Goal: Task Accomplishment & Management: Manage account settings

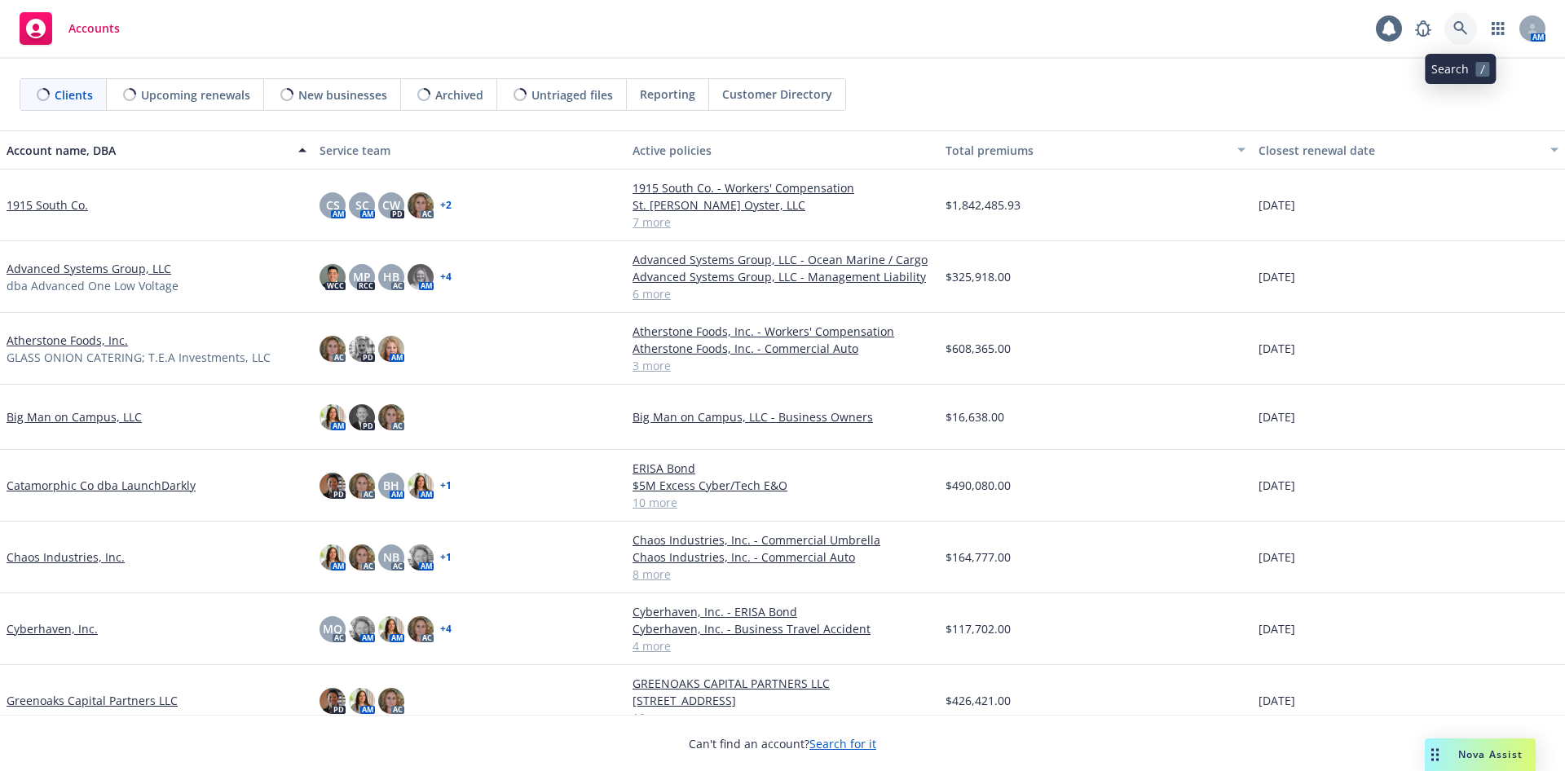
click at [1455, 23] on icon at bounding box center [1460, 28] width 15 height 15
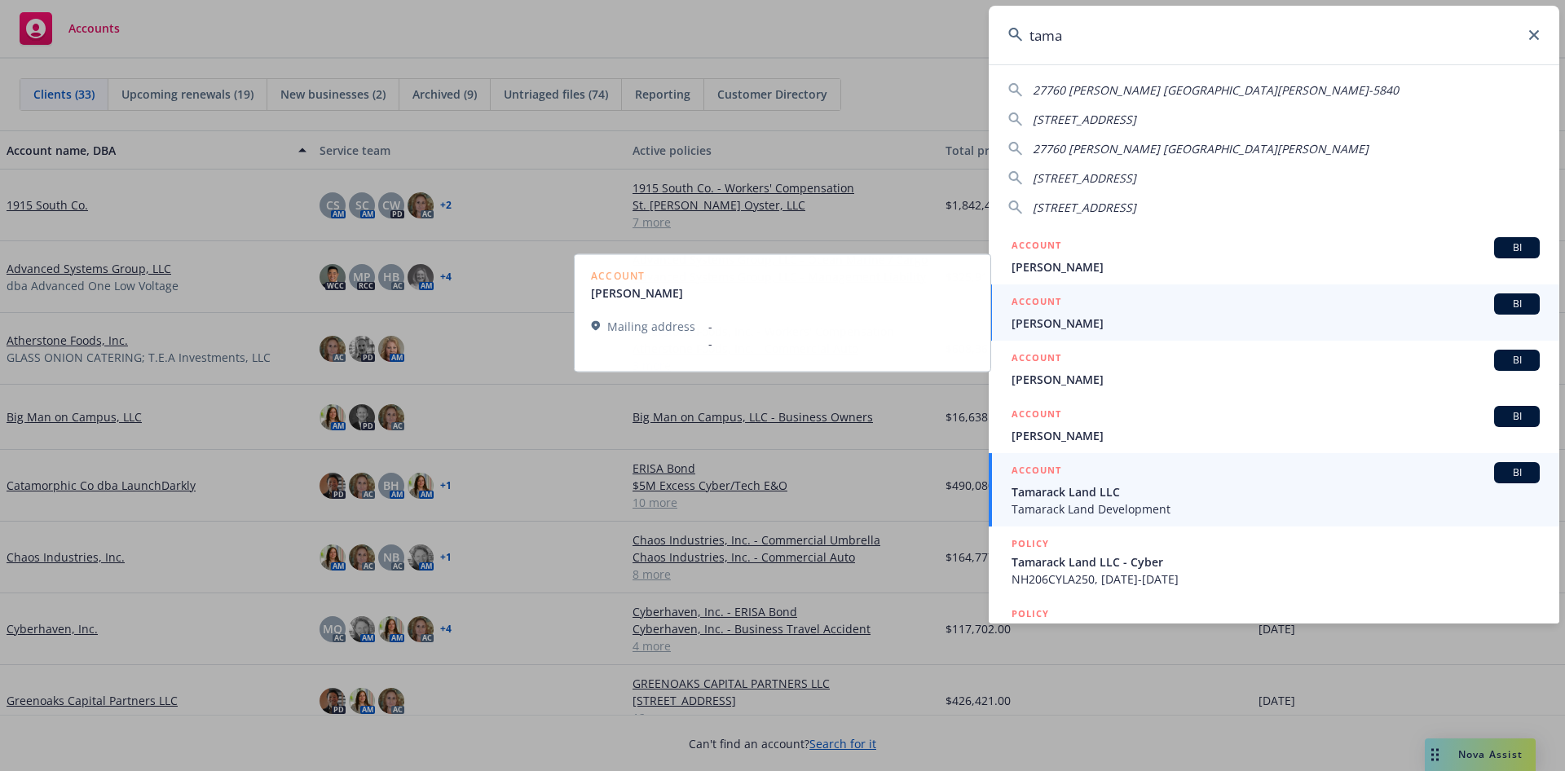
type input "tama"
click at [1122, 499] on span "Tamarack Land LLC" at bounding box center [1275, 491] width 528 height 17
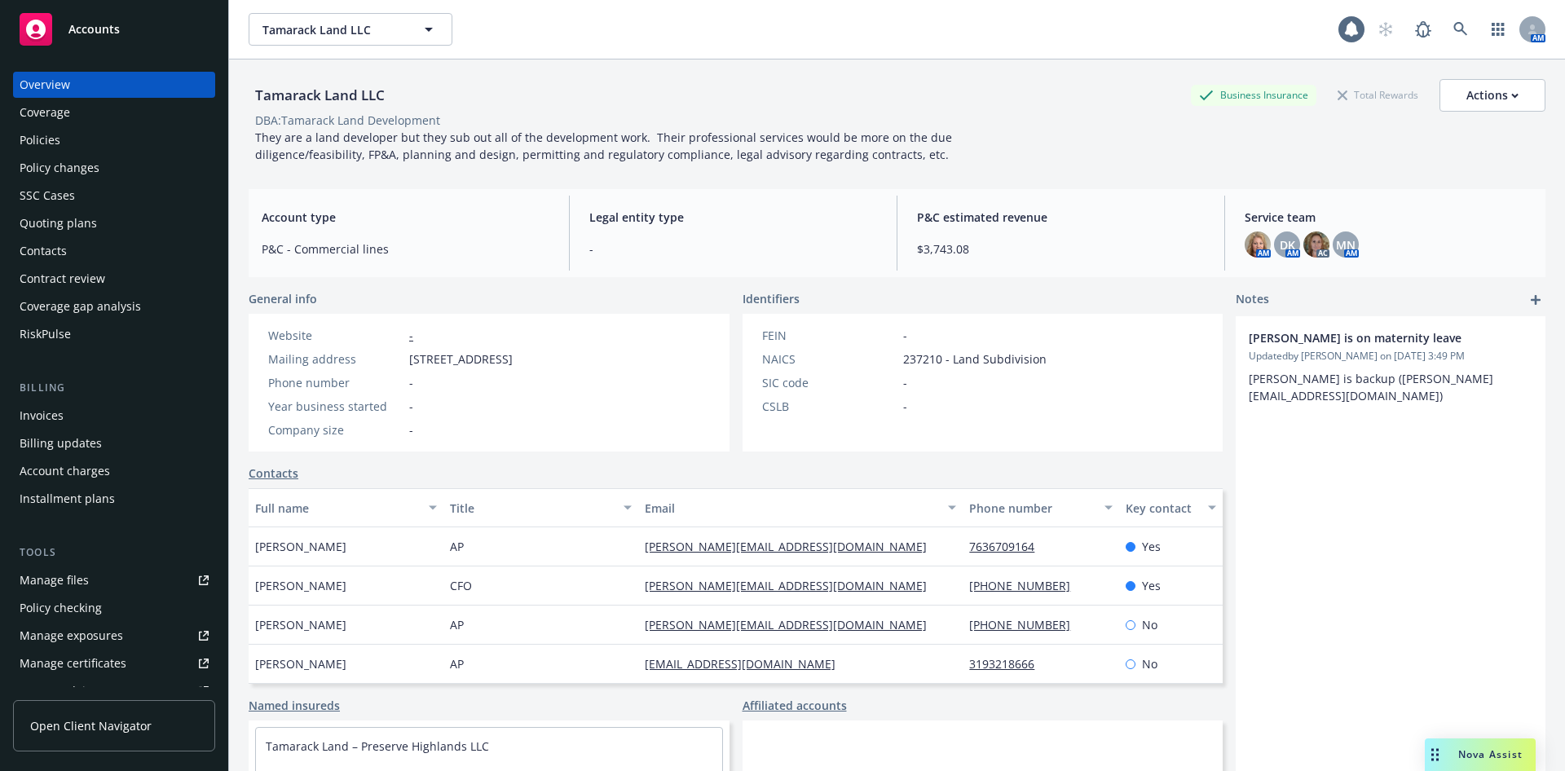
click at [63, 233] on div "Quoting plans" at bounding box center [58, 223] width 77 height 26
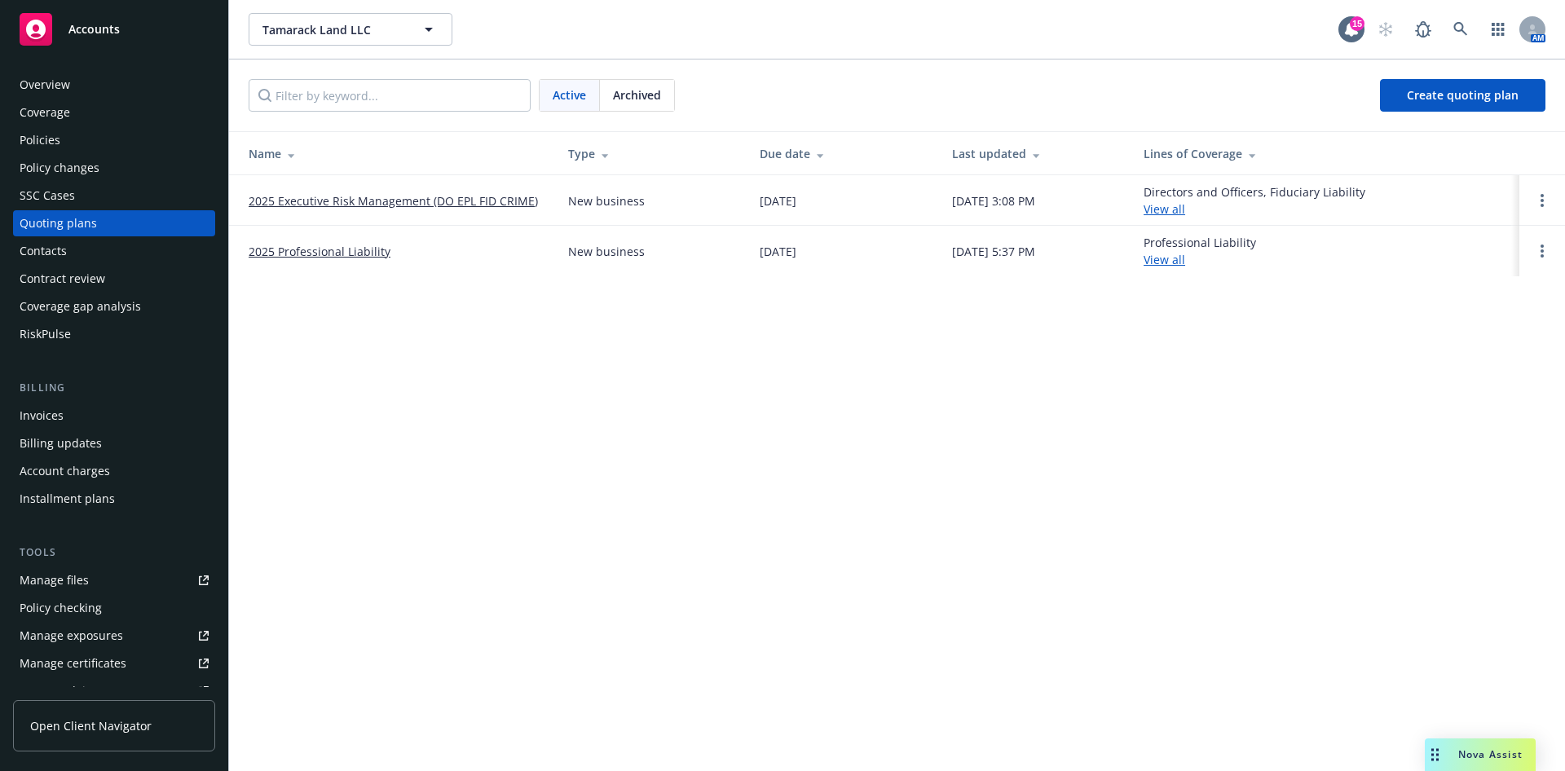
click at [362, 200] on link "2025 Executive Risk Management (DO EPL FID CRIME)" at bounding box center [393, 200] width 289 height 17
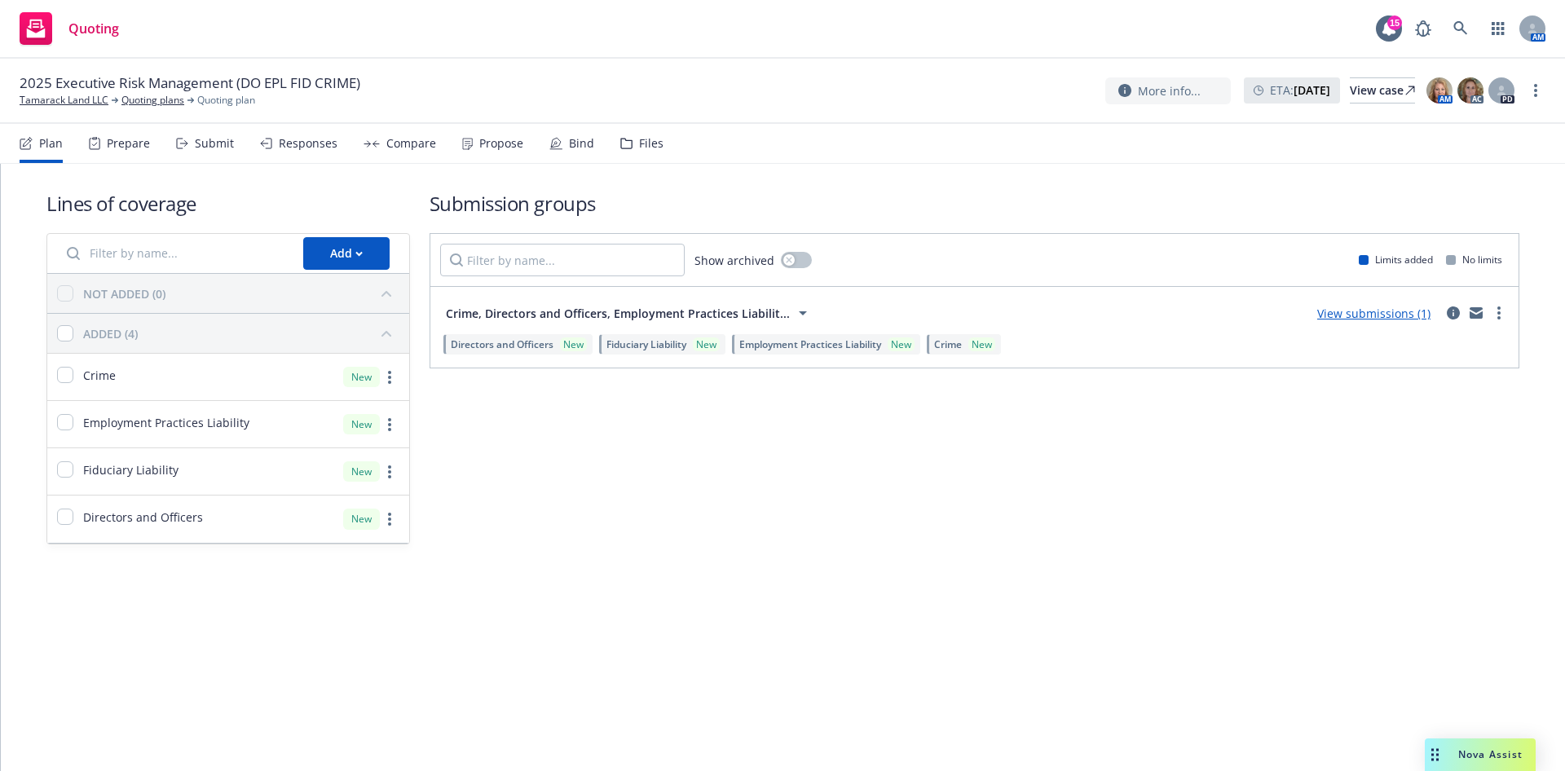
click at [622, 147] on icon at bounding box center [626, 144] width 11 height 10
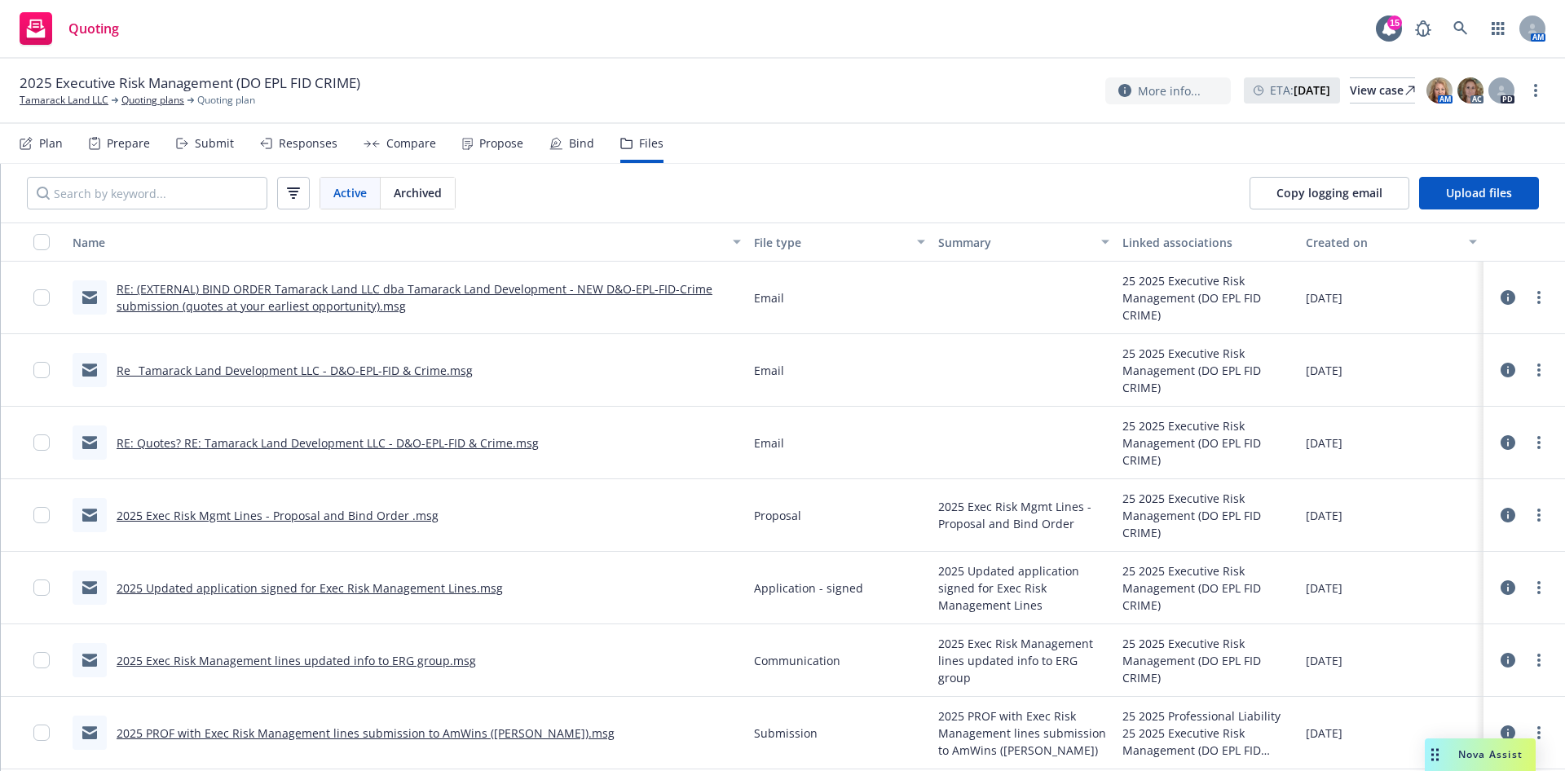
click at [482, 290] on link "RE: (EXTERNAL) BIND ORDER Tamarack Land LLC dba Tamarack Land Development - NEW…" at bounding box center [415, 297] width 596 height 33
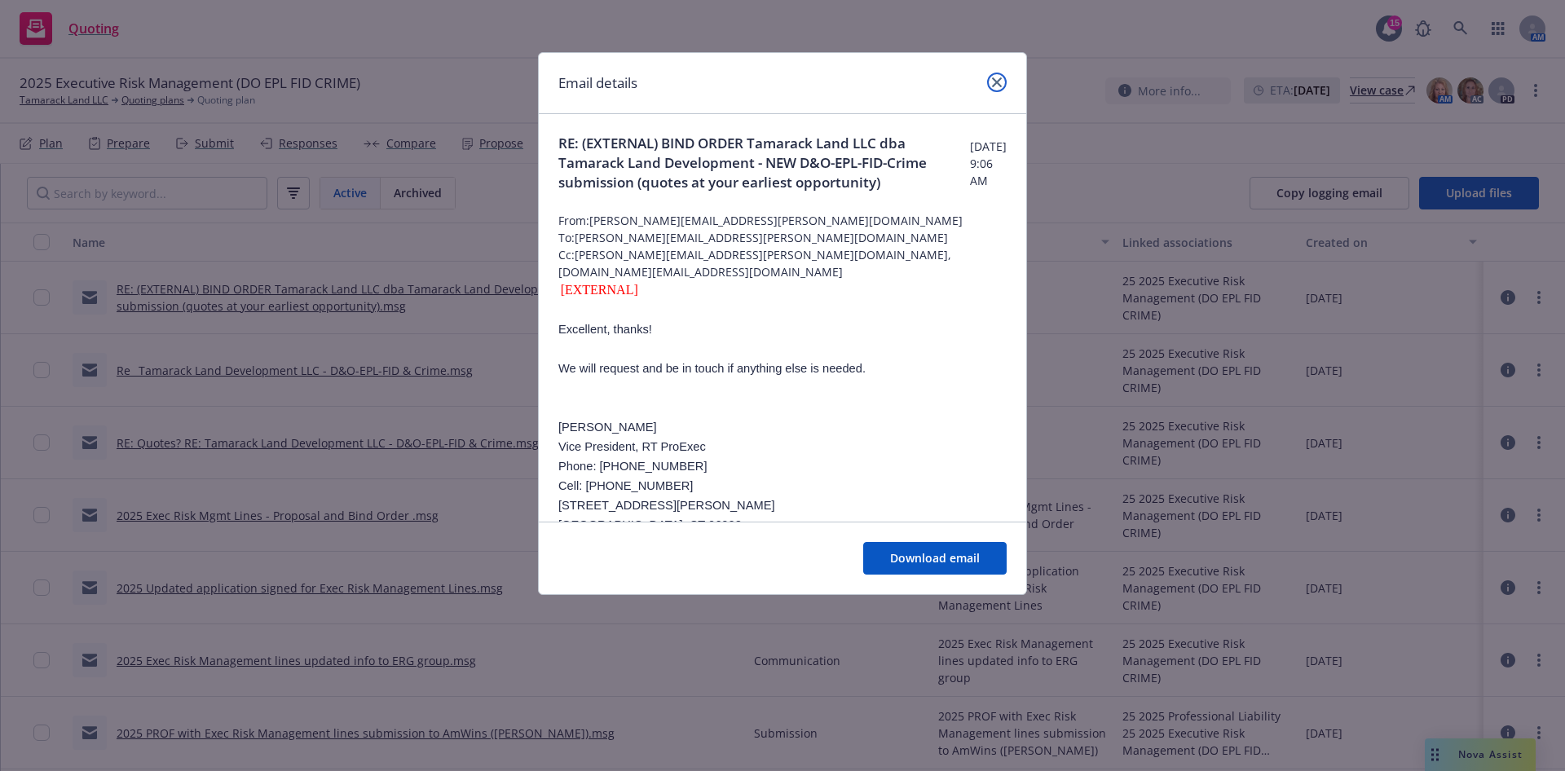
click at [1001, 77] on icon "close" at bounding box center [997, 82] width 10 height 10
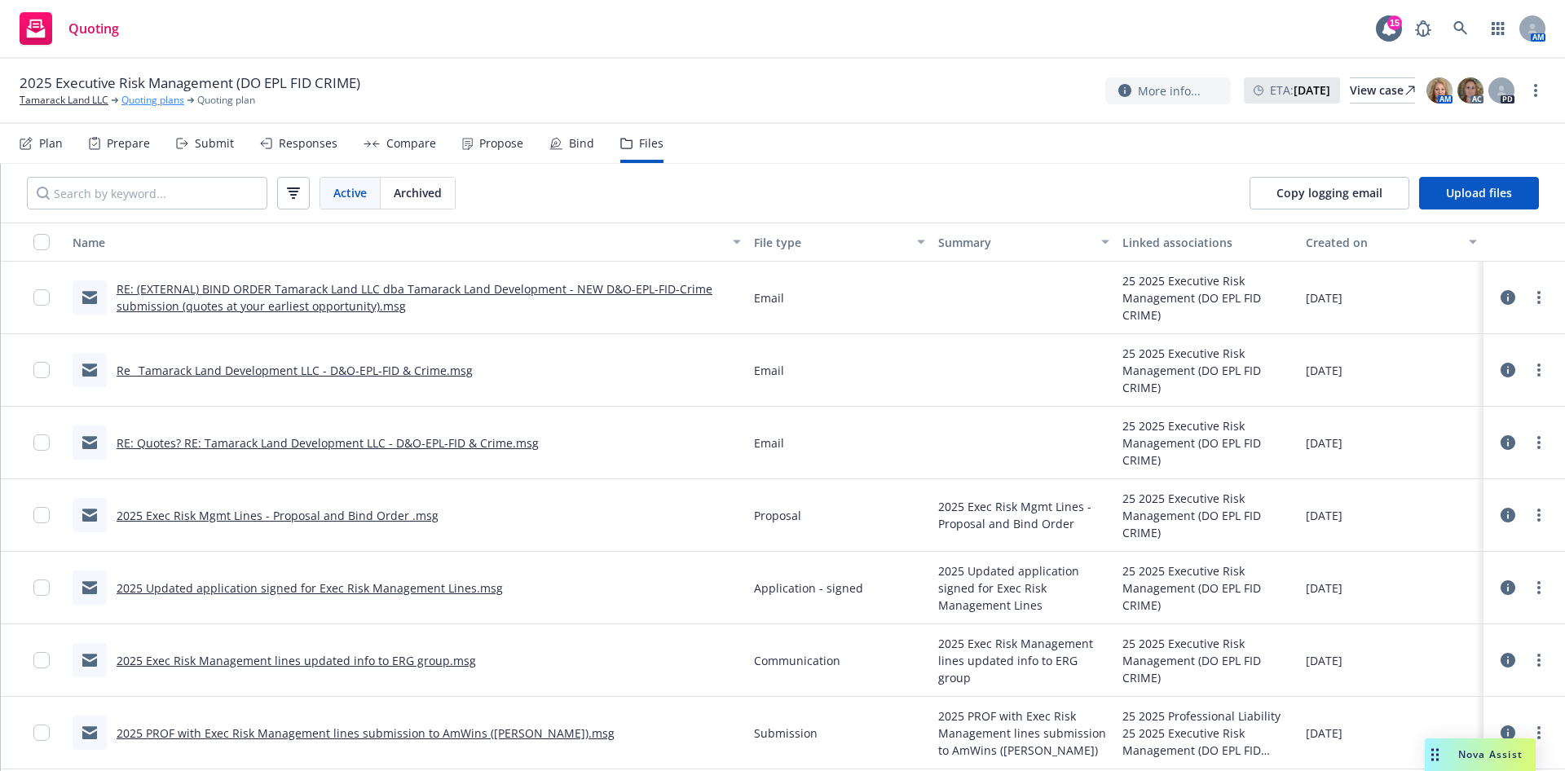
click at [154, 104] on link "Quoting plans" at bounding box center [152, 100] width 63 height 15
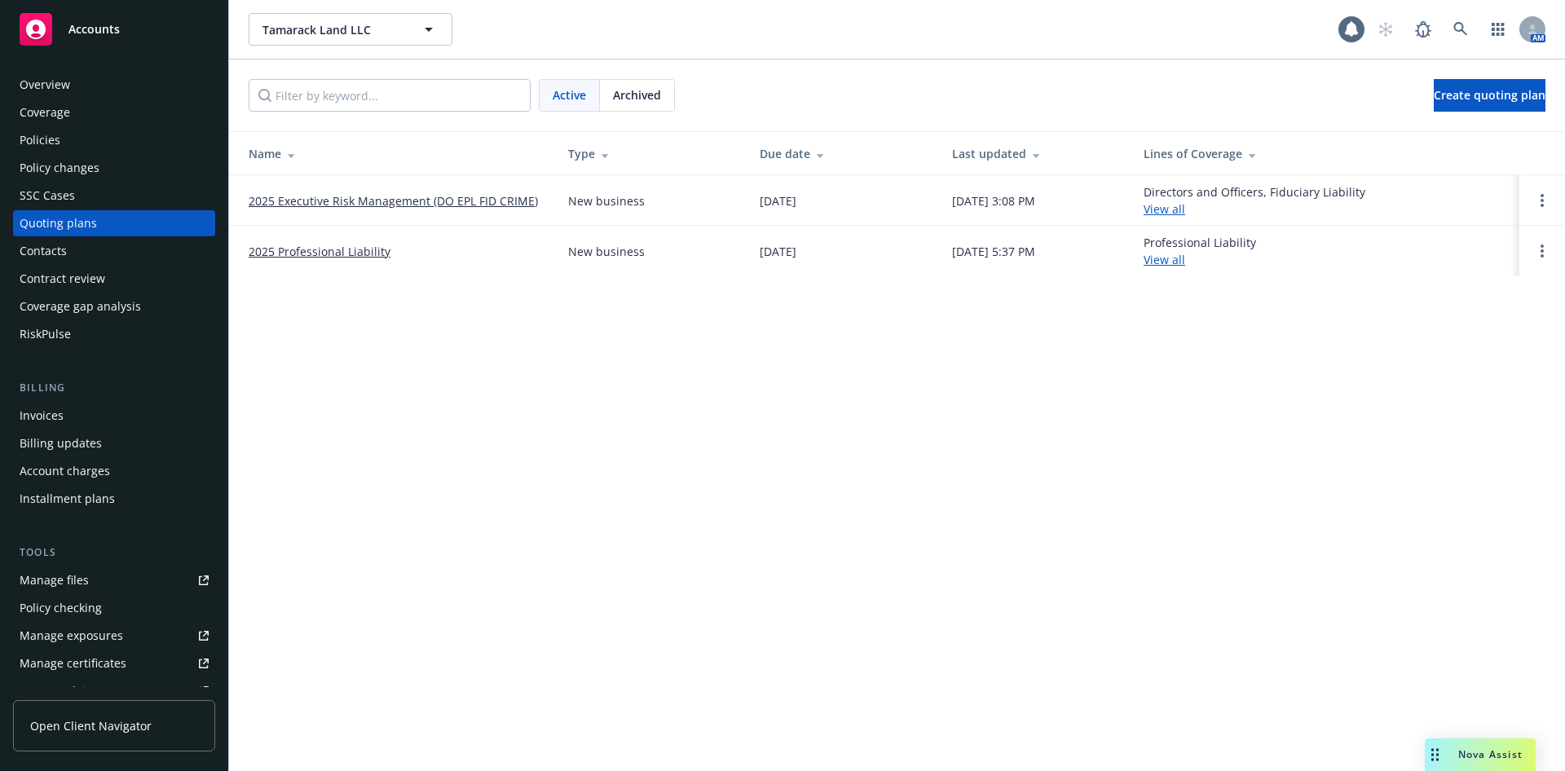
click at [317, 260] on td "2025 Professional Liability" at bounding box center [392, 251] width 326 height 51
click at [317, 253] on link "2025 Professional Liability" at bounding box center [320, 251] width 142 height 17
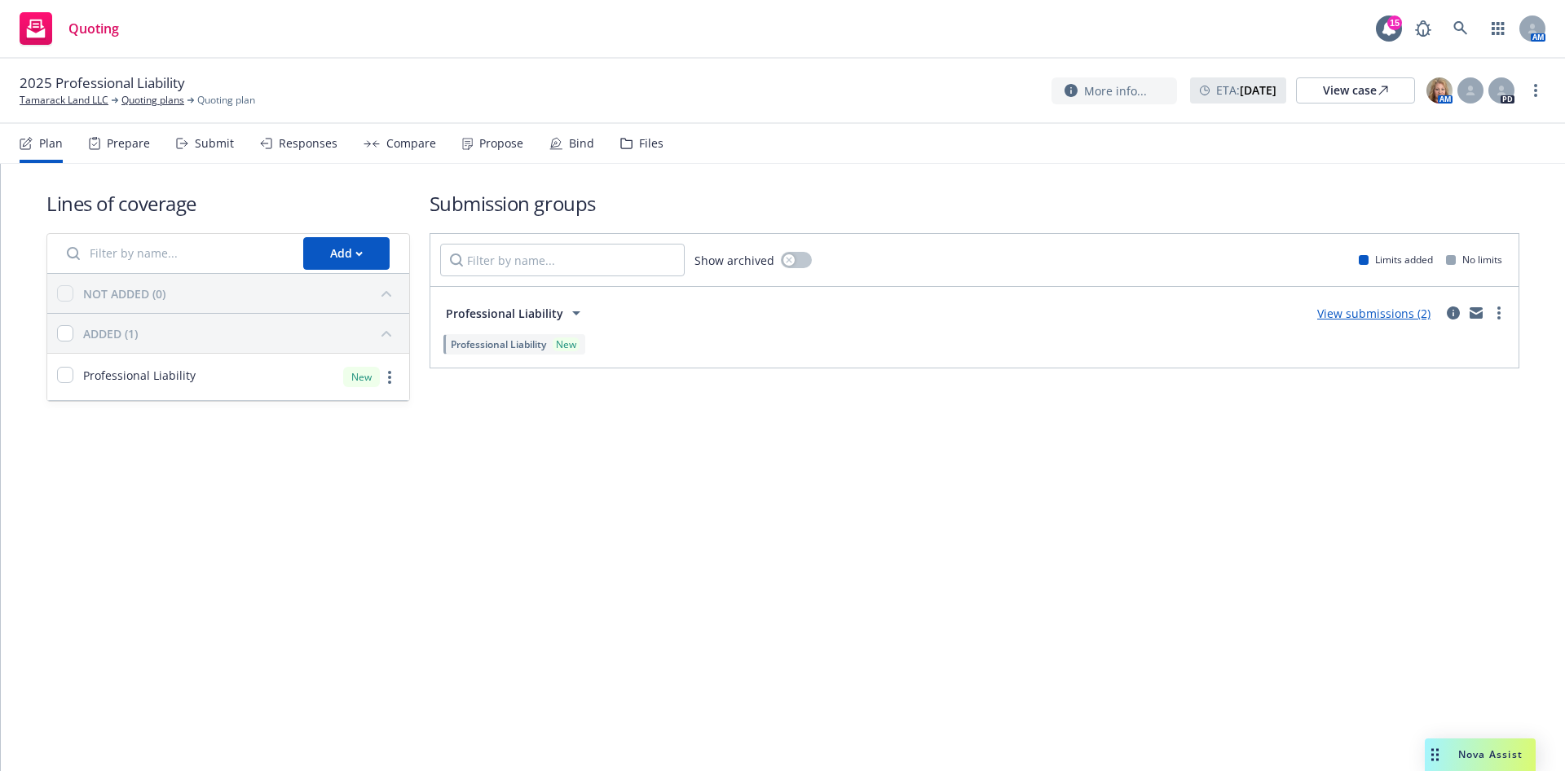
click at [629, 156] on div "Files" at bounding box center [641, 143] width 43 height 39
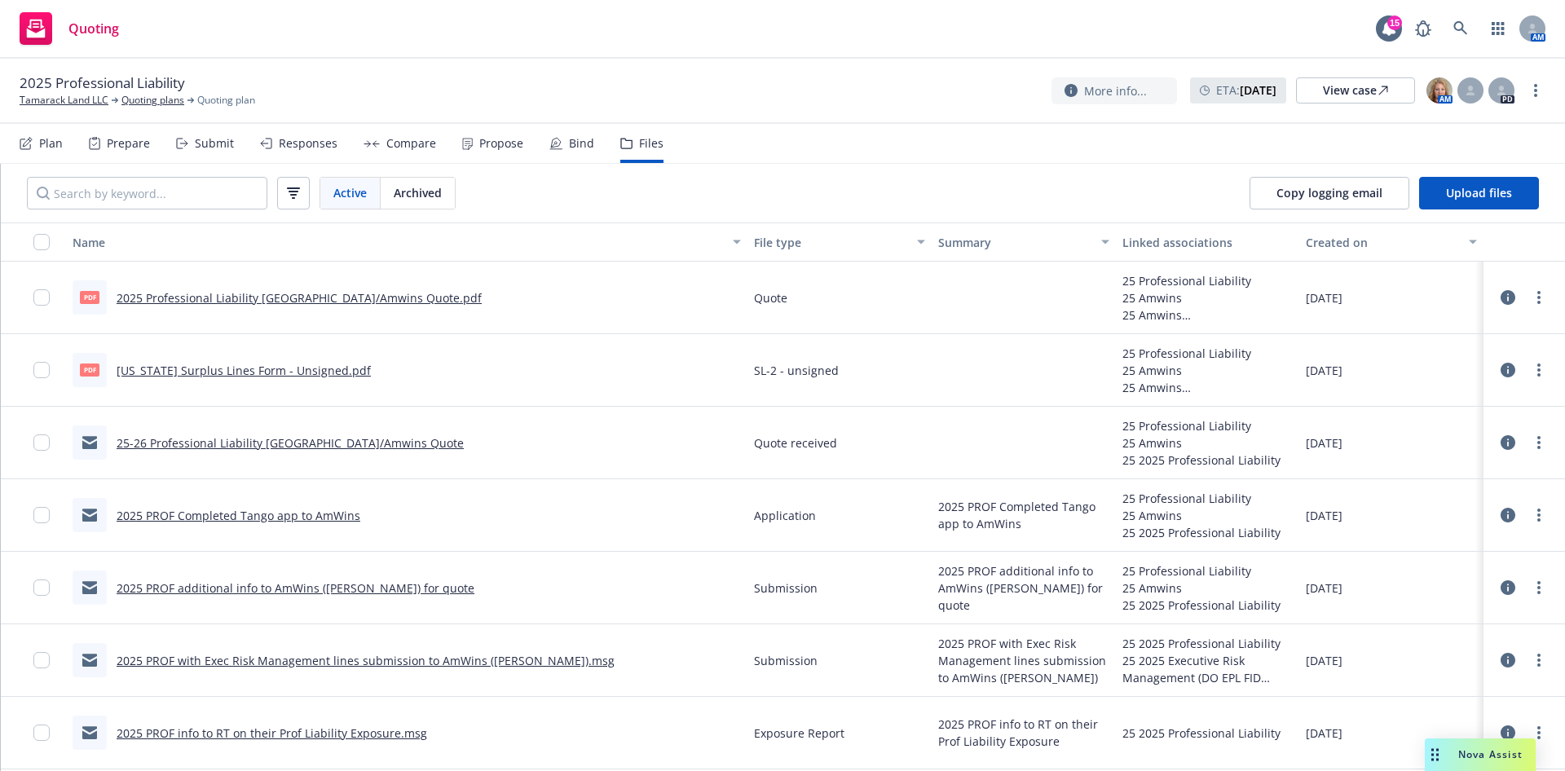
click at [264, 440] on link "25-26 Professional Liability Houston/Amwins Quote" at bounding box center [290, 442] width 347 height 15
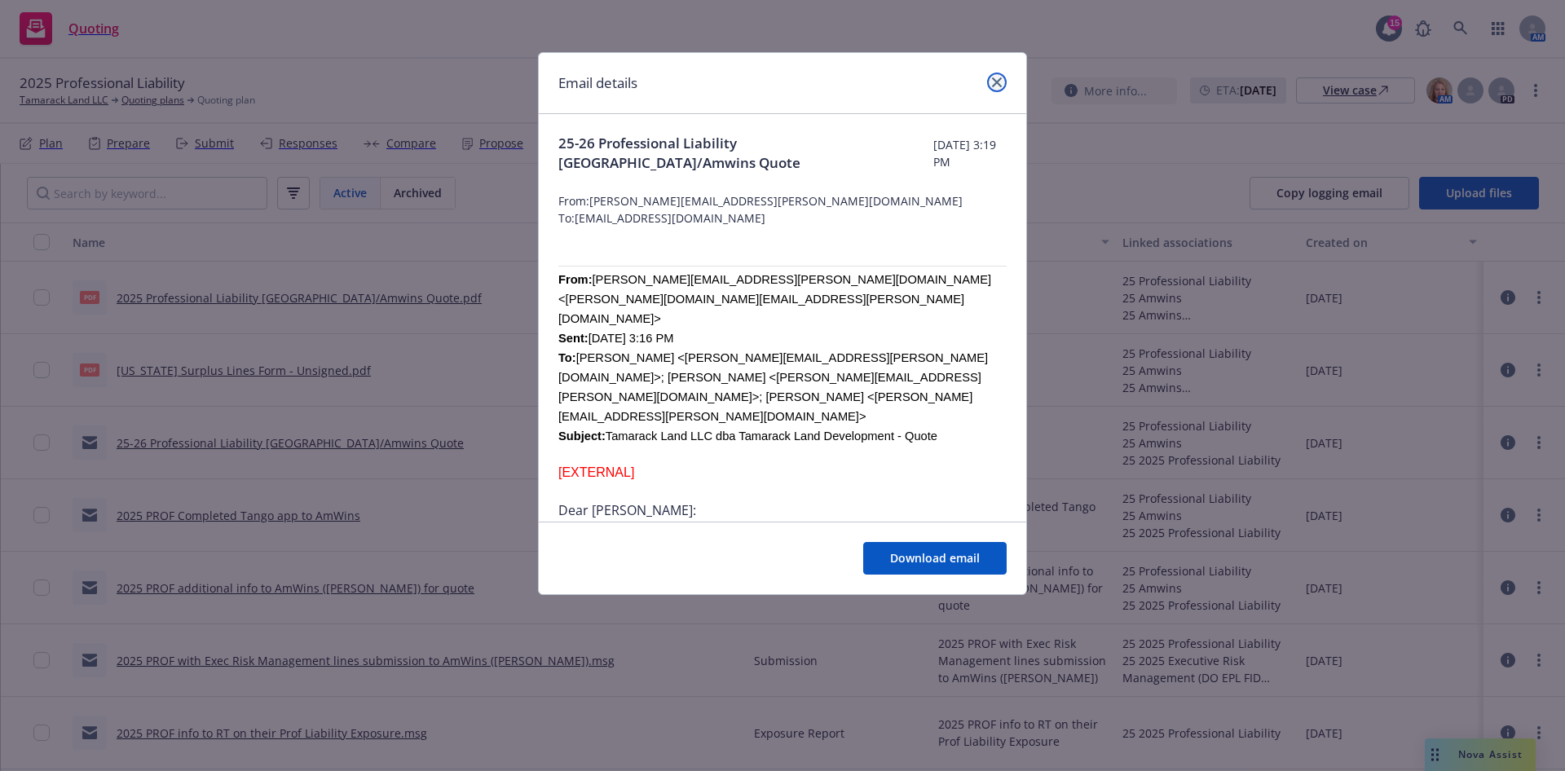
click at [1000, 90] on link "close" at bounding box center [997, 83] width 20 height 20
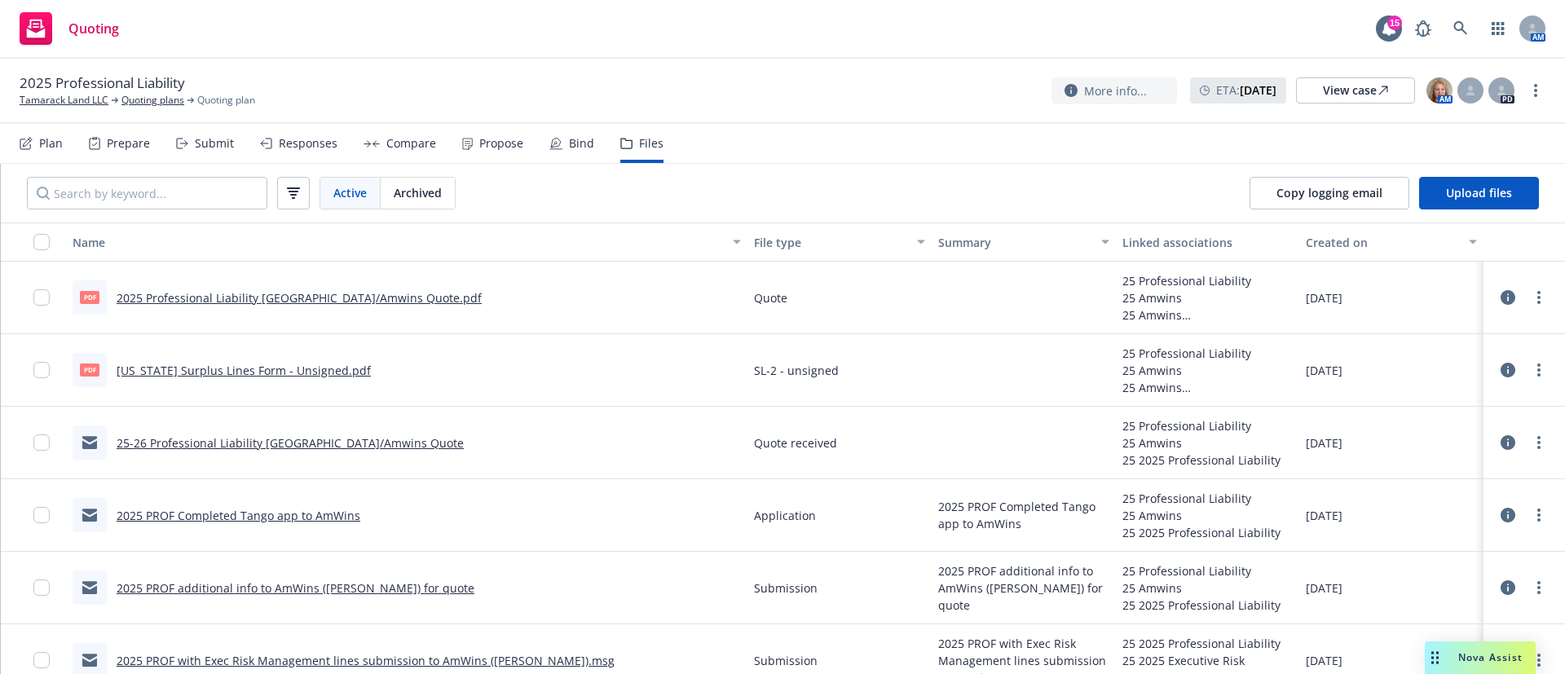
click at [1499, 654] on span "Nova Assist" at bounding box center [1490, 657] width 64 height 14
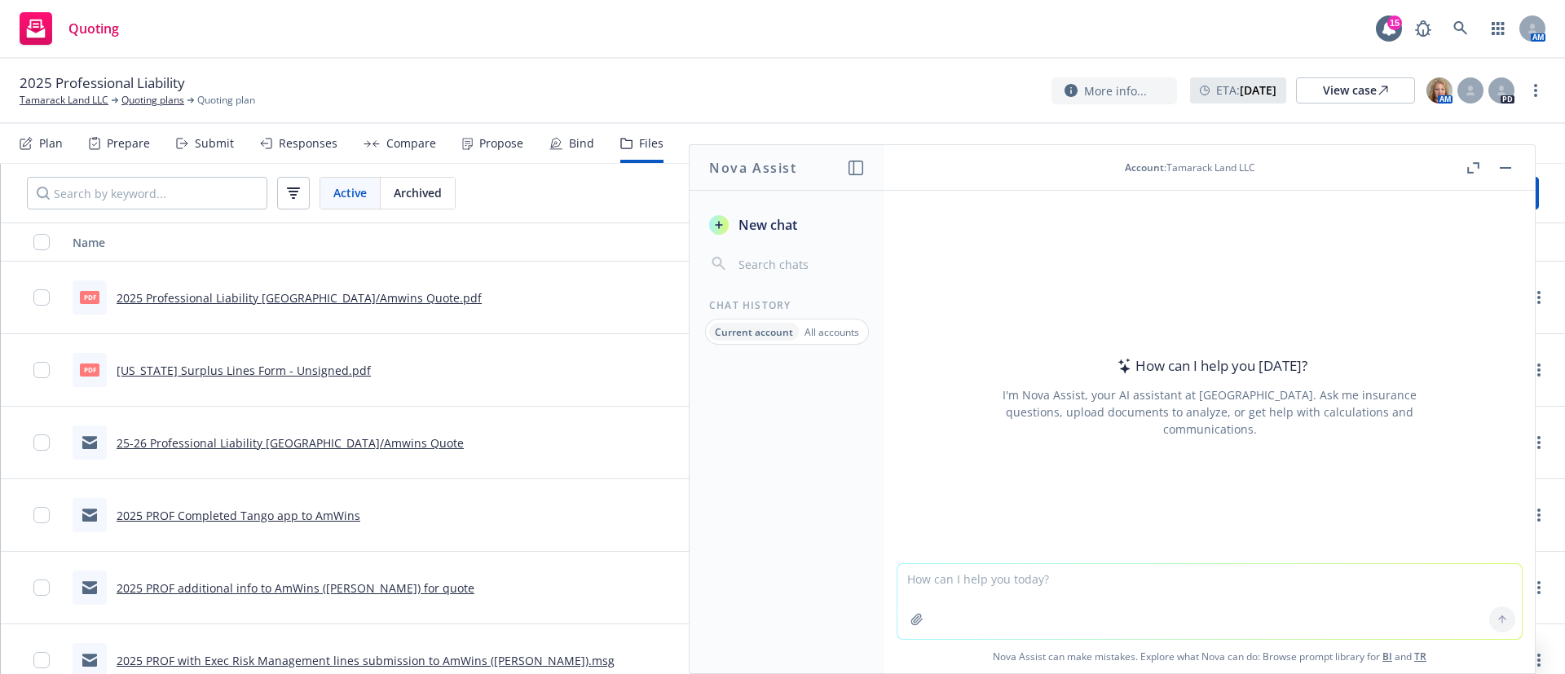
click at [1113, 567] on textarea at bounding box center [1209, 601] width 624 height 75
type textarea "what is Newfront's license number for the state of Michigan?"
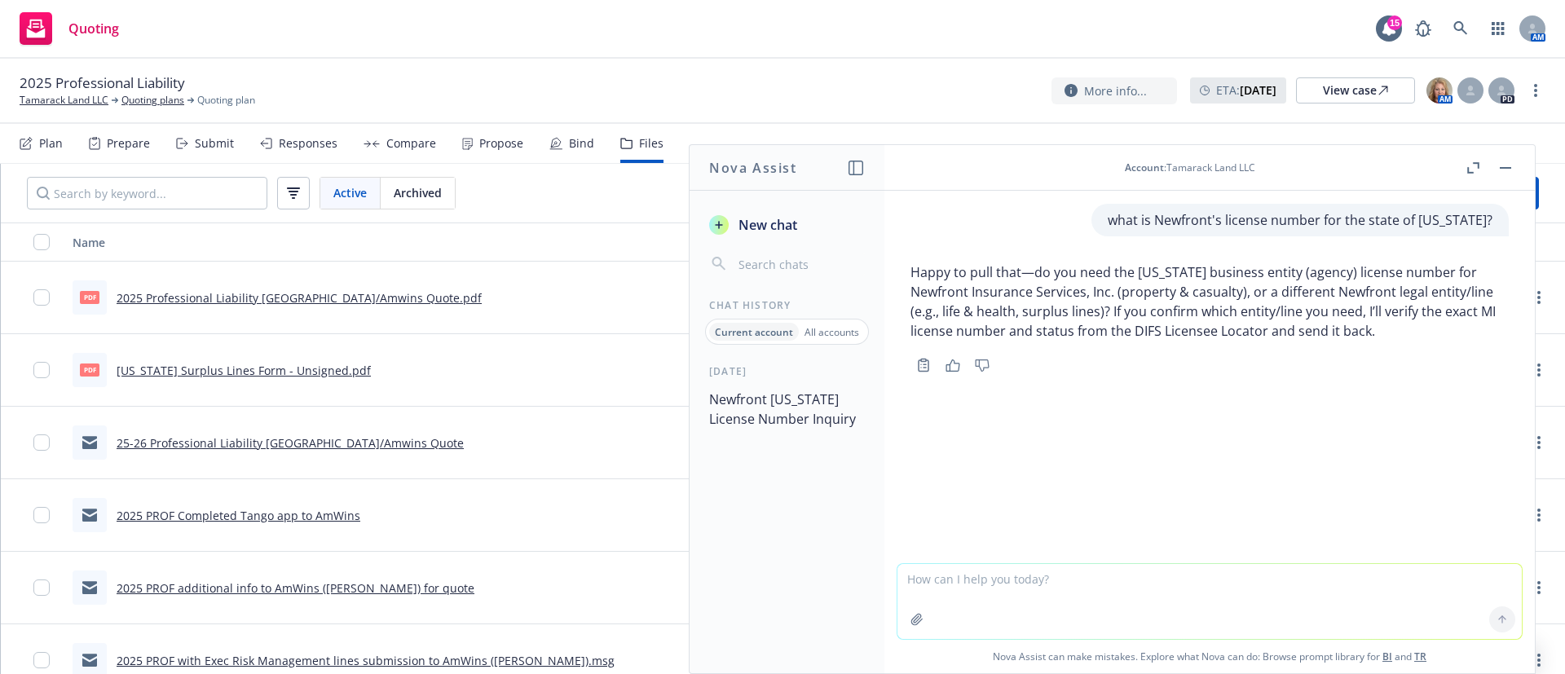
click at [1082, 583] on textarea at bounding box center [1209, 601] width 624 height 75
type textarea "surplus lines"
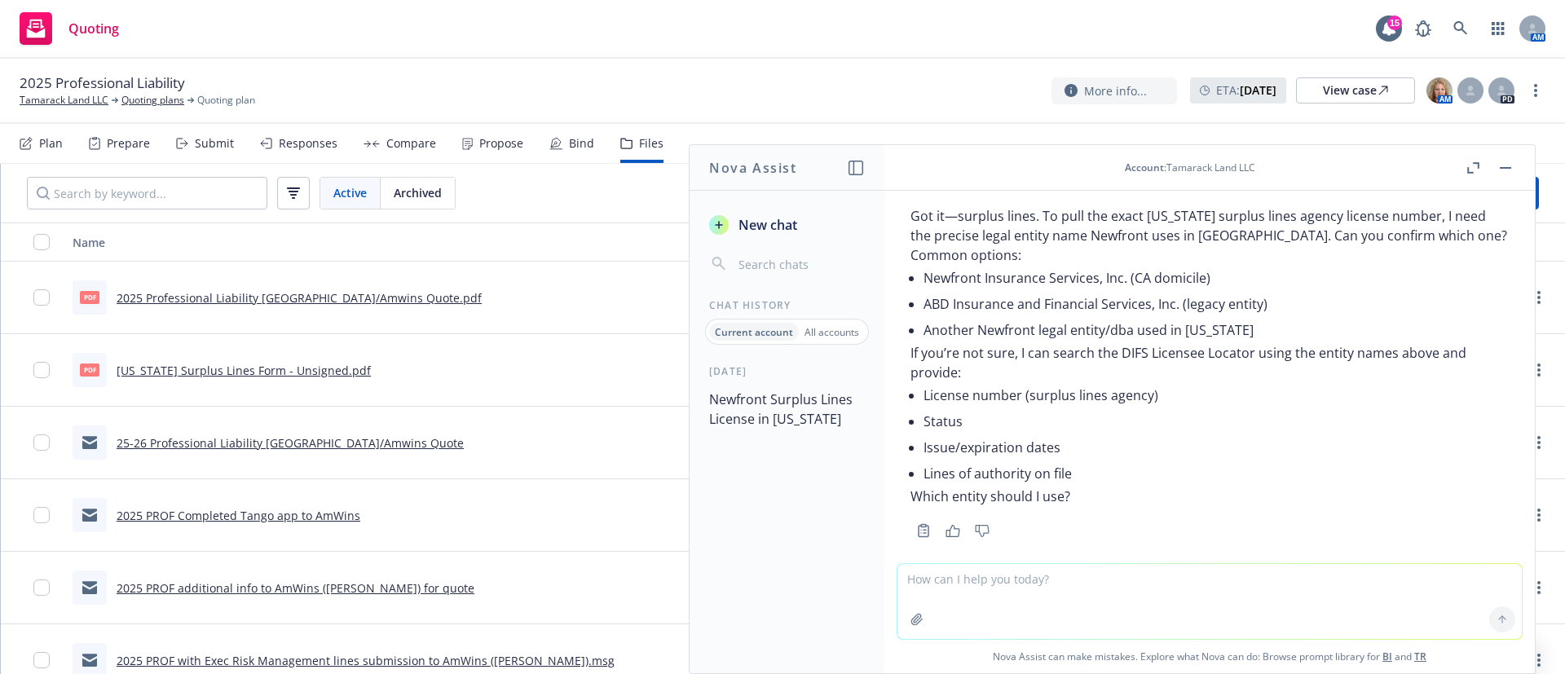
scroll to position [286, 0]
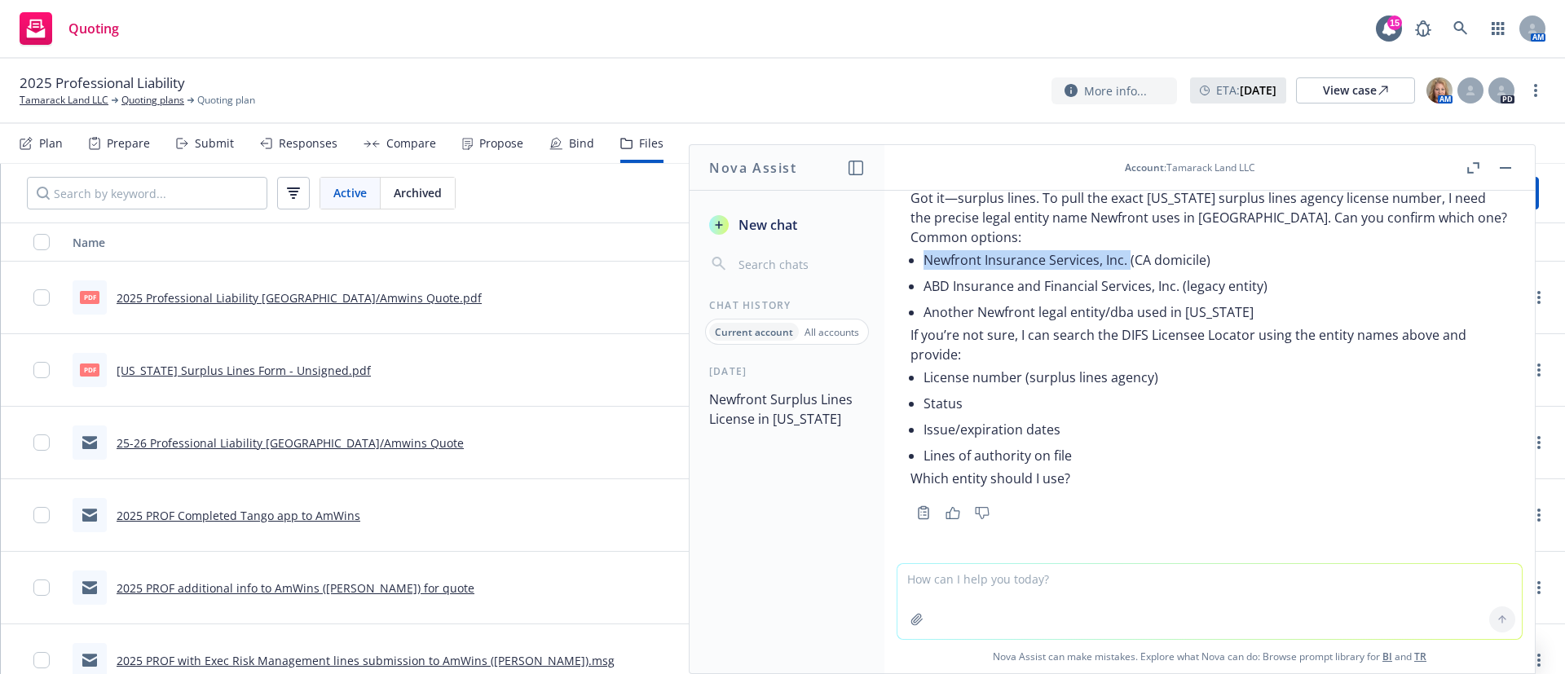
drag, startPoint x: 1129, startPoint y: 262, endPoint x: 928, endPoint y: 257, distance: 201.3
click at [928, 257] on li "Newfront Insurance Services, Inc. (CA domicile)" at bounding box center [1215, 260] width 585 height 26
copy li "Newfront Insurance Services, Inc."
click at [1101, 582] on textarea at bounding box center [1209, 601] width 624 height 75
paste textarea "Newfront Insurance Services, Inc."
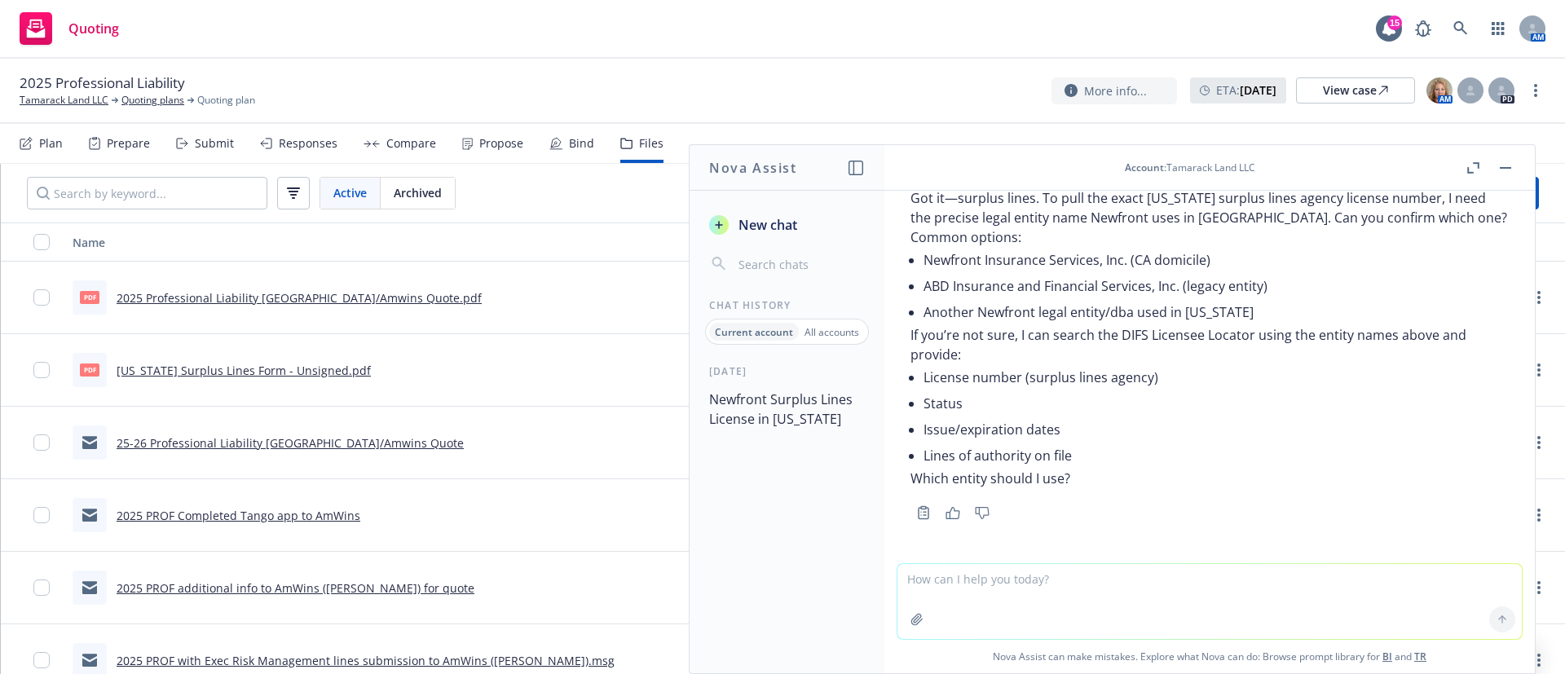
type textarea "Newfront Insurance Services, Inc."
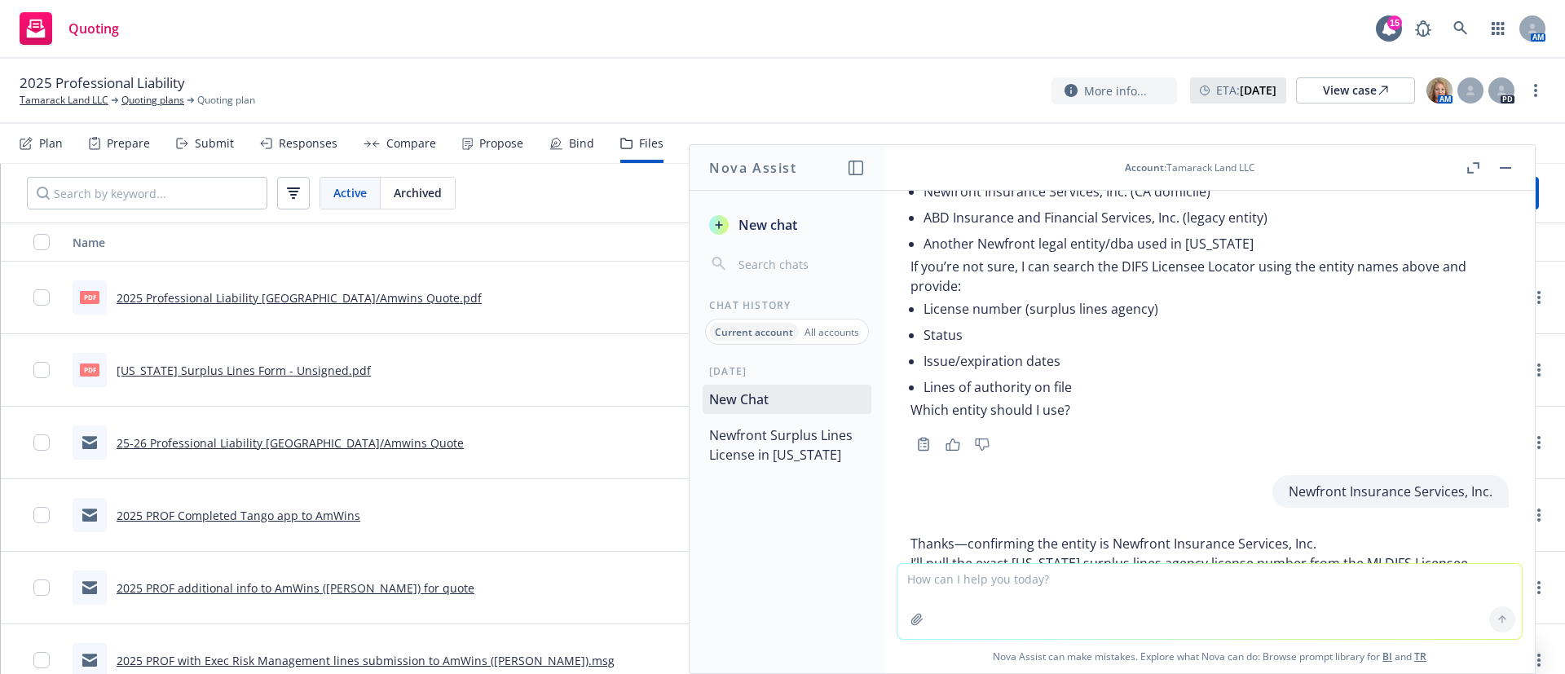
scroll to position [530, 0]
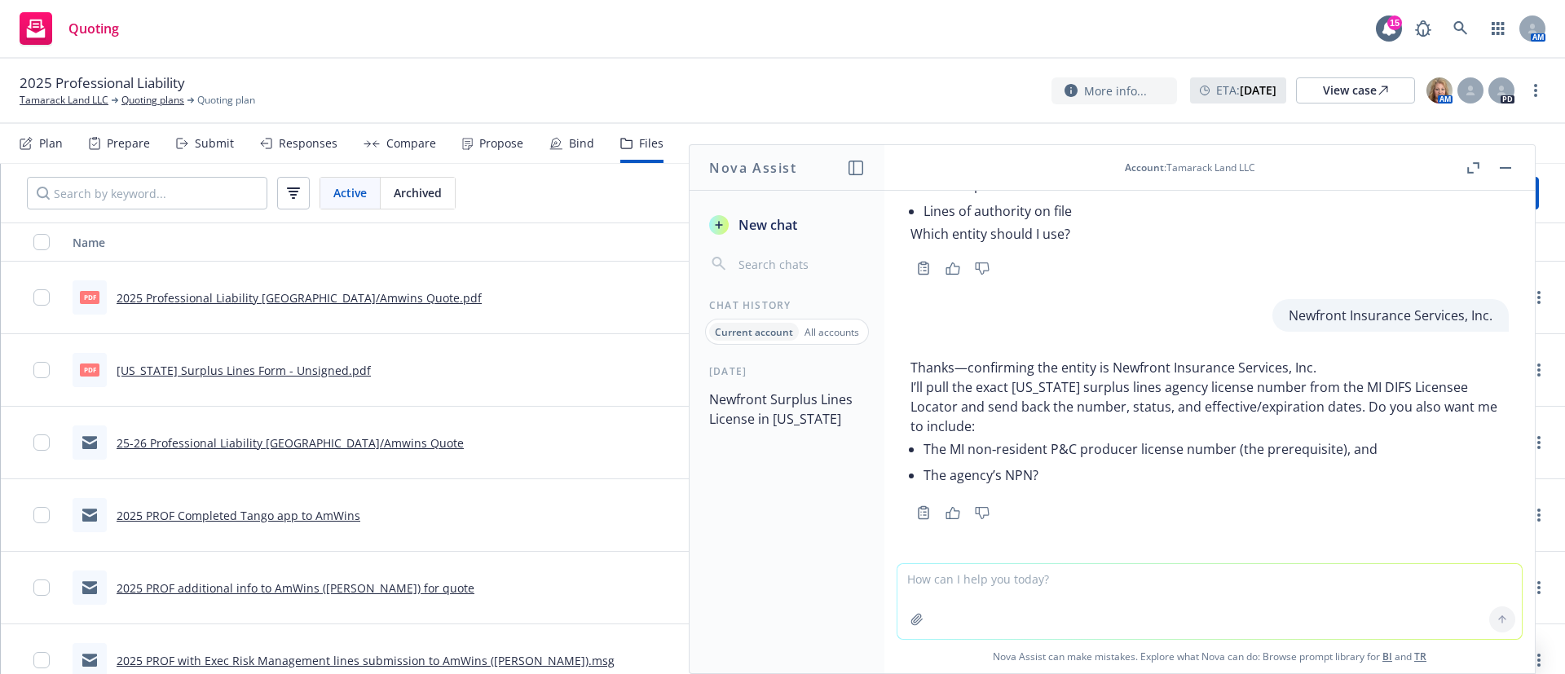
click at [1094, 579] on textarea at bounding box center [1209, 601] width 624 height 75
type textarea "Yes"
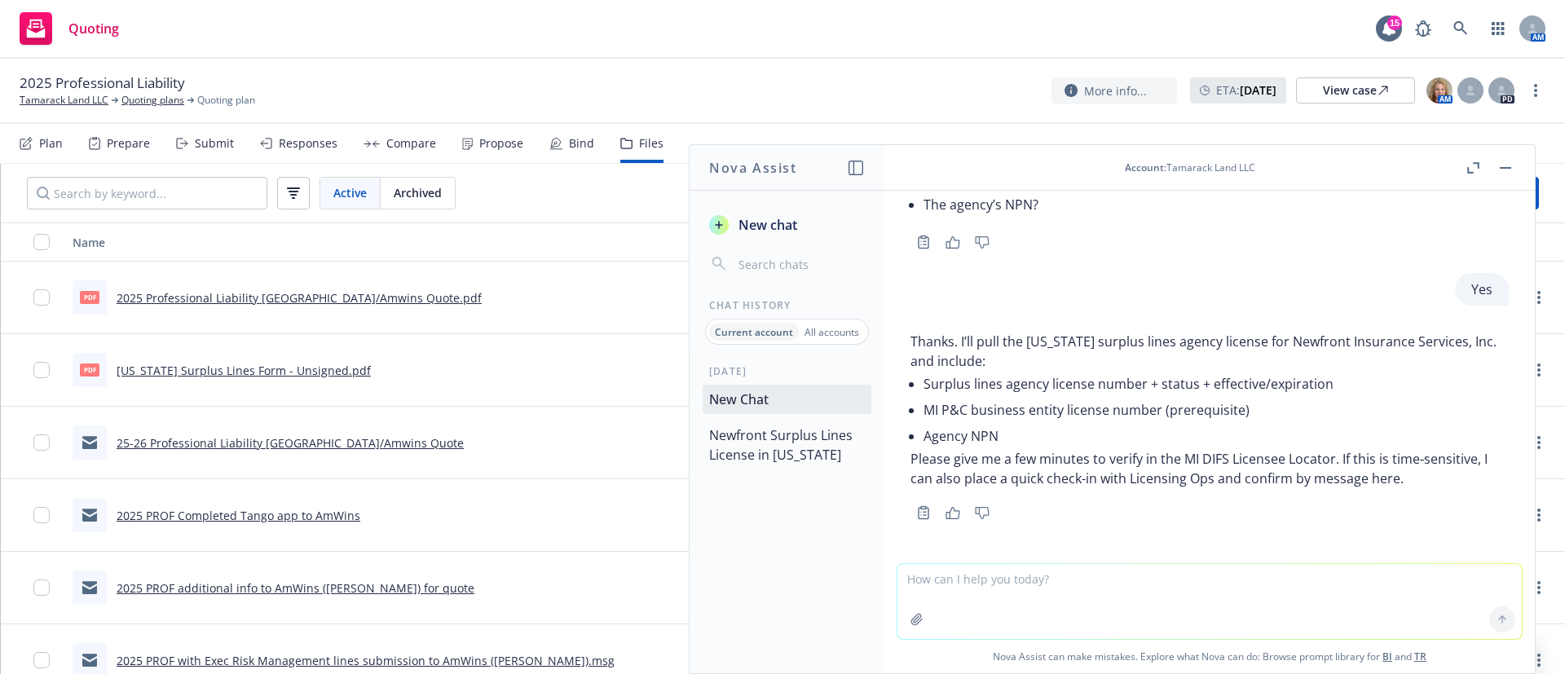
scroll to position [821, 0]
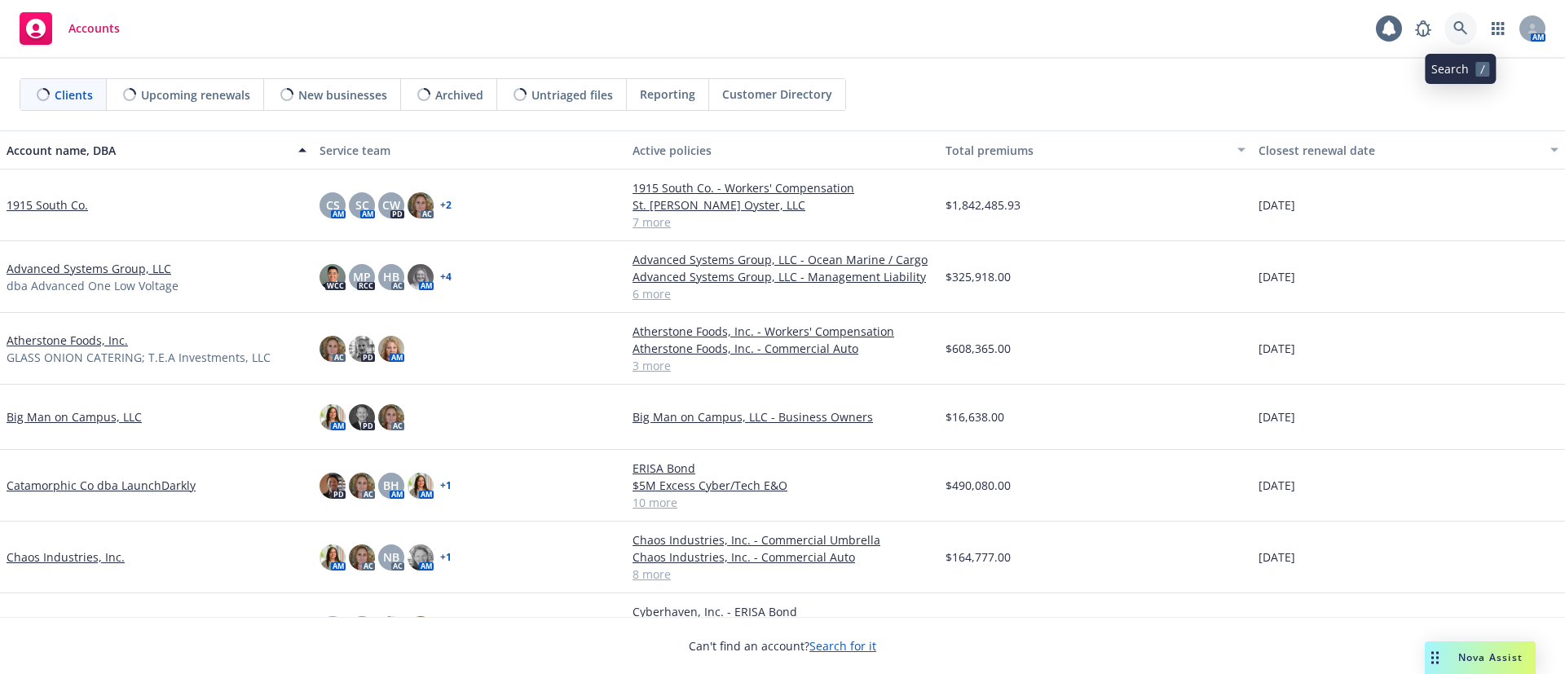
click at [1455, 30] on icon at bounding box center [1460, 28] width 15 height 15
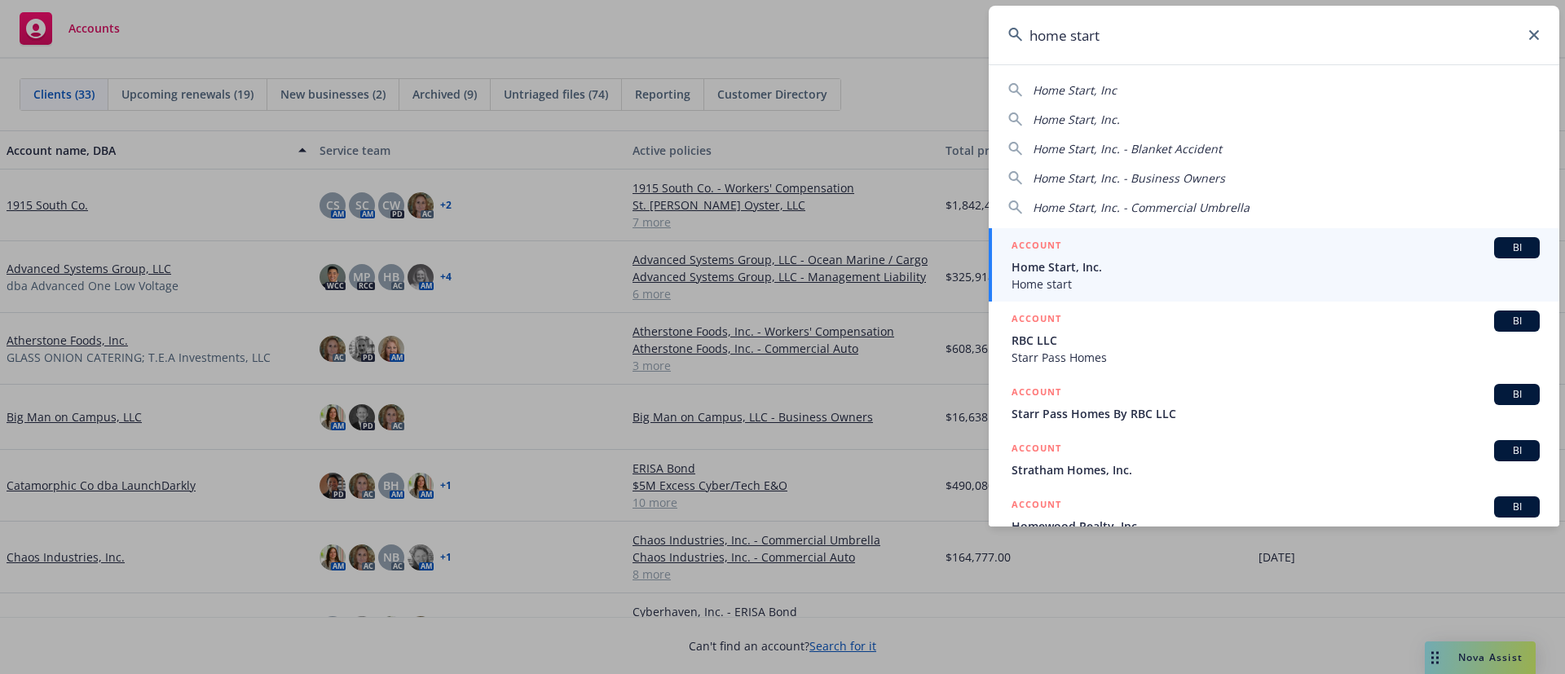
type input "home start"
click at [1146, 250] on div "ACCOUNT BI" at bounding box center [1275, 247] width 528 height 21
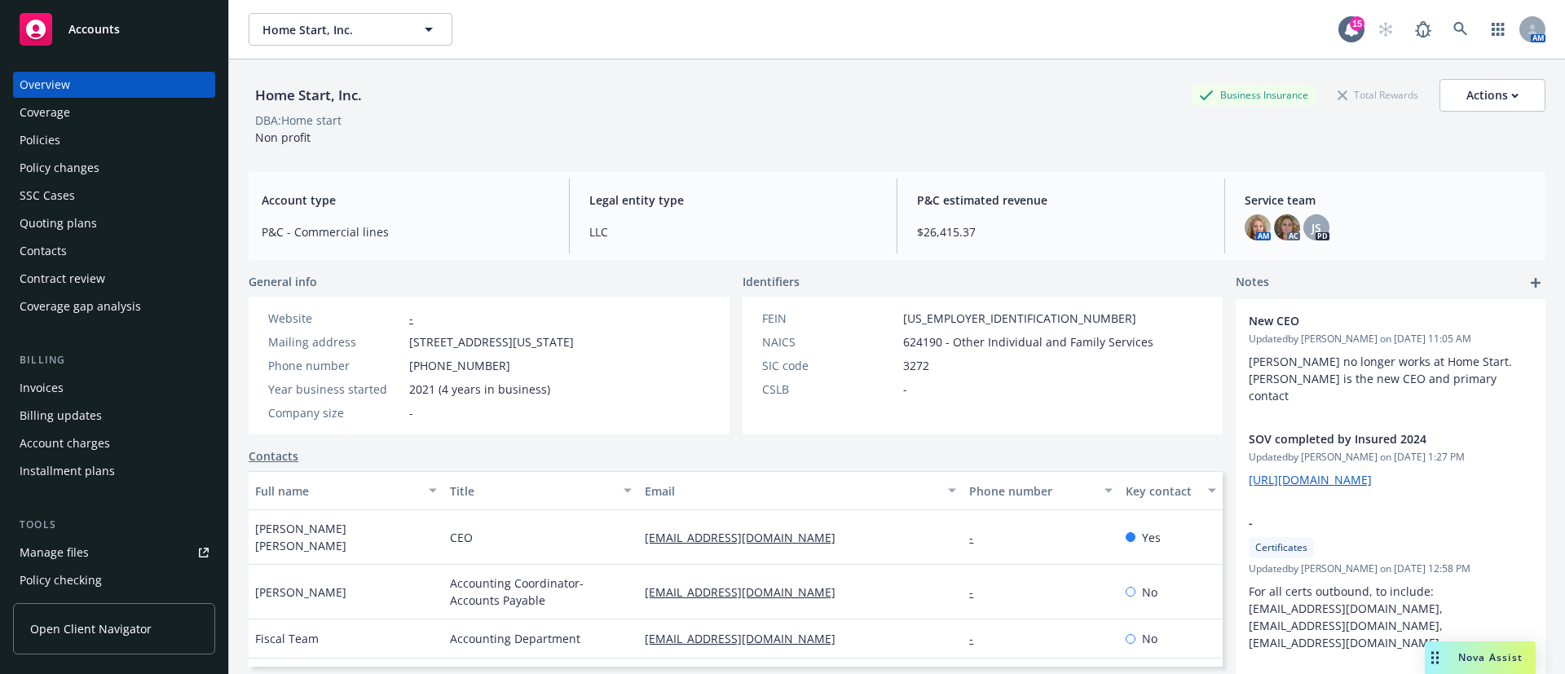
click at [141, 152] on div "Policies" at bounding box center [114, 140] width 189 height 26
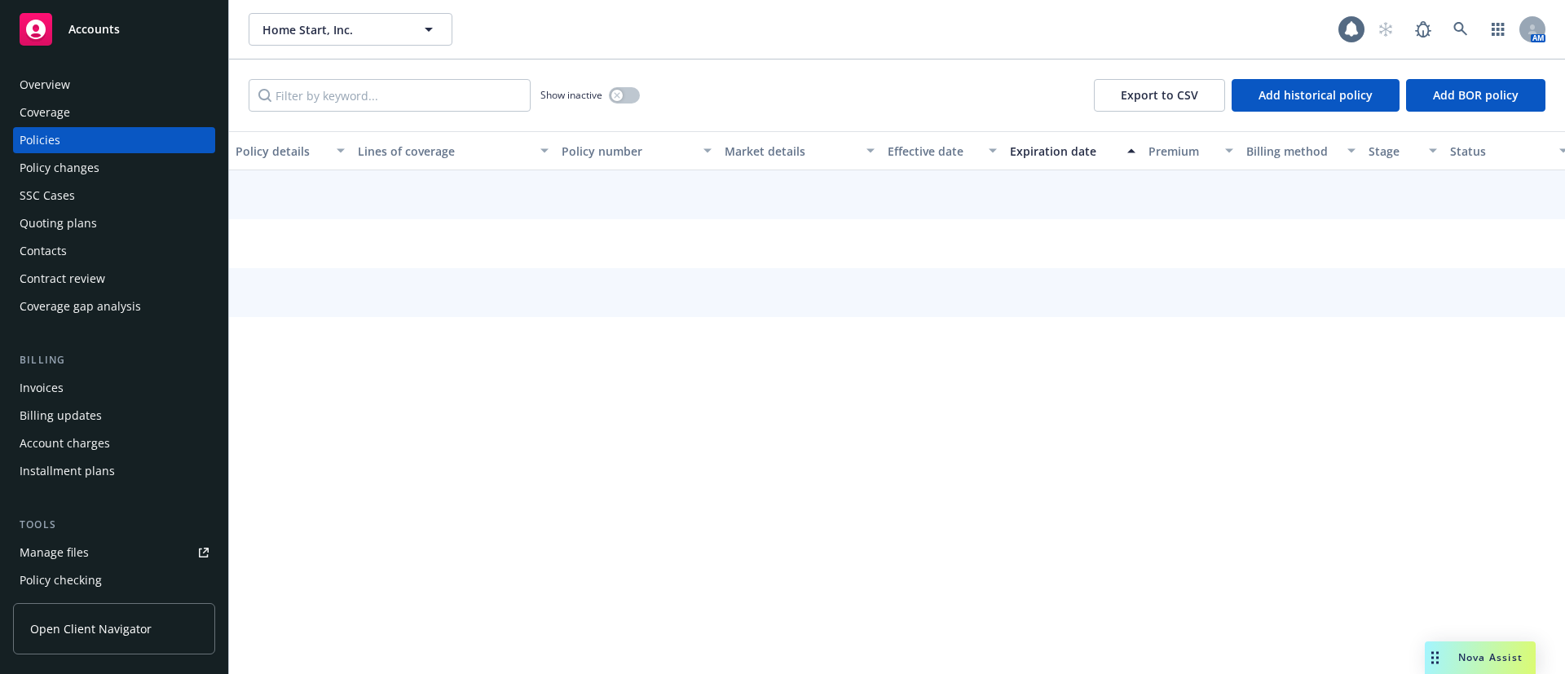
click at [130, 165] on div "Policy changes" at bounding box center [114, 168] width 189 height 26
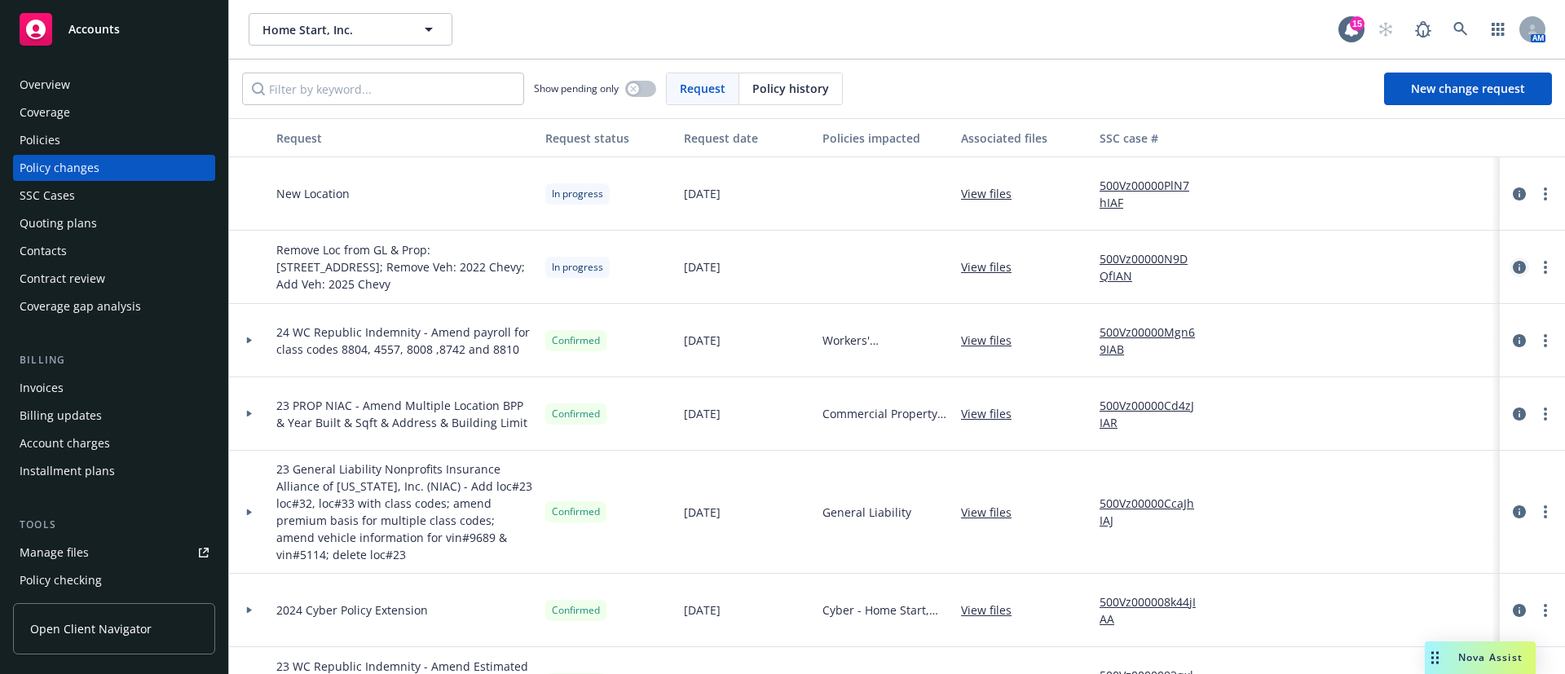
click at [1512, 271] on icon "circleInformation" at bounding box center [1518, 267] width 13 height 13
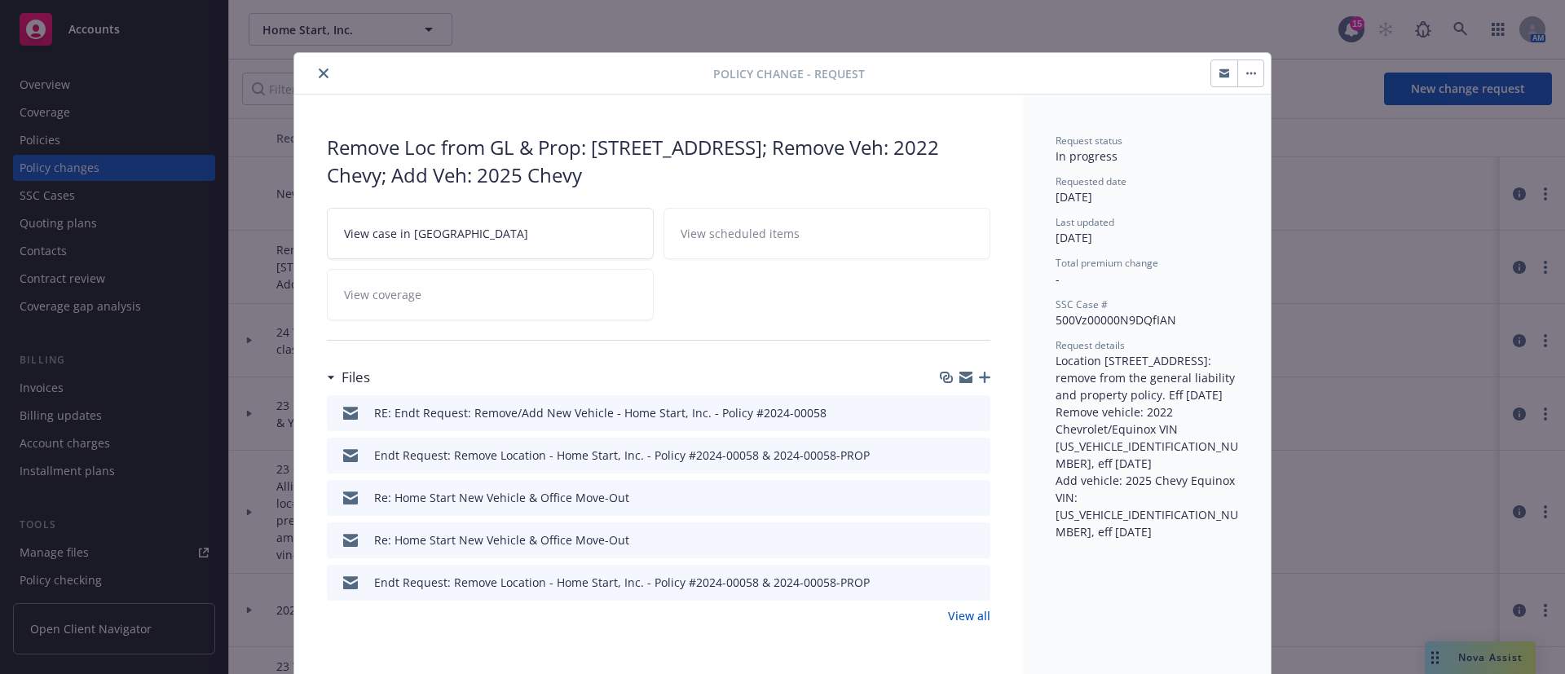
click at [972, 408] on icon "preview file" at bounding box center [974, 411] width 15 height 11
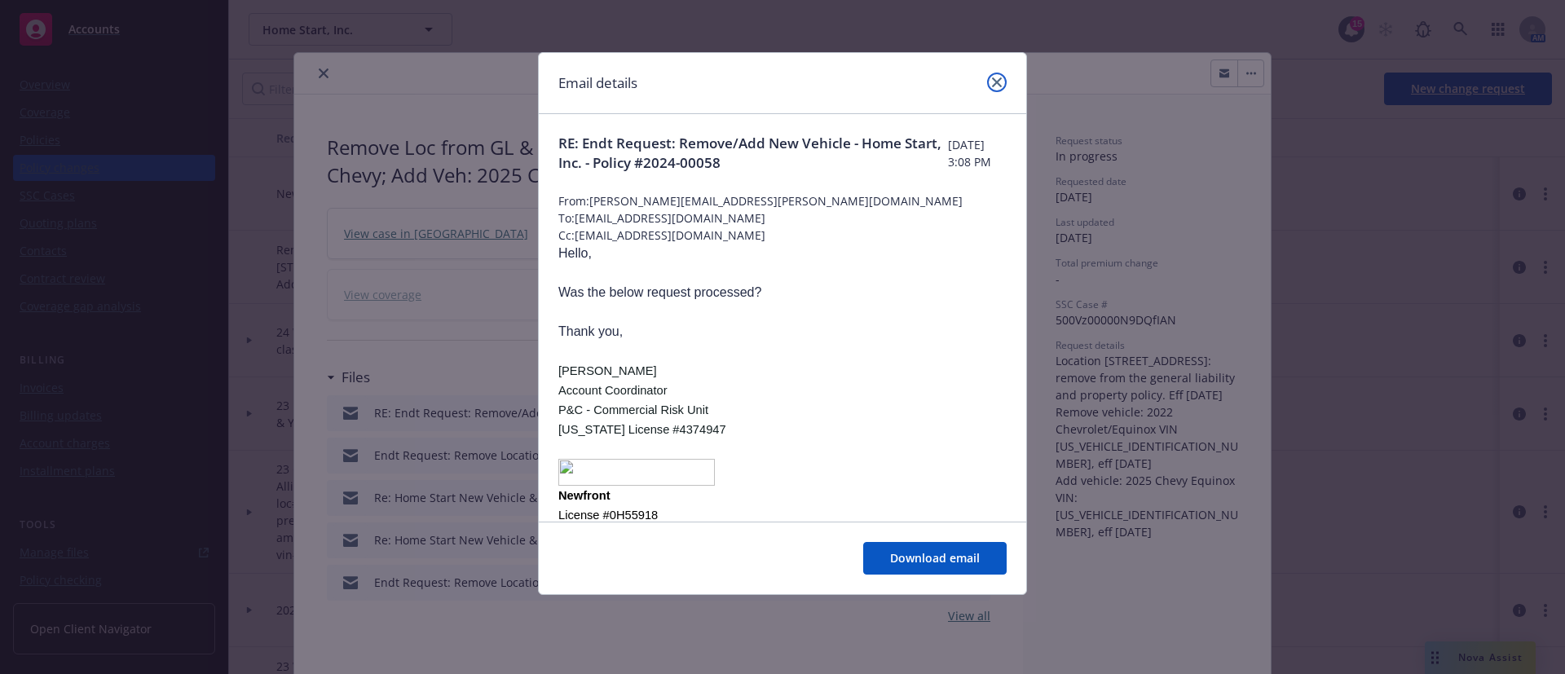
click at [998, 81] on icon "close" at bounding box center [997, 82] width 10 height 10
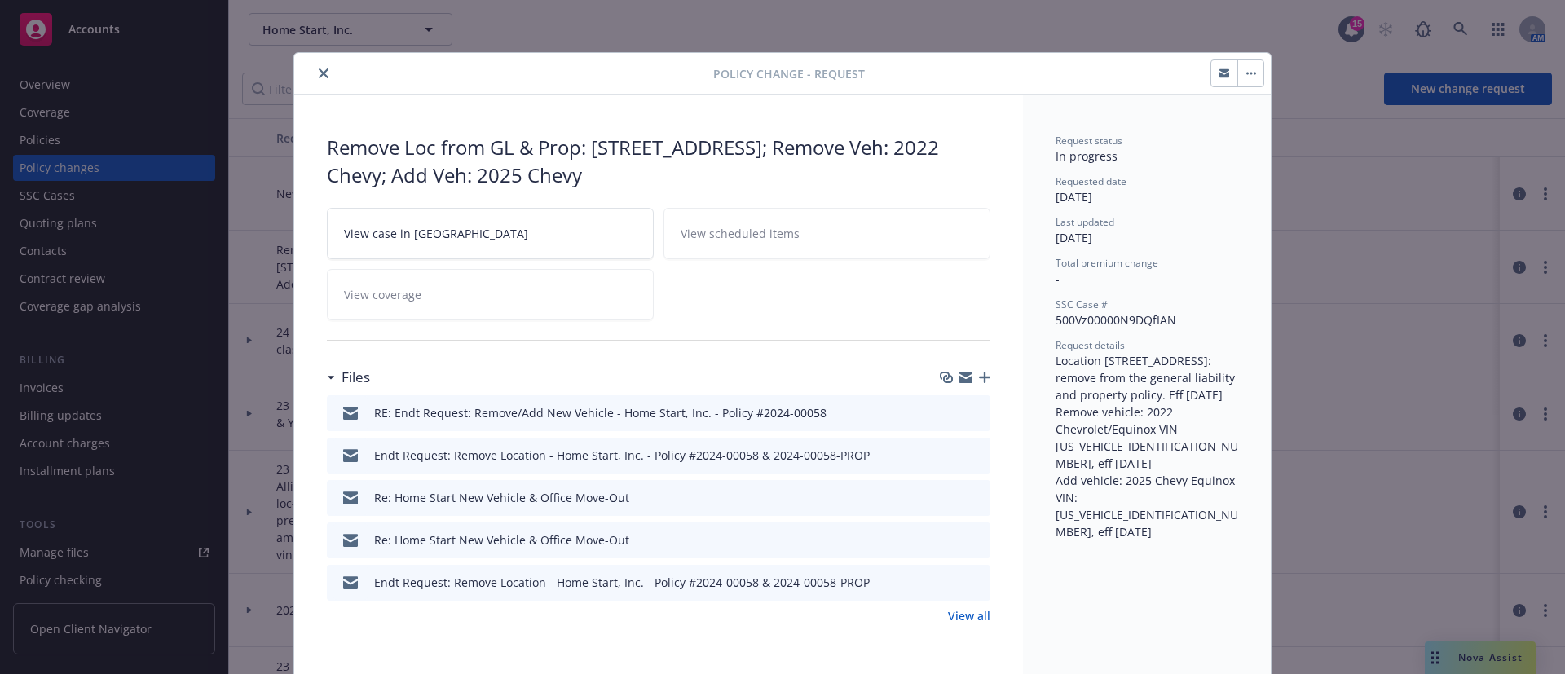
click at [319, 73] on icon "close" at bounding box center [324, 73] width 10 height 10
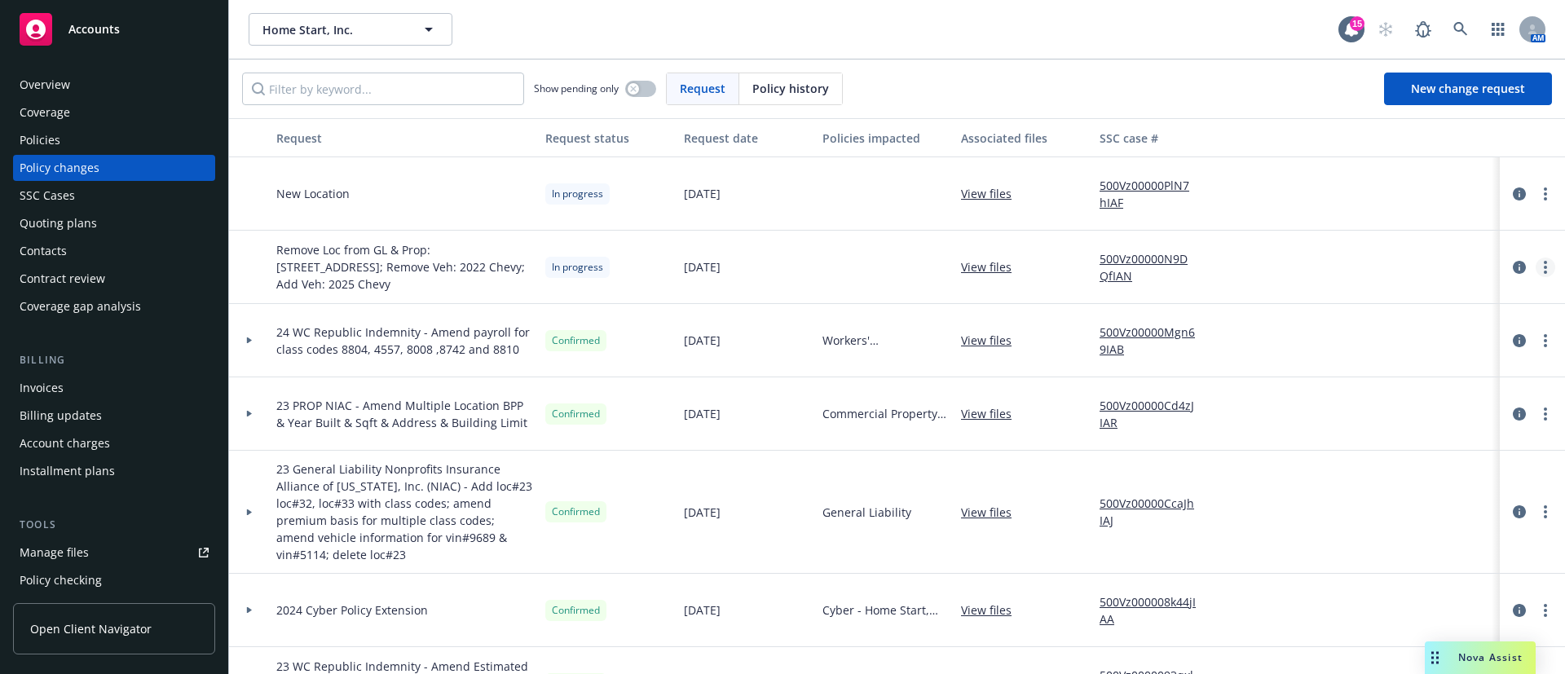
click at [1535, 267] on link "more" at bounding box center [1545, 267] width 20 height 20
click at [1357, 390] on link "Resume workflow" at bounding box center [1395, 398] width 279 height 33
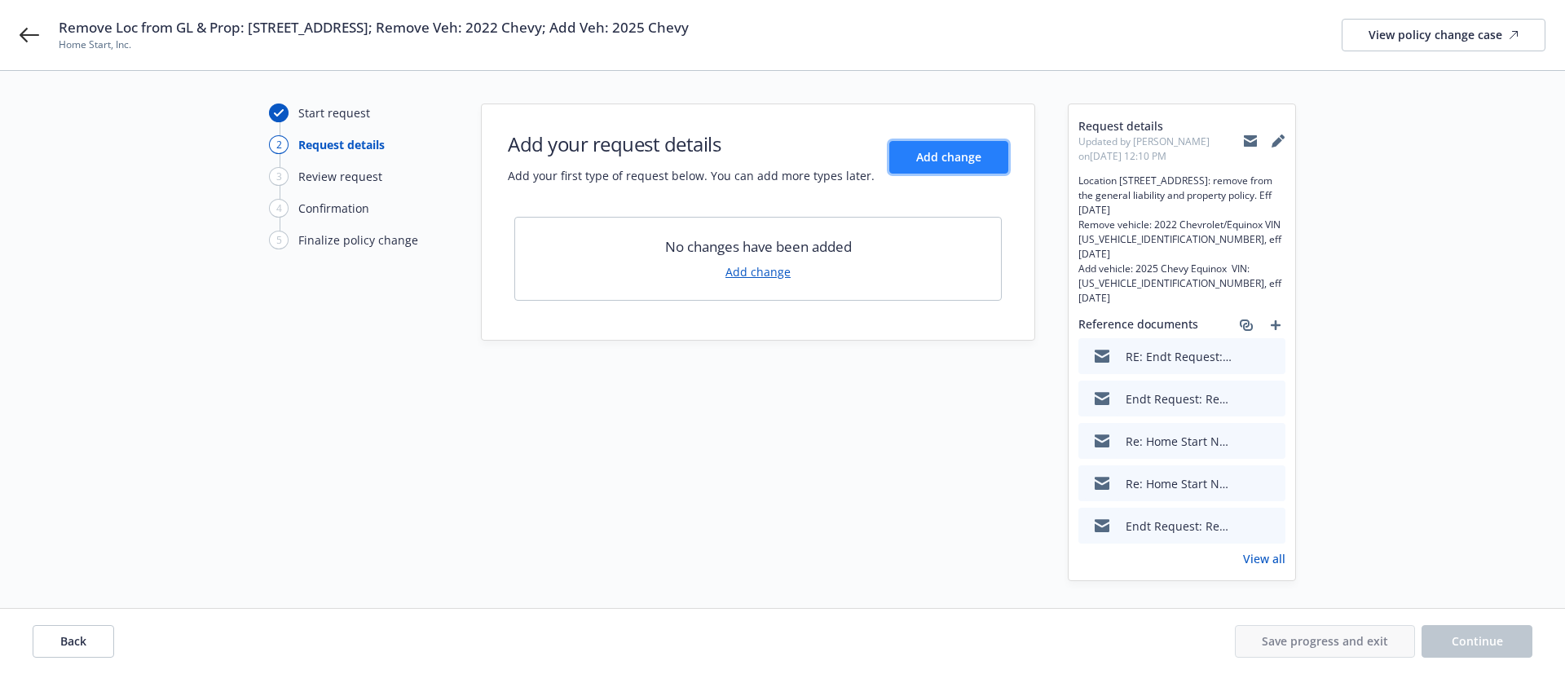
click at [934, 161] on span "Add change" at bounding box center [948, 156] width 65 height 15
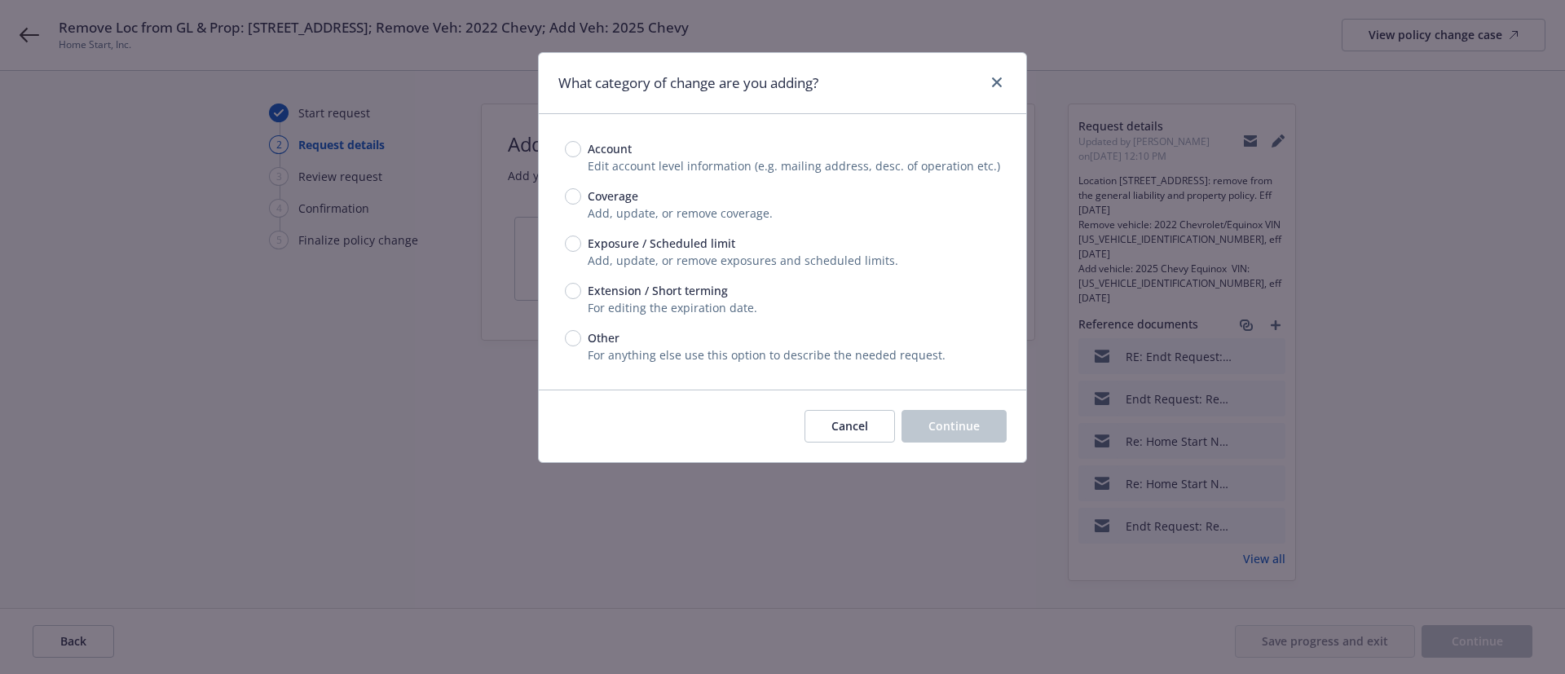
click at [614, 244] on span "Exposure / Scheduled limit" at bounding box center [661, 243] width 147 height 17
click at [581, 244] on input "Exposure / Scheduled limit" at bounding box center [573, 243] width 16 height 16
radio input "true"
click at [965, 411] on button "Continue" at bounding box center [953, 426] width 105 height 33
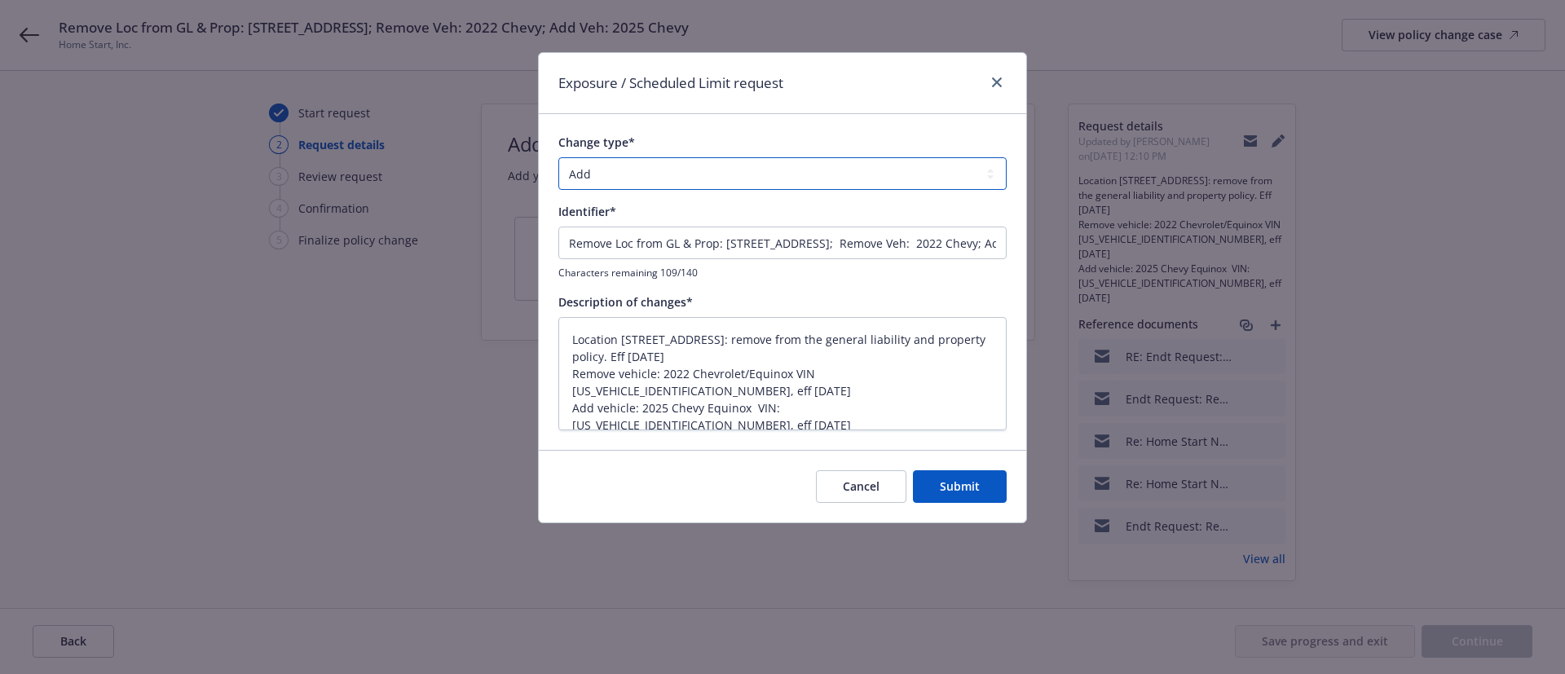
click at [751, 169] on select "Add Audit Change Remove" at bounding box center [782, 173] width 448 height 33
select select "REMOVE"
click at [558, 157] on select "Add Audit Change Remove" at bounding box center [782, 173] width 448 height 33
type textarea "x"
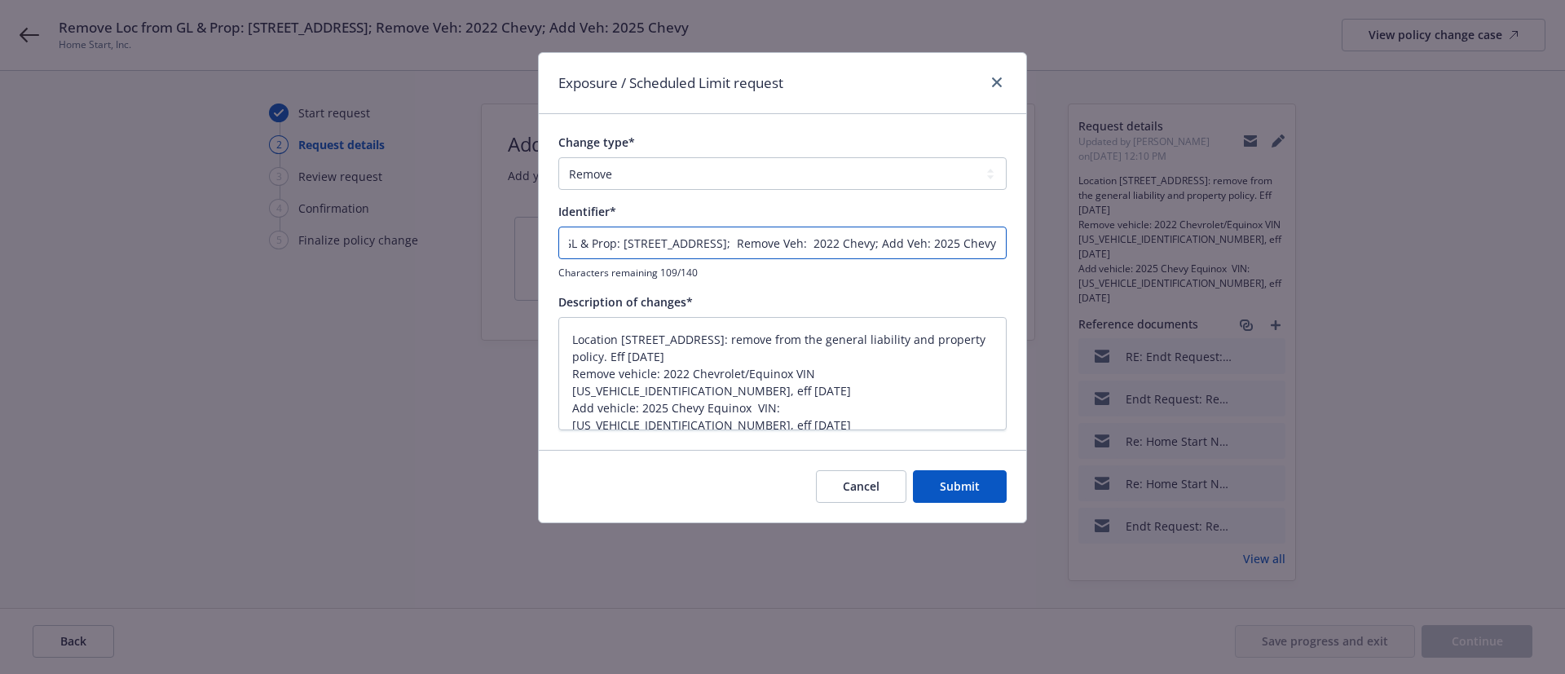
drag, startPoint x: 913, startPoint y: 240, endPoint x: 1309, endPoint y: 232, distance: 396.9
click at [1309, 232] on div "Exposure / Scheduled Limit request Change type* Add Audit Change Remove Identif…" at bounding box center [782, 337] width 1565 height 674
type input "Remove Loc from GL & Prop: 303 E. Main St., El Cajon, CA 92020;"
type textarea "x"
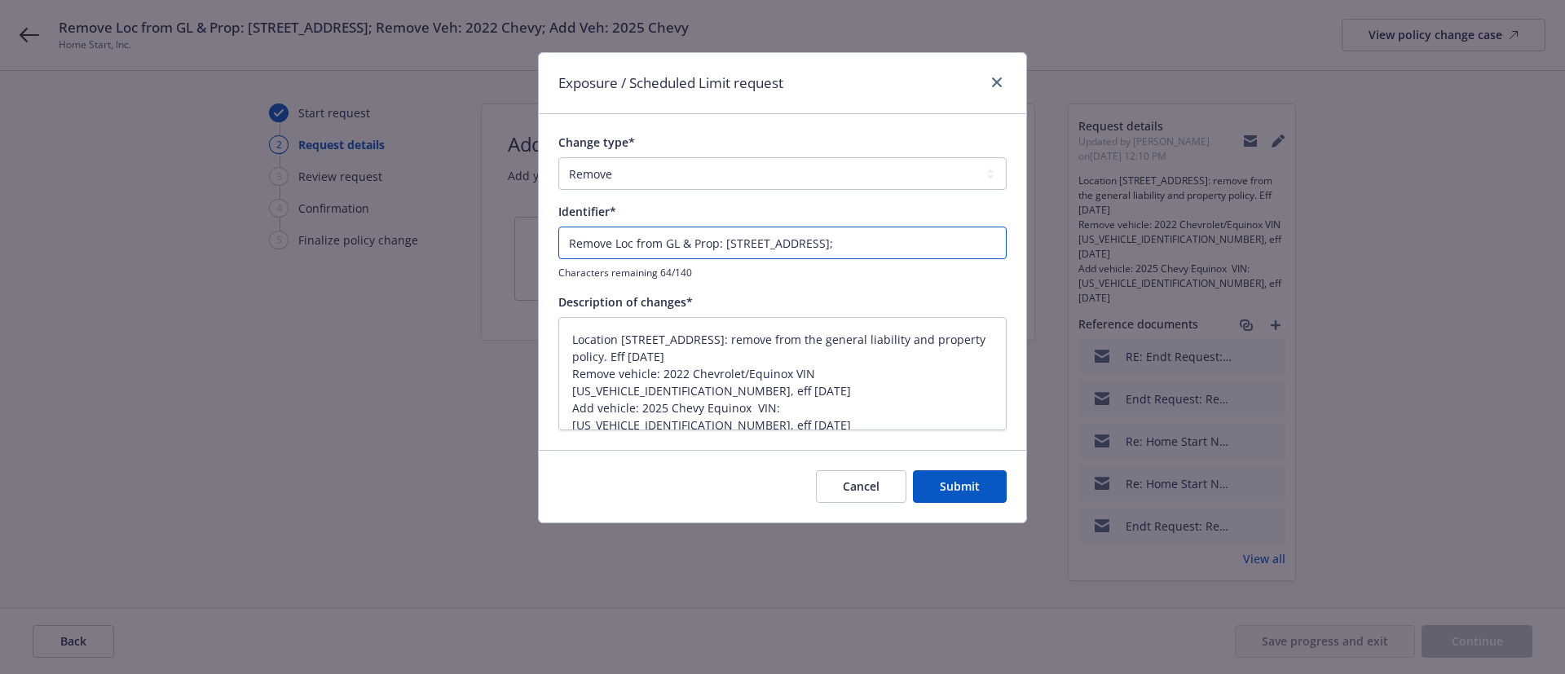
type input "Remove Loc from GL & Prop: 303 E. Main St., El Cajon, CA 92020;"
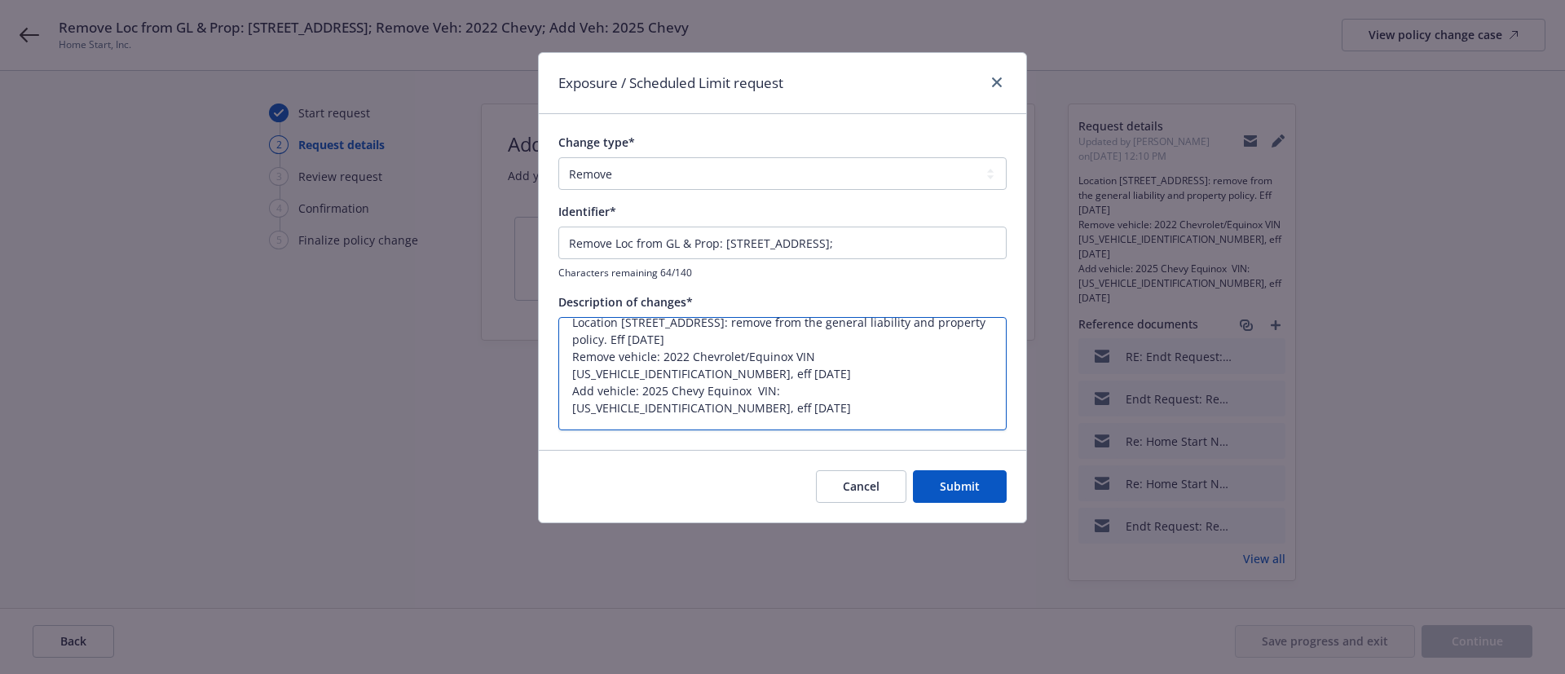
drag, startPoint x: 821, startPoint y: 353, endPoint x: 931, endPoint y: 521, distance: 200.7
click at [931, 521] on div "Exposure / Scheduled Limit request Change type* Add Audit Change Remove Identif…" at bounding box center [782, 287] width 489 height 471
type textarea "Location 303 E. Main St., El Cajon, CA 92020: remove from the general liability…"
type textarea "x"
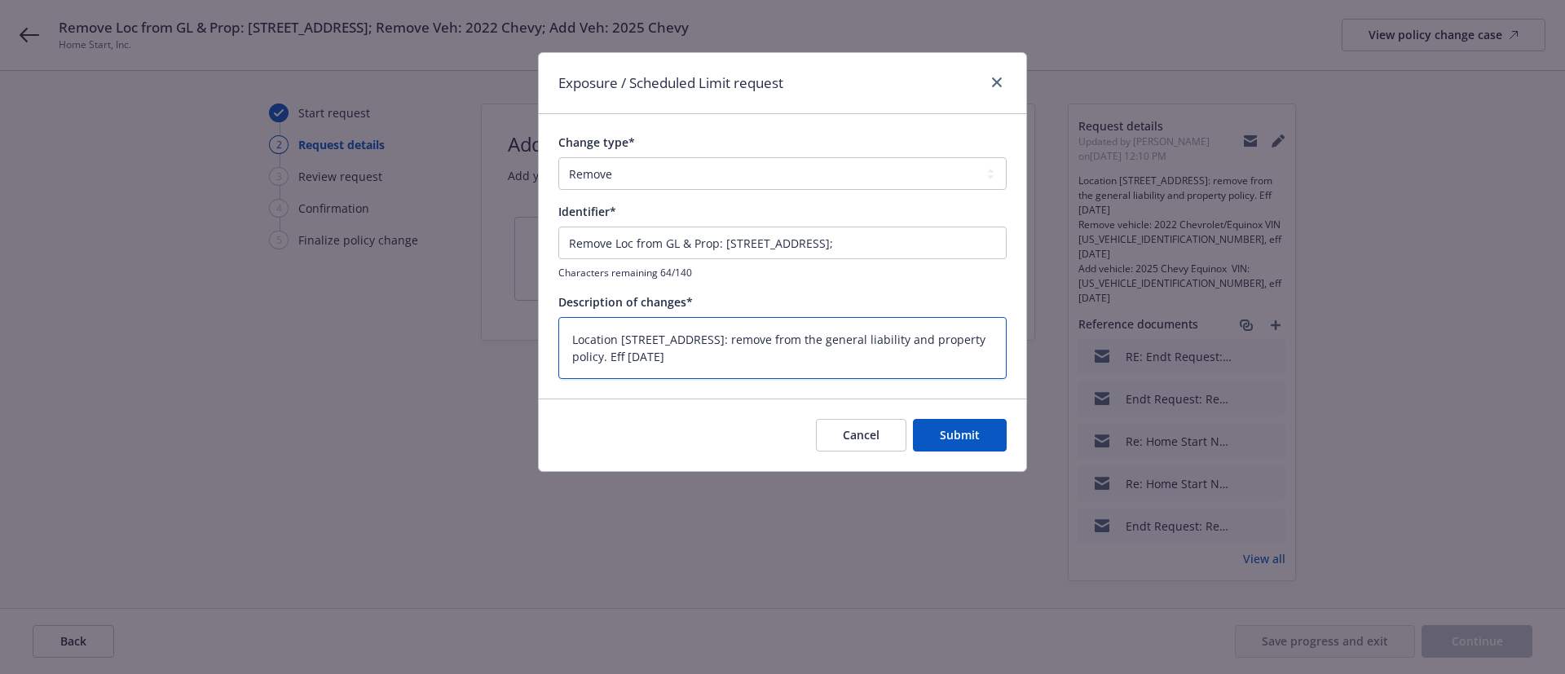
scroll to position [0, 0]
type textarea "Location 303 E. Main St., El Cajon, CA 92020: remove from the general liability…"
click at [966, 433] on span "Submit" at bounding box center [960, 434] width 40 height 15
type textarea "x"
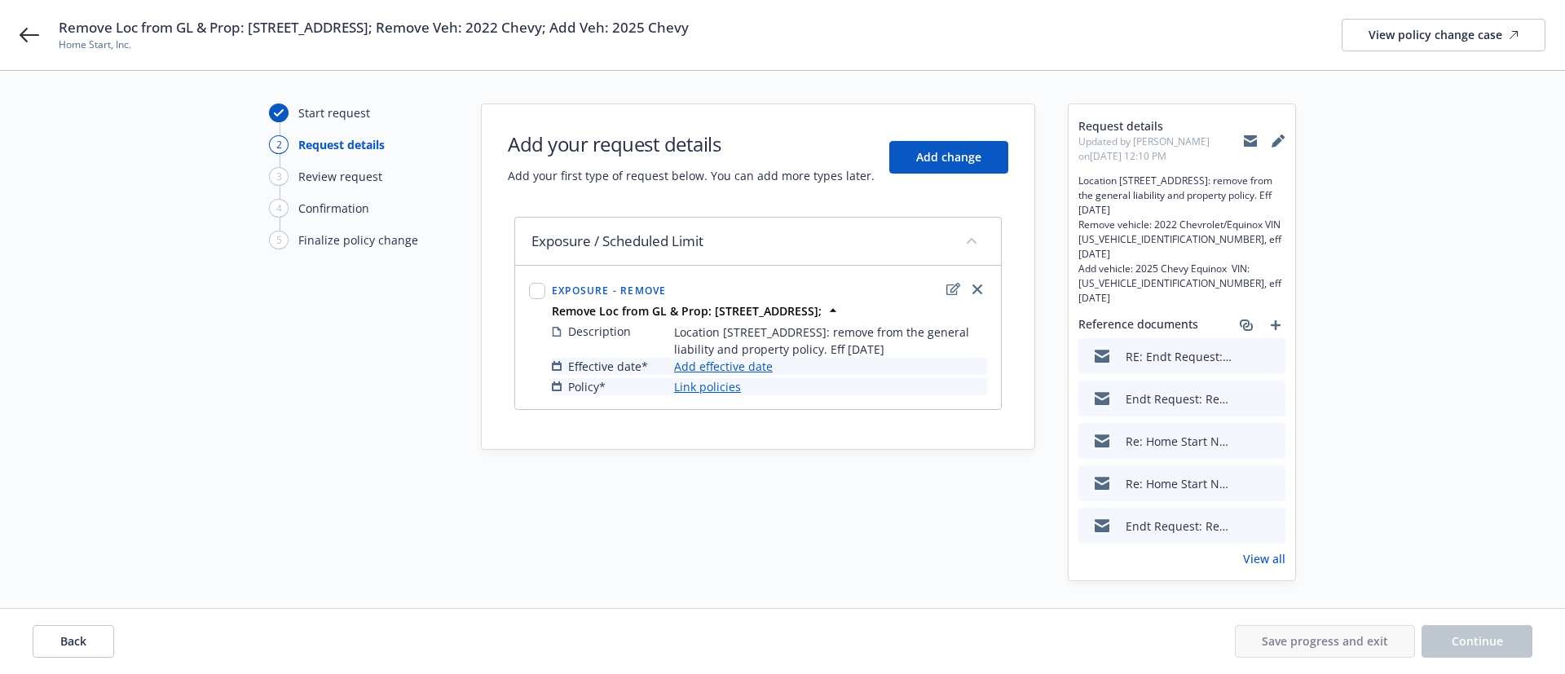
click at [751, 362] on link "Add effective date" at bounding box center [723, 366] width 99 height 17
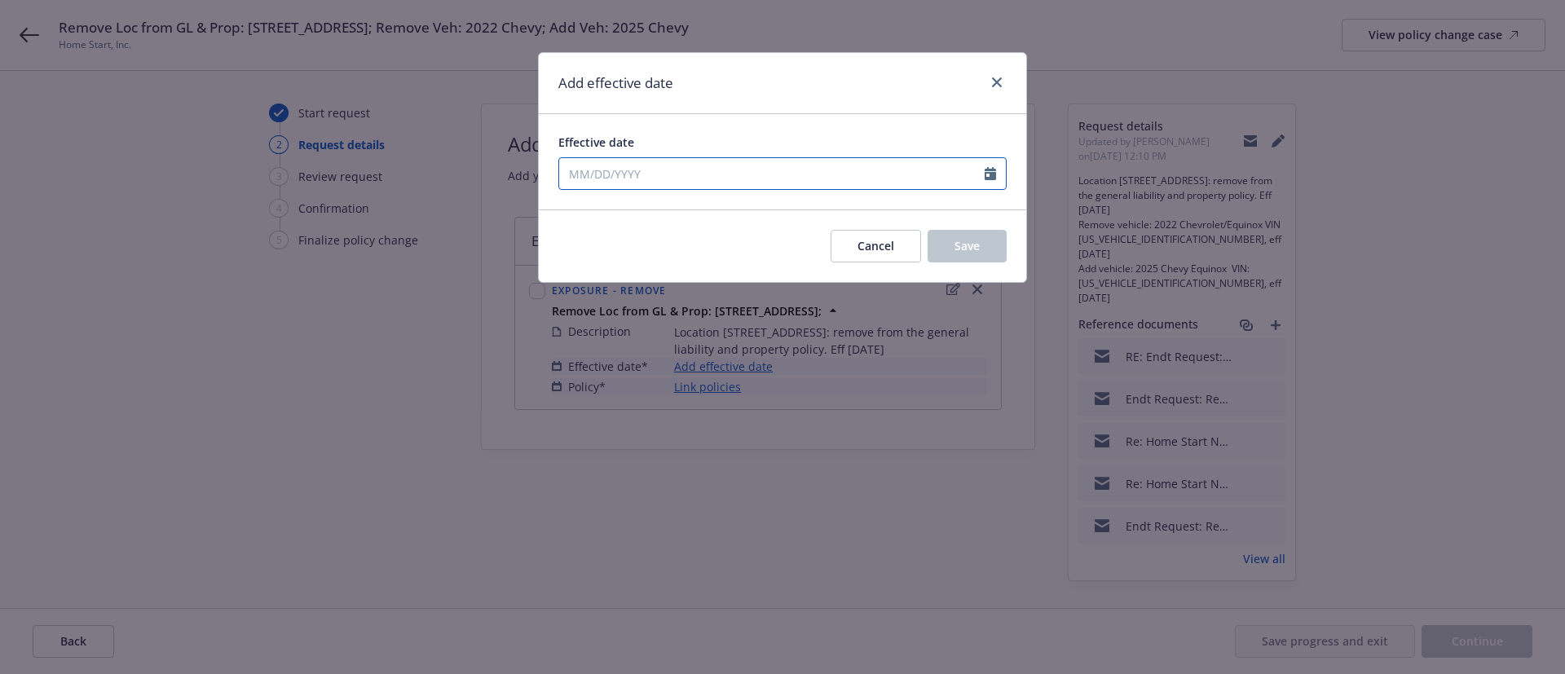
click at [825, 182] on input "Effective date" at bounding box center [771, 173] width 425 height 31
select select "10"
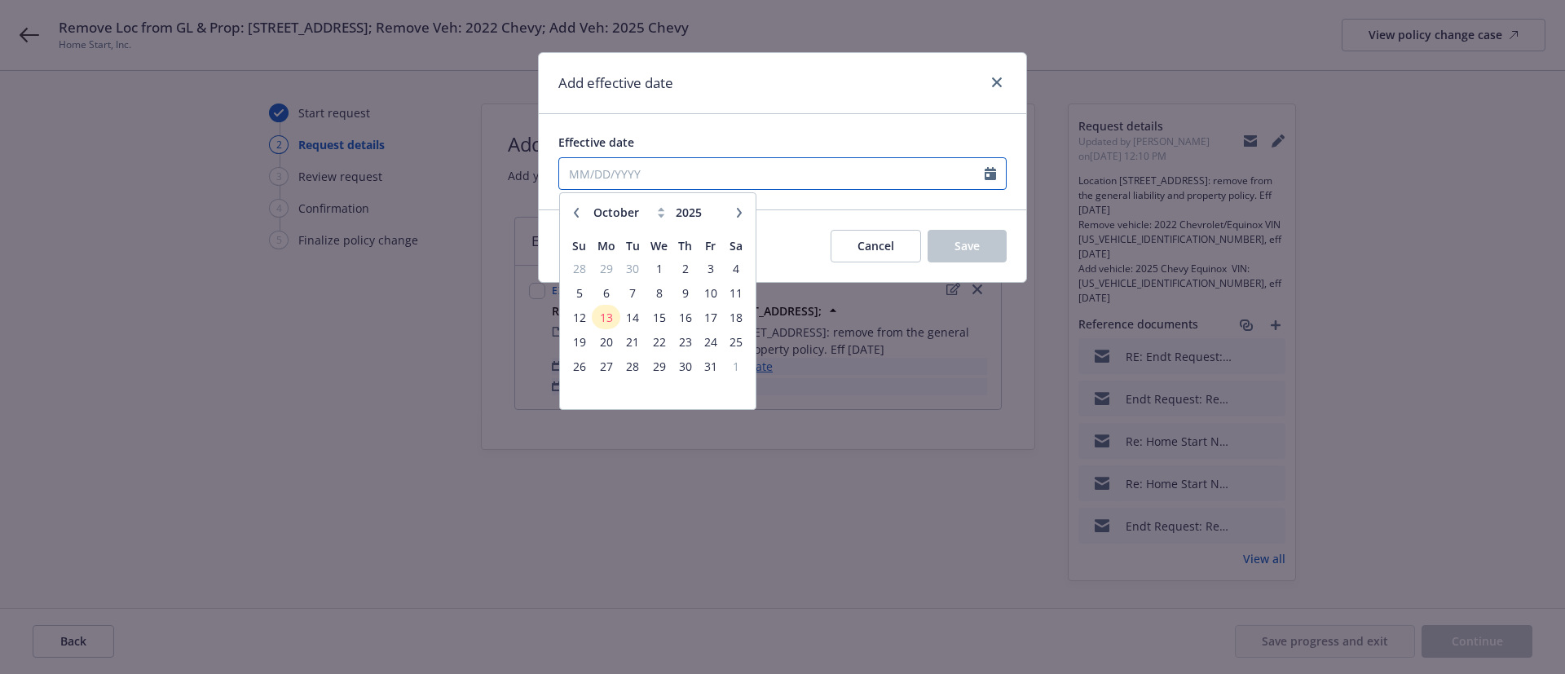
paste input "[DATE]"
click at [572, 177] on input "[DATE]" at bounding box center [771, 173] width 425 height 31
type input "05/31/2025"
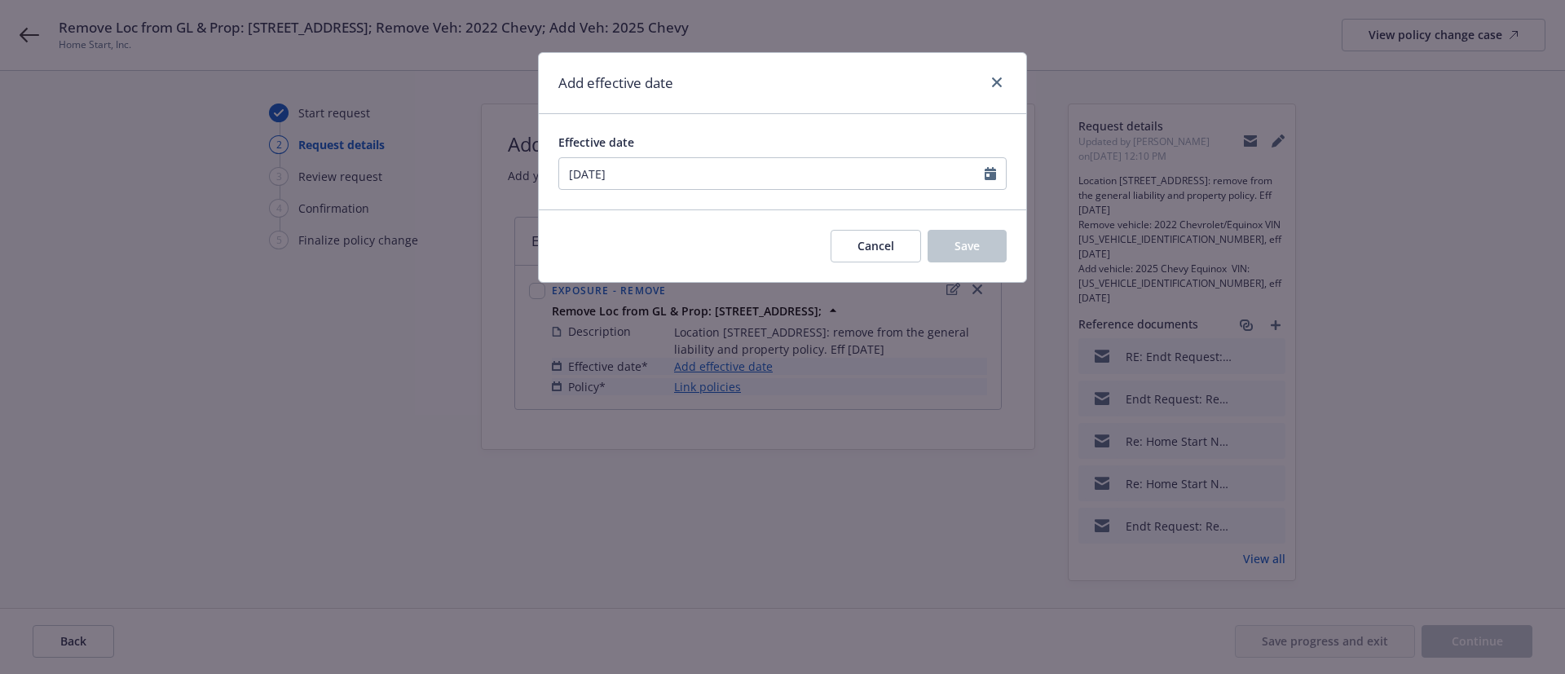
click at [838, 107] on div "Add effective date" at bounding box center [782, 83] width 487 height 61
click at [955, 247] on span "Save" at bounding box center [966, 245] width 25 height 15
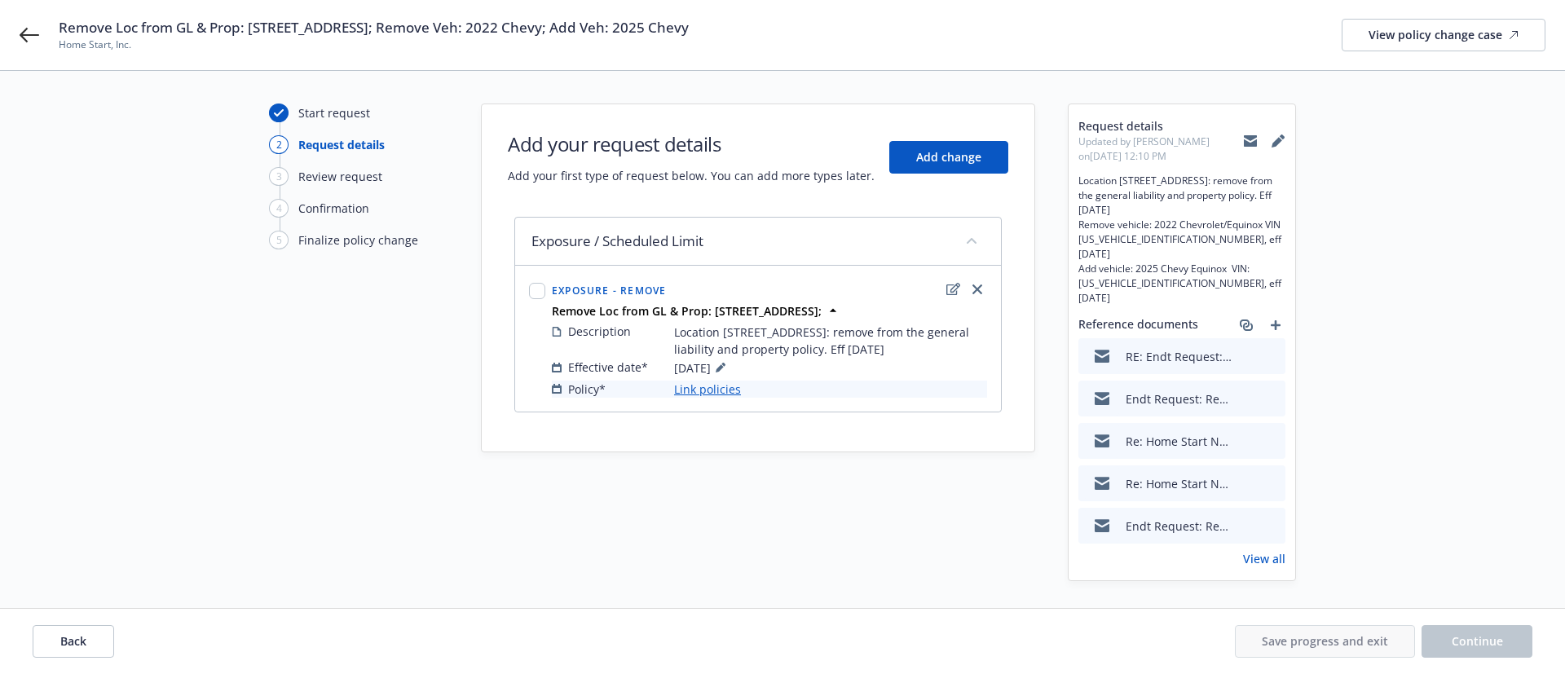
click at [694, 394] on link "Link policies" at bounding box center [707, 389] width 67 height 17
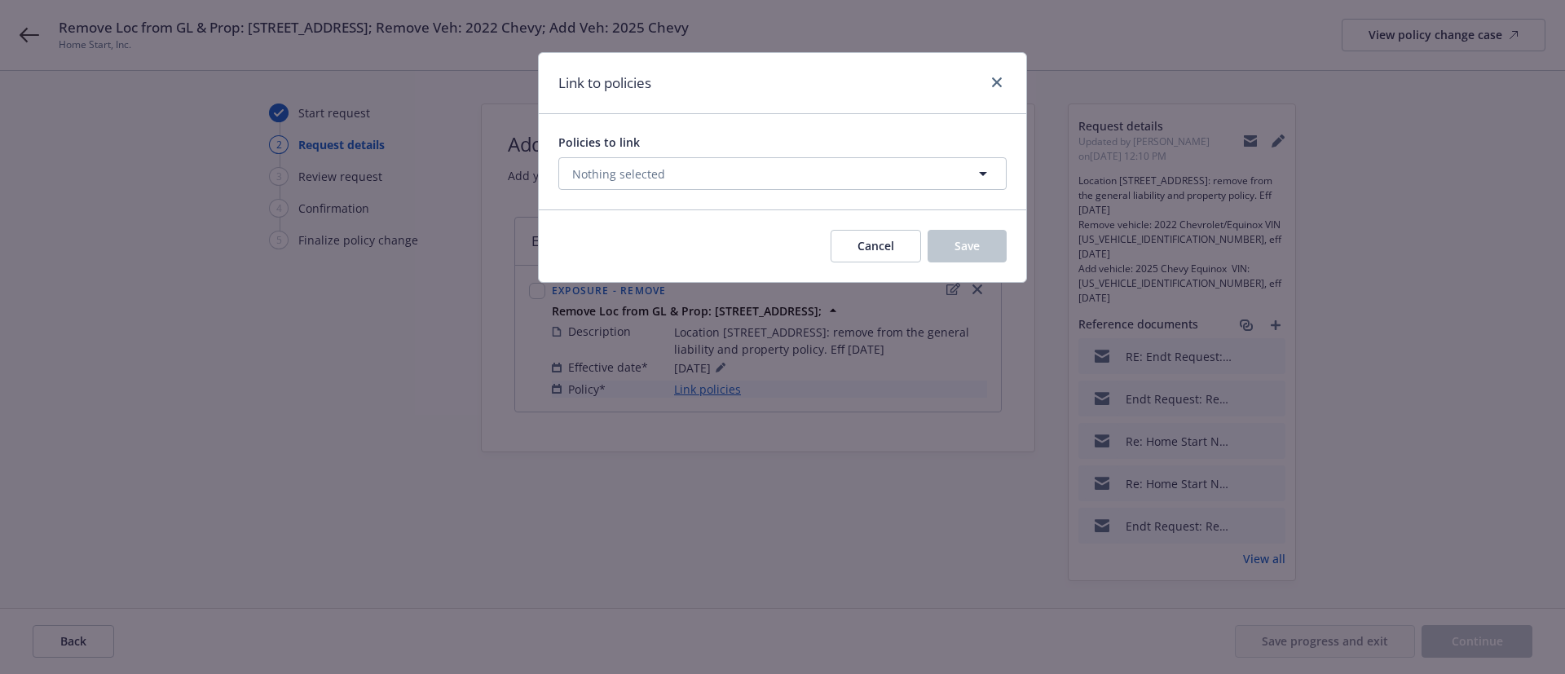
click at [789, 195] on div "Policies to link Nothing selected" at bounding box center [782, 161] width 487 height 95
click at [784, 180] on button "Nothing selected" at bounding box center [782, 173] width 448 height 33
select select "ACTIVE"
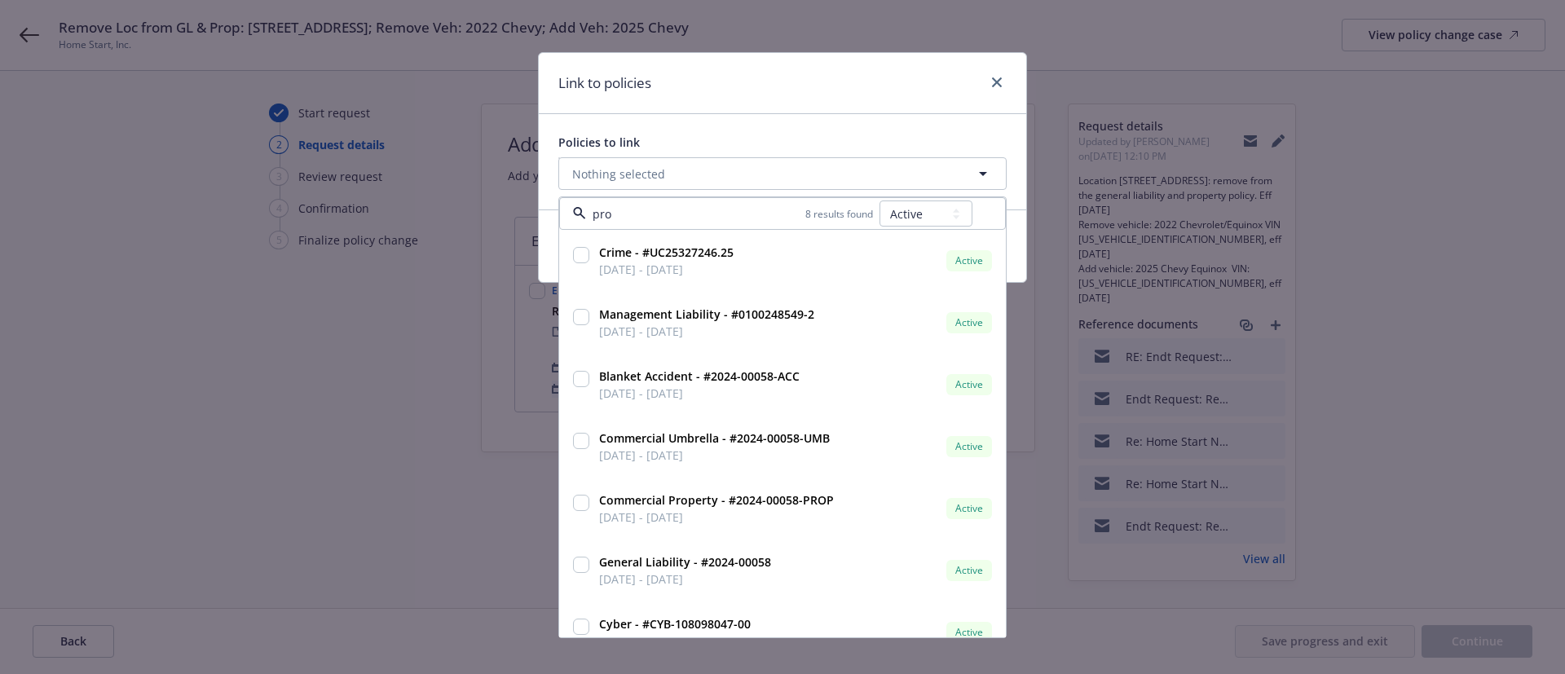
type input "prop"
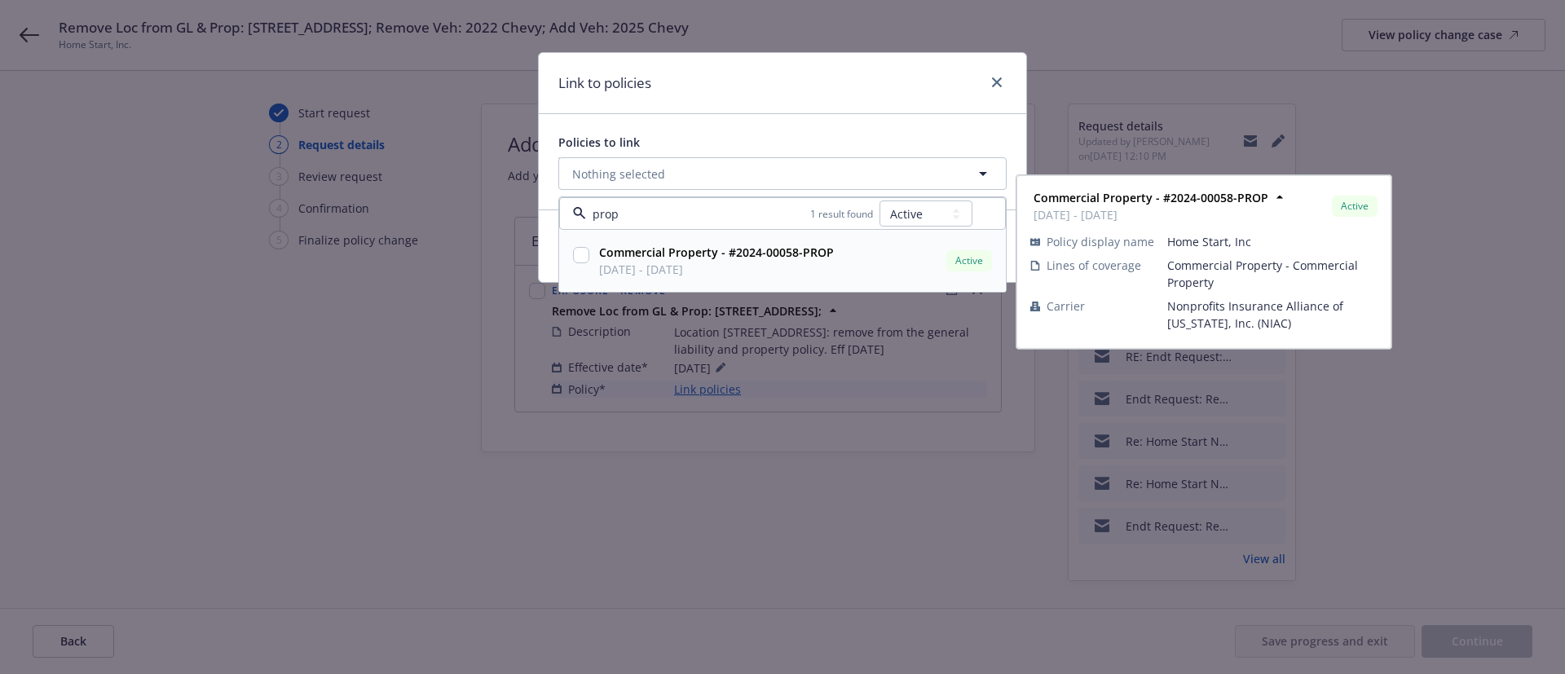
click at [790, 254] on strong "Commercial Property - #2024-00058-PROP" at bounding box center [716, 251] width 235 height 15
checkbox input "true"
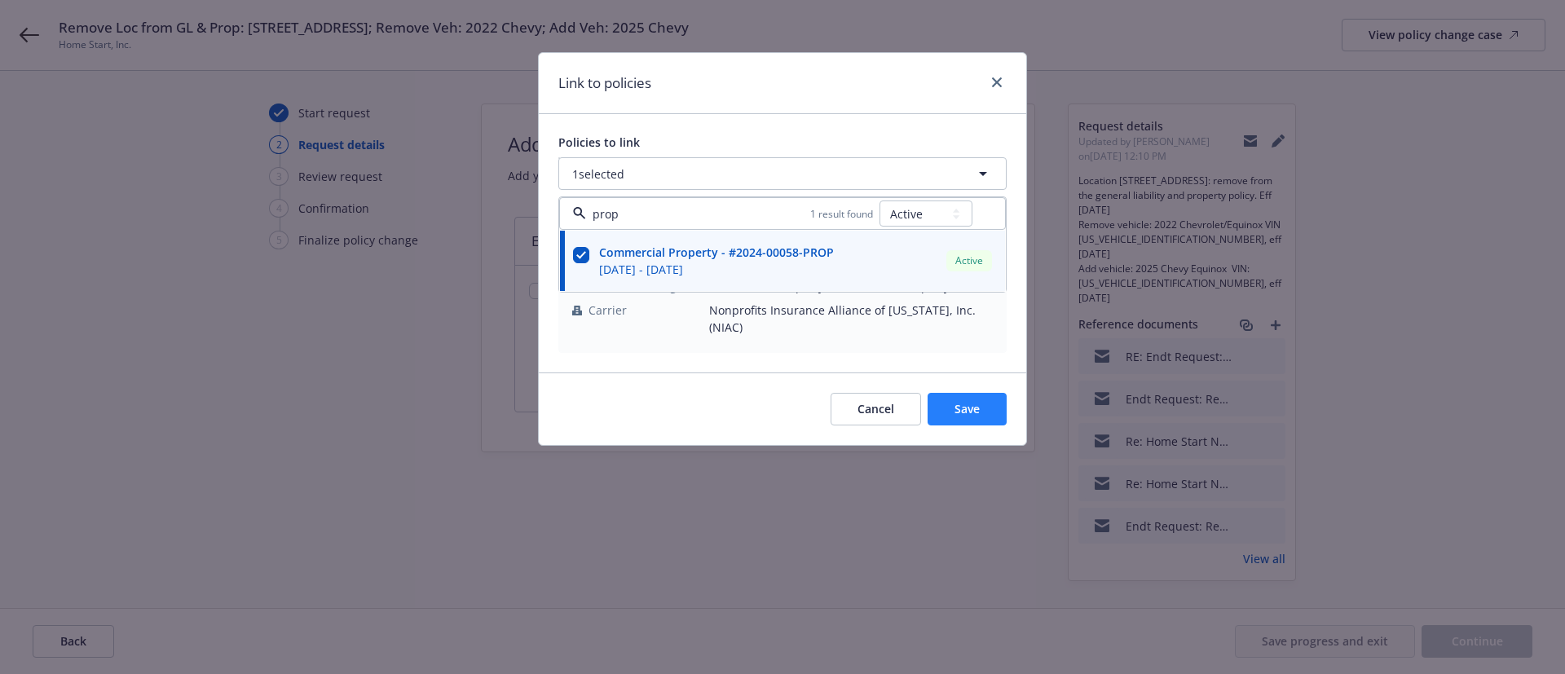
type input "prop"
click at [992, 393] on button "Save" at bounding box center [966, 409] width 79 height 33
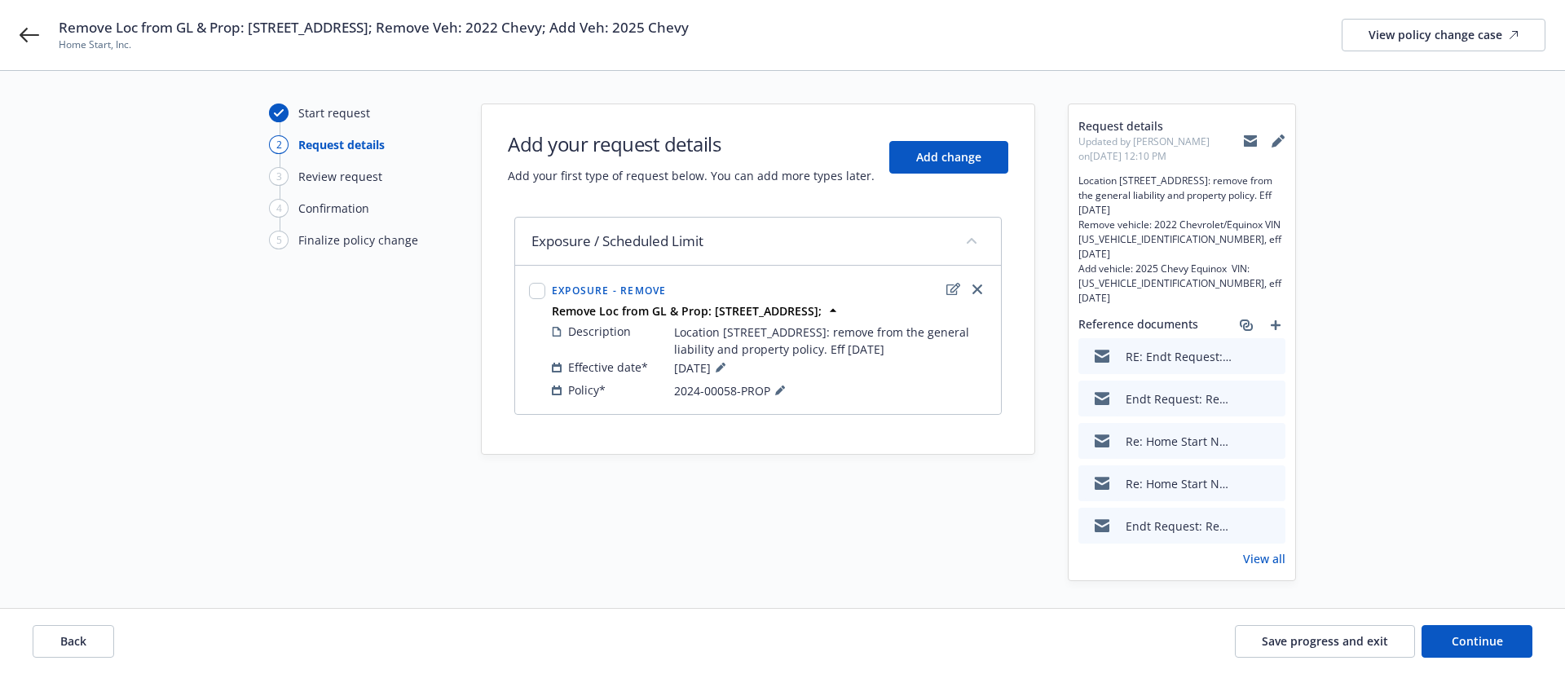
click at [1265, 550] on link "View all" at bounding box center [1264, 558] width 42 height 17
click at [1278, 140] on icon at bounding box center [1276, 142] width 11 height 11
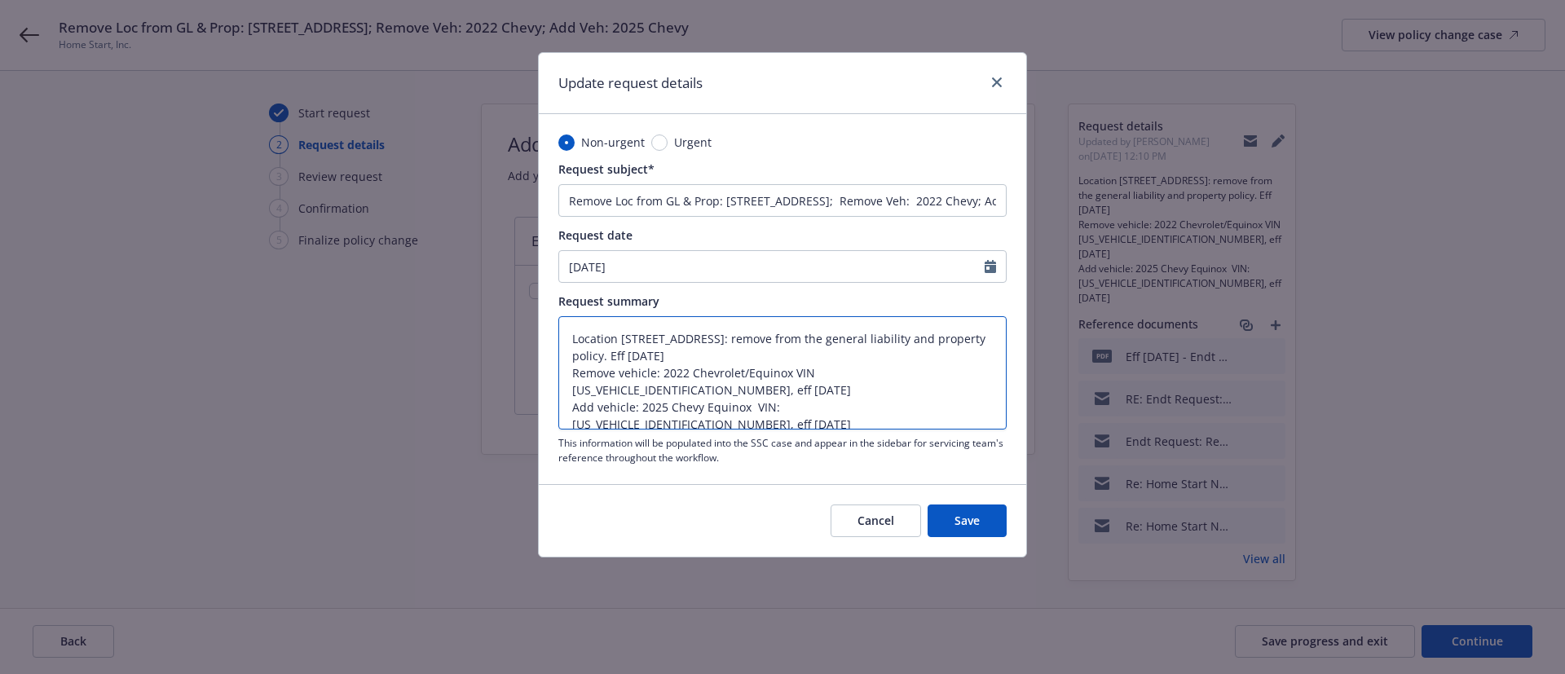
scroll to position [17, 0]
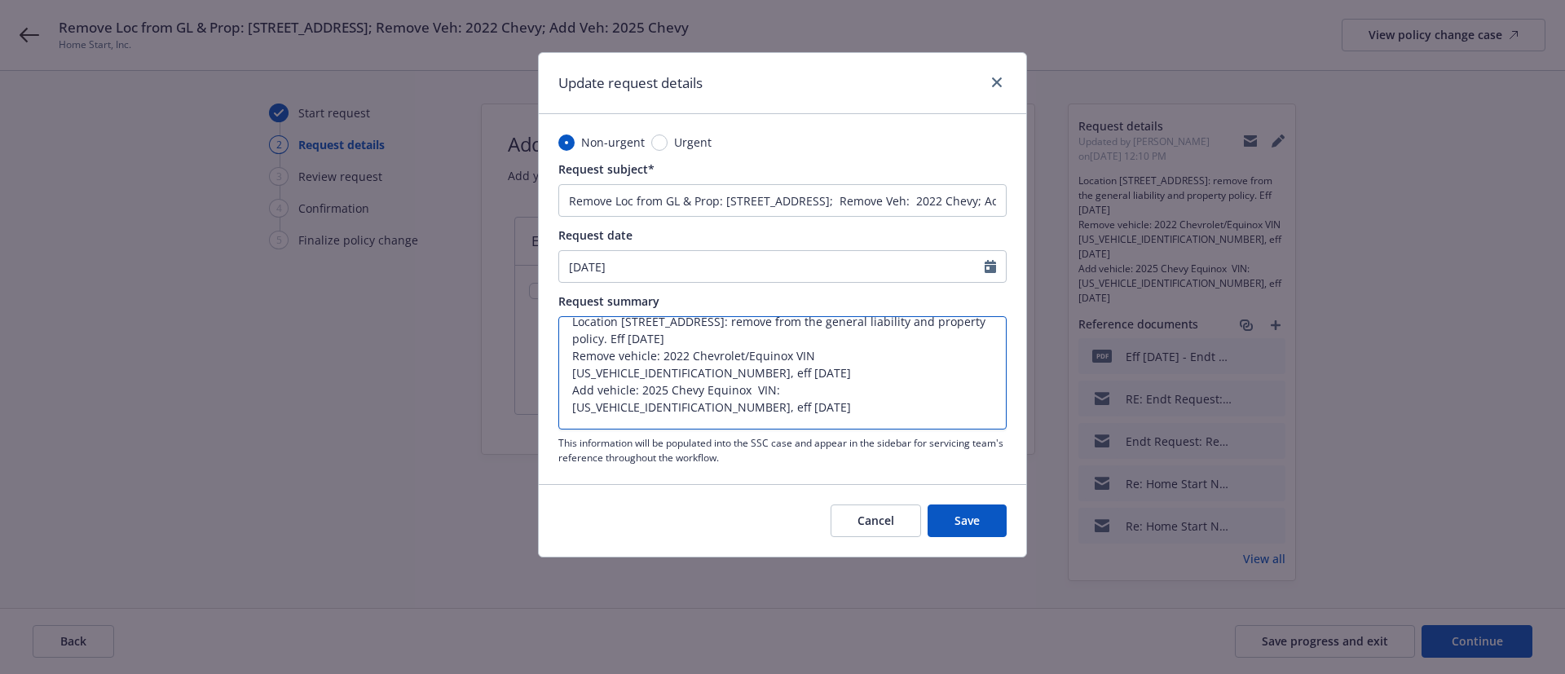
drag, startPoint x: 571, startPoint y: 376, endPoint x: 952, endPoint y: 407, distance: 381.9
click at [952, 407] on textarea "Location 303 E. Main St., El Cajon, CA 92020: remove from the general liability…" at bounding box center [782, 372] width 448 height 113
click at [869, 534] on button "Cancel" at bounding box center [875, 520] width 90 height 33
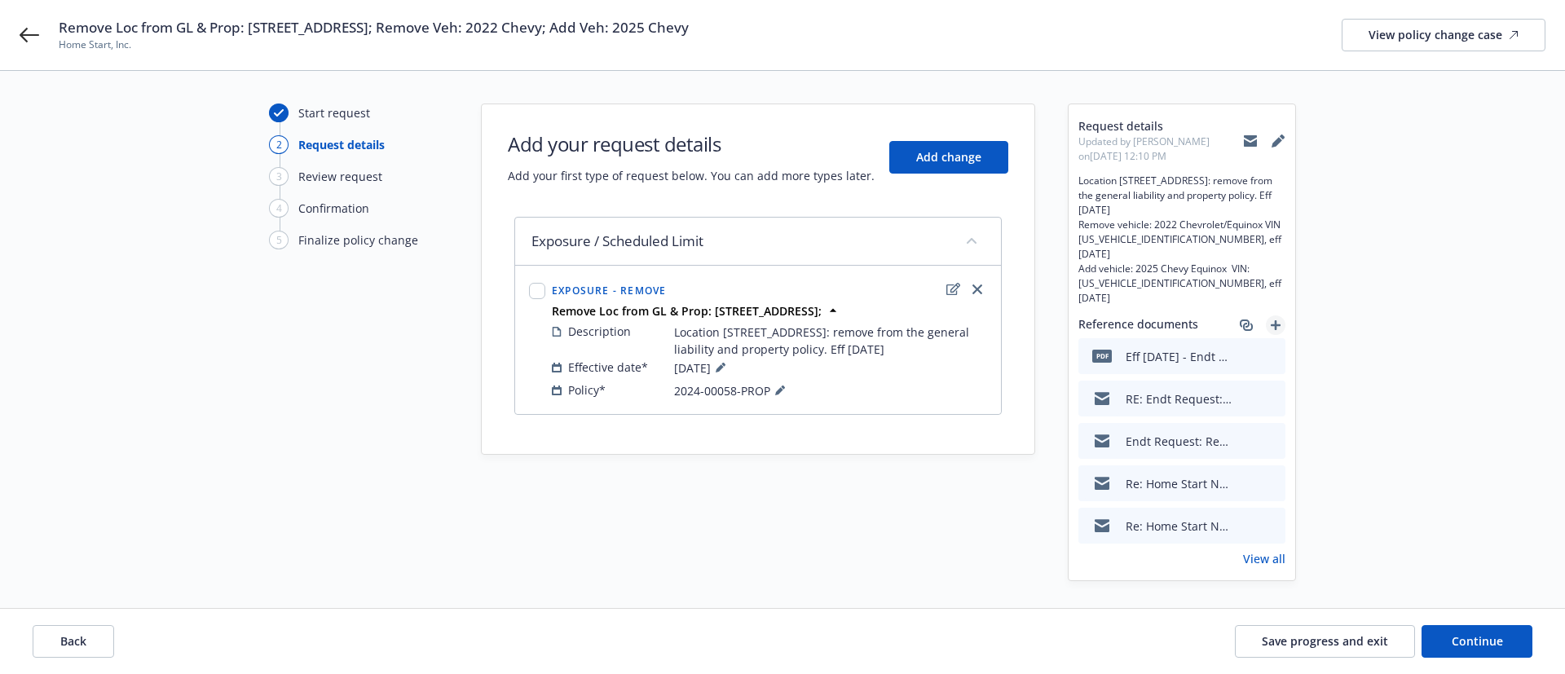
click at [1280, 315] on link "add" at bounding box center [1275, 325] width 20 height 20
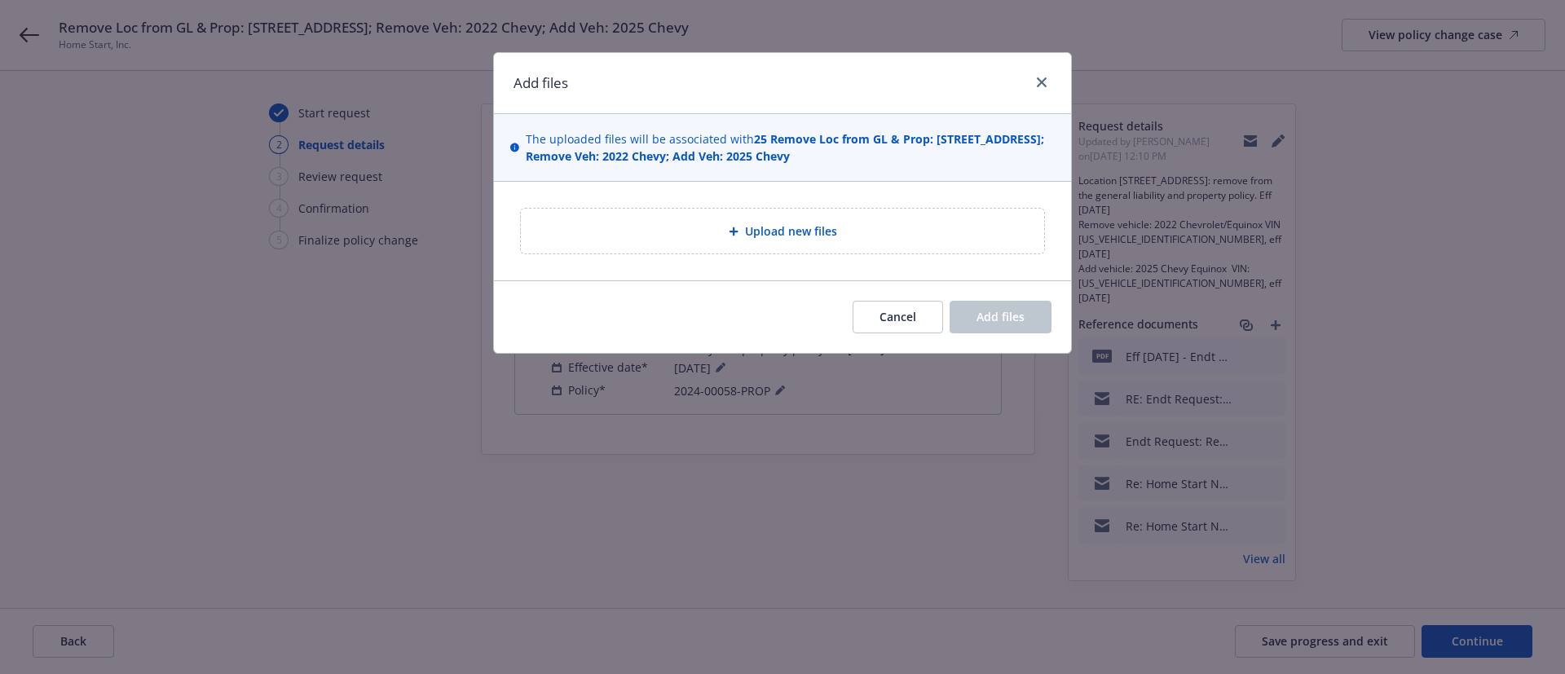
type textarea "x"
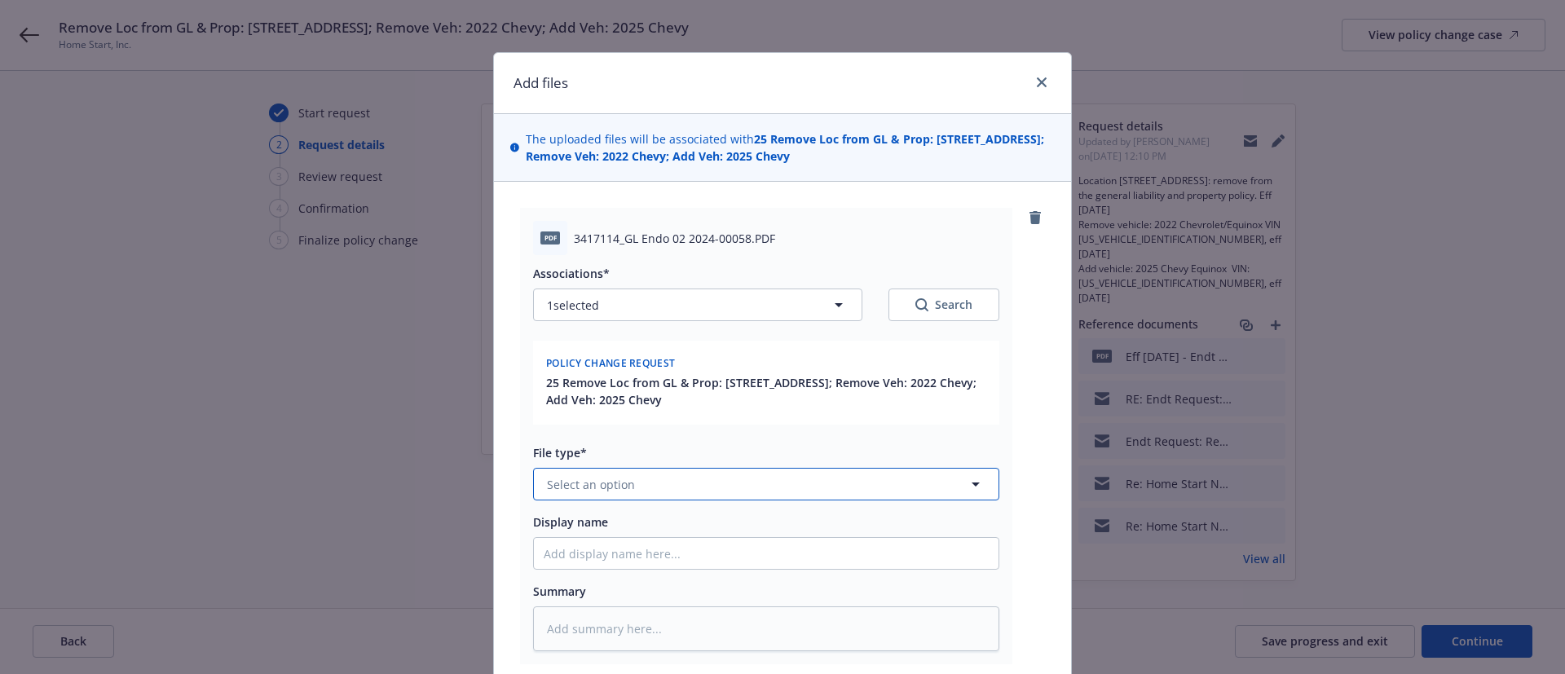
click at [702, 489] on button "Select an option" at bounding box center [766, 484] width 466 height 33
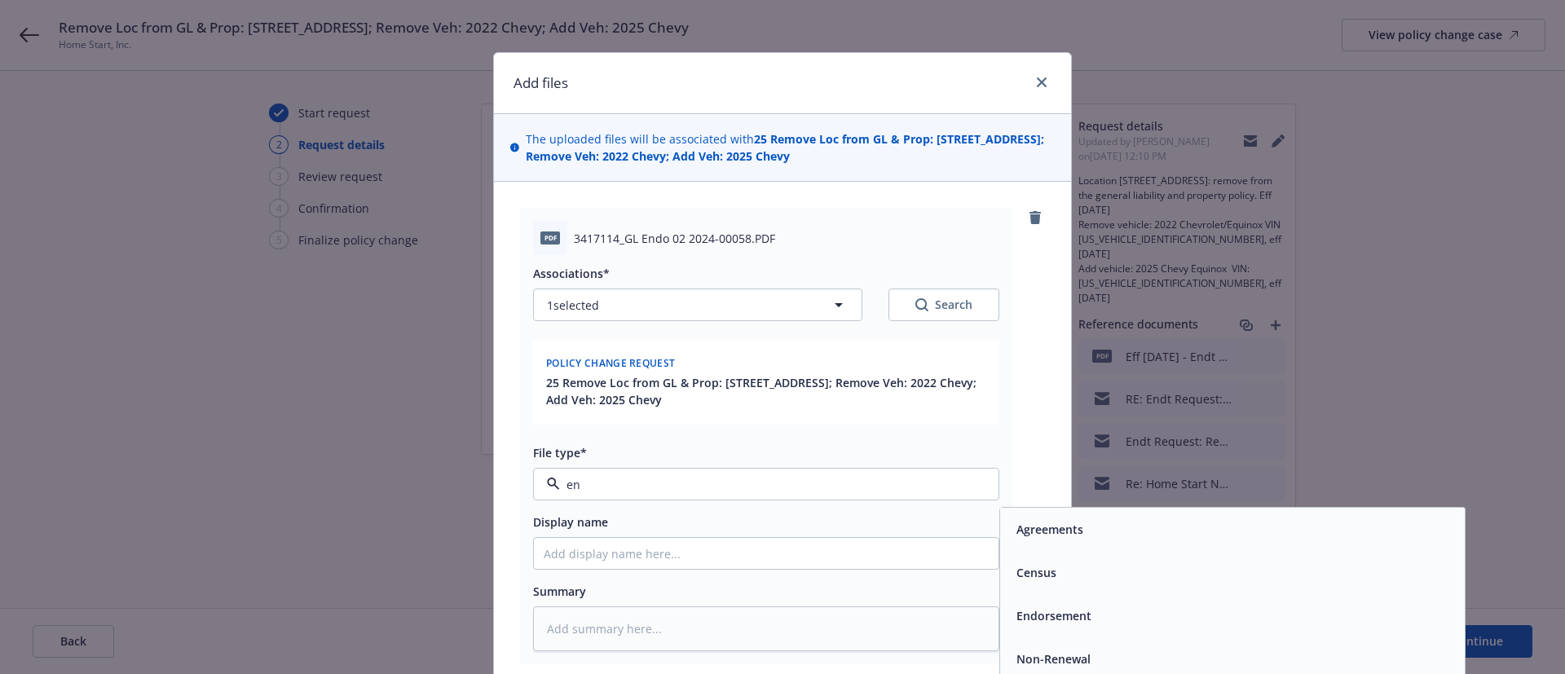
type input "end"
drag, startPoint x: 1190, startPoint y: 527, endPoint x: 1032, endPoint y: 526, distance: 157.3
click at [1190, 526] on div "Endorsement" at bounding box center [1232, 529] width 445 height 24
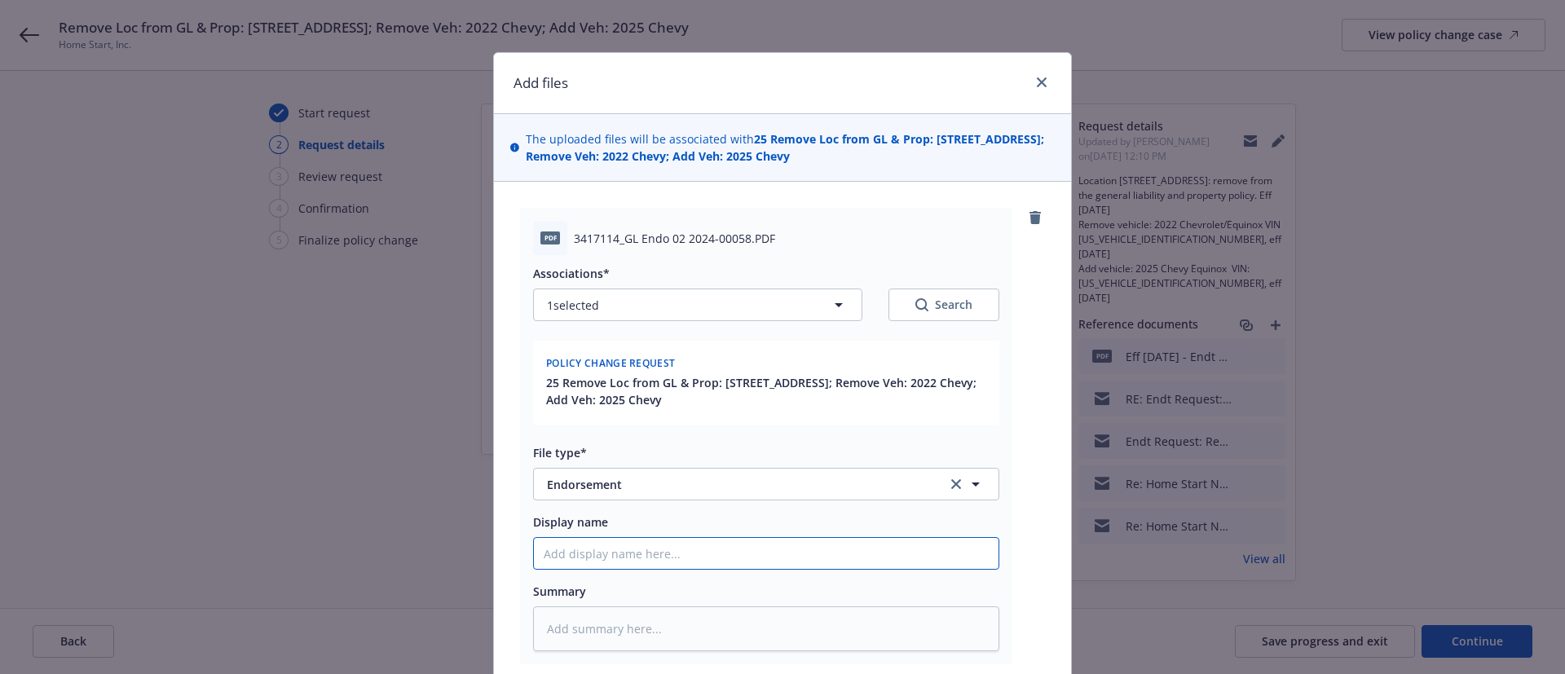
click at [768, 545] on input "Display name" at bounding box center [766, 553] width 464 height 31
type textarea "x"
type input "R"
type textarea "x"
type input "Re"
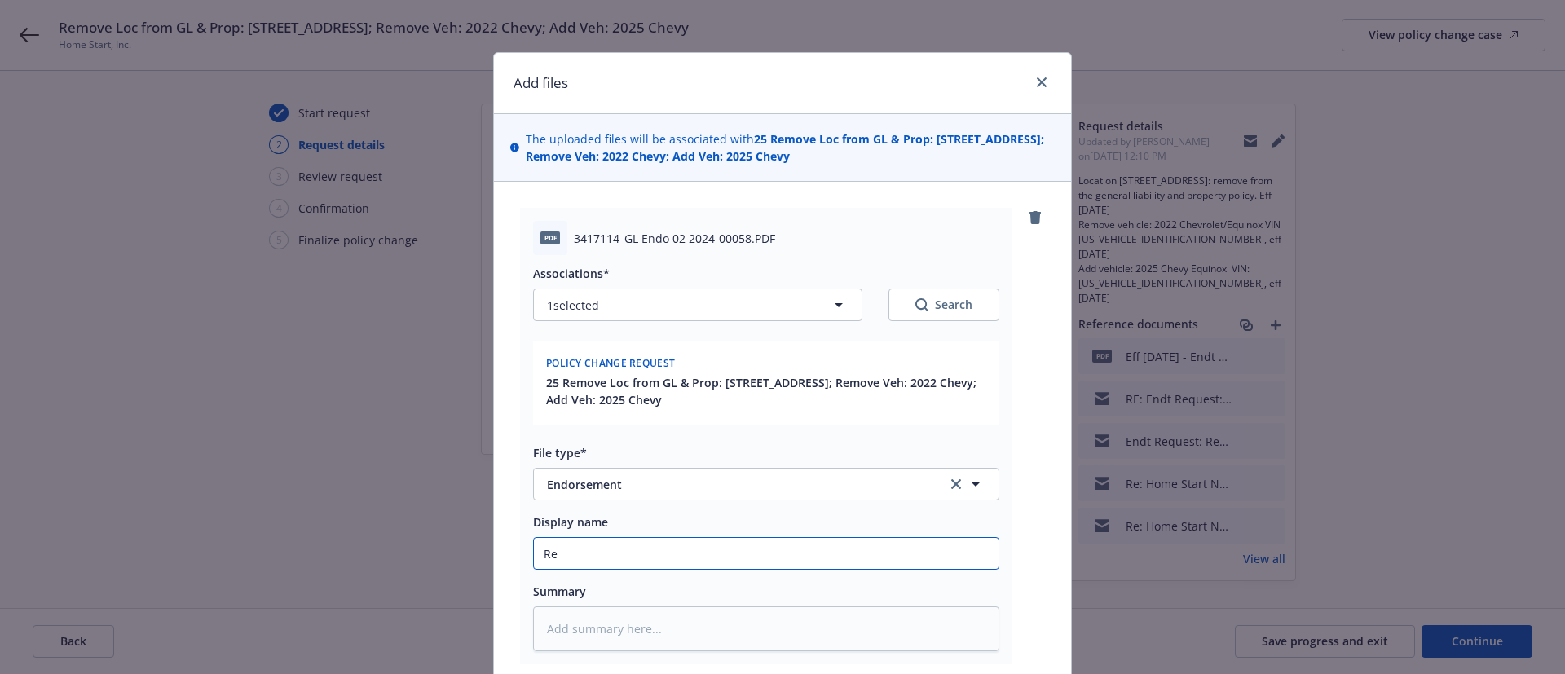
type textarea "x"
type input "Rem"
type textarea "x"
type input "Remo"
type textarea "x"
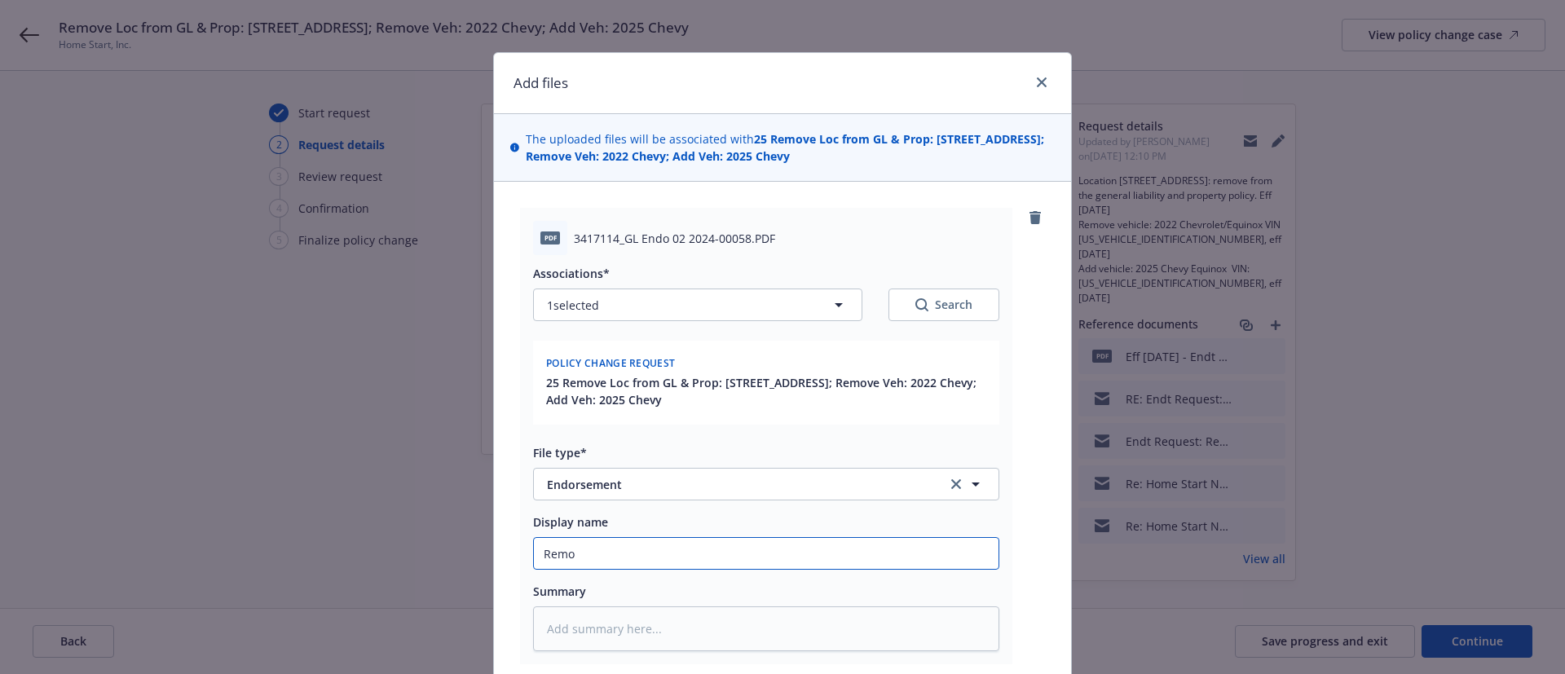
type input "Remov"
type textarea "x"
type input "Remove"
type textarea "x"
type input "Remove/"
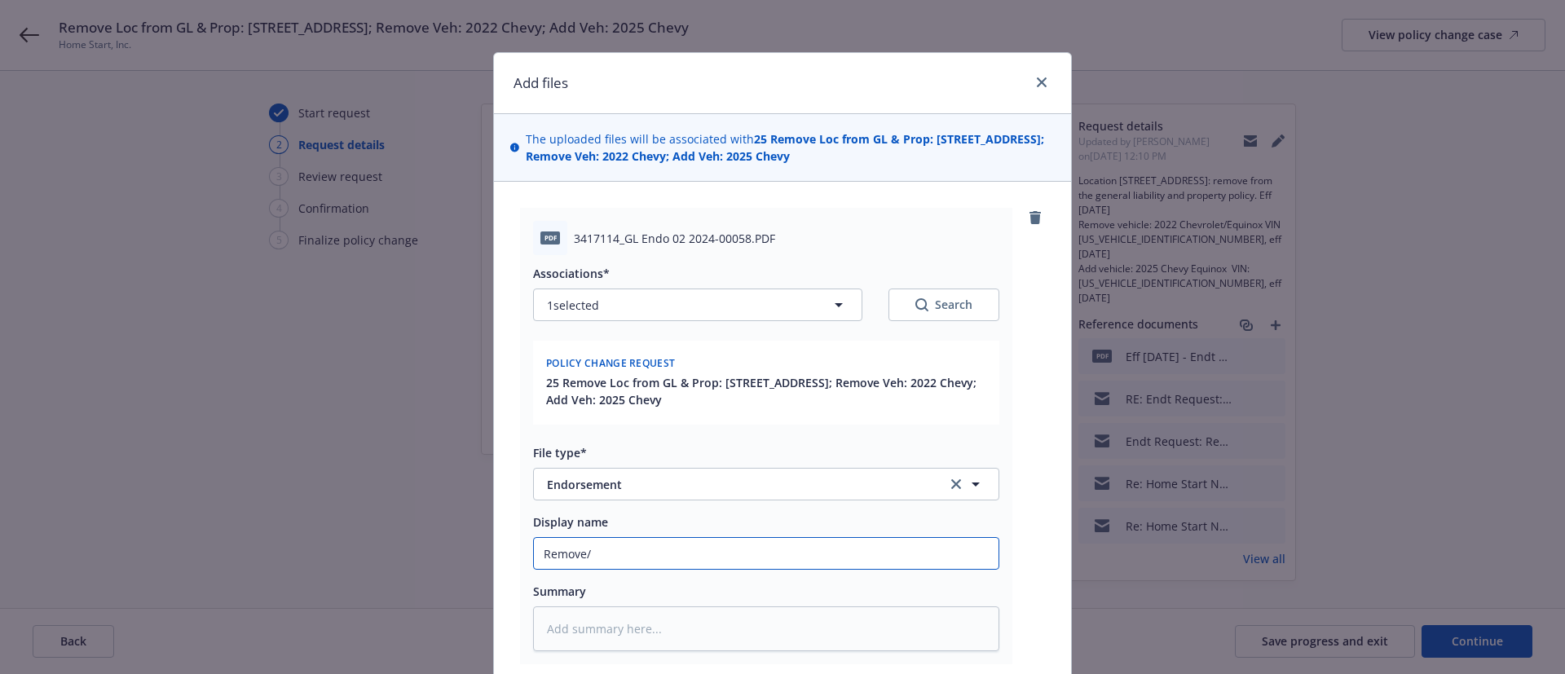
type textarea "x"
type input "Remove/A"
type textarea "x"
type input "Remove/Ad"
type textarea "x"
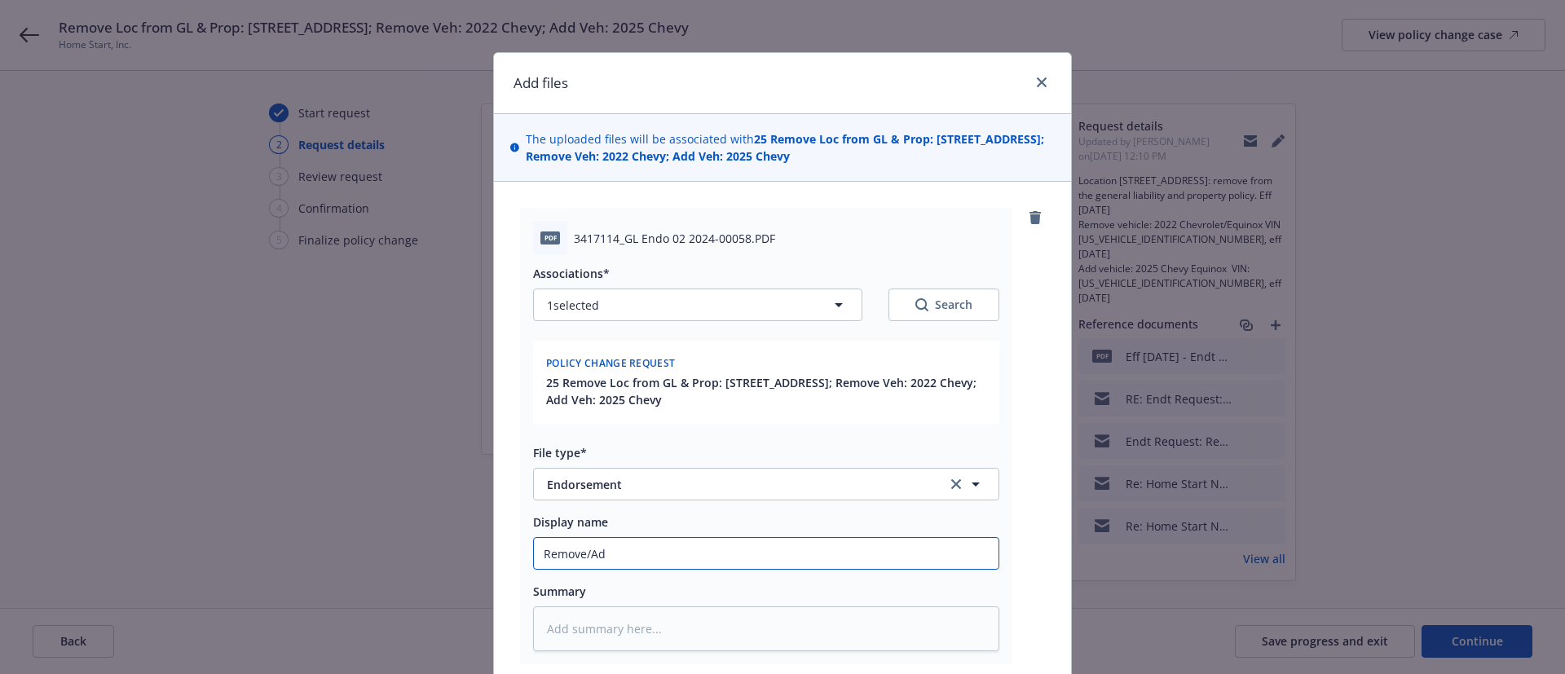
type input "Remove/Add"
type textarea "x"
type input "Remove/Add"
type textarea "x"
type input "Remove/Add V"
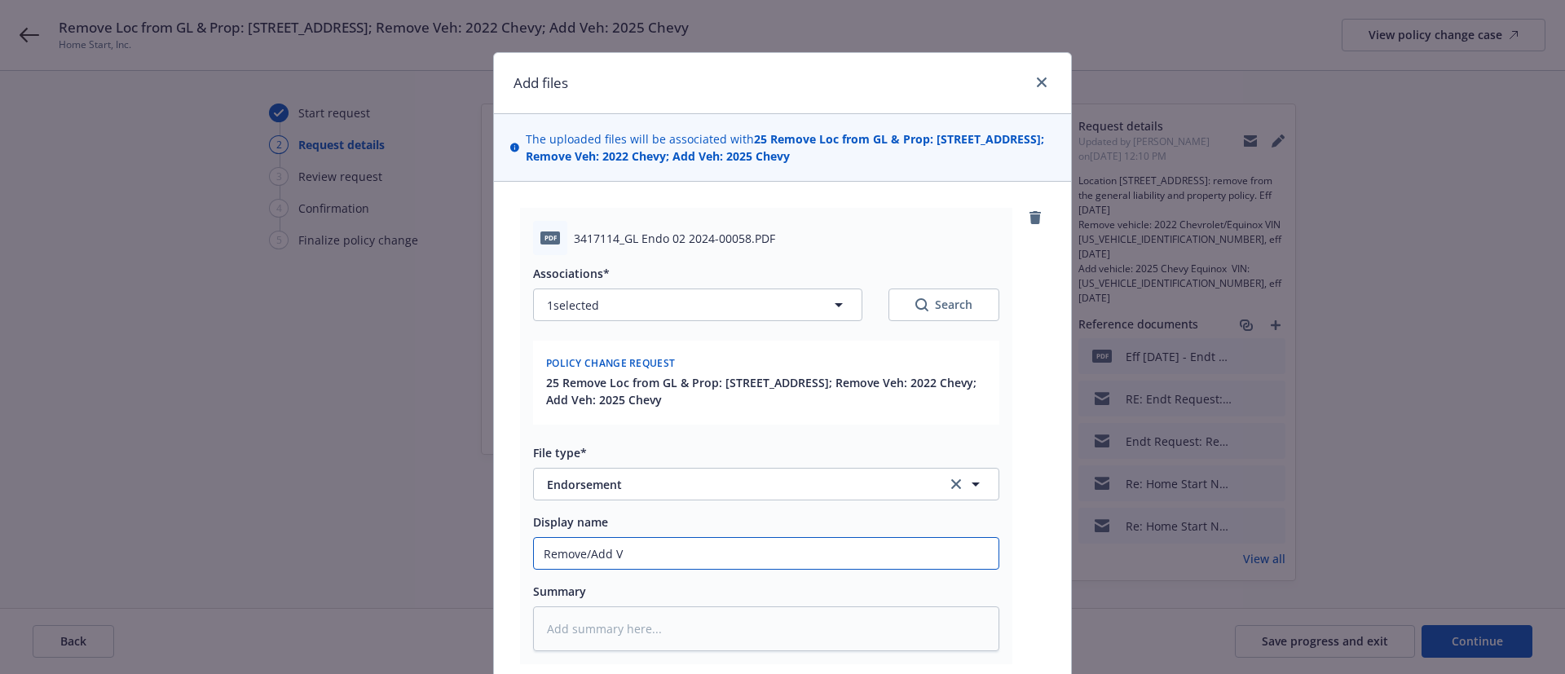
type textarea "x"
type input "Remove/Add Ve"
type textarea "x"
type input "Remove/Add Veh"
type textarea "x"
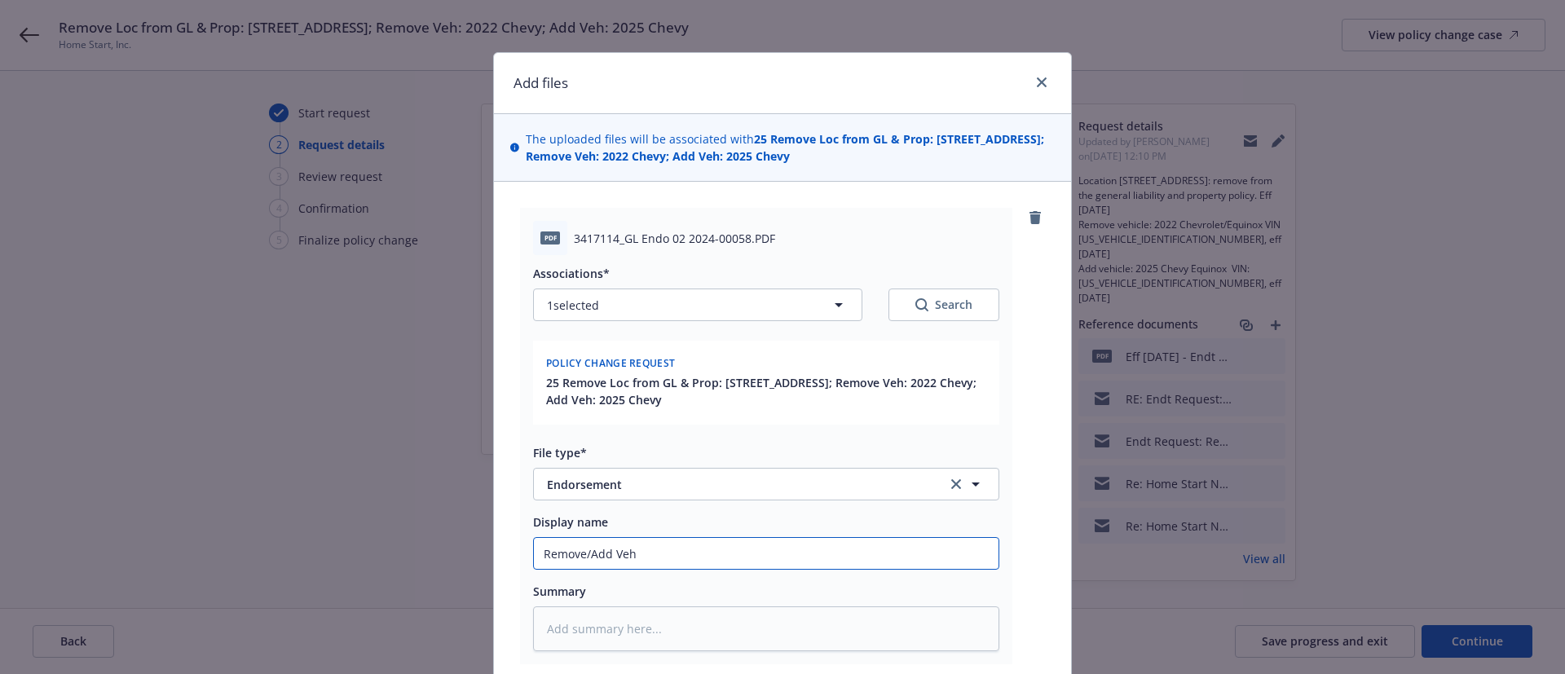
type input "Remove/Add Vehi"
type textarea "x"
type input "Remove/Add Vehic"
type textarea "x"
type input "Remove/Add Vehicl"
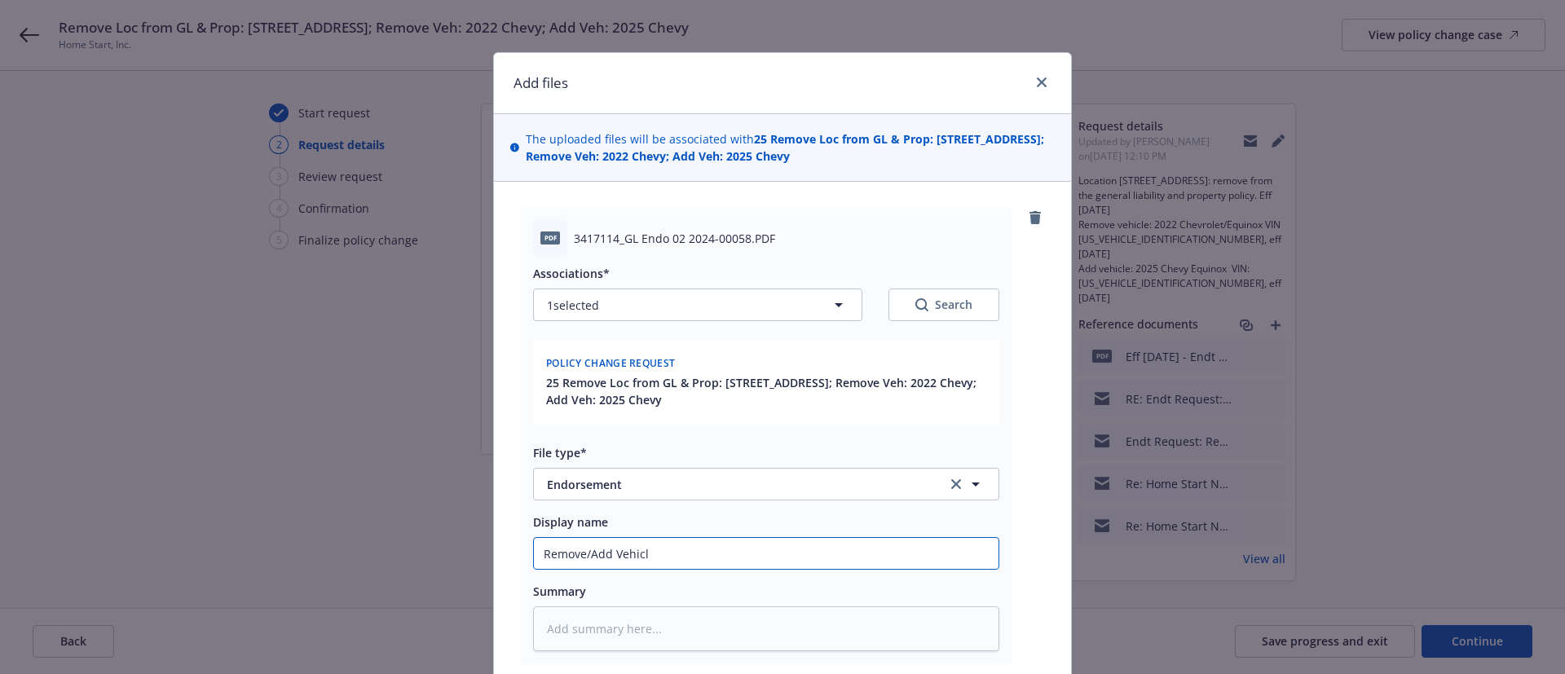
type textarea "x"
type input "Remove/Add Vehicle"
type textarea "x"
type input "Remove/Add Vehicles"
type textarea "x"
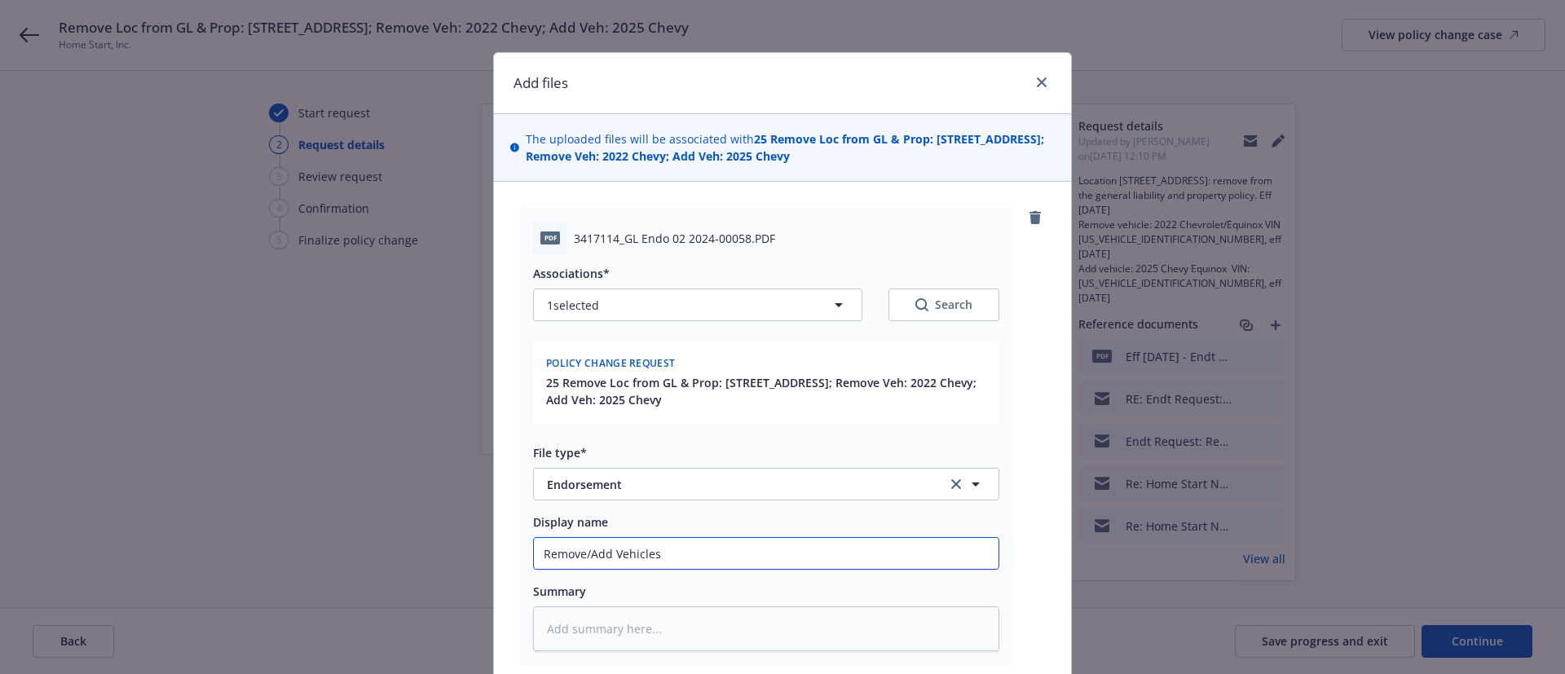
type input "Remove/Add Vehicles"
type textarea "x"
type input "Remove/Add Vehicles o"
type textarea "x"
type input "Remove/Add Vehicles on"
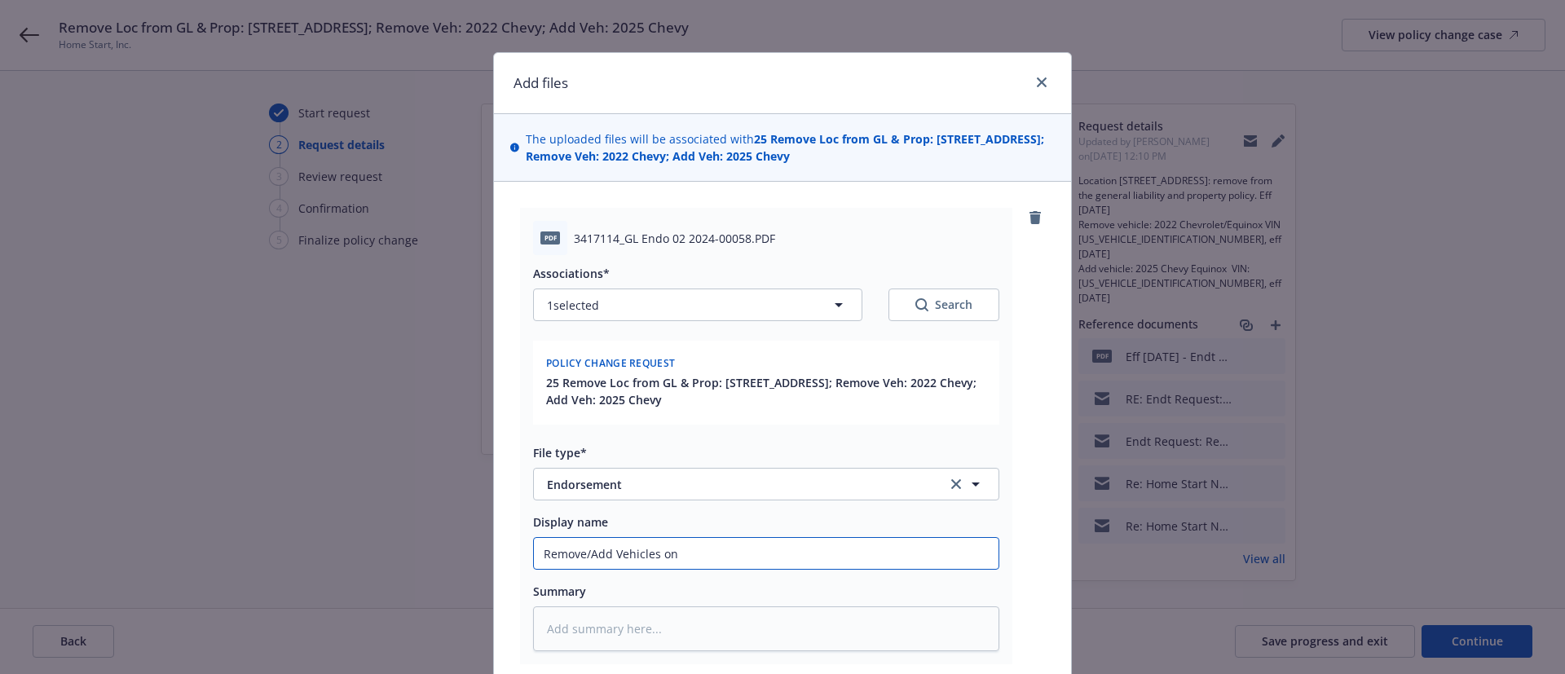
type textarea "x"
type input "Remove/Add Vehicles on"
type textarea "x"
type input "Remove/Add Vehicles on A"
type textarea "x"
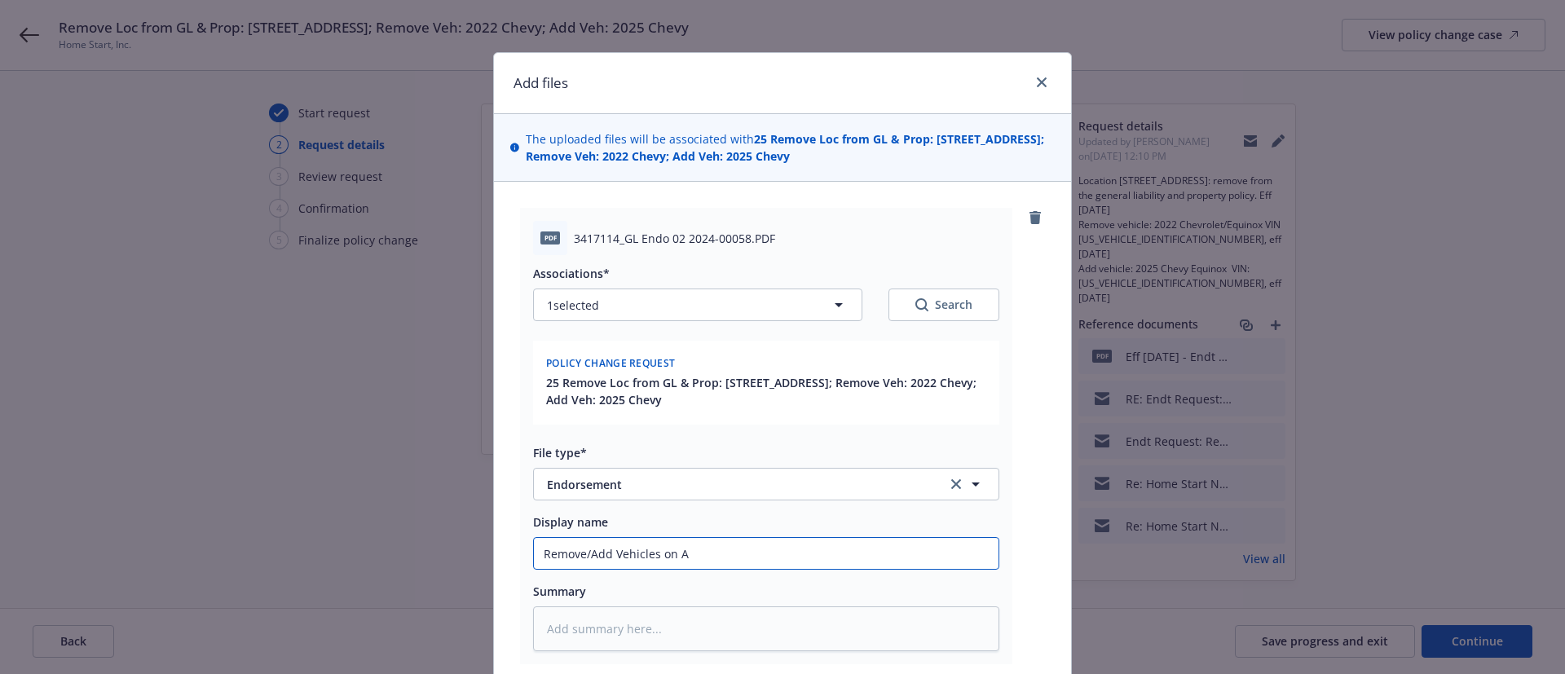
type input "Remove/Add Vehicles on Au"
type textarea "x"
type input "Remove/Add Vehicles on Aut"
type textarea "x"
type input "Remove/Add Vehicles on Auto"
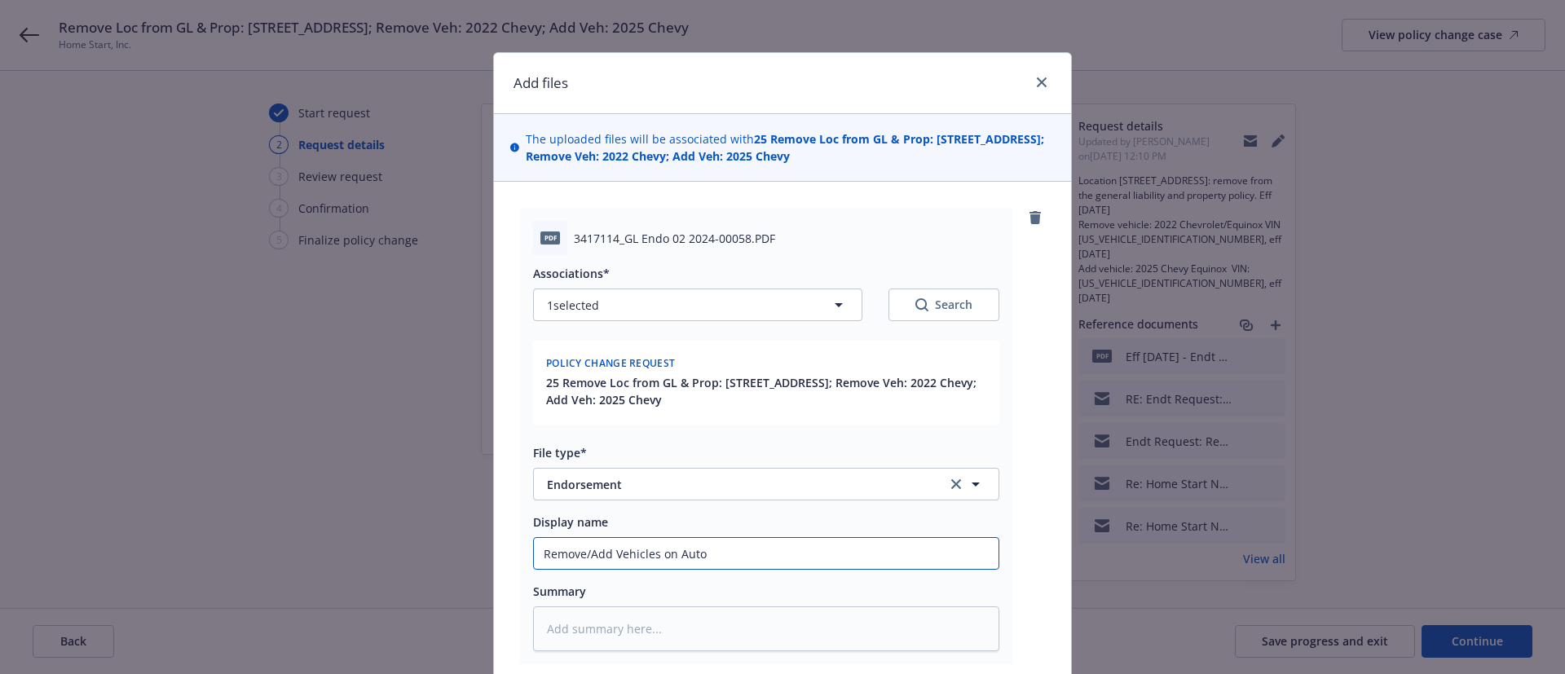
type textarea "x"
type input "Remove/Add Vehicles on Auto"
type textarea "x"
type input "Remove/Add Vehicles on Auto -"
type textarea "x"
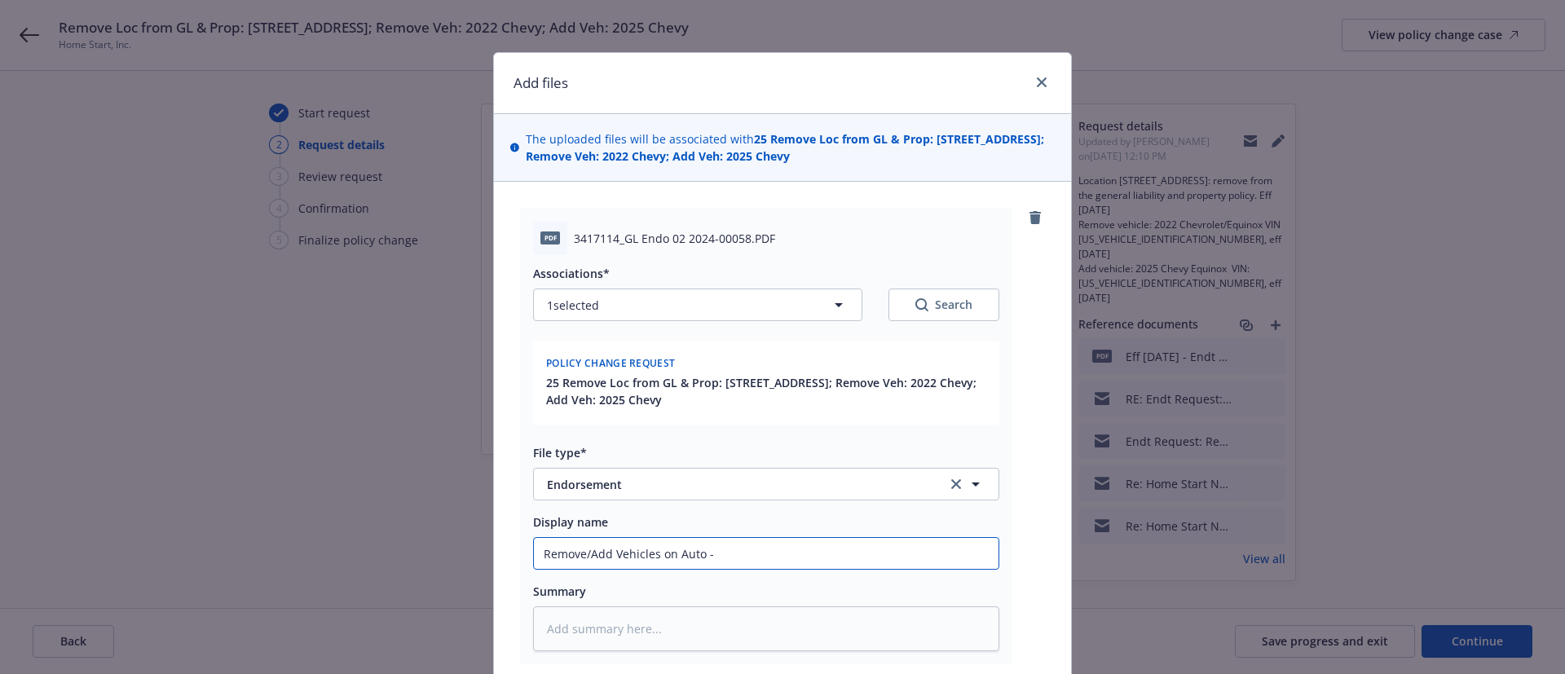
type input "Remove/Add Vehicles on Auto - N"
type textarea "x"
type input "Remove/Add Vehicles on Auto - NI"
type textarea "x"
type input "Remove/Add Vehicles on Auto - NIA"
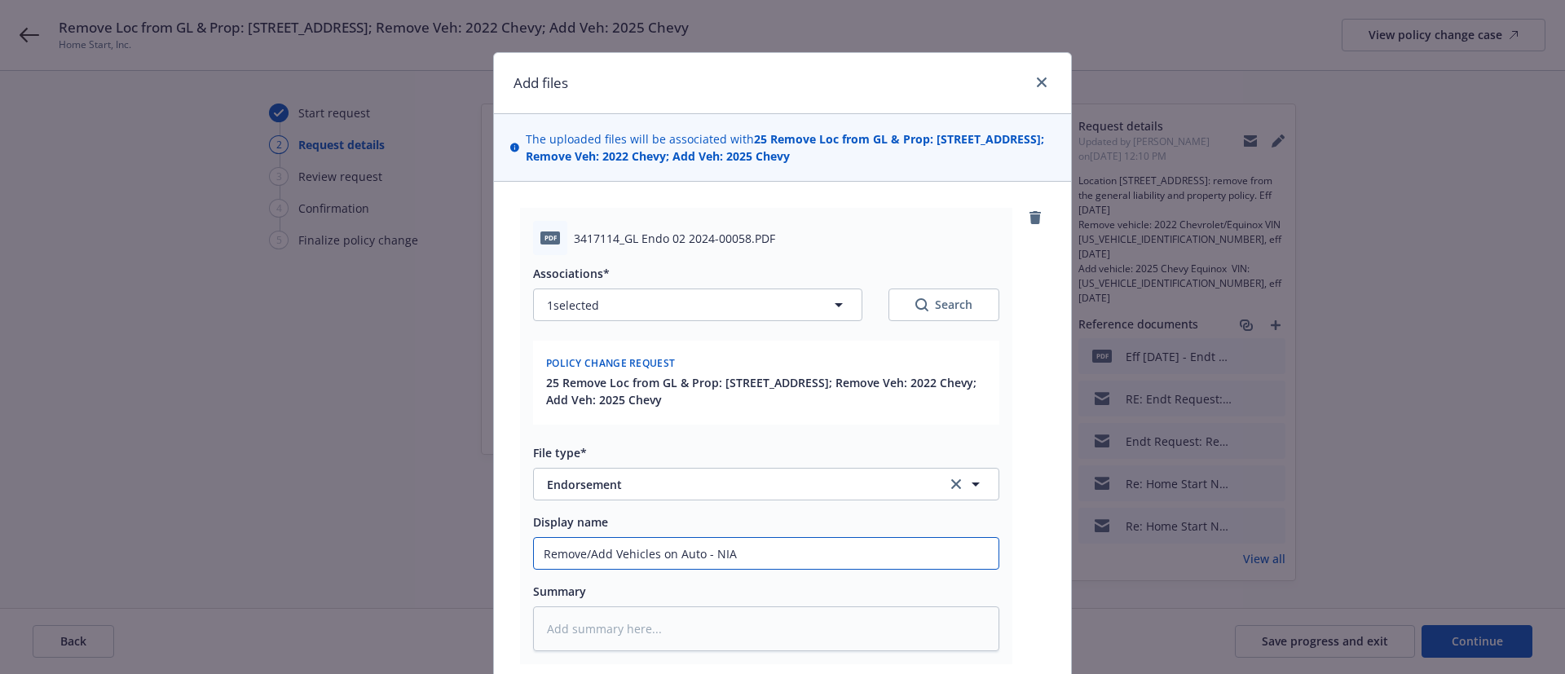
type textarea "x"
type input "Remove/Add Vehicles on Auto - NIAC"
click at [535, 557] on input "Remove/Add Vehicles on Auto - NIAC" at bounding box center [766, 553] width 464 height 31
type textarea "x"
type input "ERemove/Add Vehicles on Auto - NIAC"
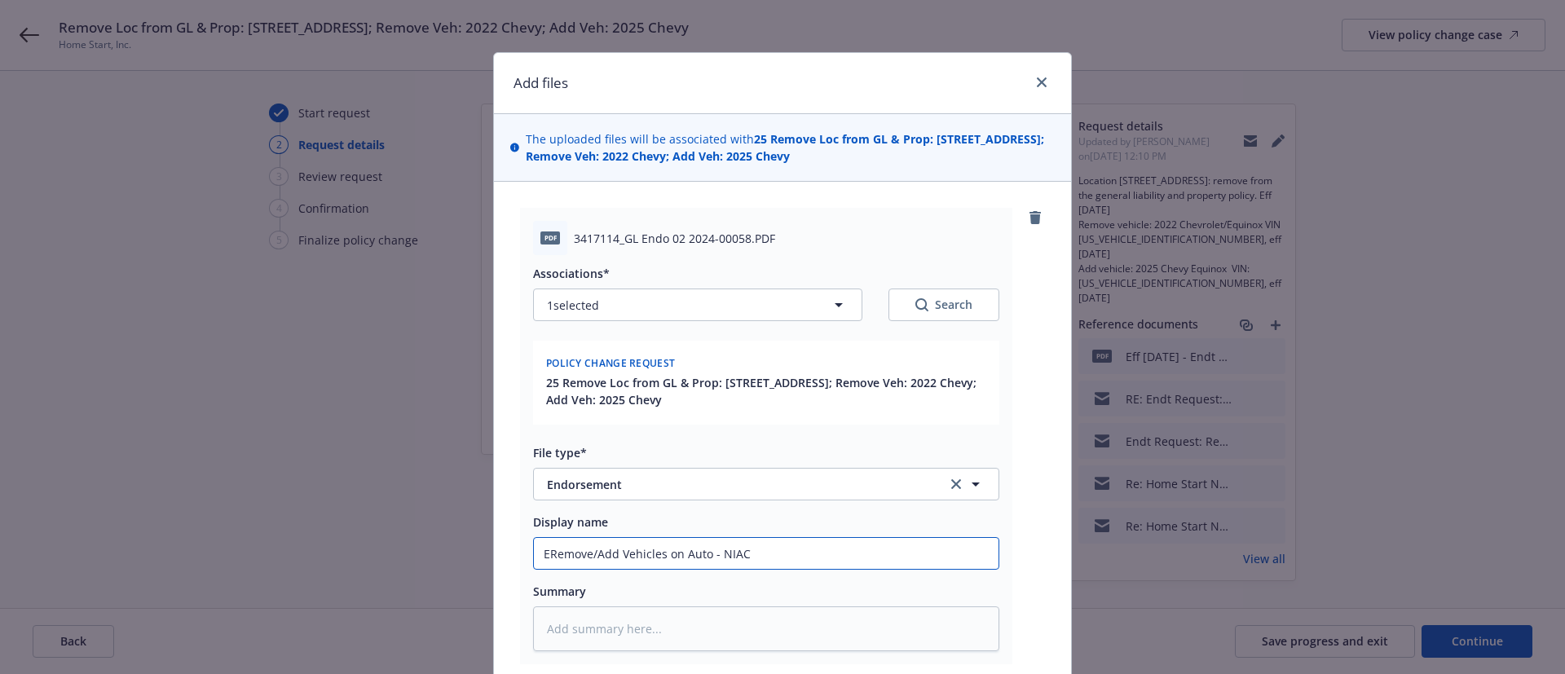
type textarea "x"
type input "EnRemove/Add Vehicles on Auto - NIAC"
type textarea "x"
type input "EndRemove/Add Vehicles on Auto - NIAC"
type textarea "x"
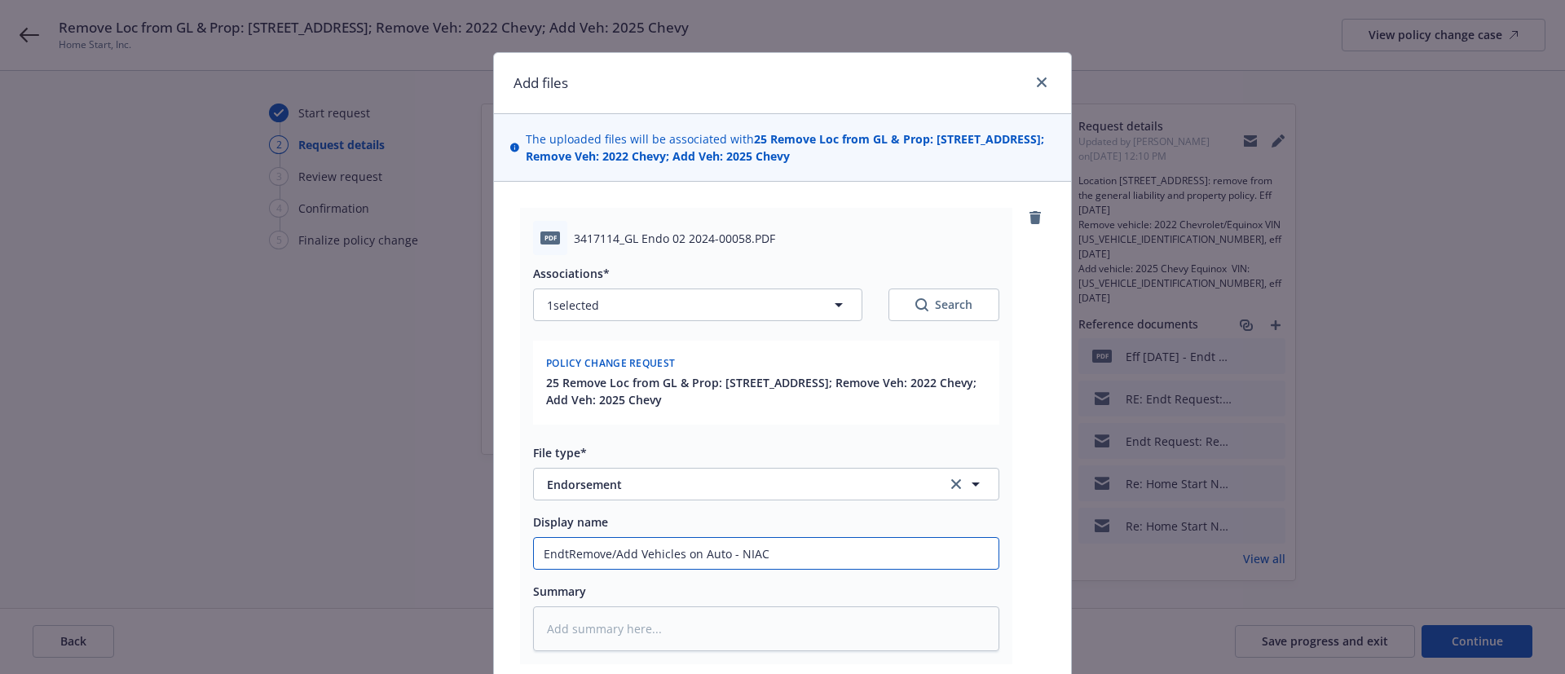
type input "Endt Remove/Add Vehicles on Auto - NIAC"
type textarea "x"
type input "Endt Remove/Add Vehicles on Auto - NIAC"
click at [693, 624] on textarea at bounding box center [766, 628] width 466 height 45
paste textarea "Remove vehicle: 2022 Chevrolet/Equinox VIN 3GNAXHEVXNS106269, eff 5/6/25 Add ve…"
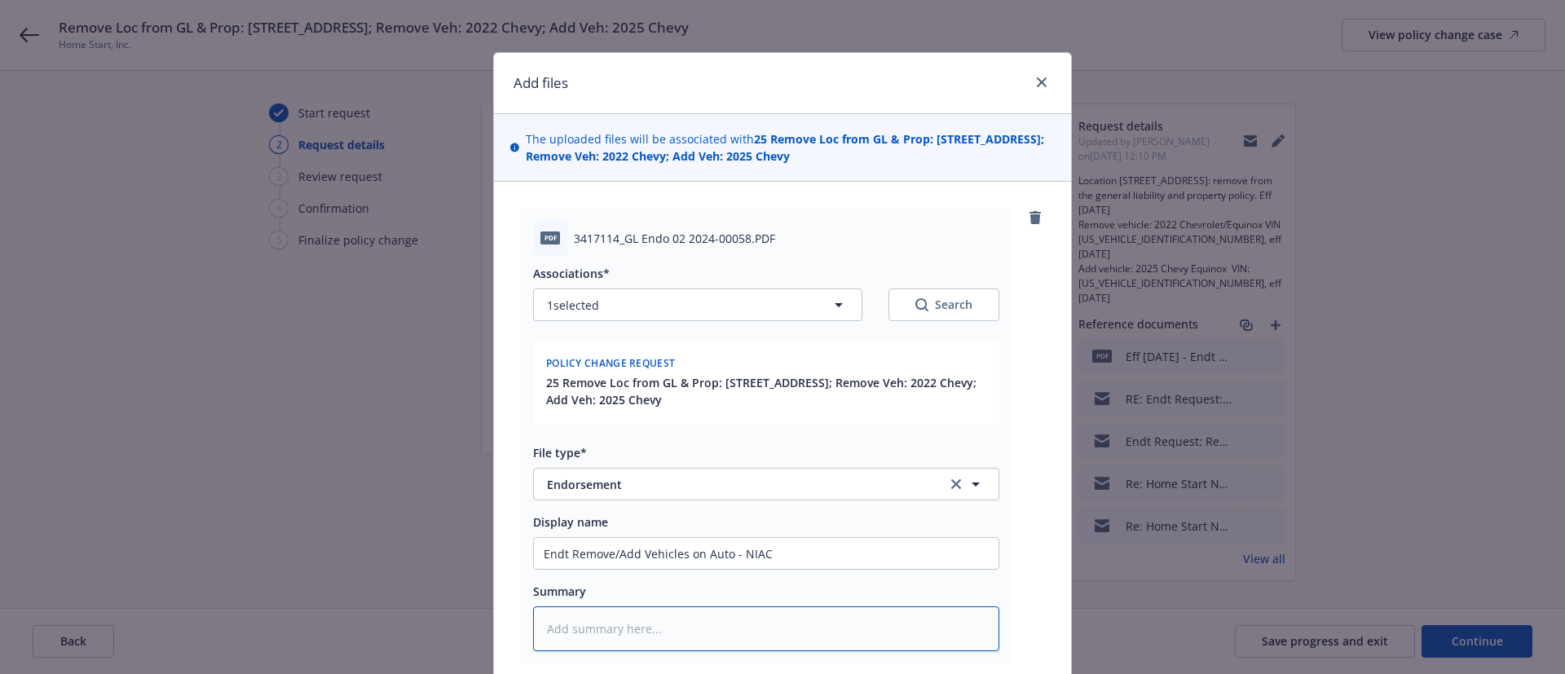
type textarea "x"
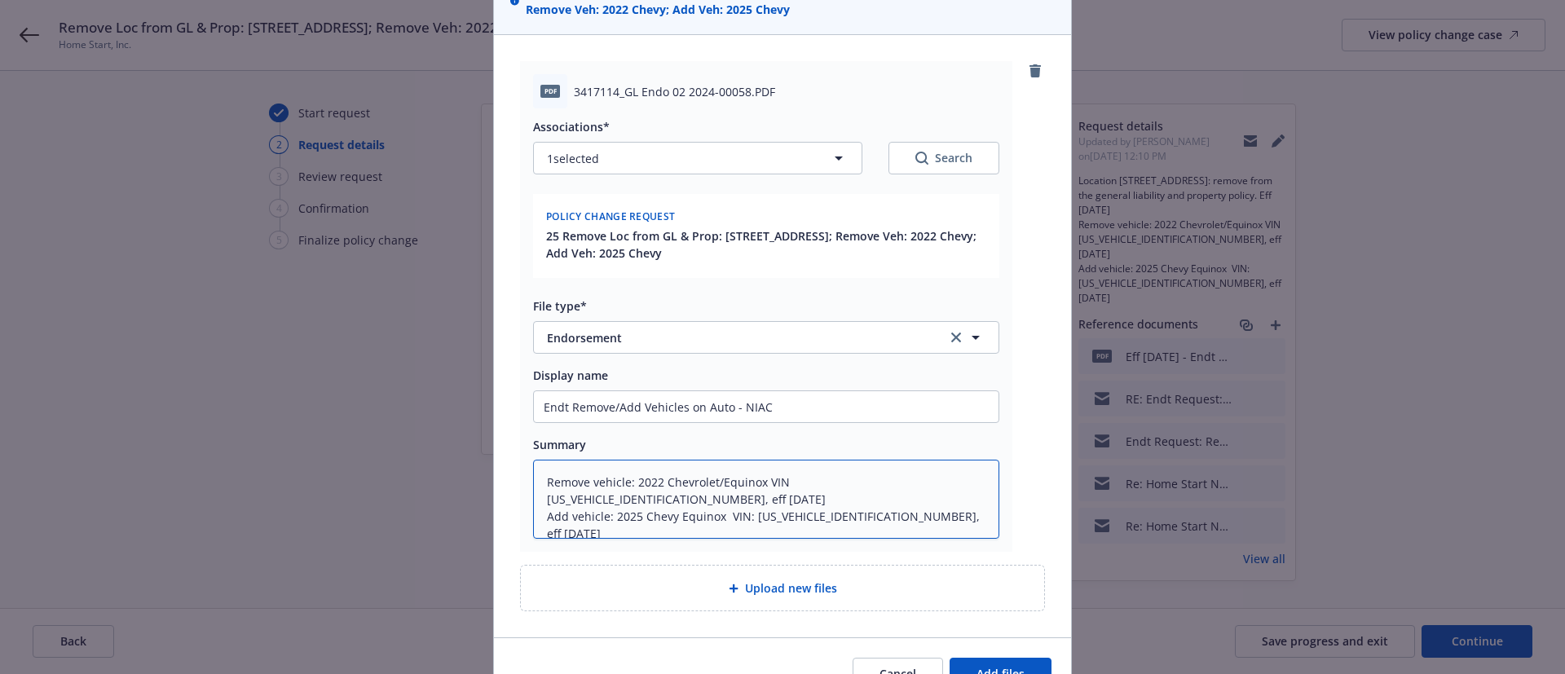
scroll to position [235, 0]
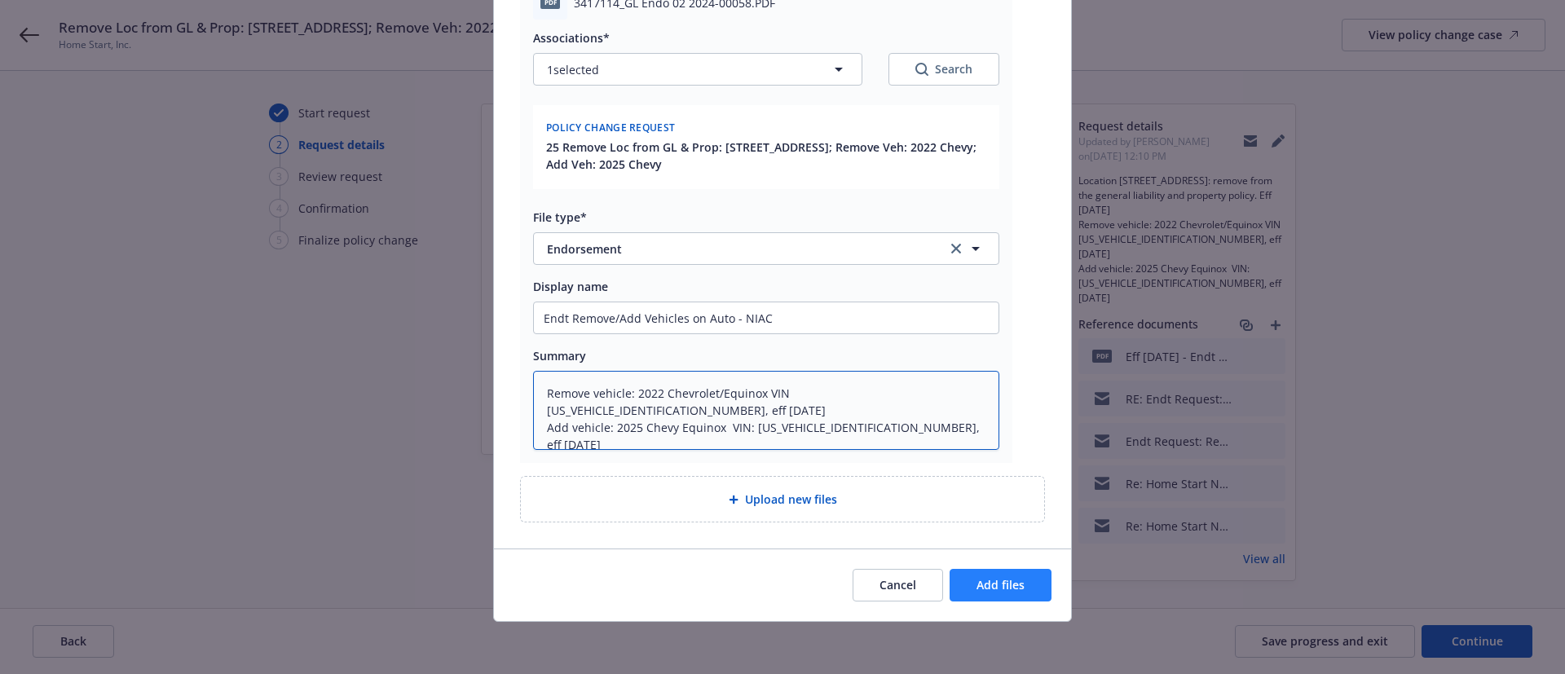
type textarea "Remove vehicle: 2022 Chevrolet/Equinox VIN 3GNAXHEVXNS106269, eff 5/6/25 Add ve…"
click at [1017, 583] on button "Add files" at bounding box center [1000, 585] width 102 height 33
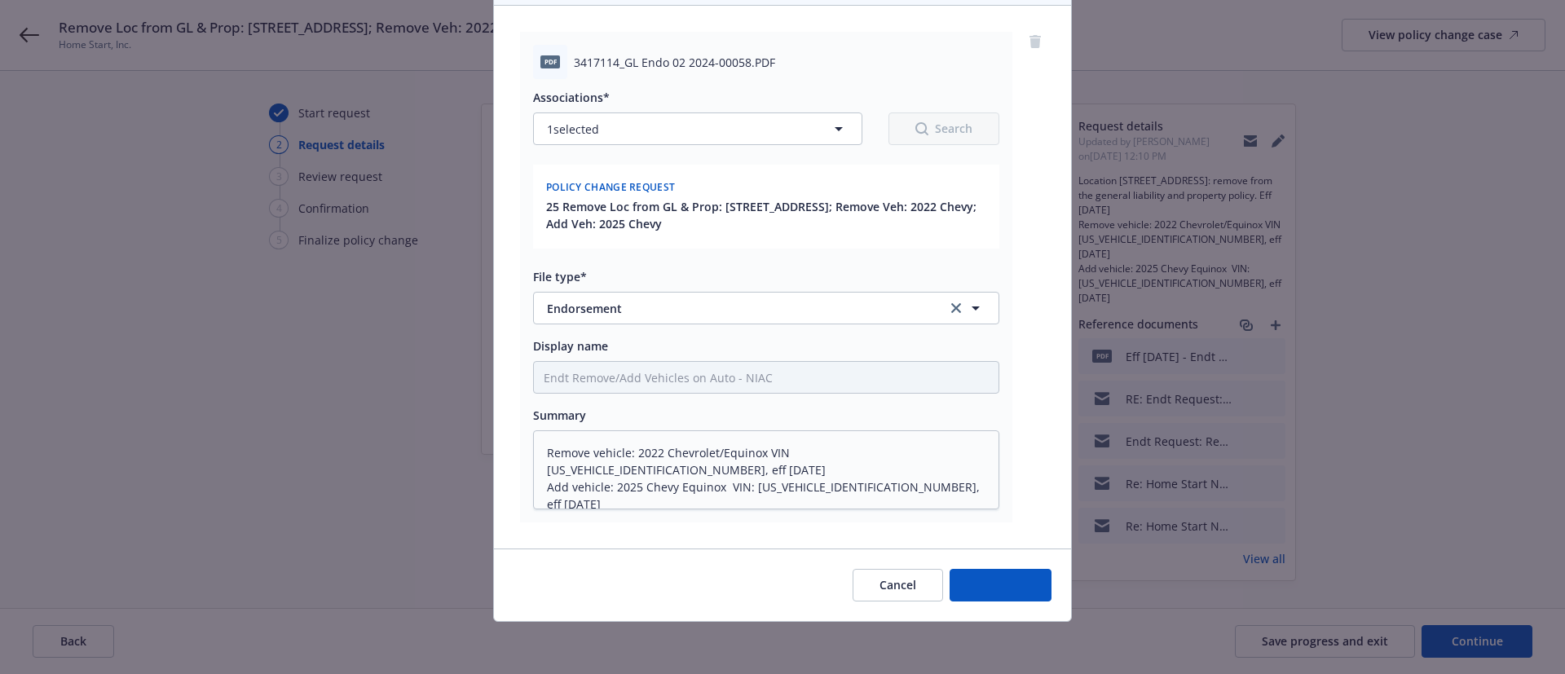
scroll to position [176, 0]
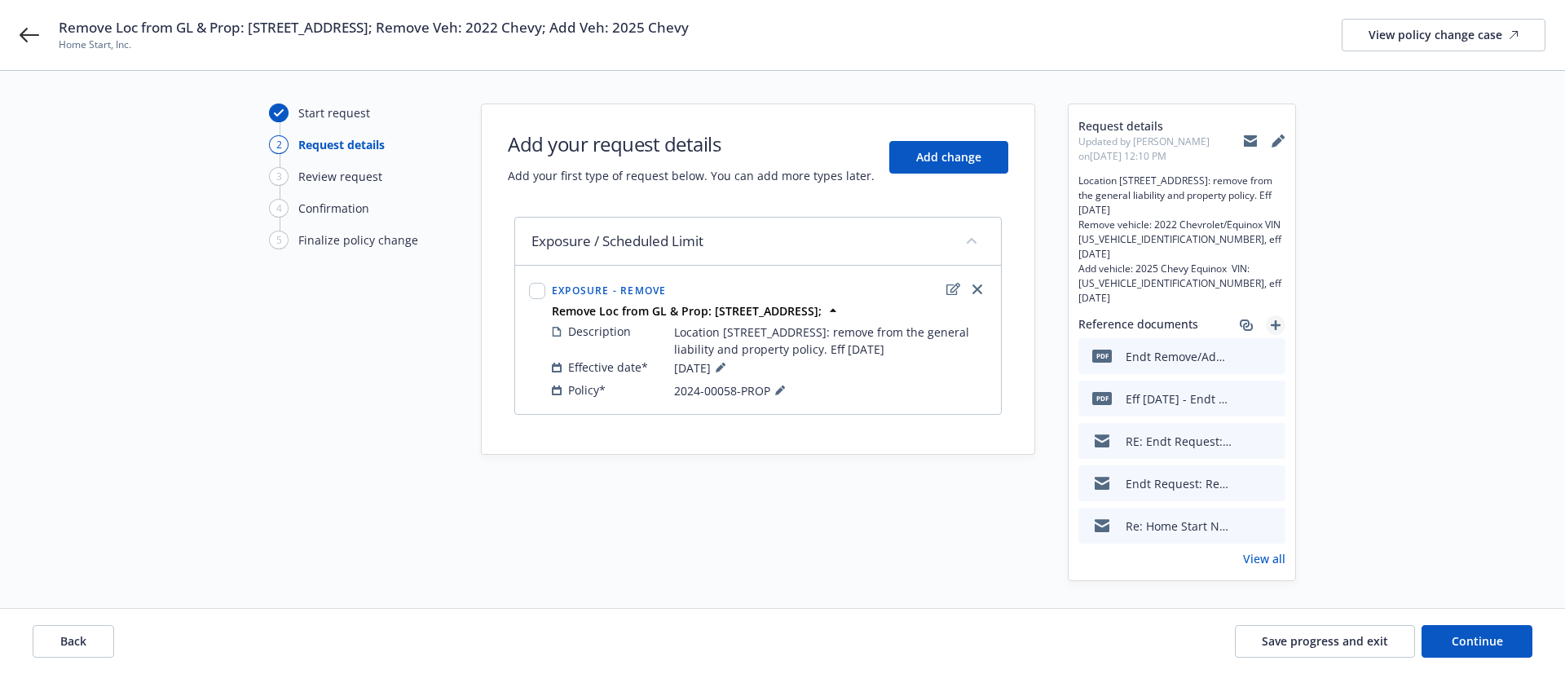
click at [1278, 320] on icon "add" at bounding box center [1275, 325] width 10 height 10
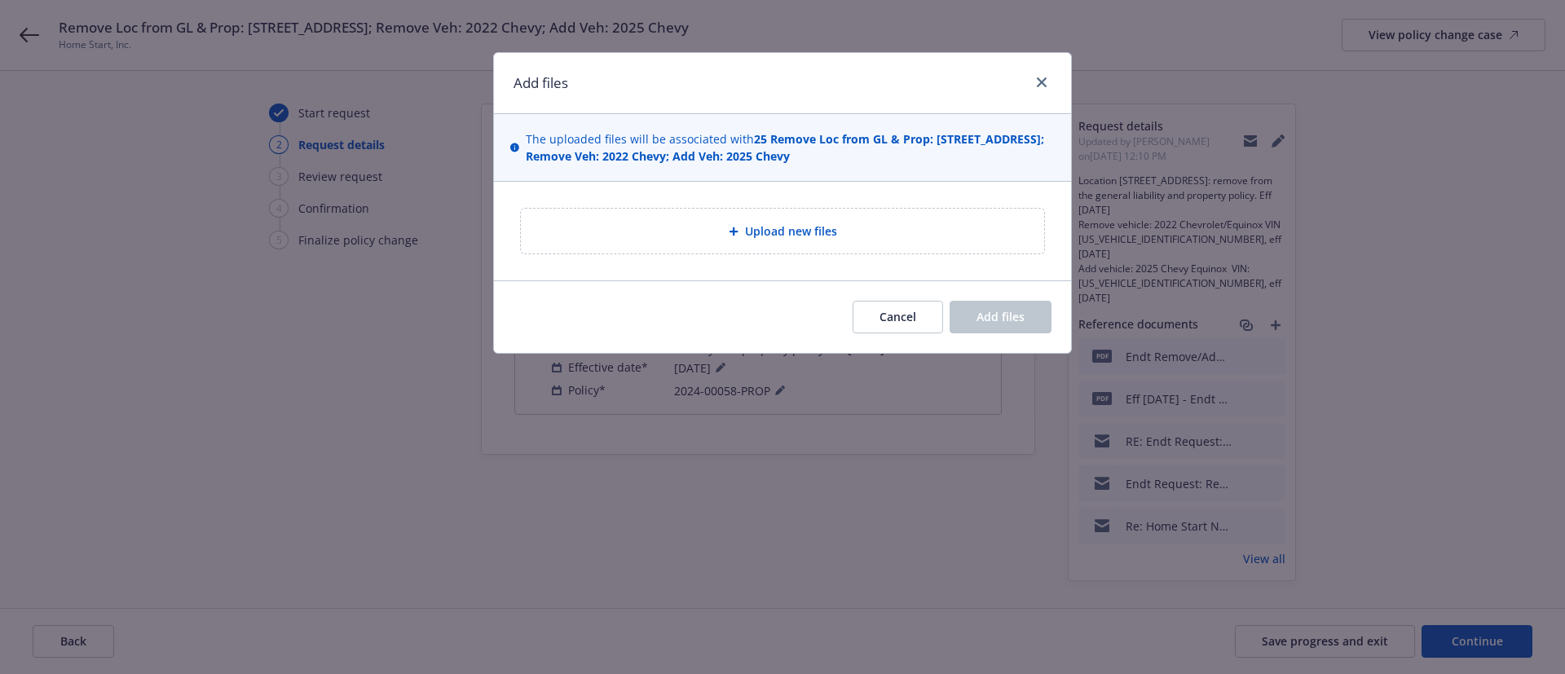
type textarea "x"
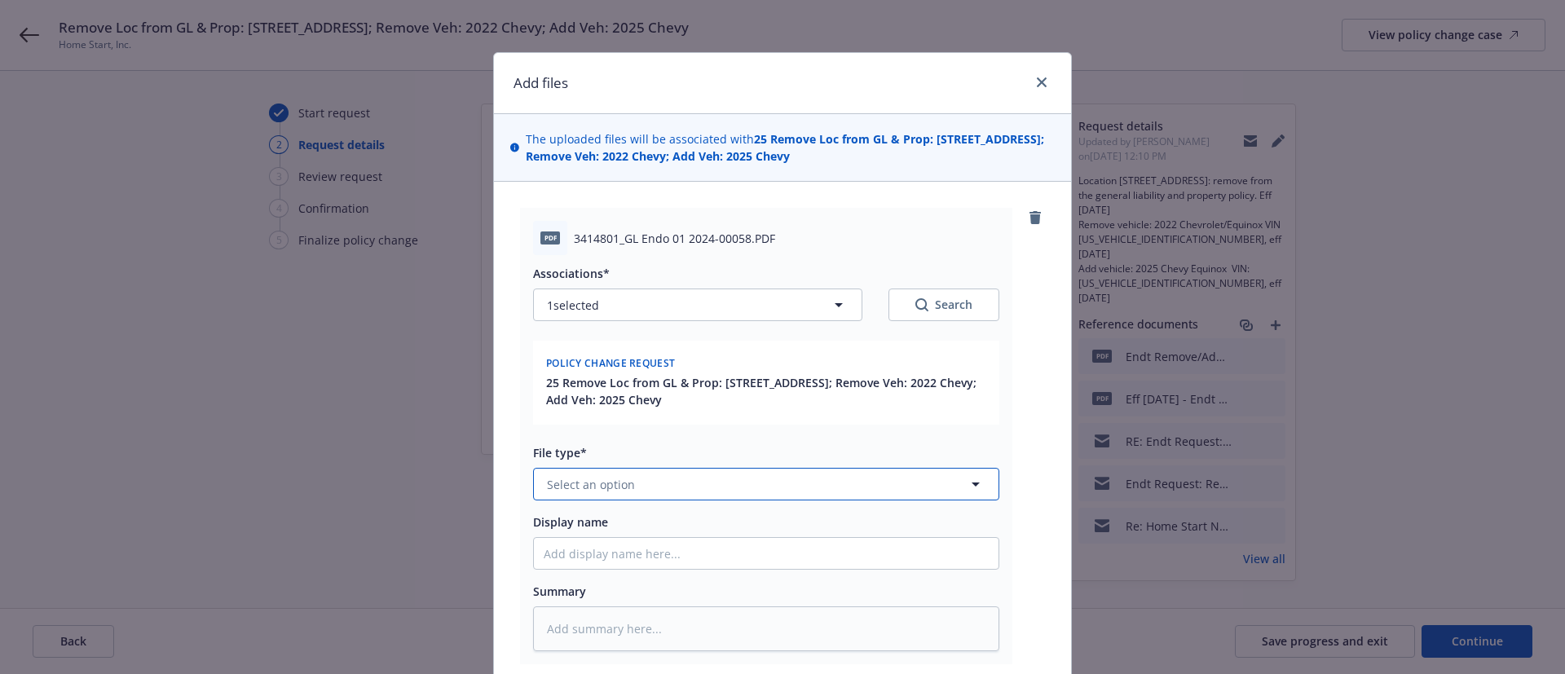
click at [693, 490] on button "Select an option" at bounding box center [766, 484] width 466 height 33
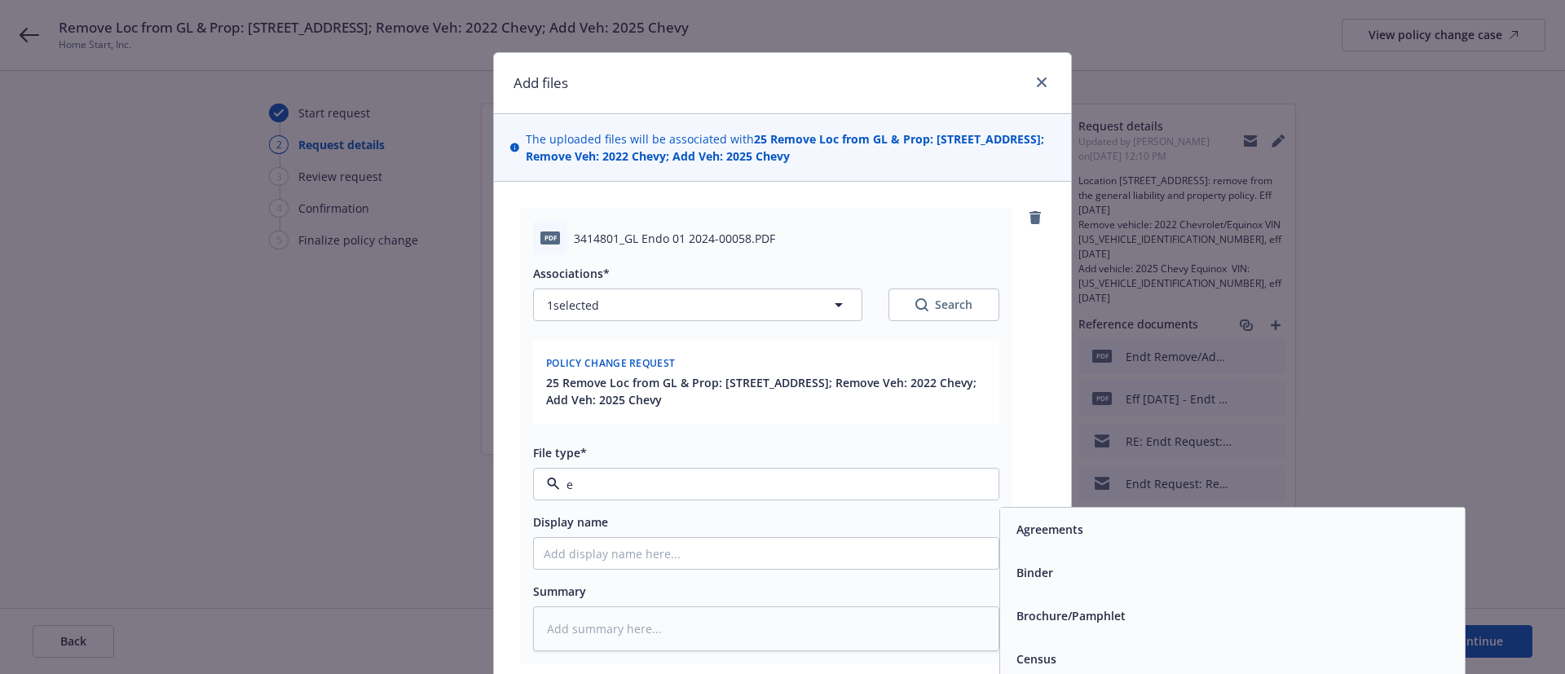
type input "en"
drag, startPoint x: 1026, startPoint y: 612, endPoint x: 997, endPoint y: 596, distance: 32.8
click at [1027, 613] on span "Endorsement" at bounding box center [1053, 615] width 75 height 17
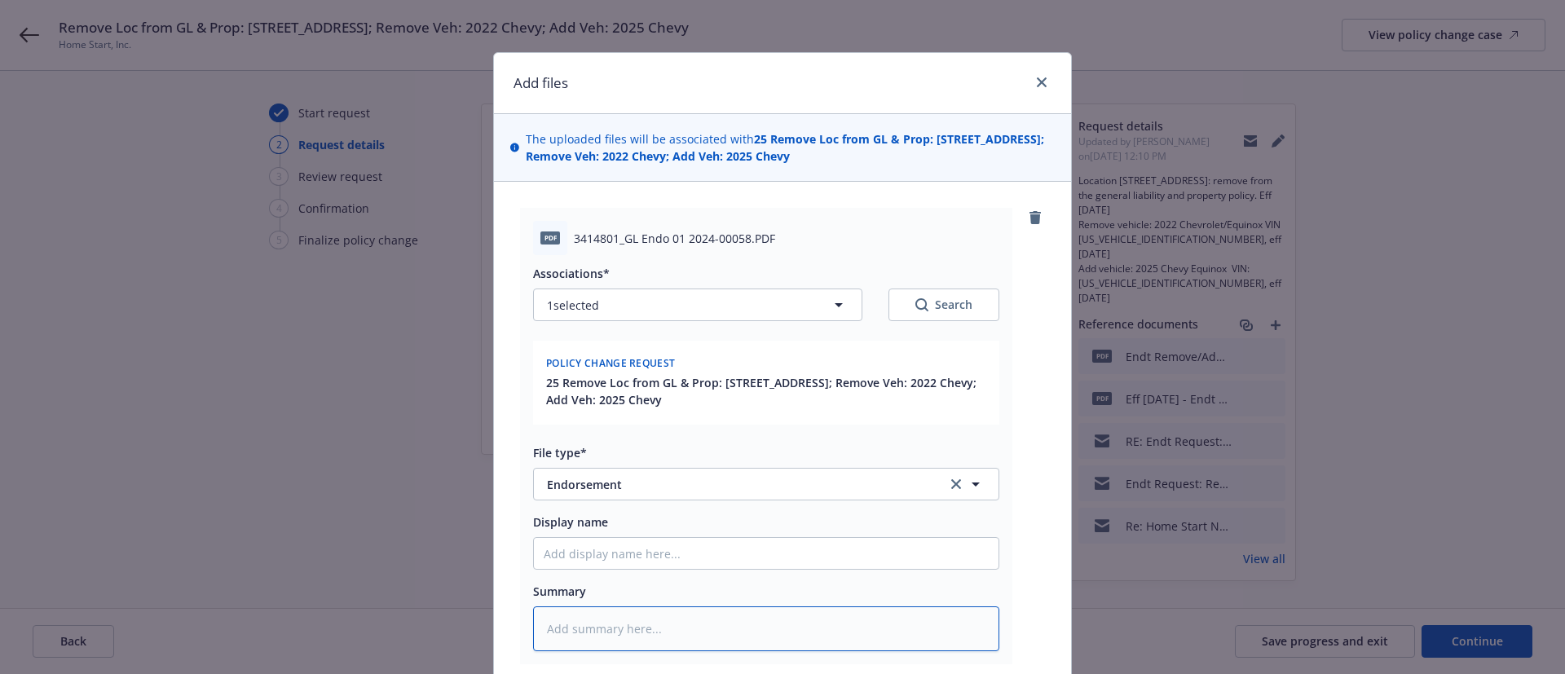
click at [592, 633] on textarea at bounding box center [766, 628] width 466 height 45
paste textarea "Remove vehicle: 2022 Chevrolet/Equinox VIN 3GNAXHEVXNS106269, eff 5/6/25 Add ve…"
type textarea "x"
type textarea "Remove vehicle: 2022 Chevrolet/Equinox VIN 3GNAXHEVXNS106269, eff 5/6/25 Add ve…"
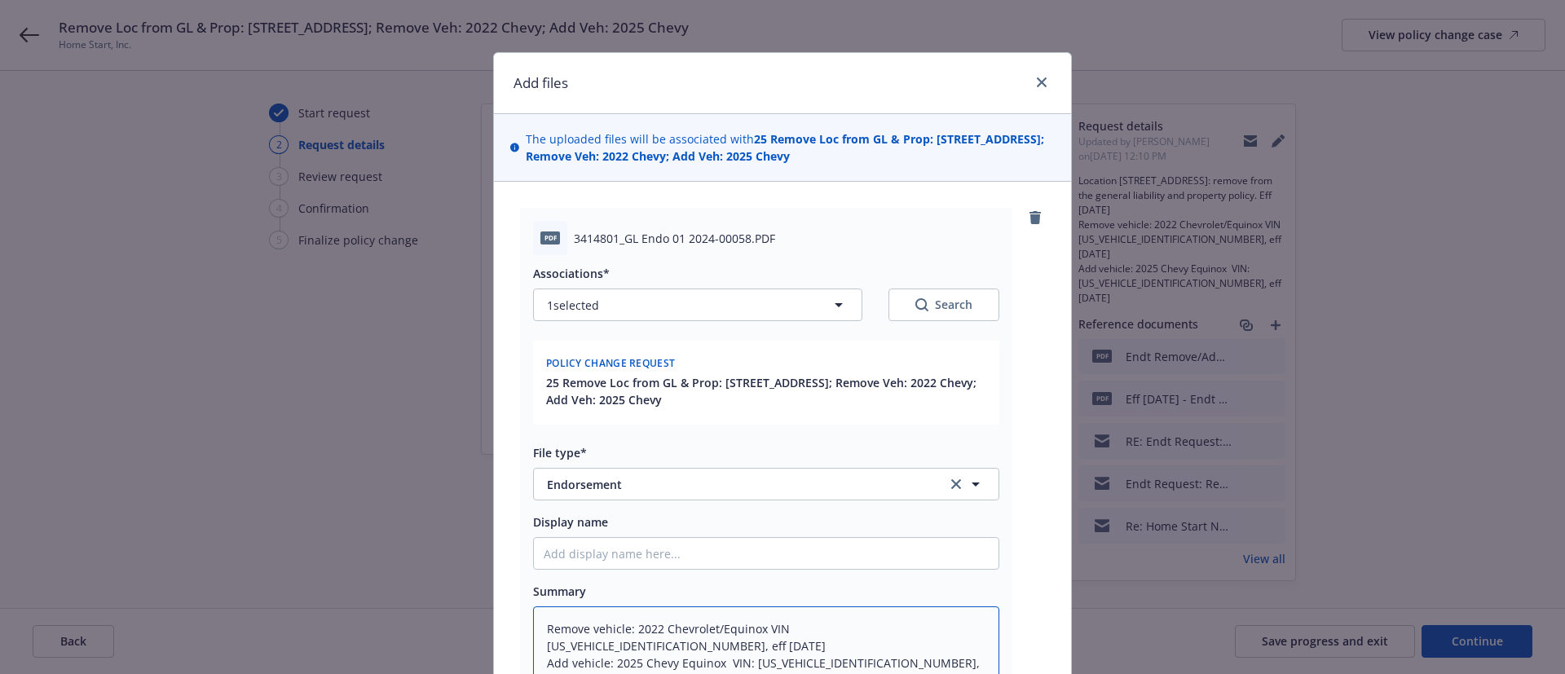
type textarea "x"
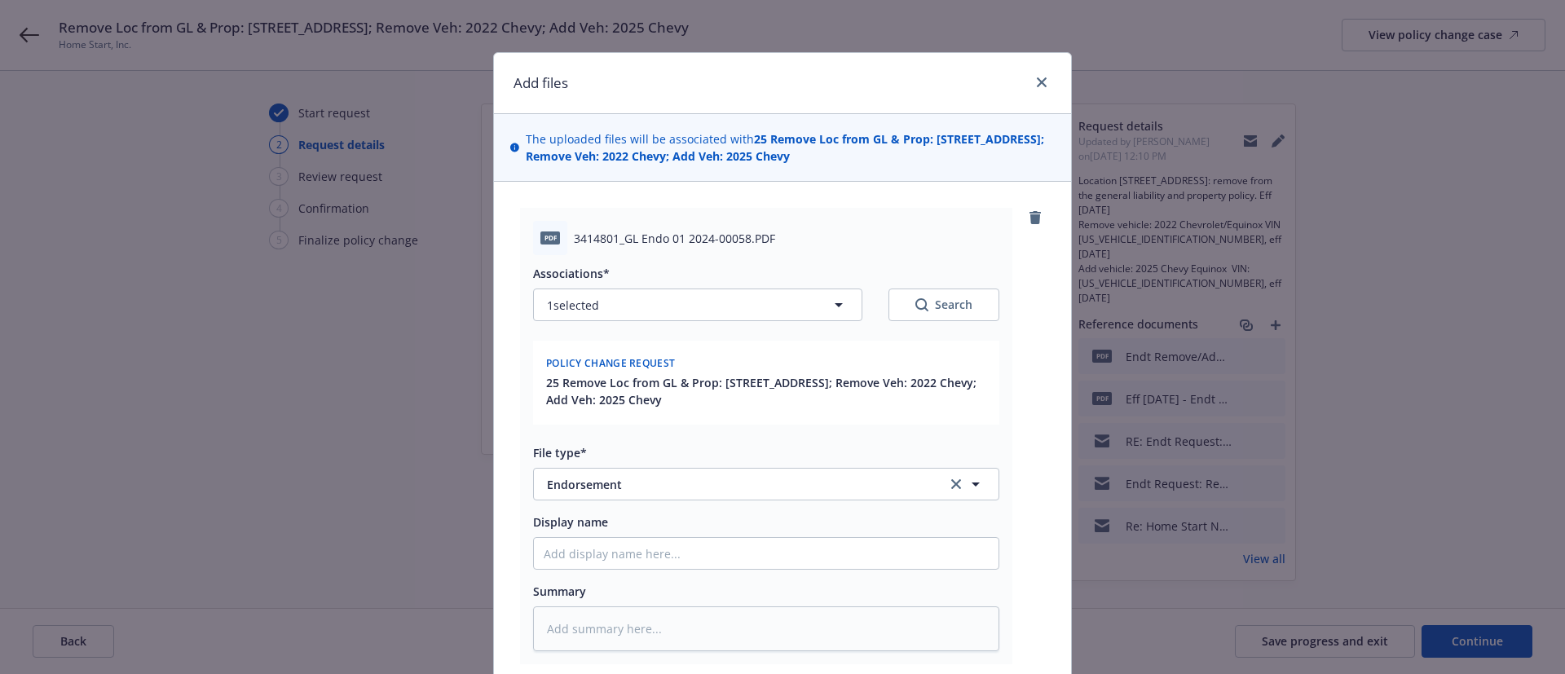
drag, startPoint x: 739, startPoint y: 384, endPoint x: 798, endPoint y: 385, distance: 58.7
click at [798, 385] on span "25 Remove Loc from GL & Prop: [STREET_ADDRESS]; Remove Veh: 2022 Chevy; Add Veh…" at bounding box center [767, 391] width 443 height 34
click at [565, 556] on input "Display name" at bounding box center [766, 546] width 464 height 31
type textarea "x"
type input "E"
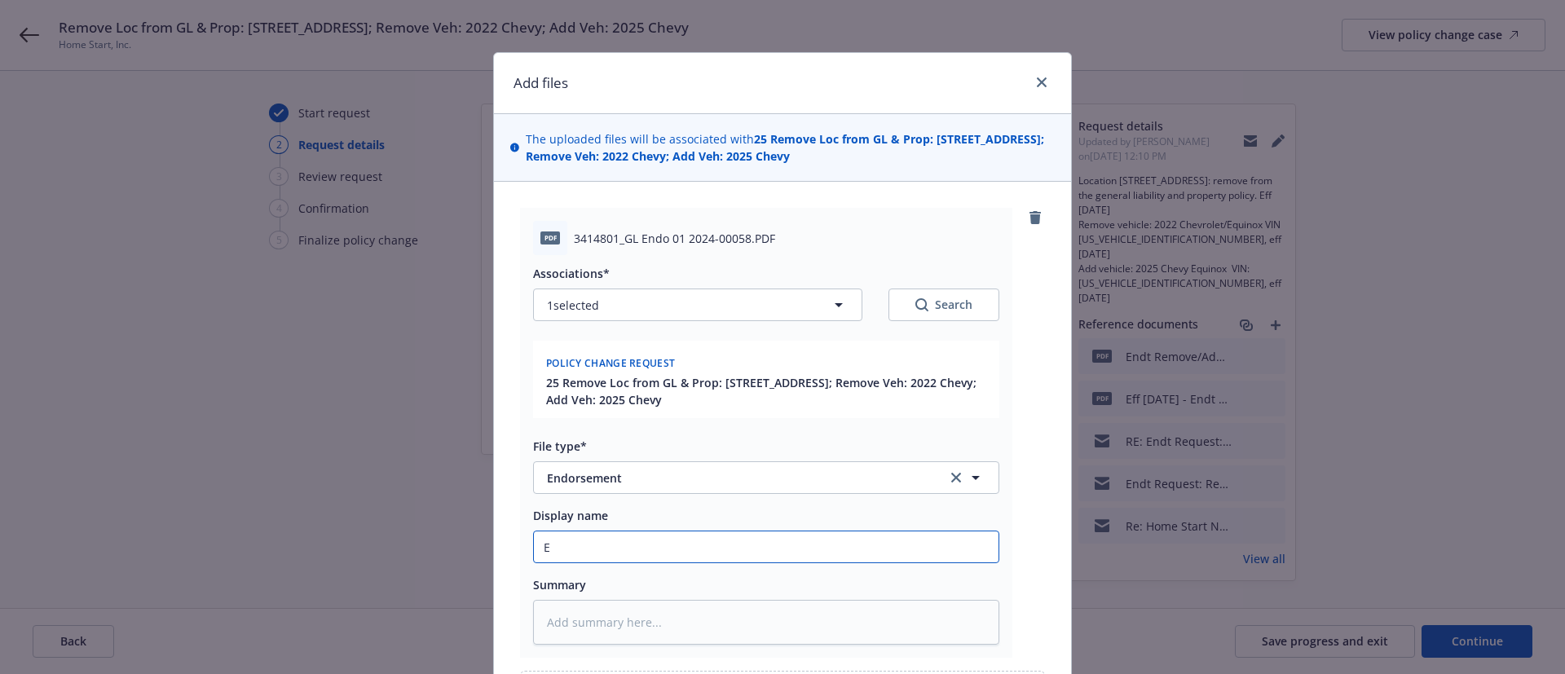
type textarea "x"
type input "En"
type textarea "x"
type input "End"
type textarea "x"
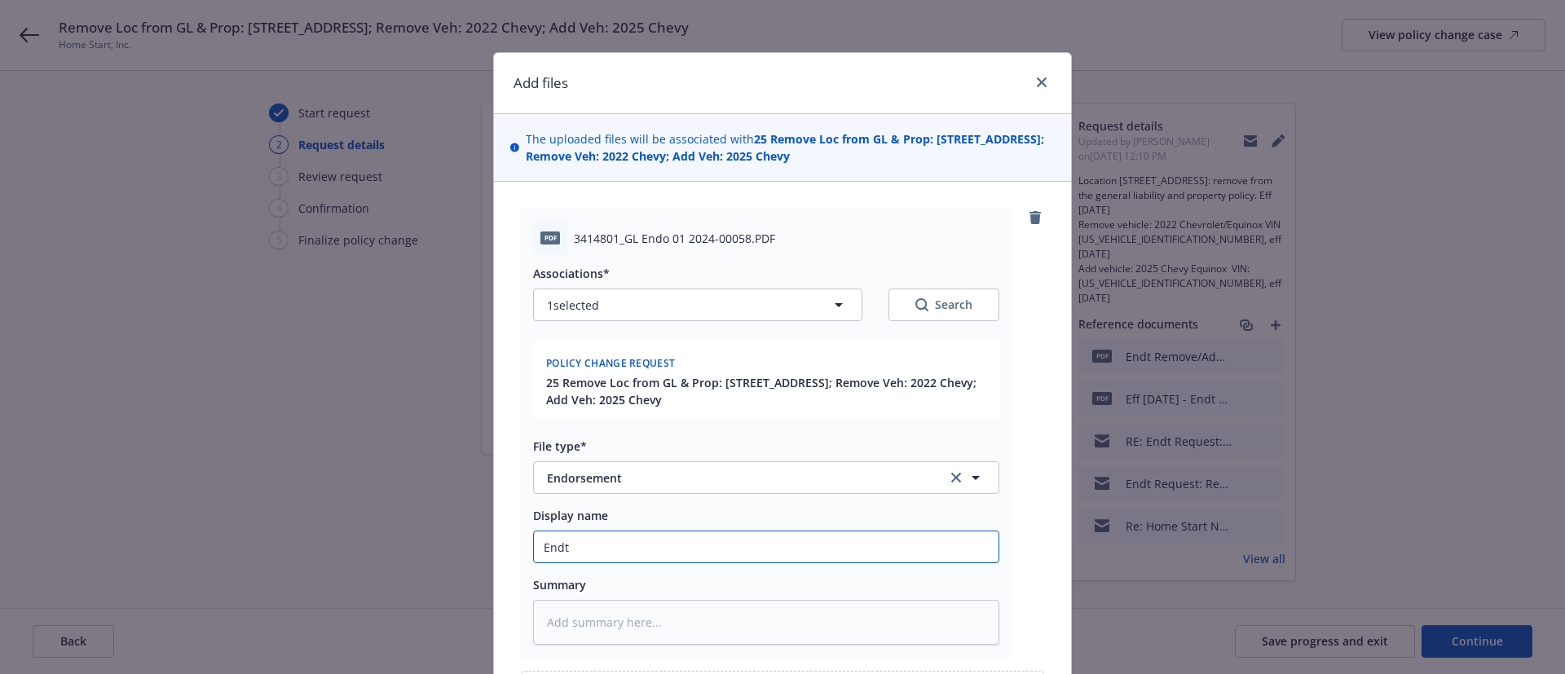
type input "Endt"
type textarea "x"
type input "Endt R"
type textarea "x"
type input "Endt Re"
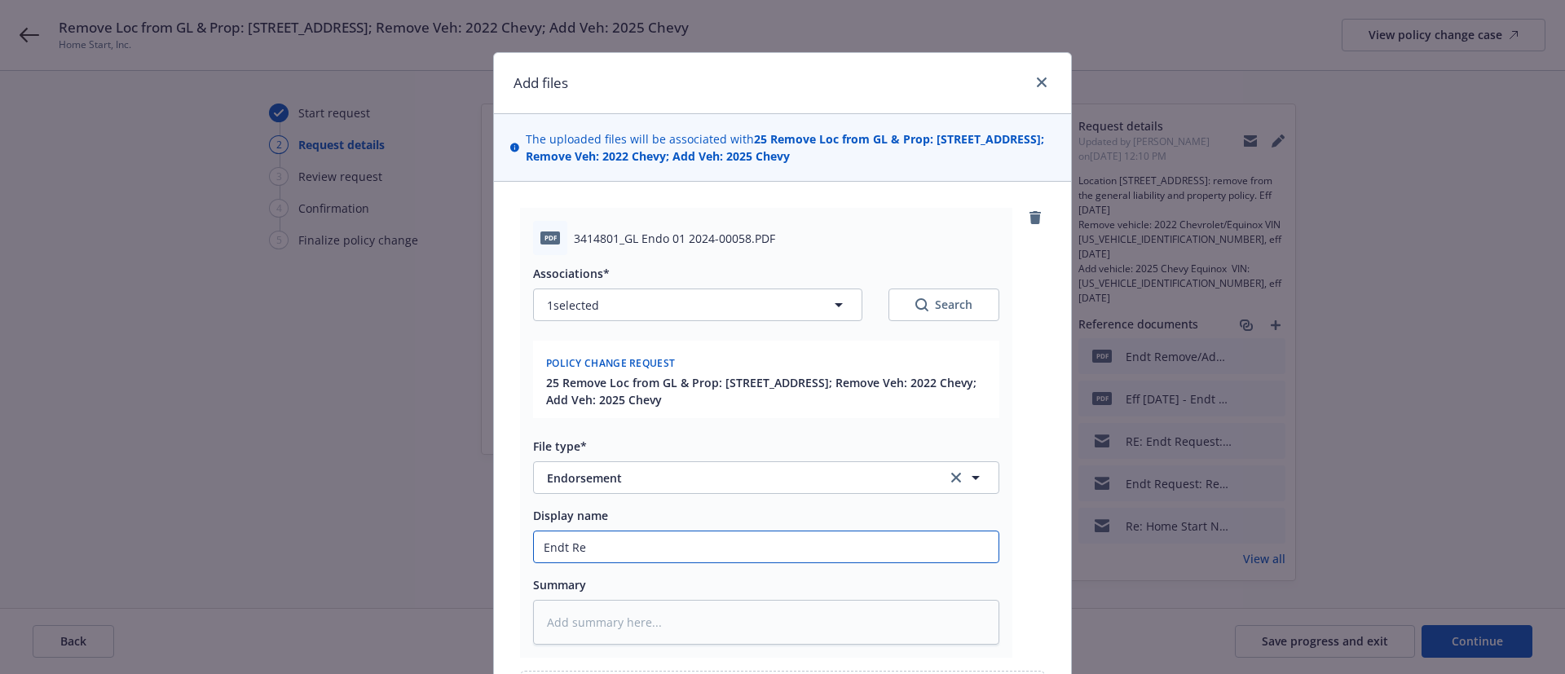
type textarea "x"
type input "Endt Rem"
type textarea "x"
type input "Endt Remo"
type textarea "x"
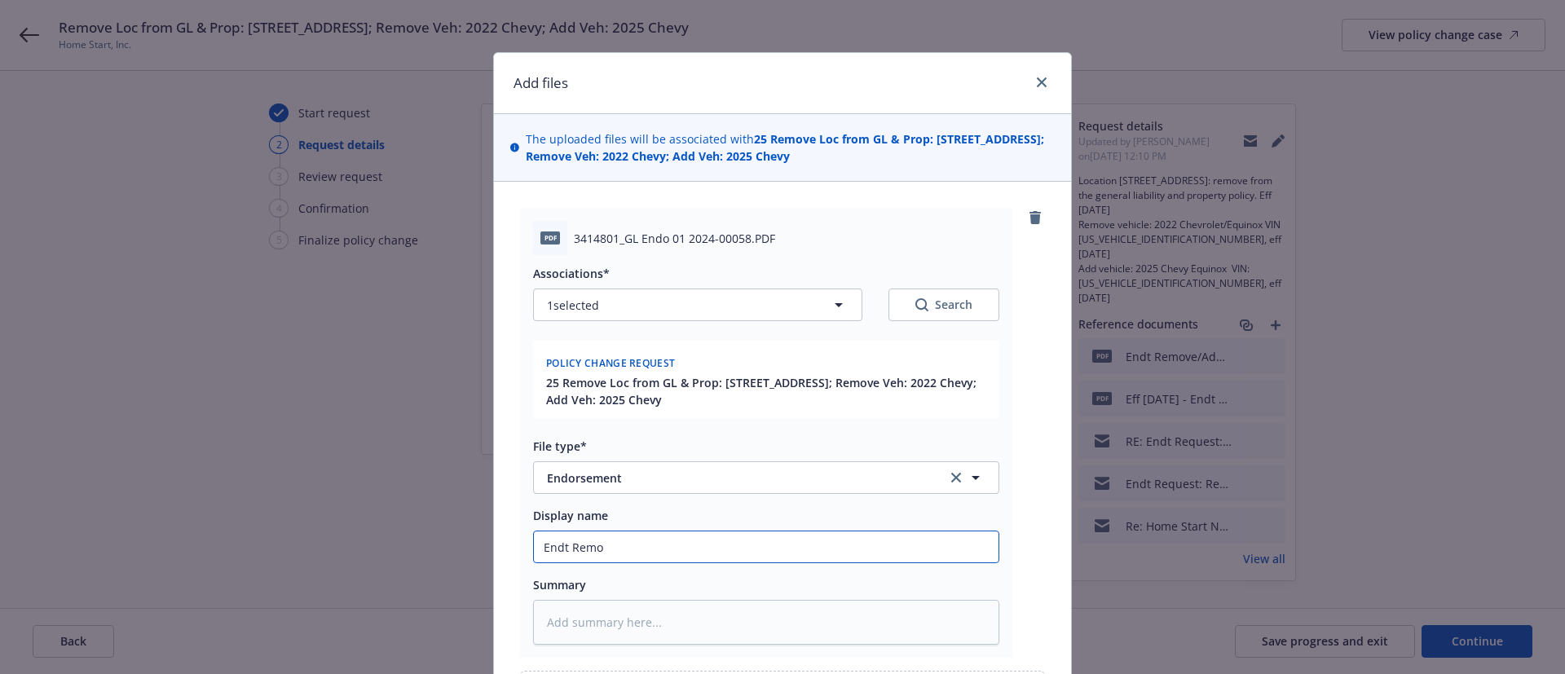
type input "Endt Remov"
type textarea "x"
type input "Endt Remove"
type textarea "x"
type input "Endt Remove"
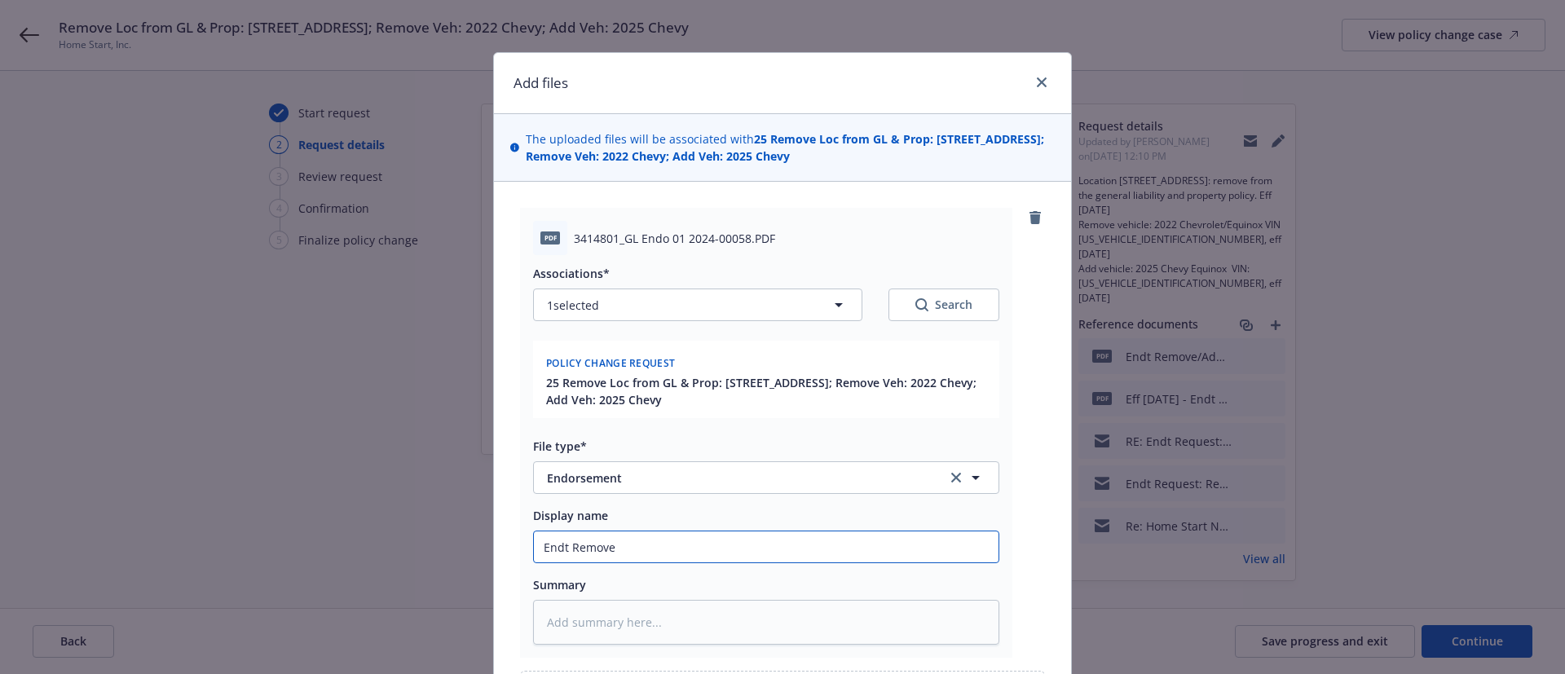
type textarea "x"
type input "Endt Remove 3"
type textarea "x"
type input "Endt Remove 30"
type textarea "x"
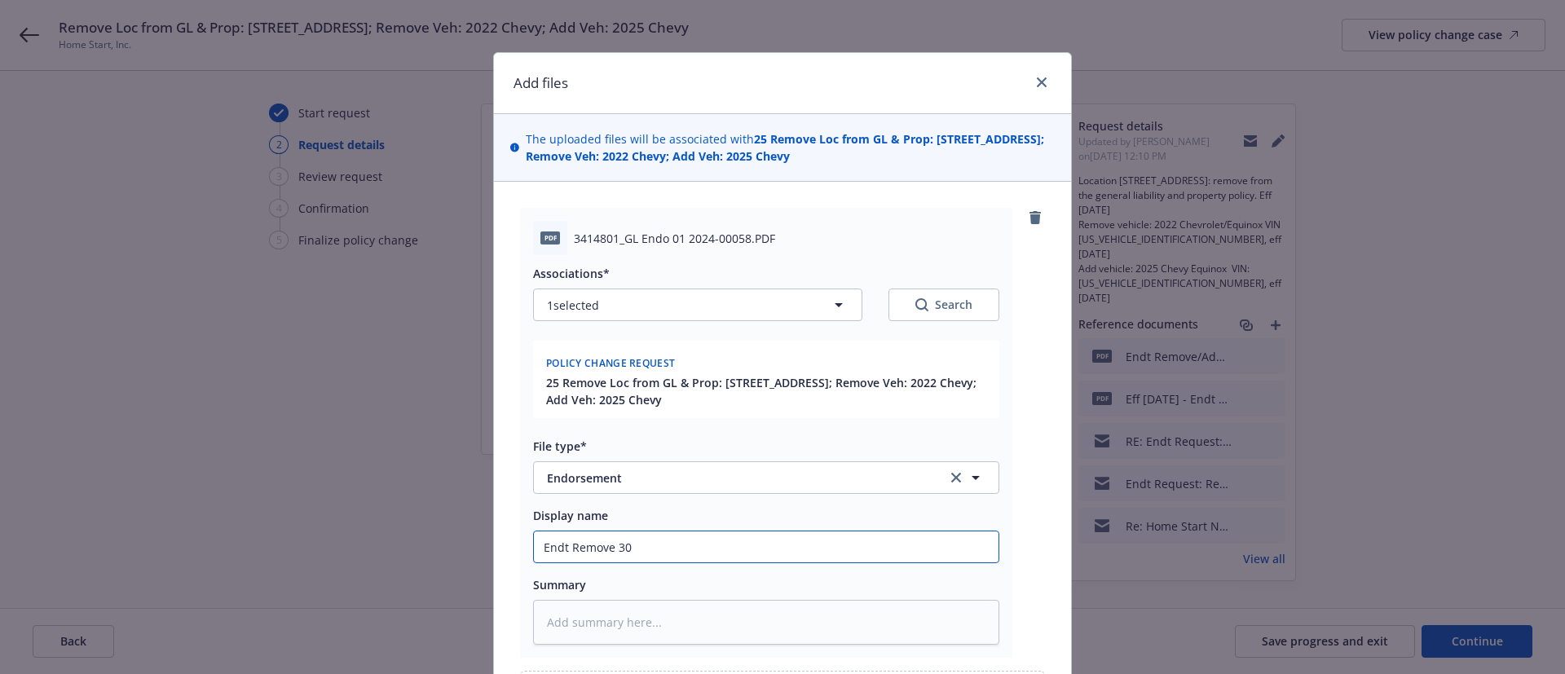
type input "Endt Remove 303"
type textarea "x"
type input "Endt Remove 3030"
type textarea "x"
type input "Endt Remove 3030"
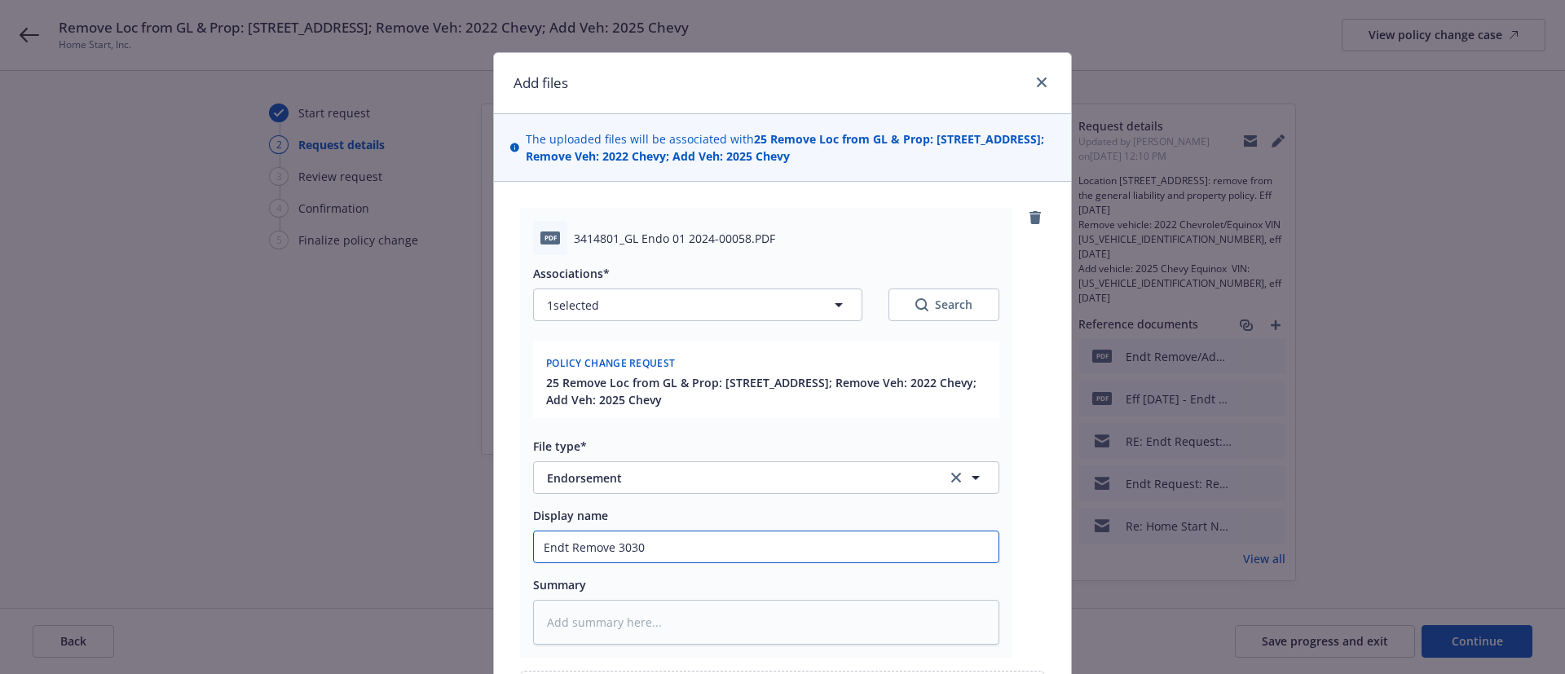
type textarea "x"
type input "Endt Remove 3030 E"
type textarea "x"
type input "Endt Remove 3030"
type textarea "x"
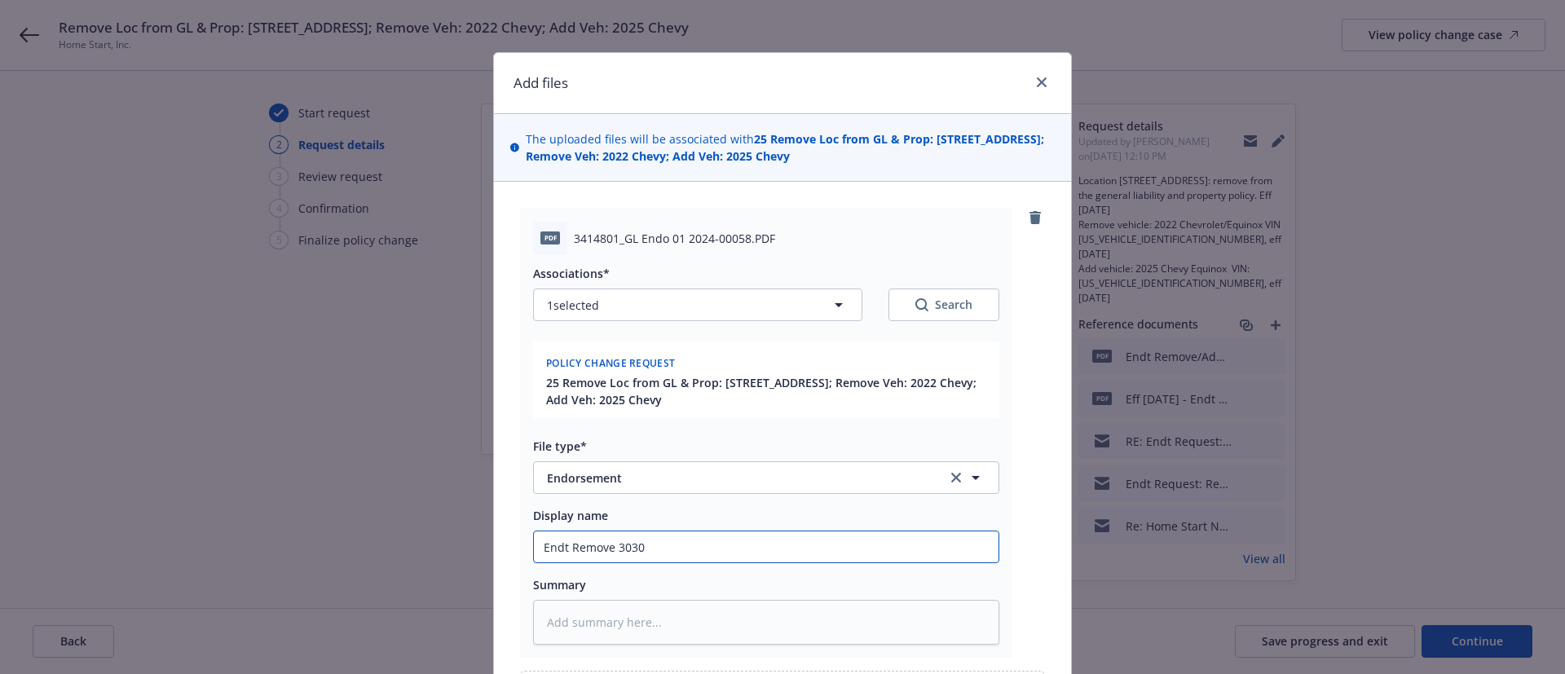
type input "Endt Remove 3030"
type textarea "x"
type input "Endt Remove 303"
type textarea "x"
type input "Endt Remove 303"
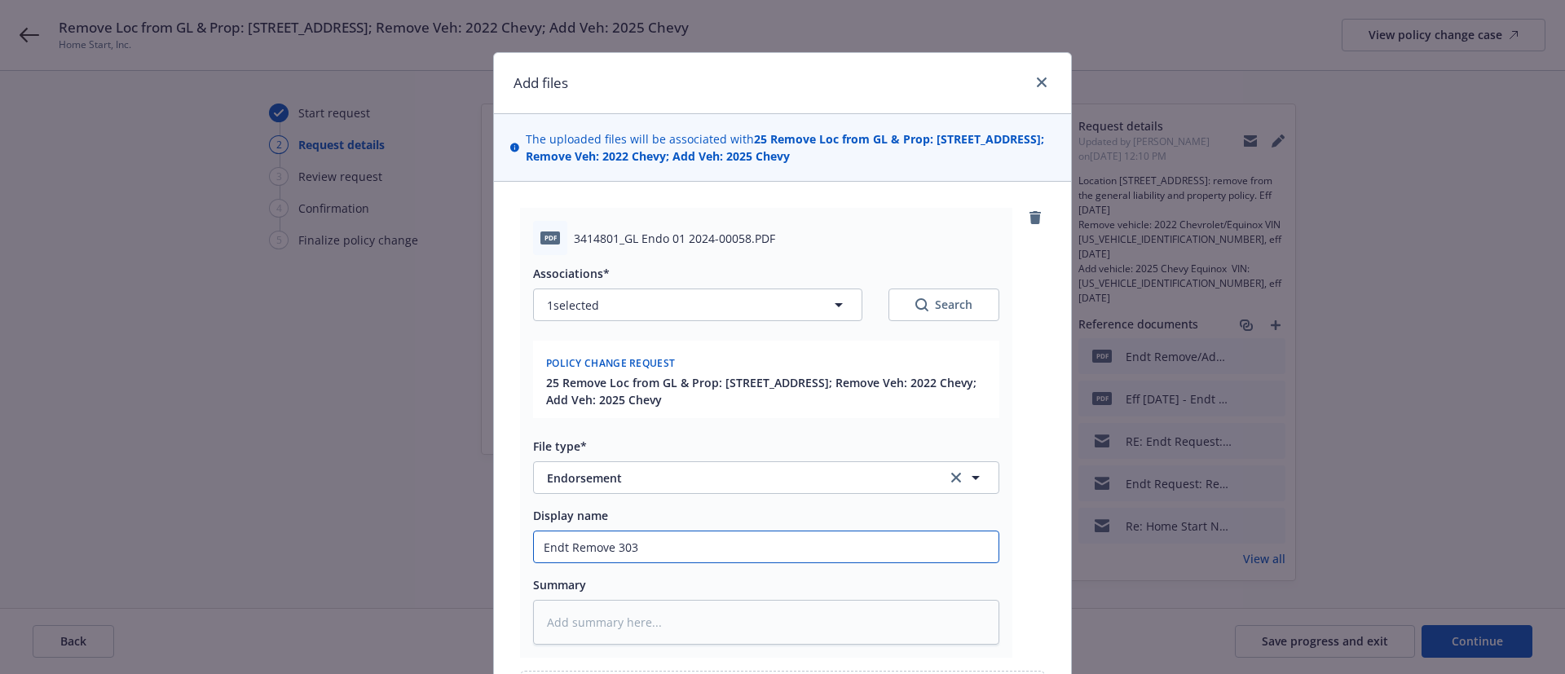
type textarea "x"
type input "Endt Remove 303 E"
type textarea "x"
type input "Endt Remove 303 E"
type textarea "x"
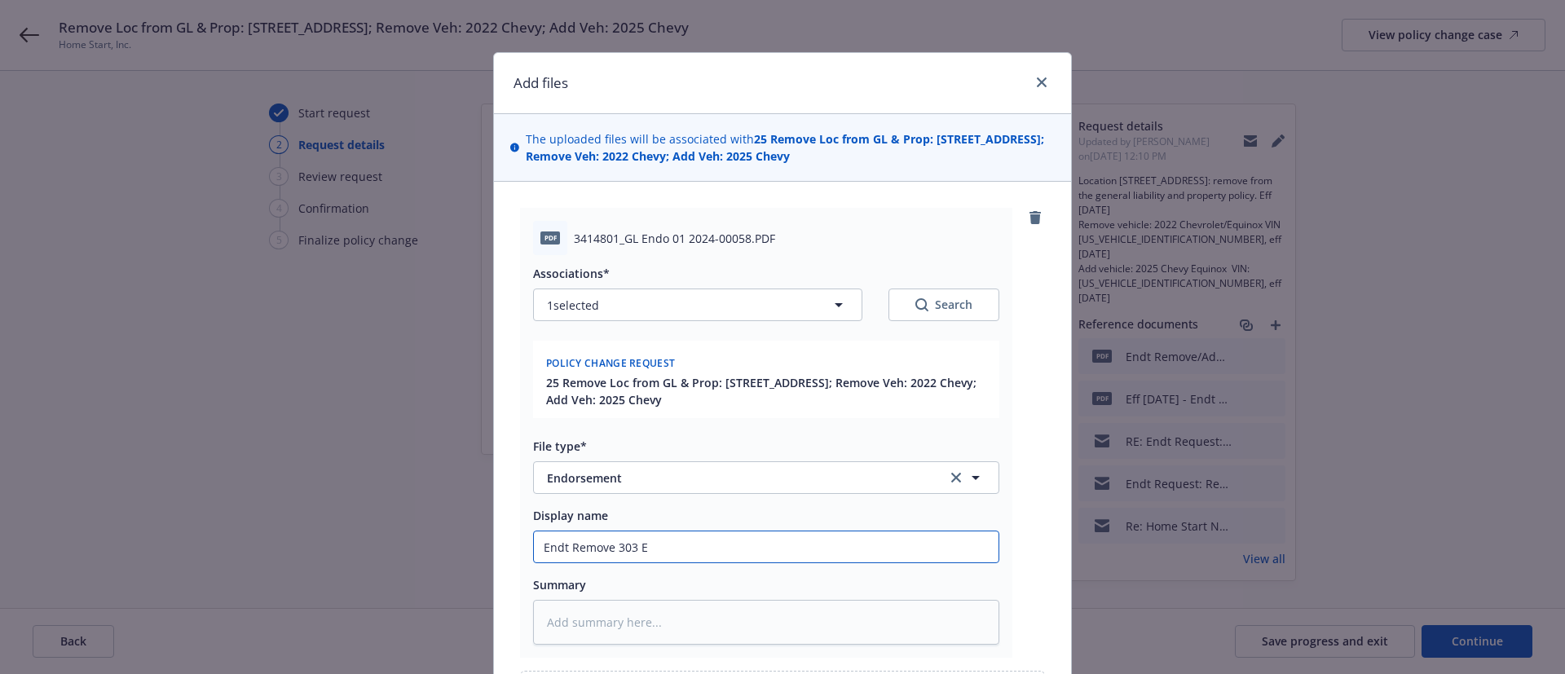
type input "Endt Remove 303 E M"
type textarea "x"
type input "Endt Remove 303 E Ma"
type textarea "x"
type input "Endt Remove 303 E Mai"
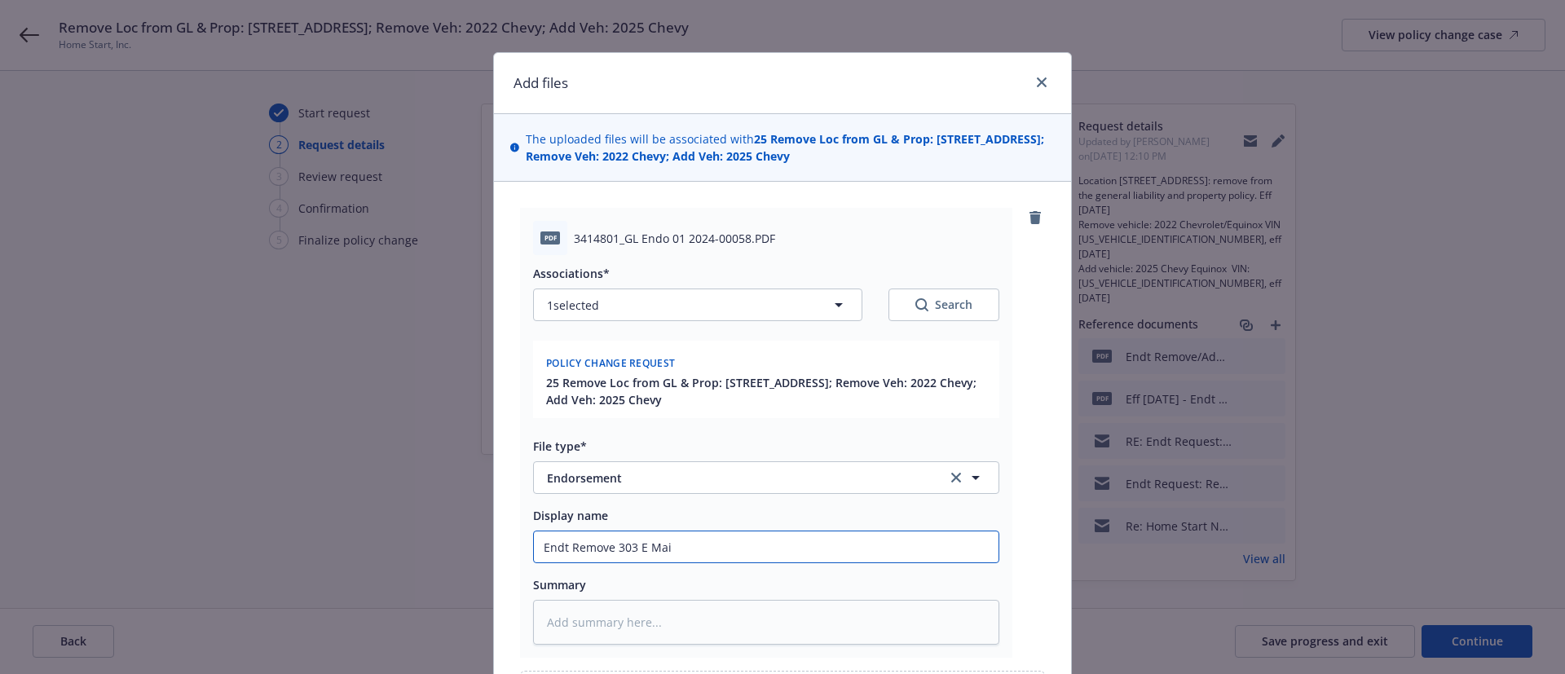
type textarea "x"
type input "Endt Remove 303 E Main"
type textarea "x"
type input "Endt Remove 303 E Main"
type textarea "x"
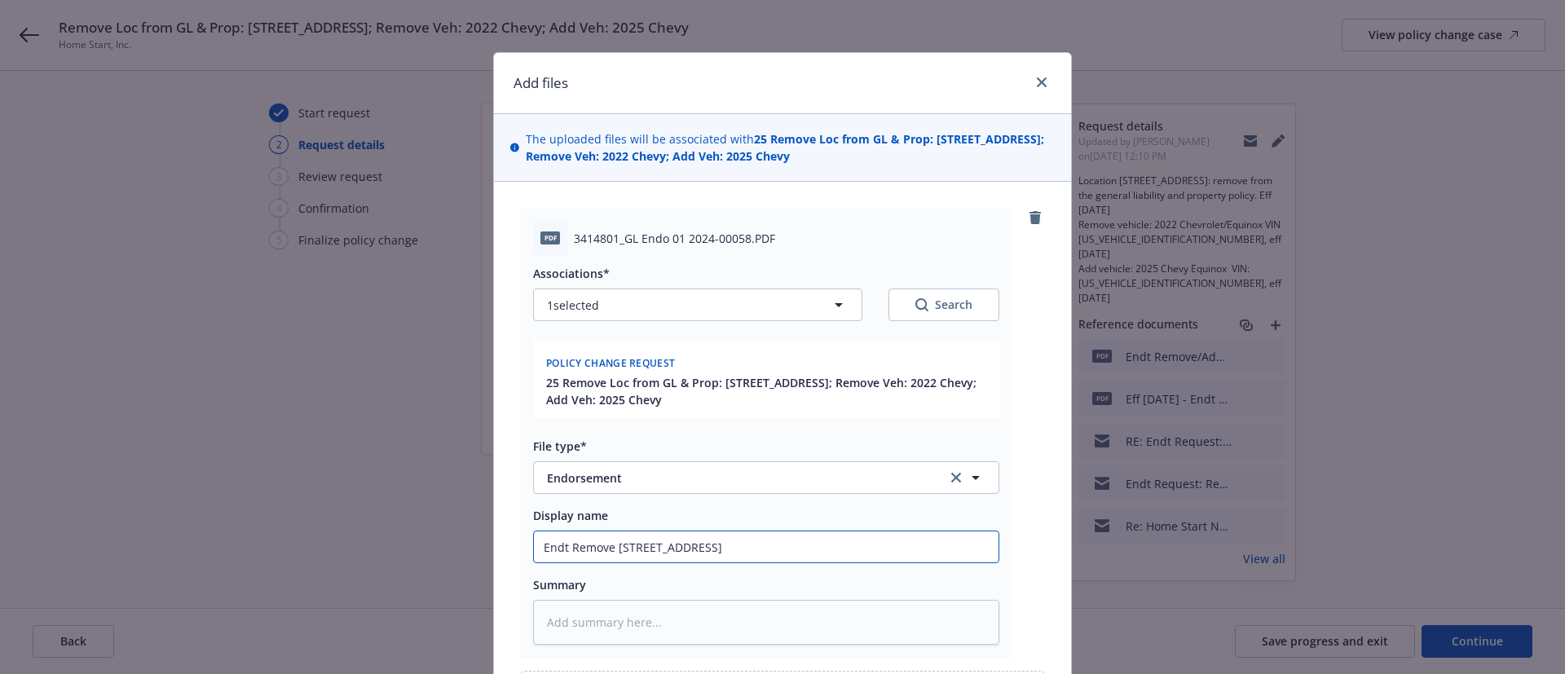
type input "Endt Remove 303 E Main S"
type textarea "x"
type input "Endt Remove 303 E Main ST"
type textarea "x"
type input "Endt Remove 303 E Main ST"
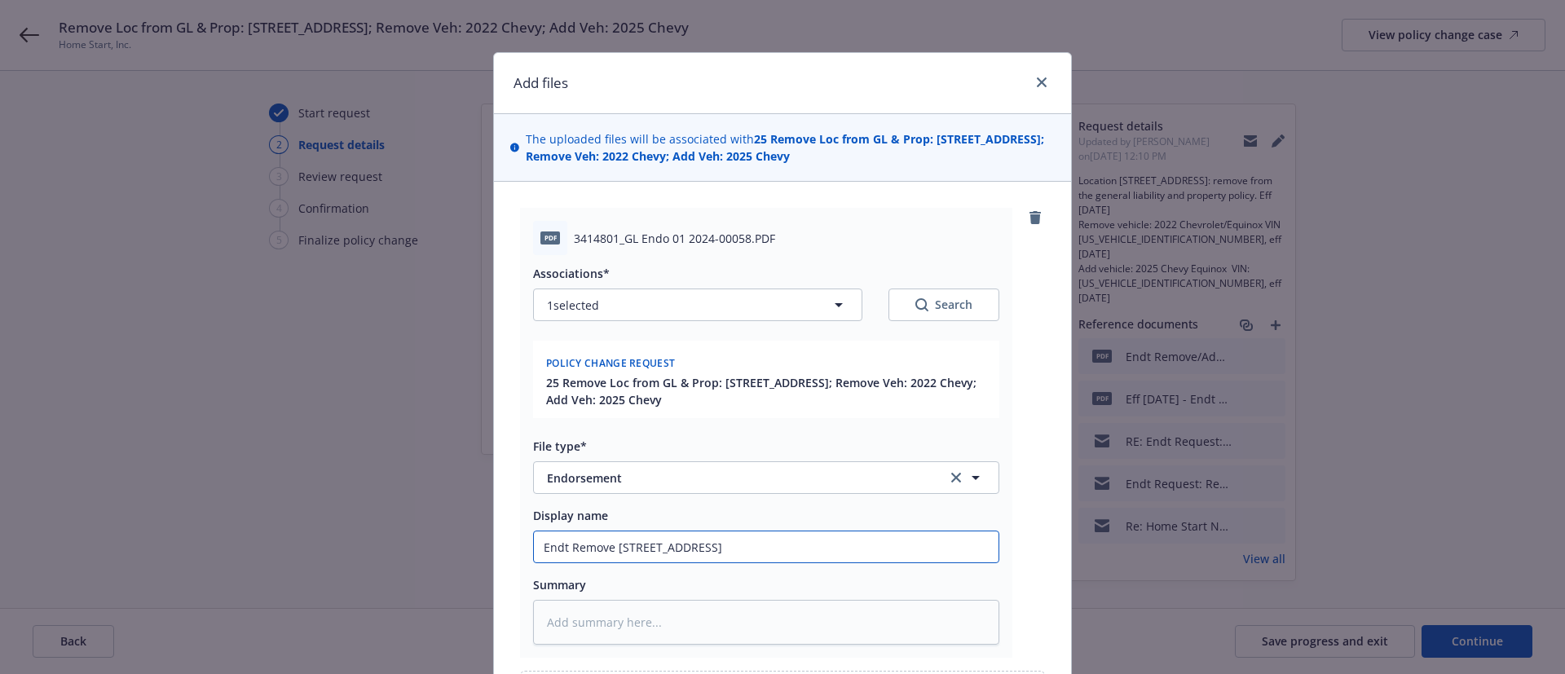
type textarea "x"
type input "Endt Remove 303 E Main ST f"
type textarea "x"
type input "Endt Remove 303 E Main ST fr"
type textarea "x"
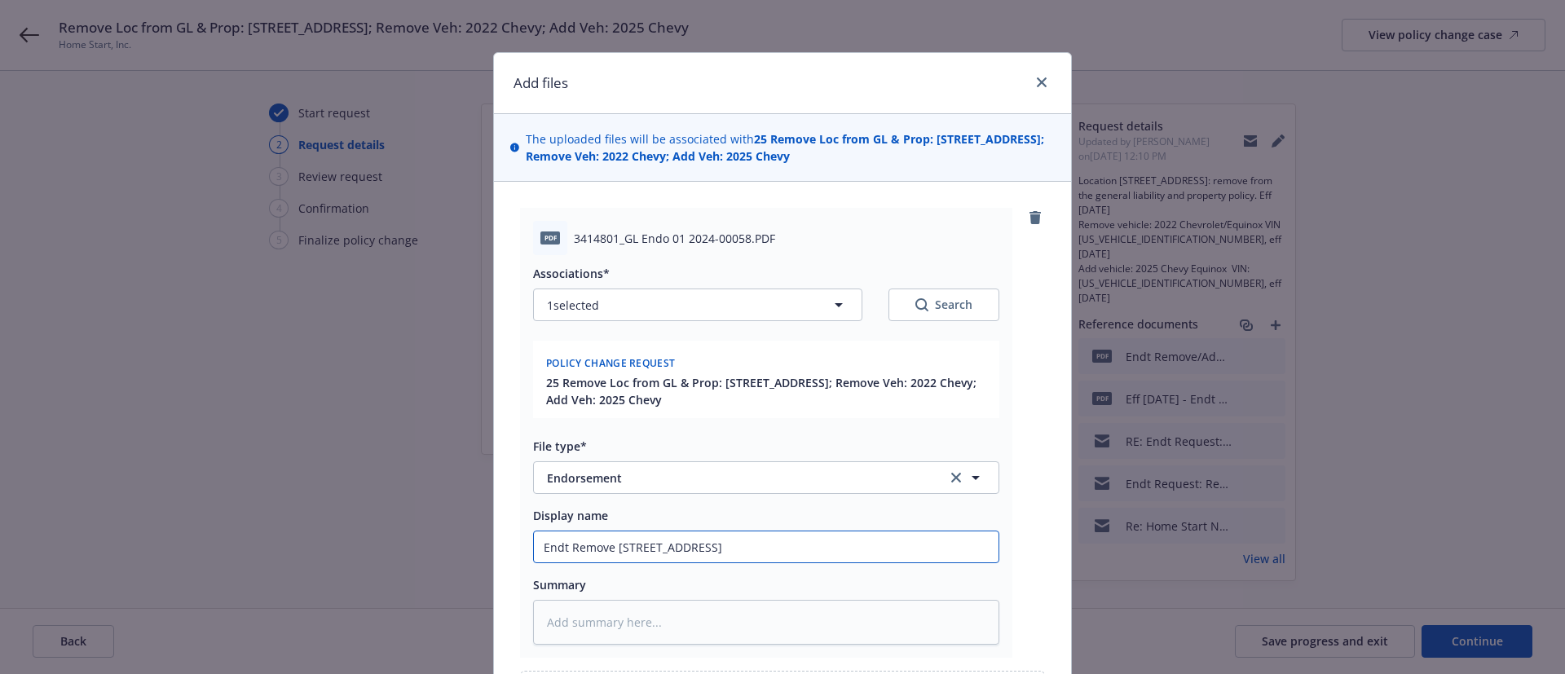
type input "Endt Remove 303 E Main ST fro"
type textarea "x"
type input "Endt Remove 303 E Main ST from"
type textarea "x"
type input "Endt Remove 303 E Main ST from"
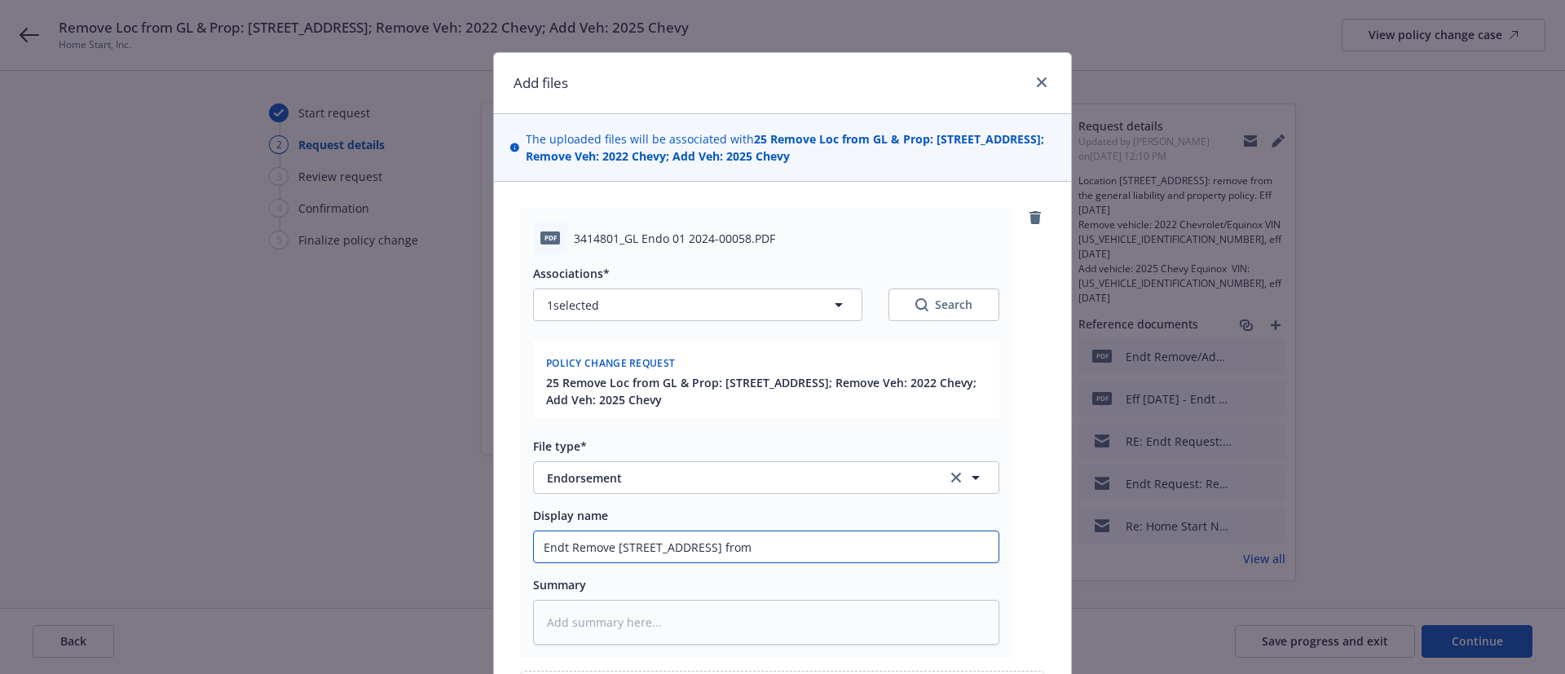
type textarea "x"
type input "Endt Remove 303 E Main ST from G"
type textarea "x"
type input "Endt Remove 303 E Main ST from GL"
type textarea "x"
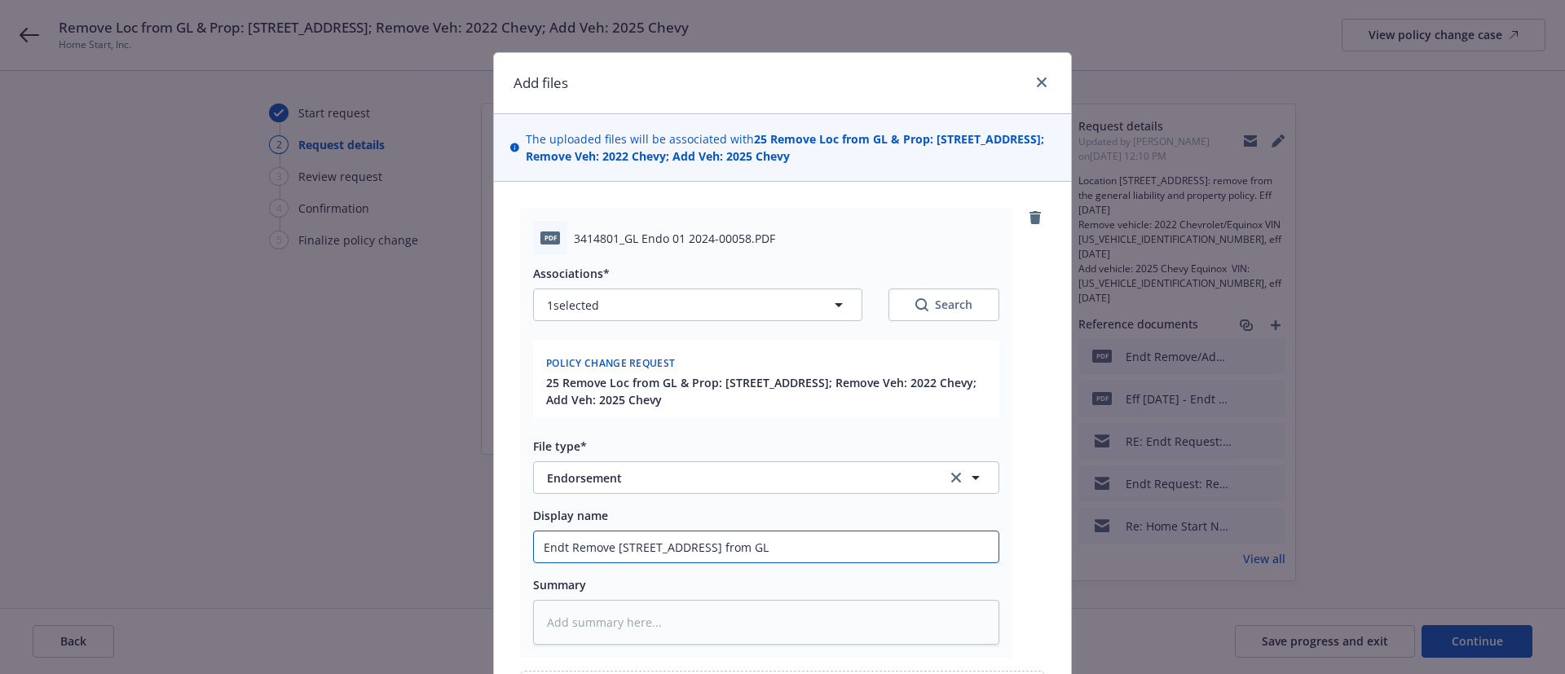
type input "Endt Remove 303 E Main ST from GL"
type textarea "x"
type input "Endt Remove 303 E Main ST from GL -"
type textarea "x"
type input "Endt Remove 303 E Main ST from GL -"
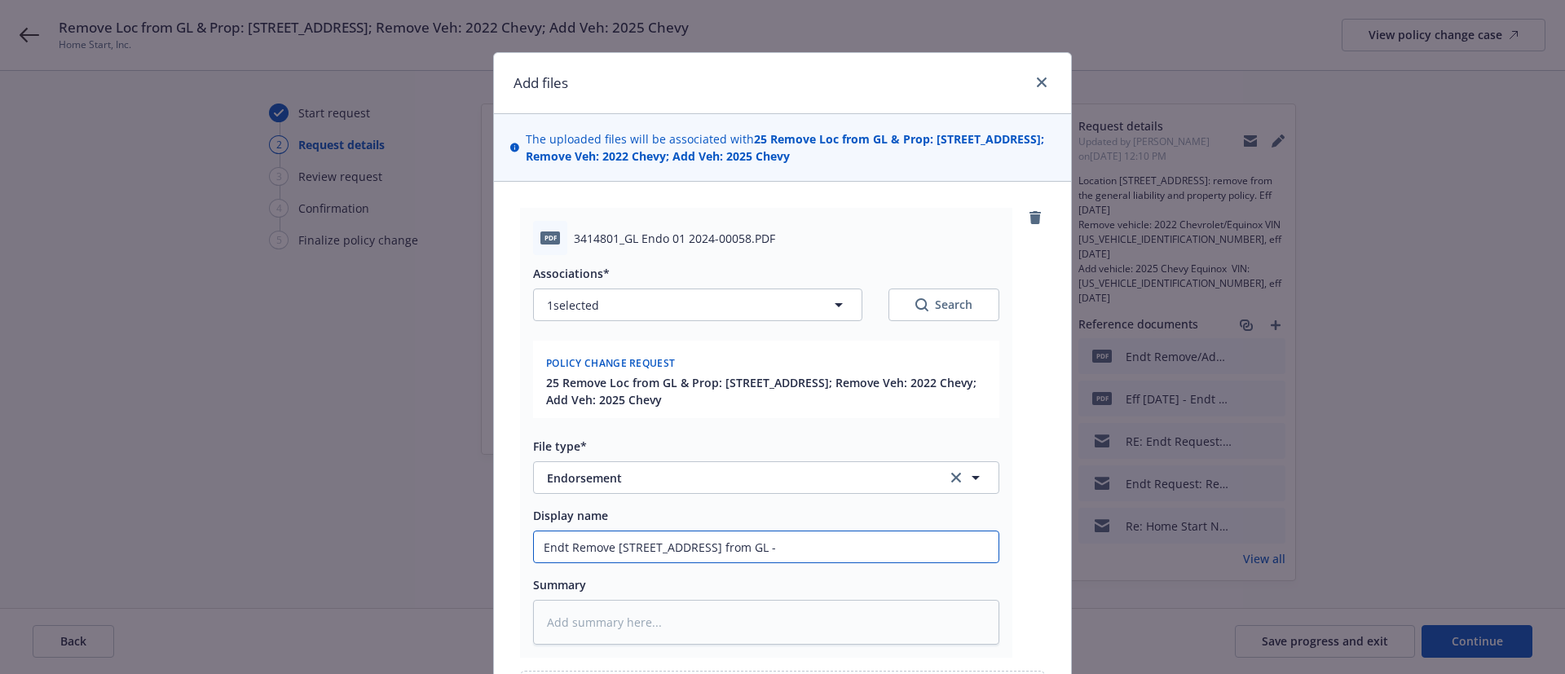
type textarea "x"
type input "Endt Remove 303 E Main ST from GL - N"
type textarea "x"
type input "Endt Remove 303 E Main ST from GL - NI"
type textarea "x"
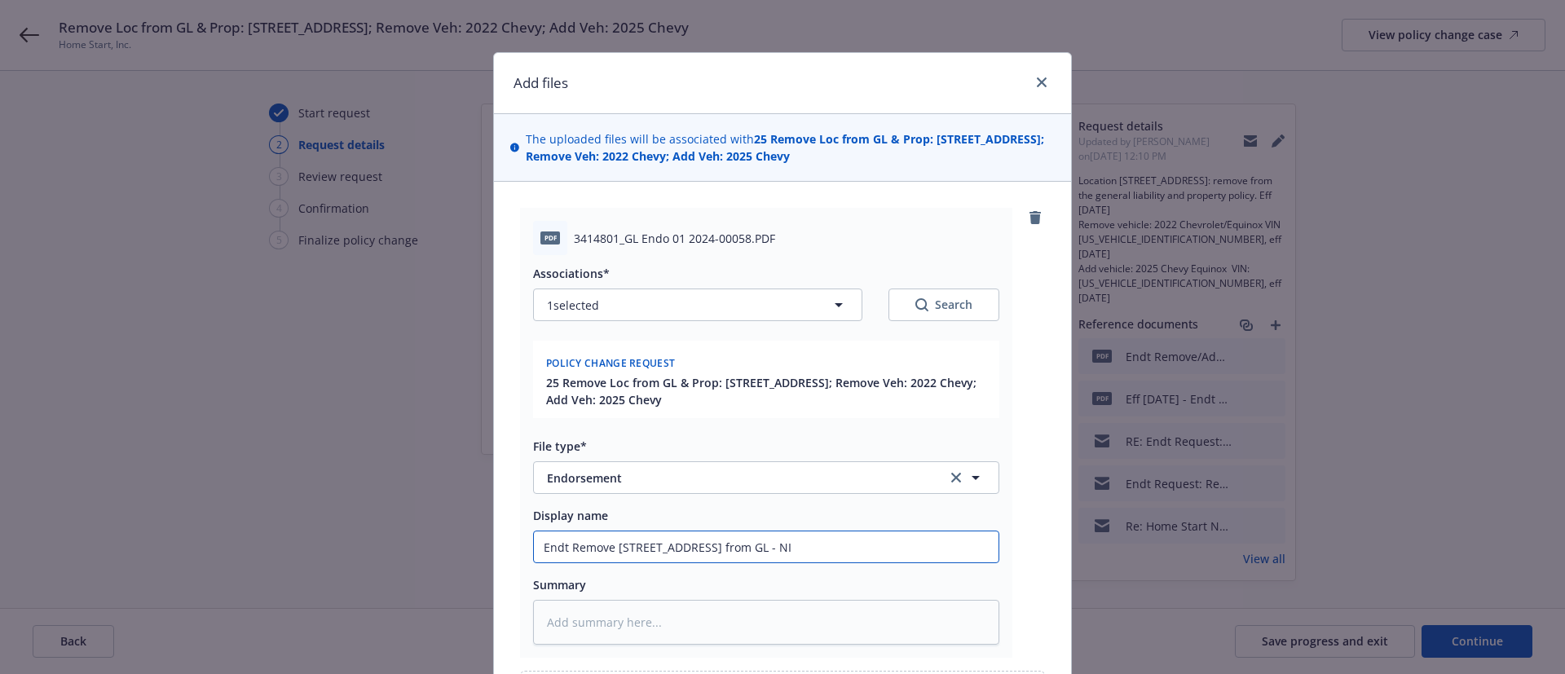
type input "Endt Remove 303 E Main ST from GL - NIA"
type textarea "x"
type input "Endt Remove 303 E Main ST from GL - NIAC"
click at [679, 544] on input "Endt Remove 303 E Main ST from GL - NIAC" at bounding box center [766, 546] width 464 height 31
type textarea "x"
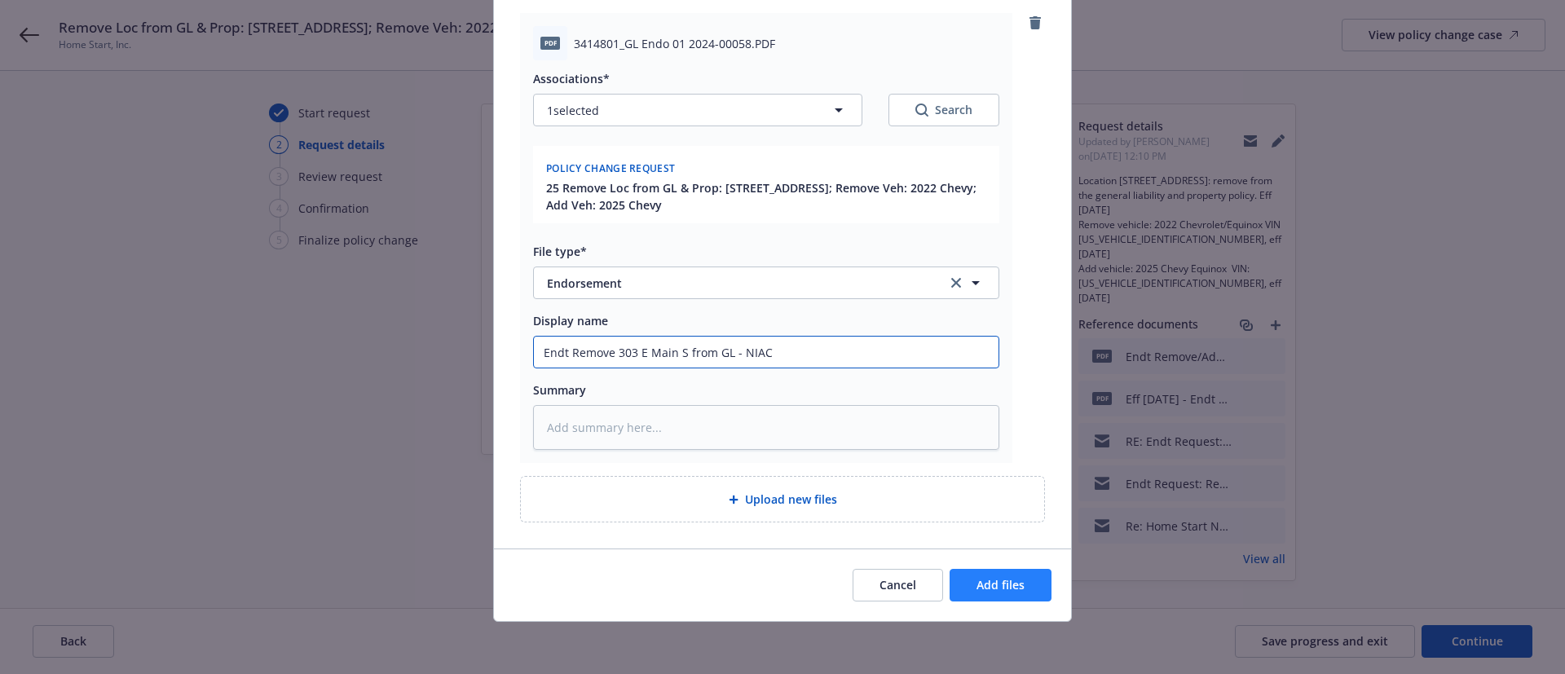
type input "Endt Remove 303 E Main S from GL - NIAC"
click at [960, 584] on button "Add files" at bounding box center [1000, 585] width 102 height 33
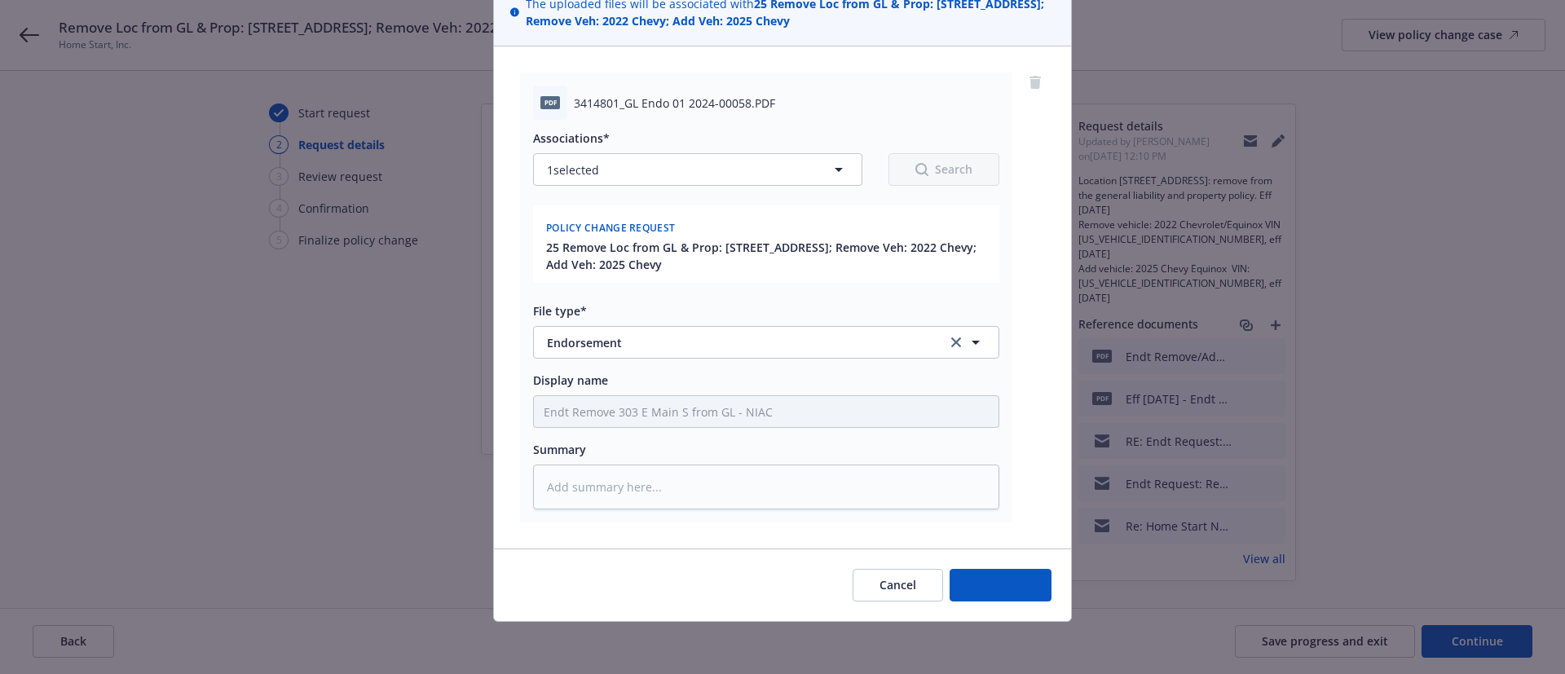
scroll to position [135, 0]
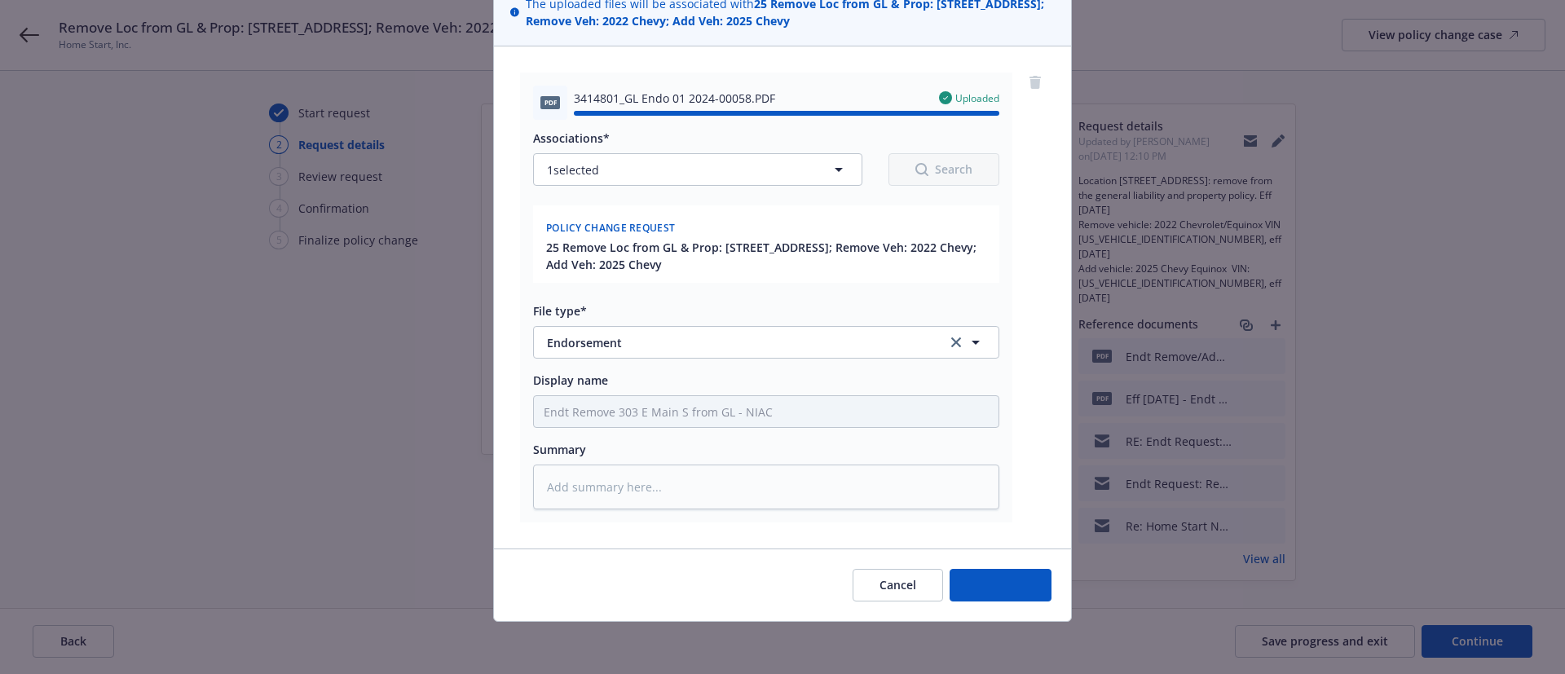
type textarea "x"
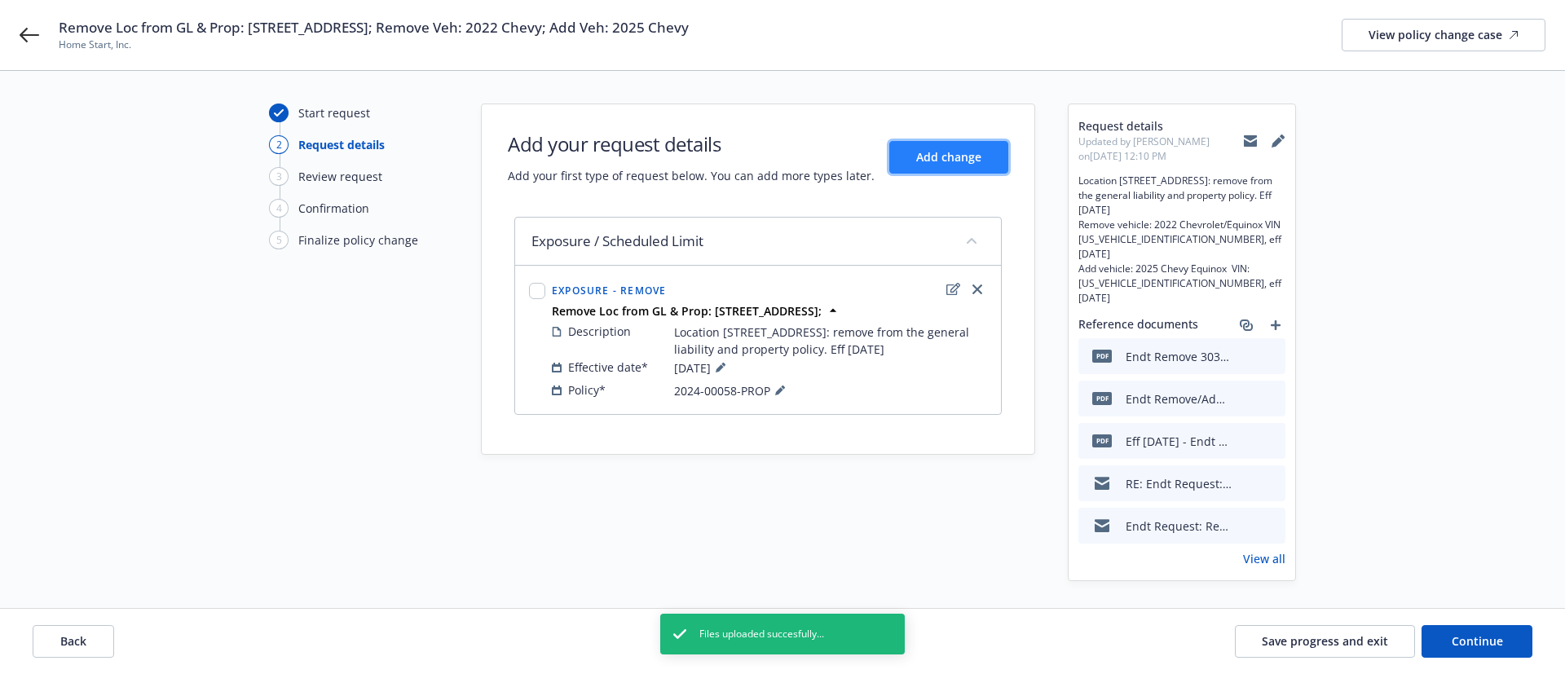
click at [978, 157] on span "Add change" at bounding box center [948, 156] width 65 height 15
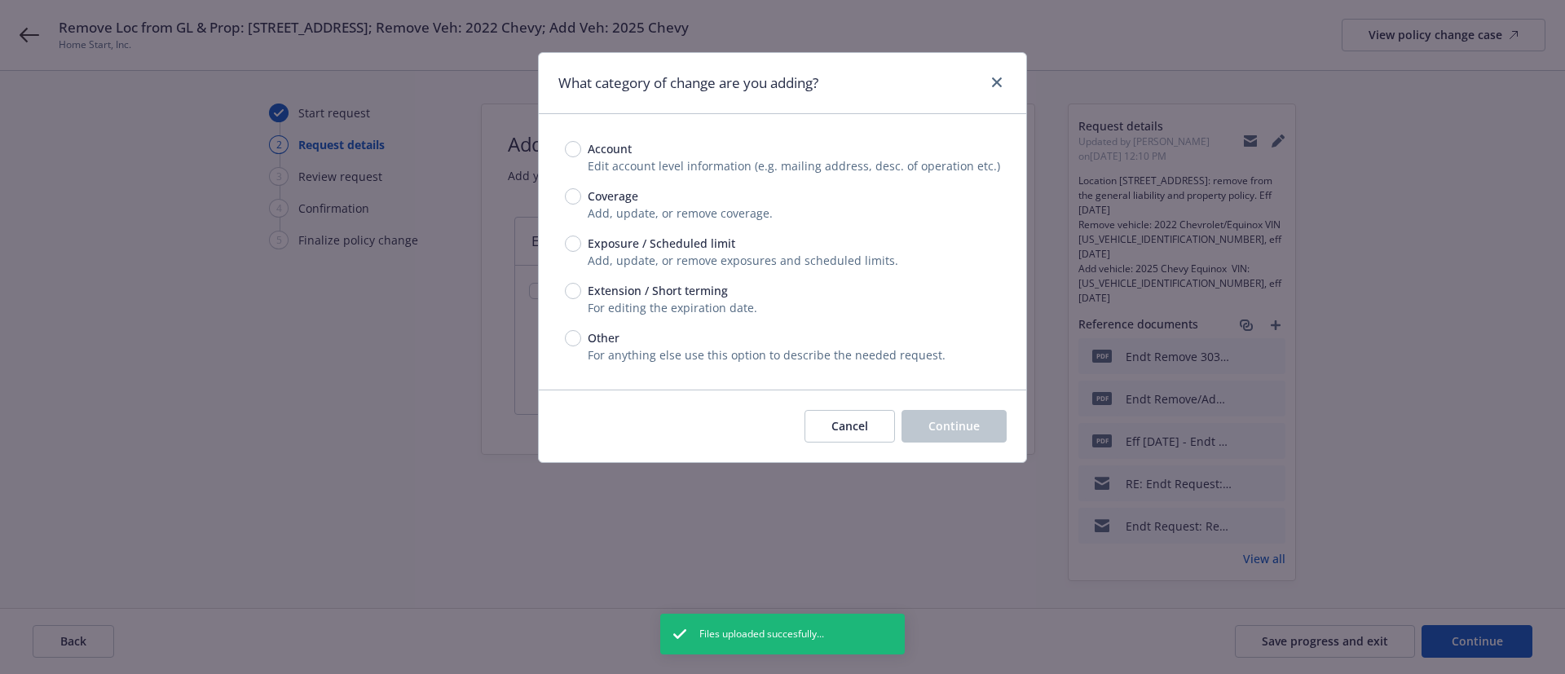
click at [628, 249] on span "Exposure / Scheduled limit" at bounding box center [661, 243] width 147 height 17
click at [581, 249] on input "Exposure / Scheduled limit" at bounding box center [573, 243] width 16 height 16
radio input "true"
click at [955, 427] on span "Continue" at bounding box center [953, 425] width 51 height 15
type textarea "x"
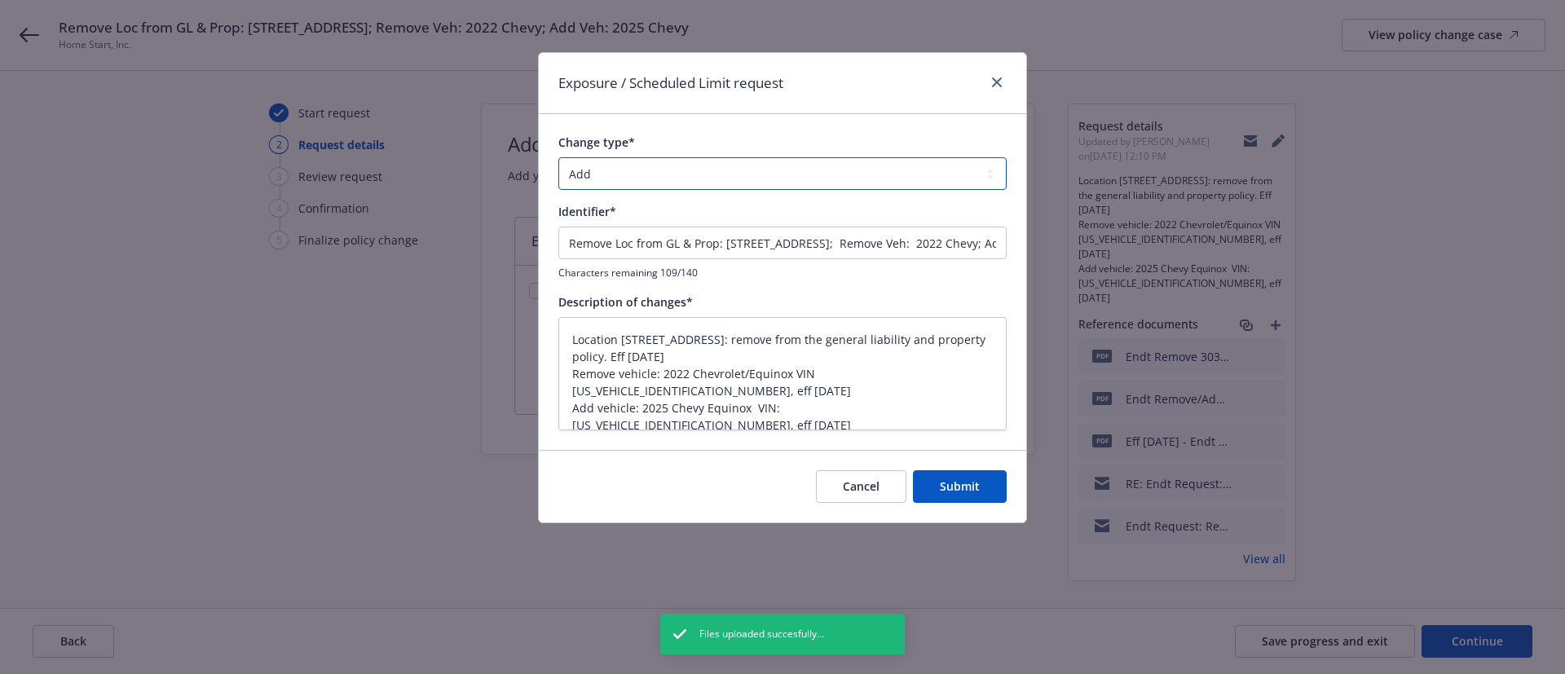
click at [602, 182] on select "Add Audit Change Remove" at bounding box center [782, 173] width 448 height 33
select select "REMOVE"
click at [558, 157] on select "Add Audit Change Remove" at bounding box center [782, 173] width 448 height 33
drag, startPoint x: 858, startPoint y: 243, endPoint x: 937, endPoint y: 234, distance: 79.5
click at [859, 243] on input "Remove Loc from GL & Prop: 303 E. Main St., El Cajon, CA 92020; Remove Veh: 202…" at bounding box center [782, 243] width 448 height 33
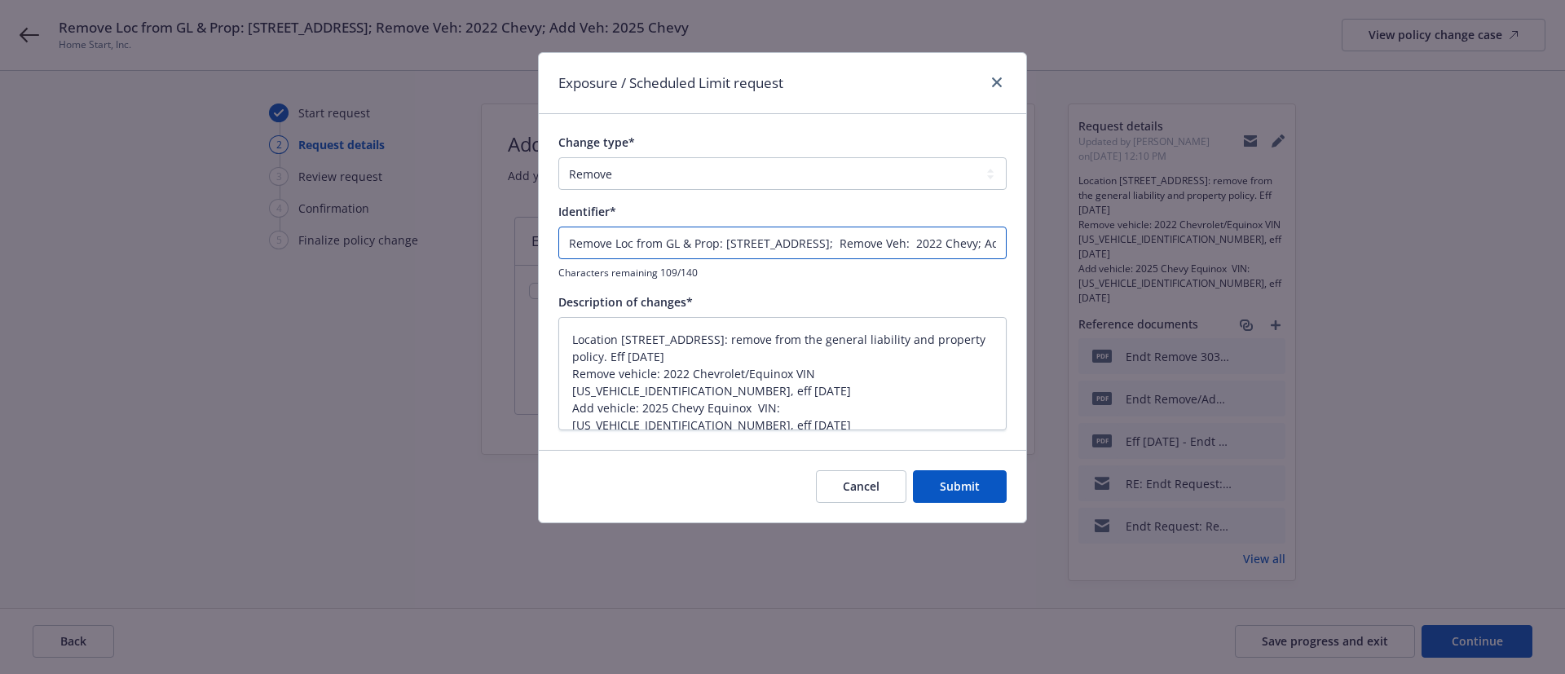
scroll to position [0, 173]
drag, startPoint x: 918, startPoint y: 244, endPoint x: 1248, endPoint y: 221, distance: 330.8
click at [1248, 221] on div "Exposure / Scheduled Limit request Change type* Add Audit Change Remove Identif…" at bounding box center [782, 337] width 1565 height 674
type textarea "x"
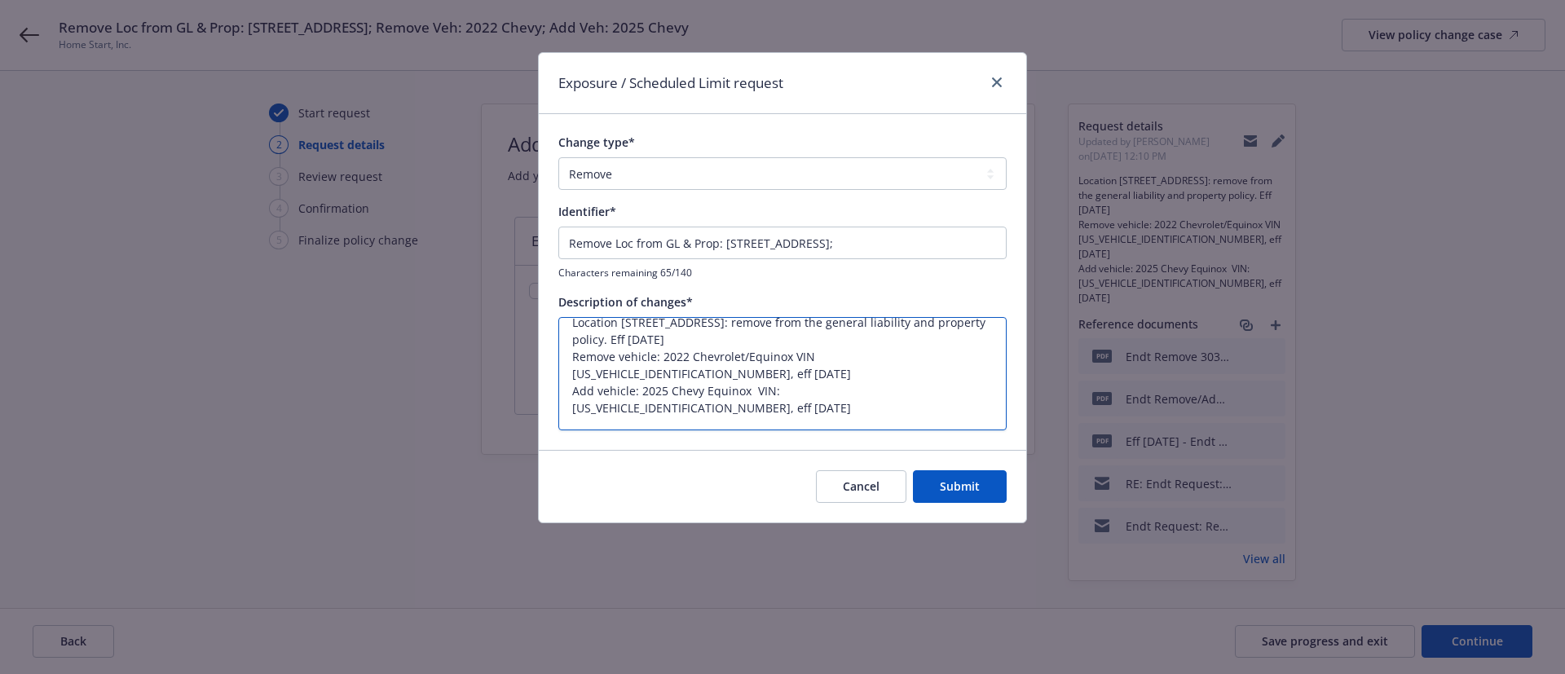
drag, startPoint x: 843, startPoint y: 385, endPoint x: 897, endPoint y: 448, distance: 83.8
click at [897, 448] on div "Change type* Add Audit Change Remove Identifier* Remove Loc from GL & Prop: 303…" at bounding box center [782, 281] width 487 height 335
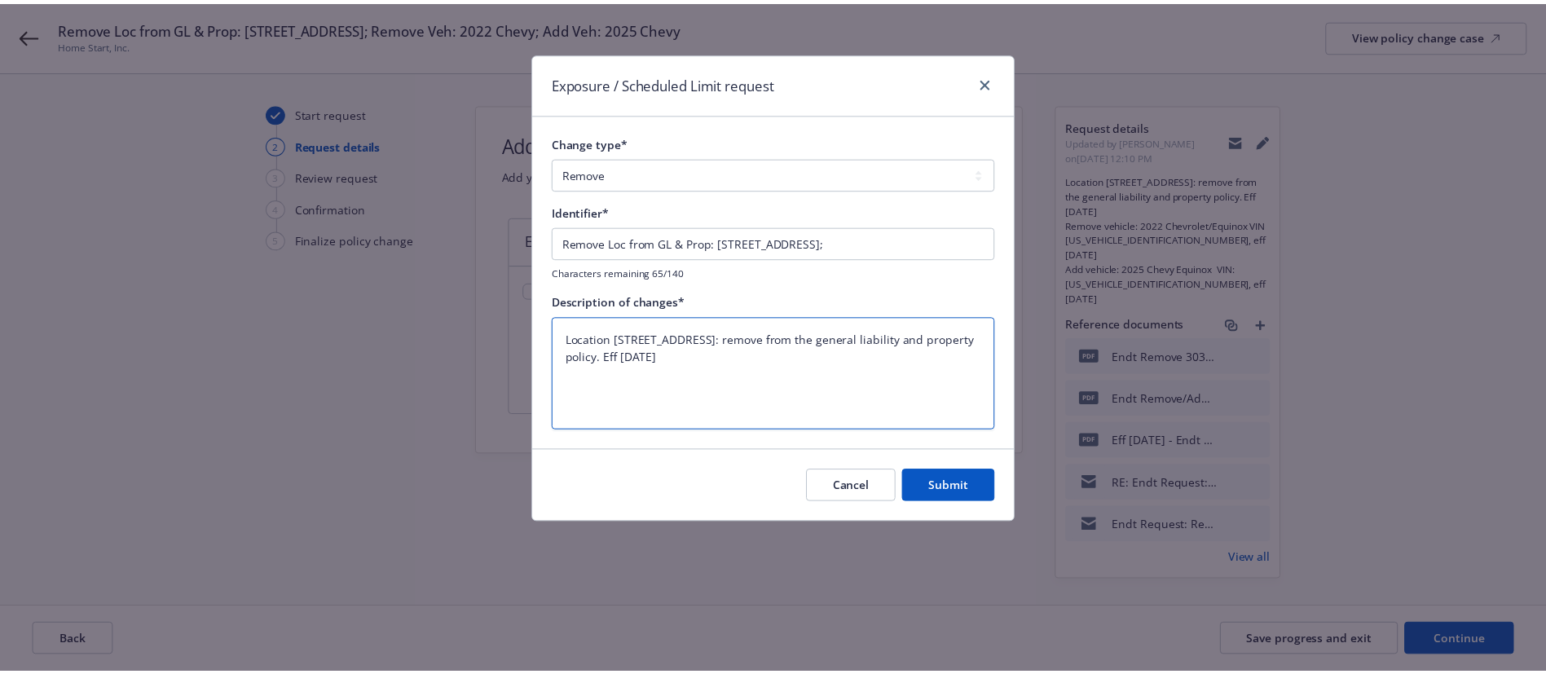
scroll to position [0, 0]
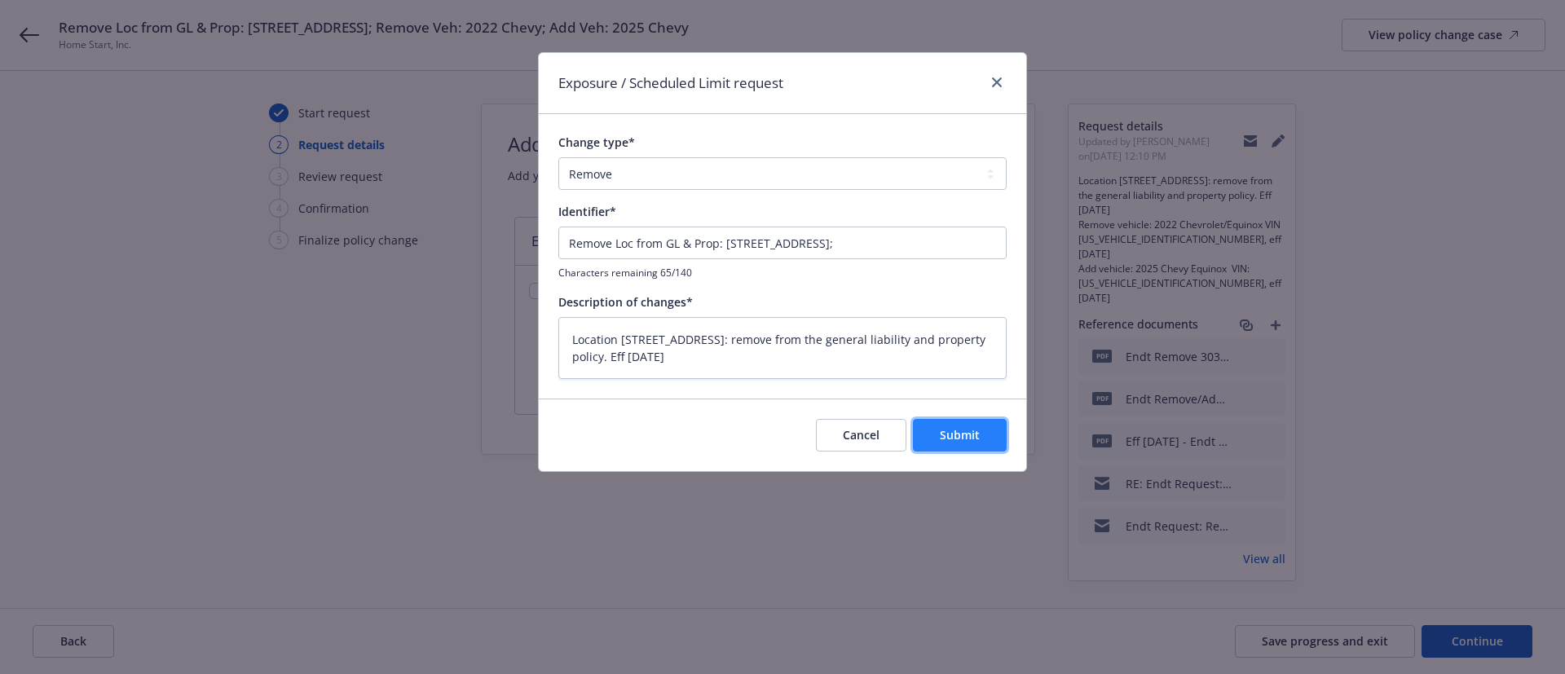
click at [982, 435] on button "Submit" at bounding box center [960, 435] width 94 height 33
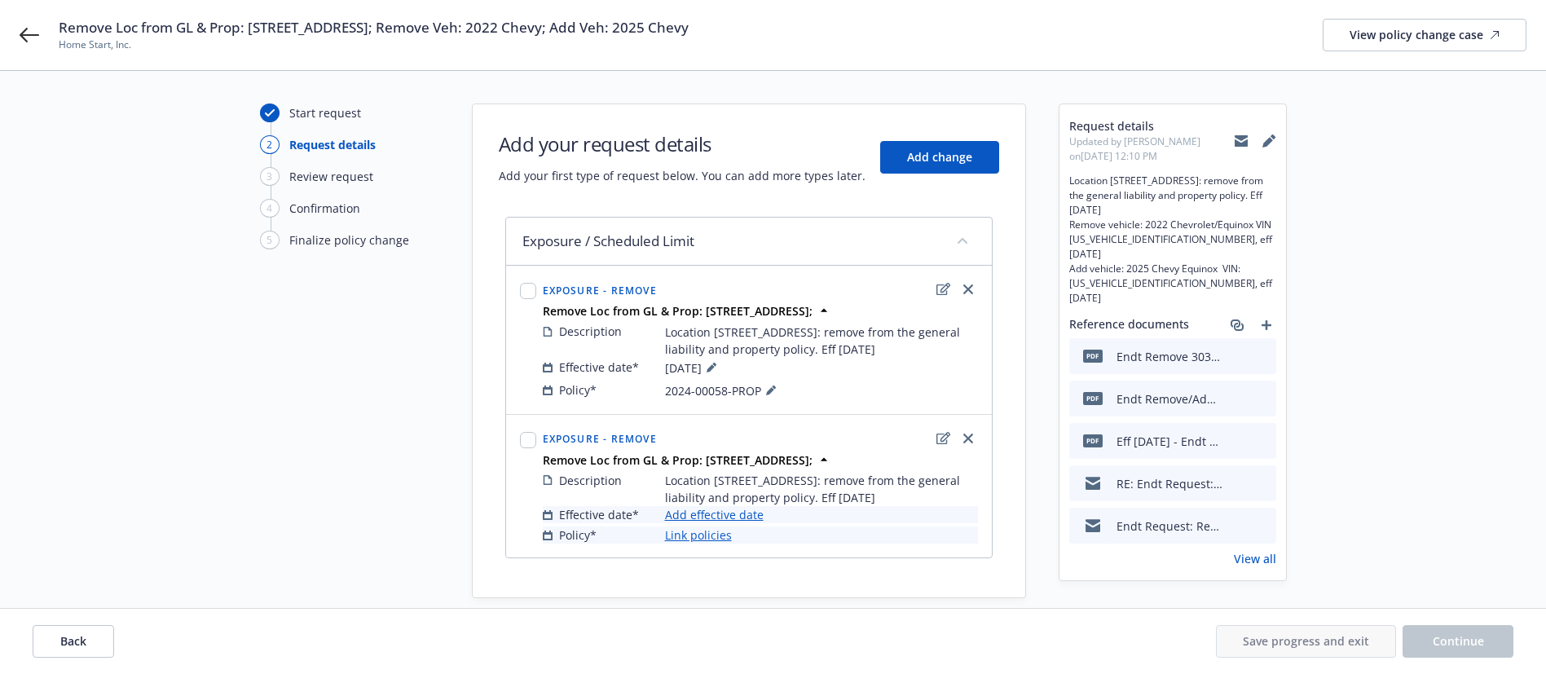
click at [699, 514] on link "Add effective date" at bounding box center [714, 514] width 99 height 17
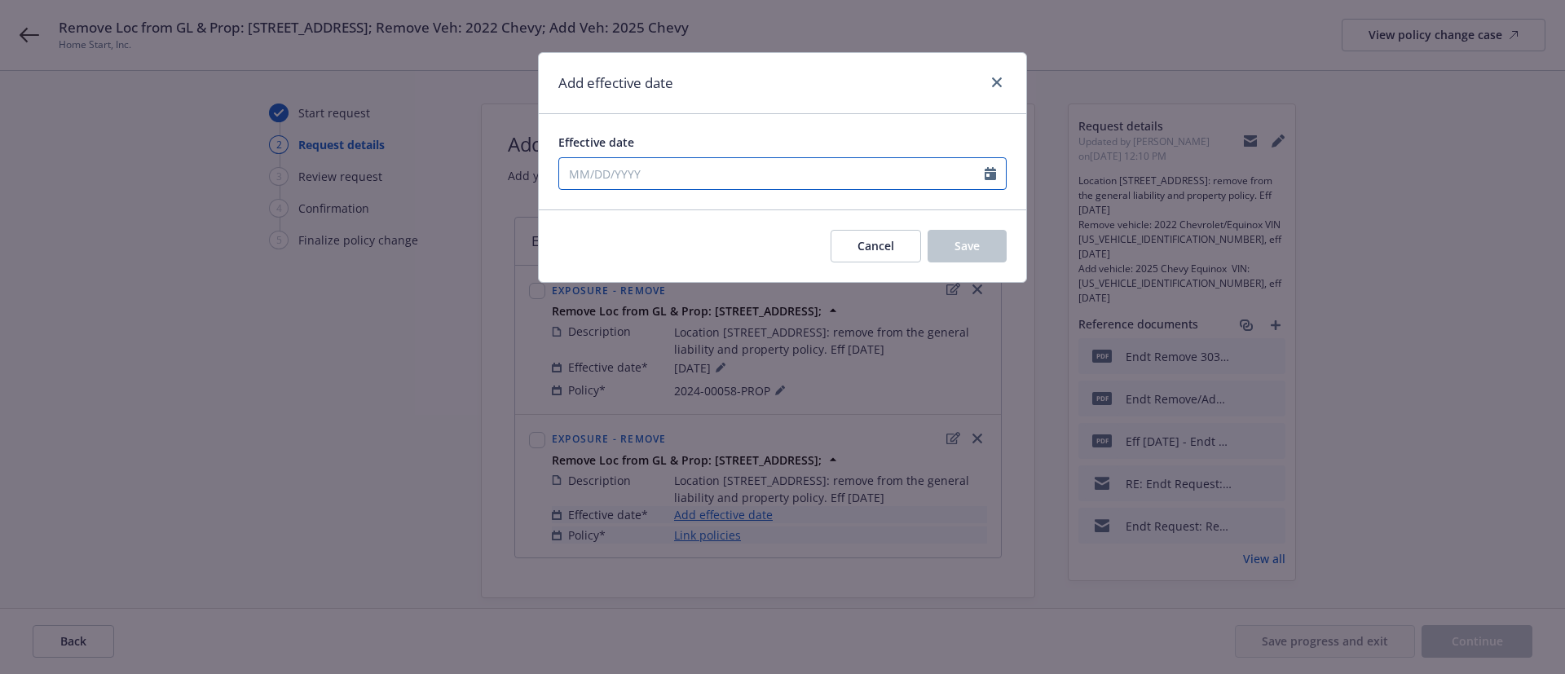
drag, startPoint x: 576, startPoint y: 172, endPoint x: 590, endPoint y: 178, distance: 15.3
click at [575, 172] on input "Effective date" at bounding box center [771, 173] width 425 height 31
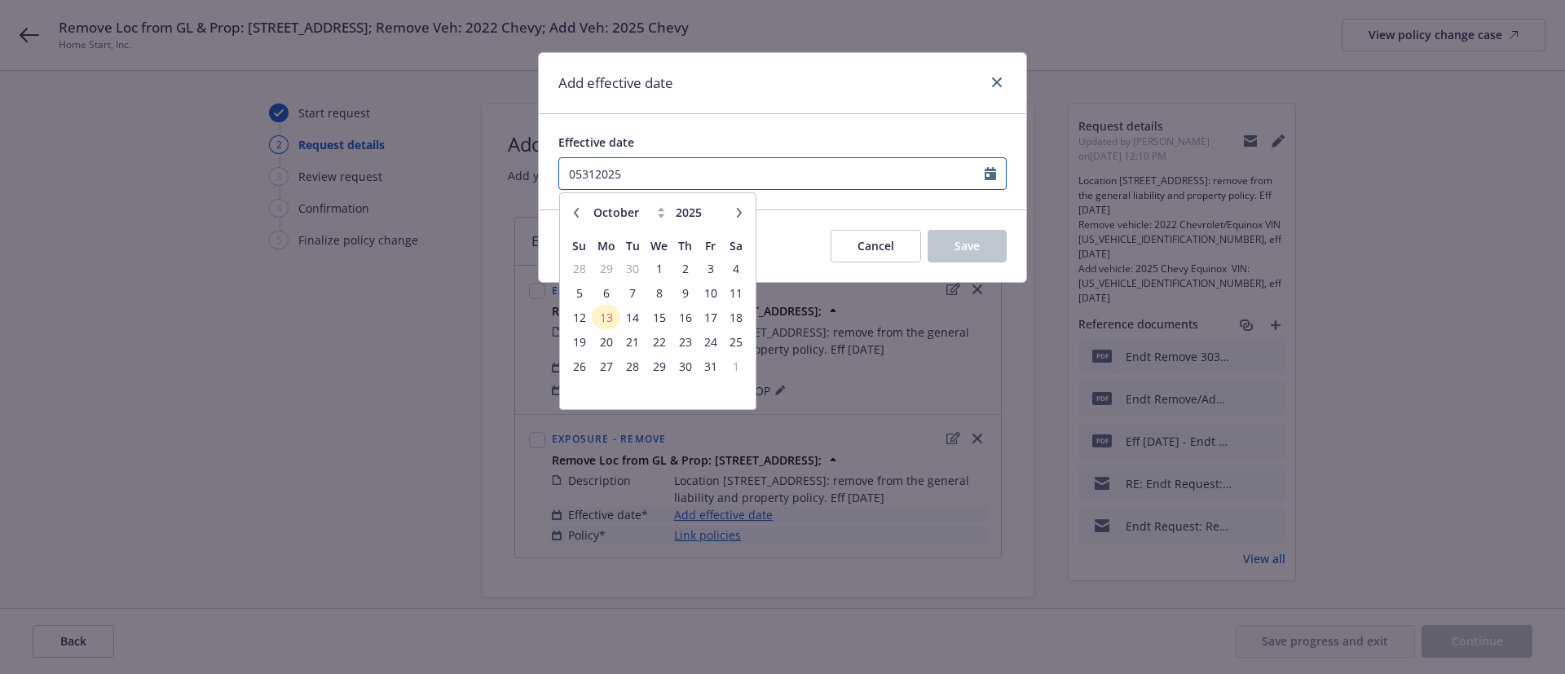
click at [596, 176] on input "05312025" at bounding box center [771, 173] width 425 height 31
click at [581, 177] on input "0531/2025" at bounding box center [771, 173] width 425 height 31
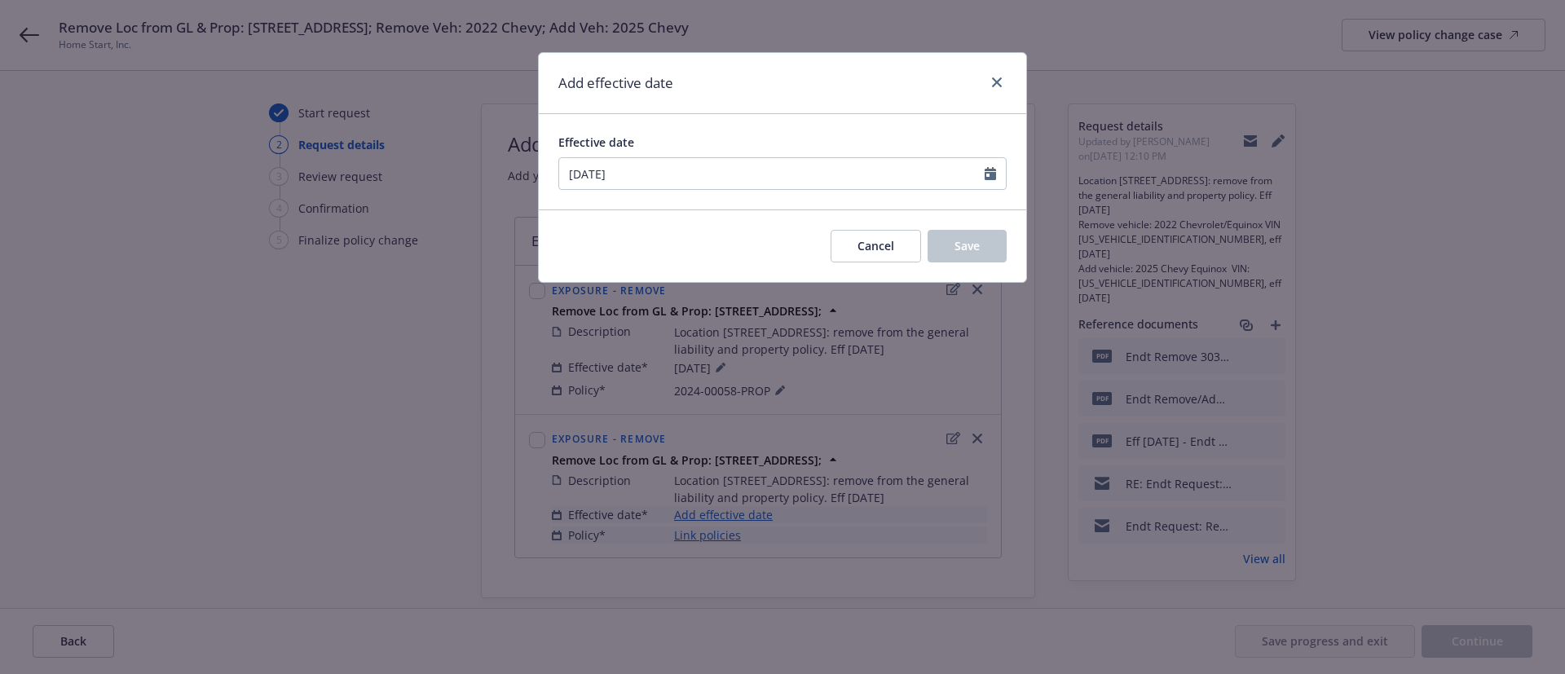
click at [792, 81] on div "Add effective date" at bounding box center [782, 83] width 487 height 61
click at [976, 253] on span "Save" at bounding box center [966, 245] width 25 height 15
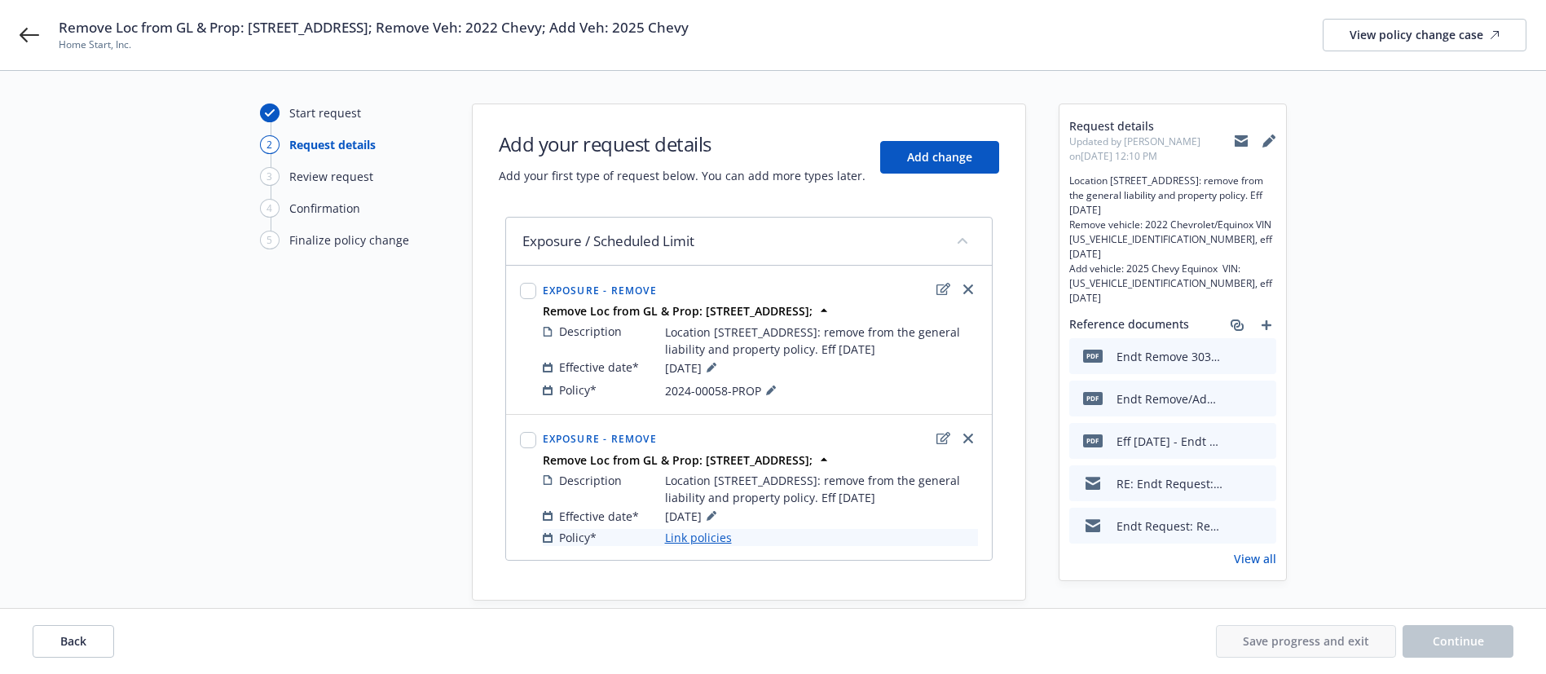
click at [716, 539] on link "Link policies" at bounding box center [698, 537] width 67 height 17
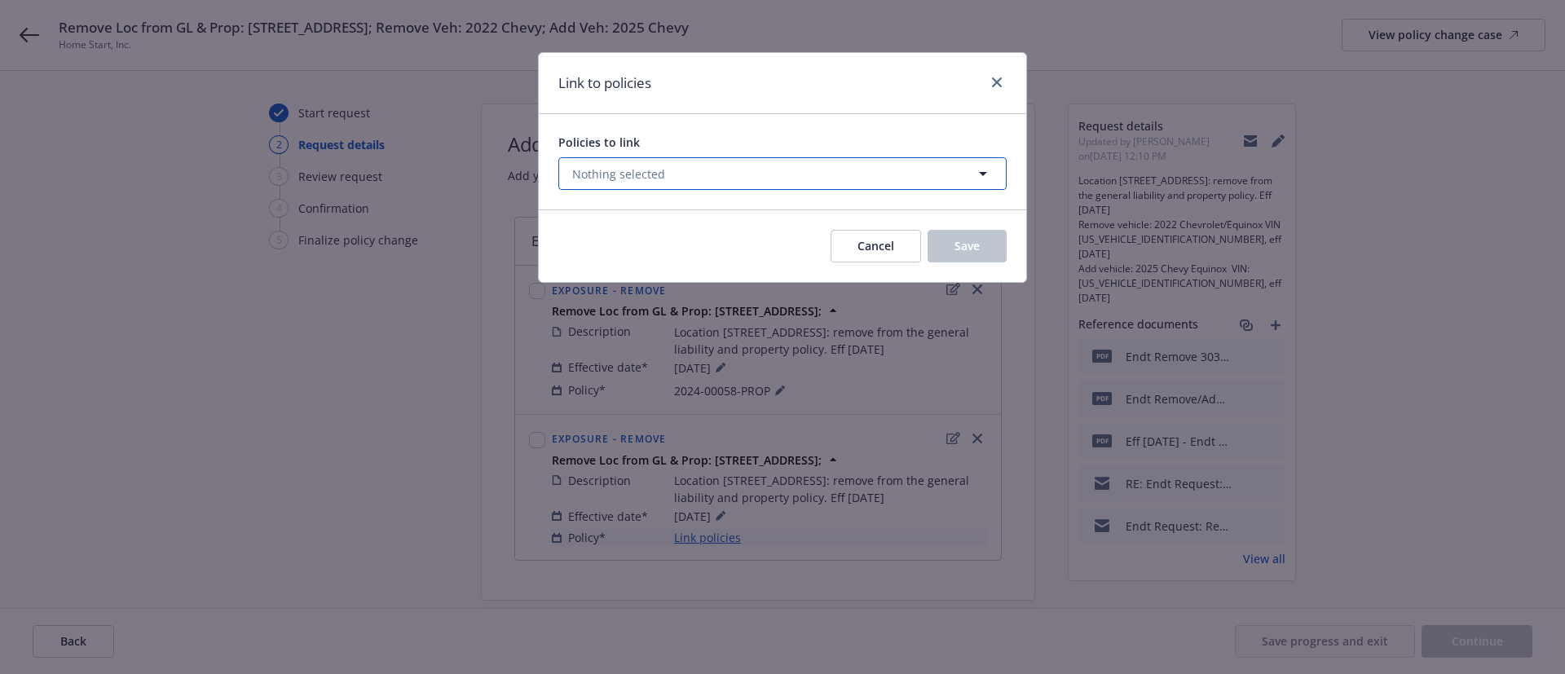
click at [649, 169] on span "Nothing selected" at bounding box center [618, 173] width 93 height 17
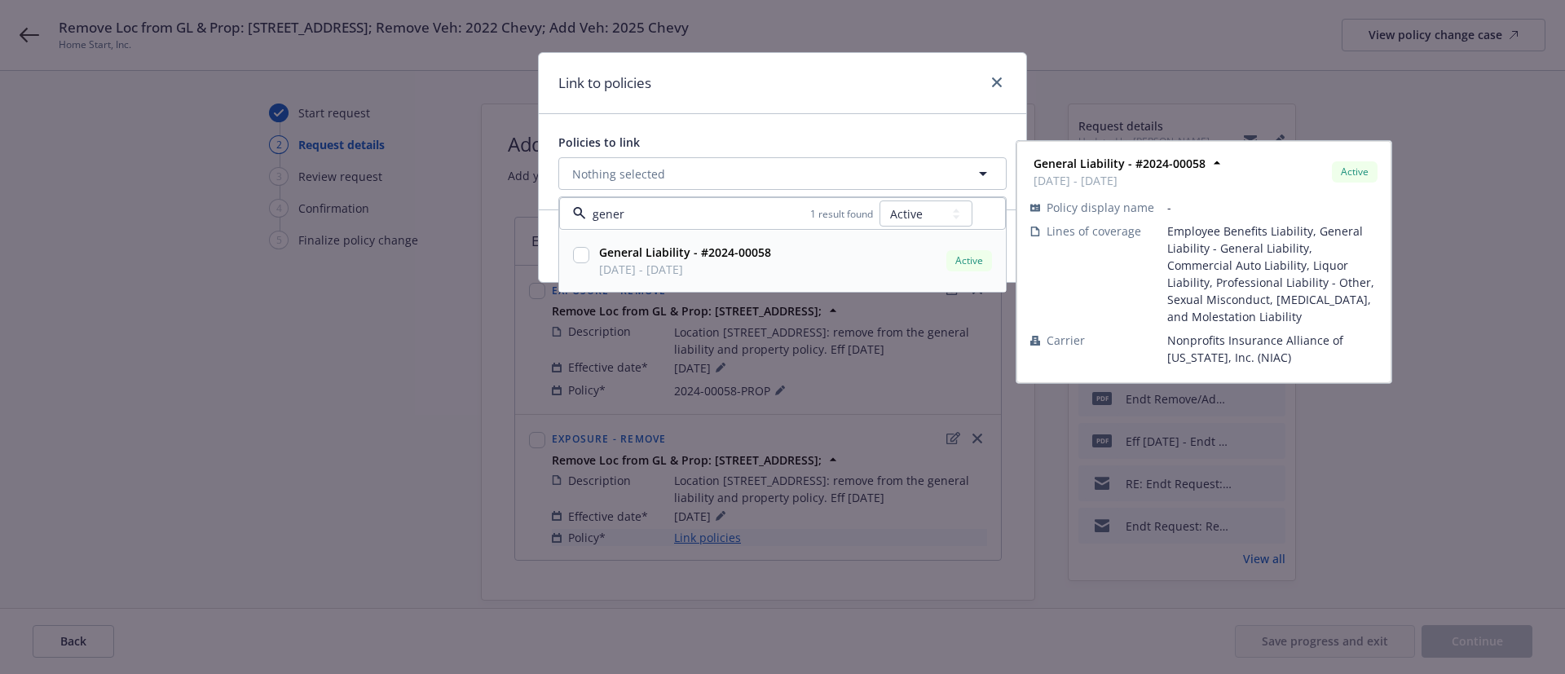
click at [648, 257] on strong "General Liability - #2024-00058" at bounding box center [685, 251] width 172 height 15
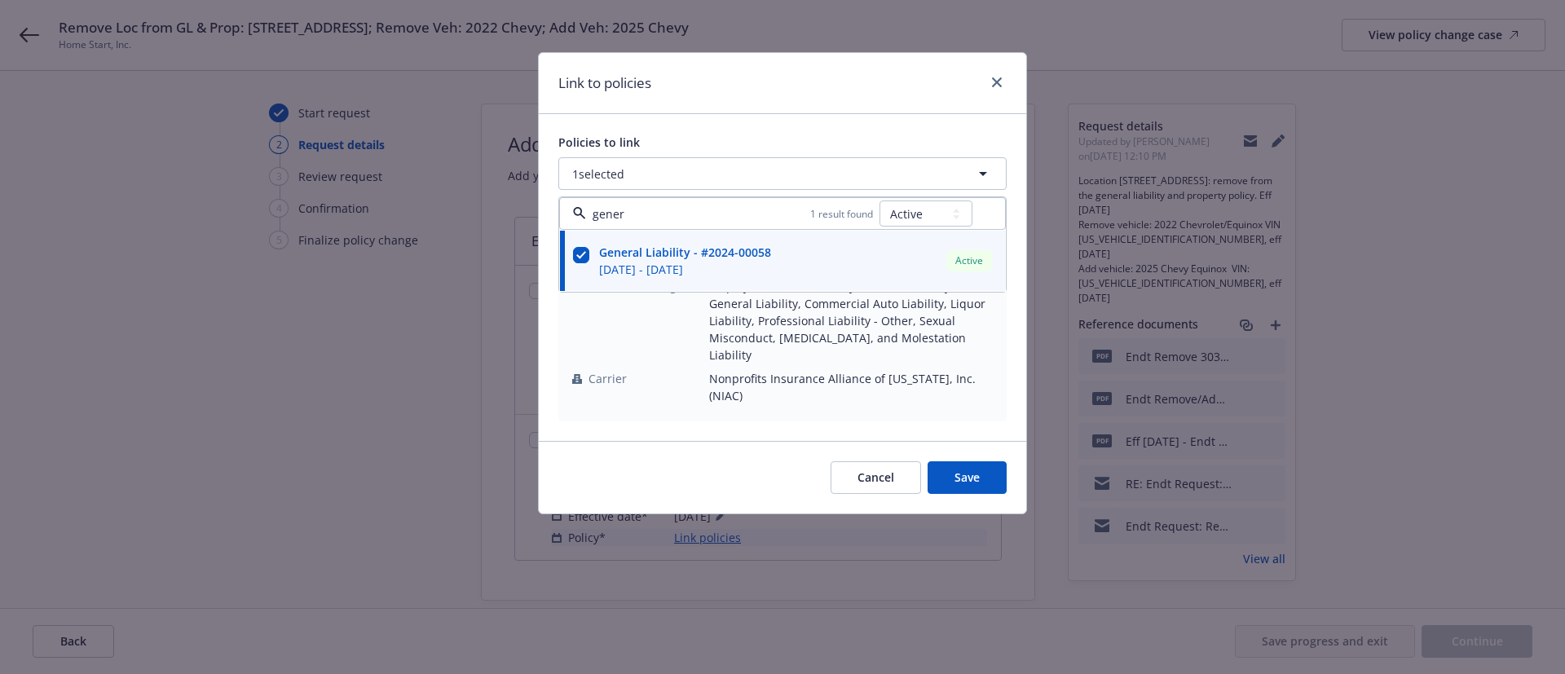
click at [783, 81] on div "Link to policies" at bounding box center [782, 83] width 487 height 61
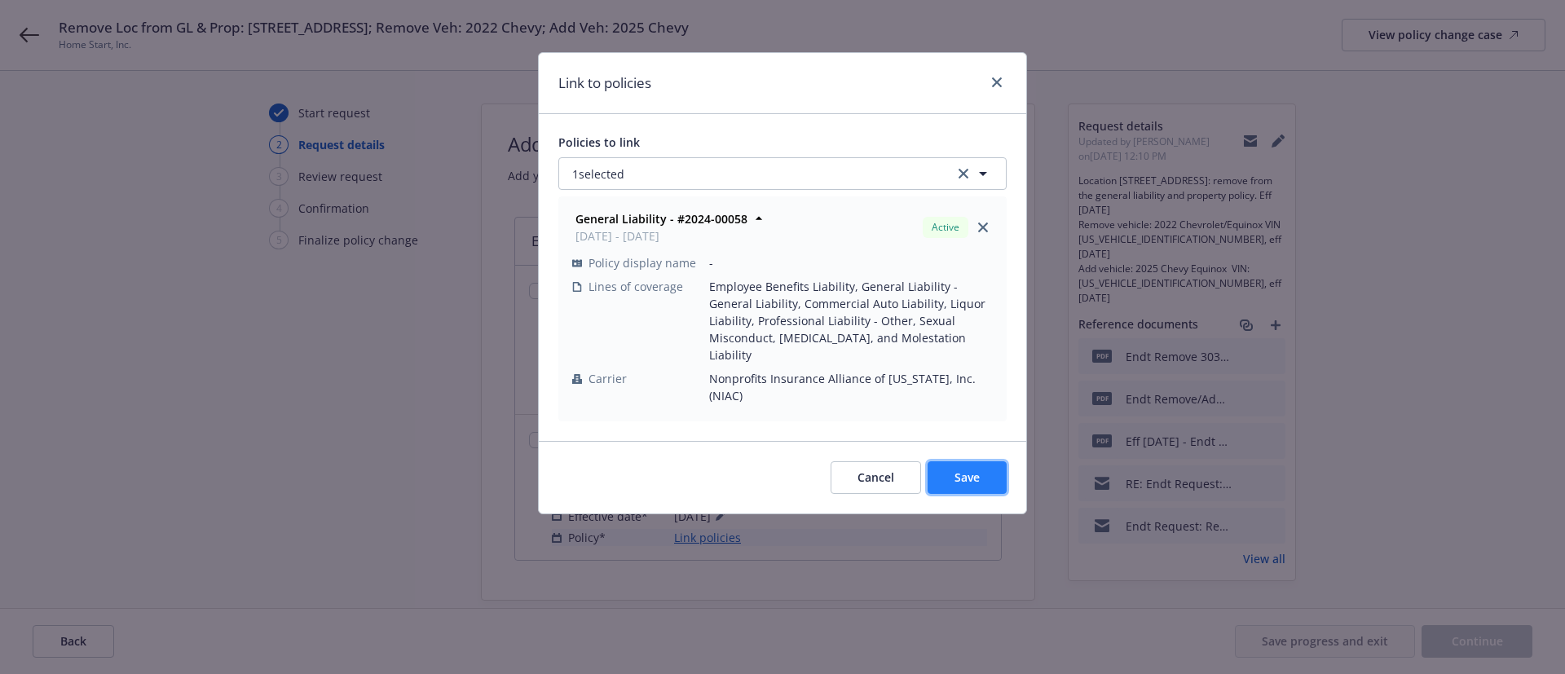
click at [971, 469] on span "Save" at bounding box center [966, 476] width 25 height 15
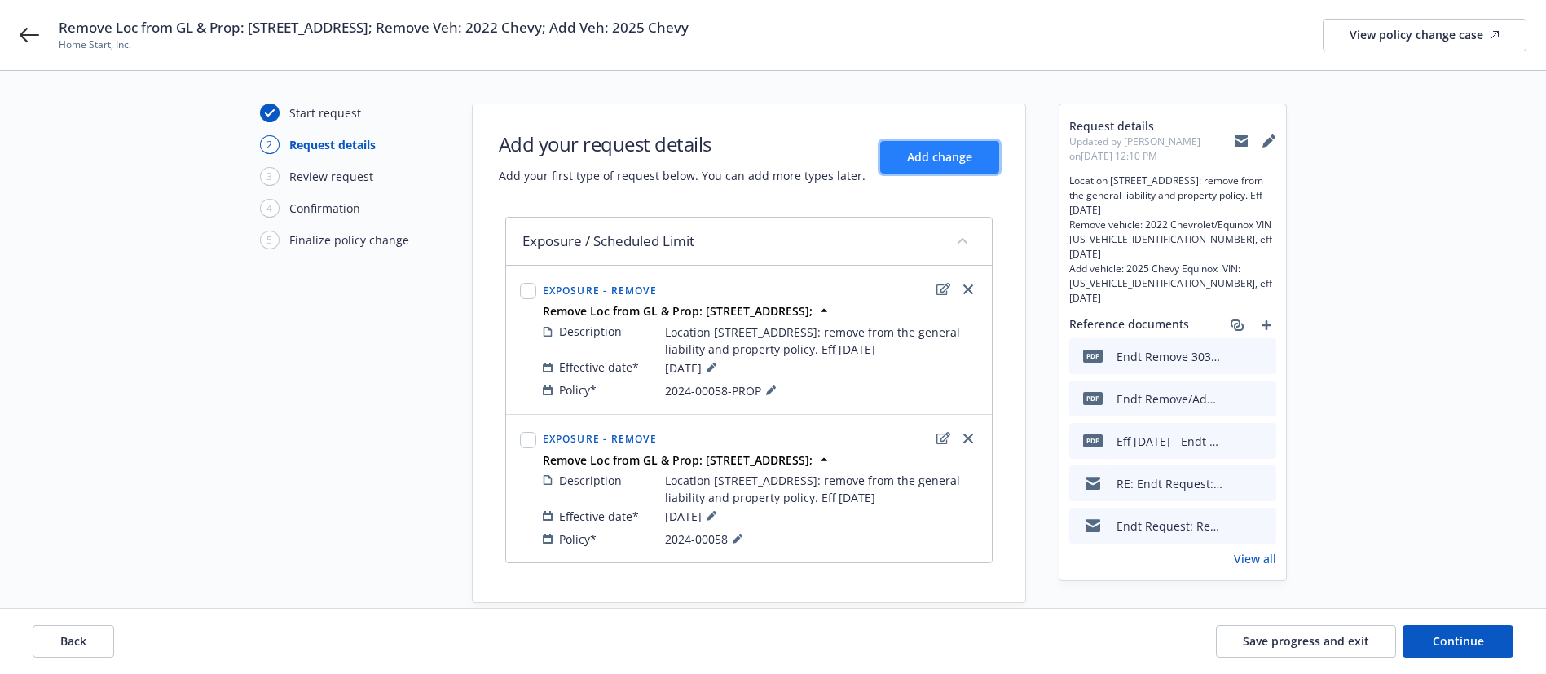
click at [959, 163] on span "Add change" at bounding box center [939, 156] width 65 height 15
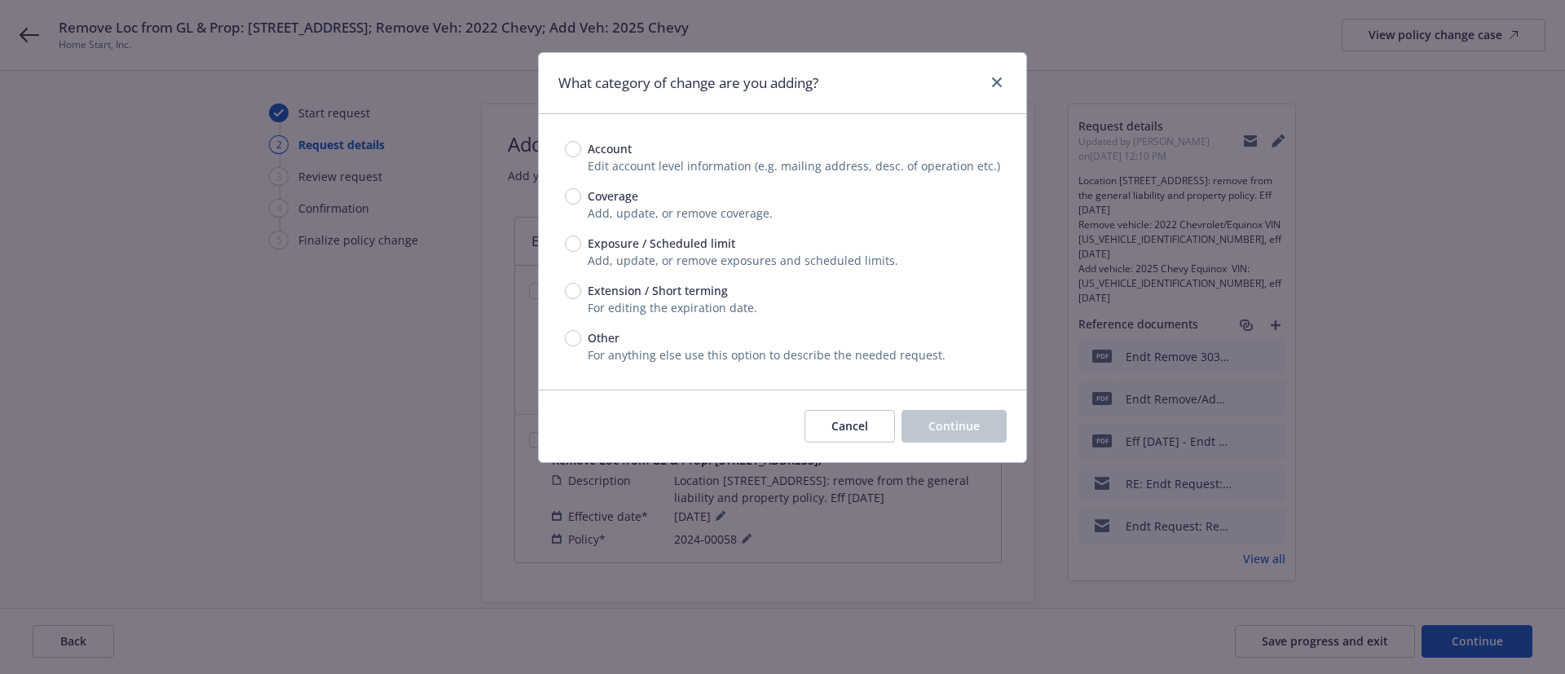
click at [649, 238] on span "Exposure / Scheduled limit" at bounding box center [661, 243] width 147 height 17
click at [581, 238] on input "Exposure / Scheduled limit" at bounding box center [573, 243] width 16 height 16
click at [984, 420] on button "Continue" at bounding box center [953, 426] width 105 height 33
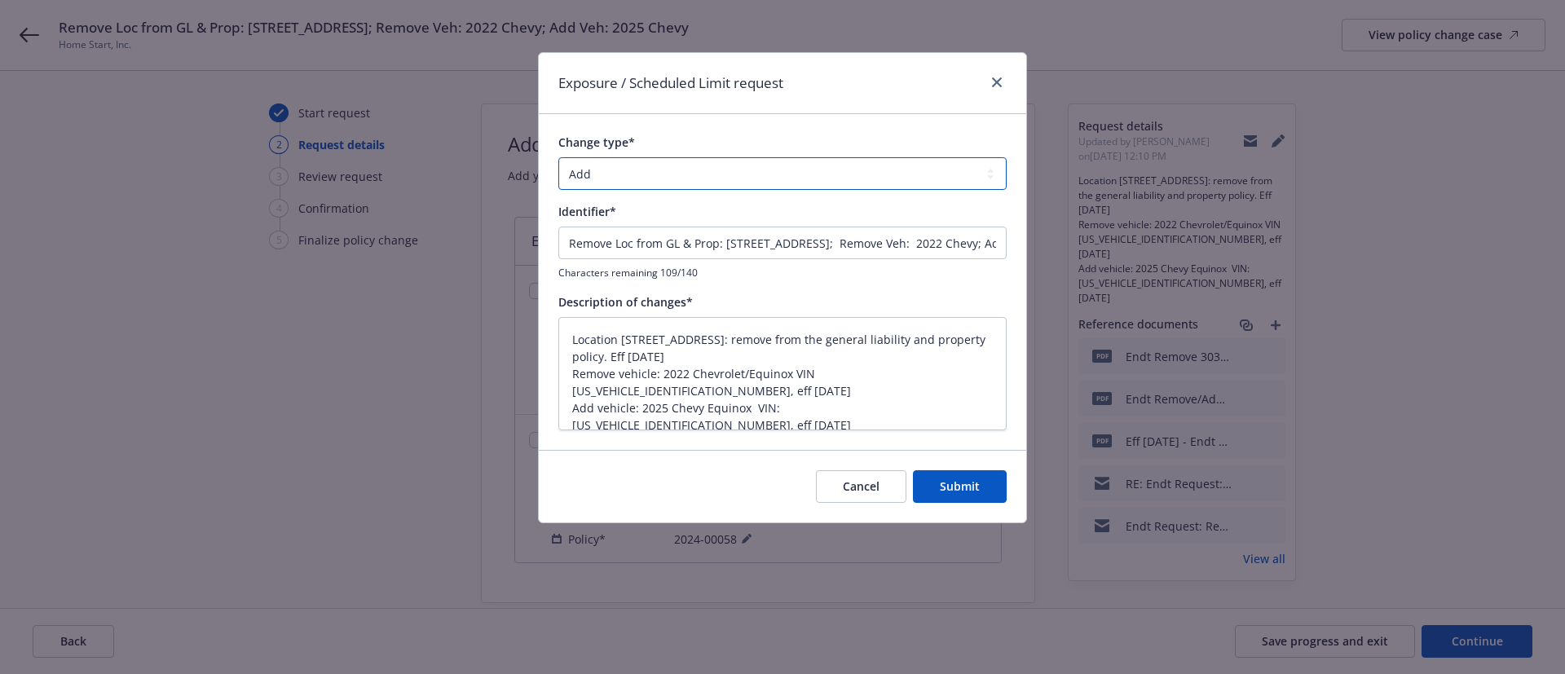
click at [631, 172] on select "Add Audit Change Remove" at bounding box center [782, 173] width 448 height 33
click at [558, 157] on select "Add Audit Change Remove" at bounding box center [782, 173] width 448 height 33
click at [585, 385] on textarea "Location 303 E. Main St., El Cajon, CA 92020: remove from the general liability…" at bounding box center [782, 373] width 448 height 113
drag, startPoint x: 574, startPoint y: 371, endPoint x: 562, endPoint y: 285, distance: 86.3
click at [562, 285] on div "Change type* Add Audit Change Remove Identifier* Remove Loc from GL & Prop: 303…" at bounding box center [782, 282] width 448 height 296
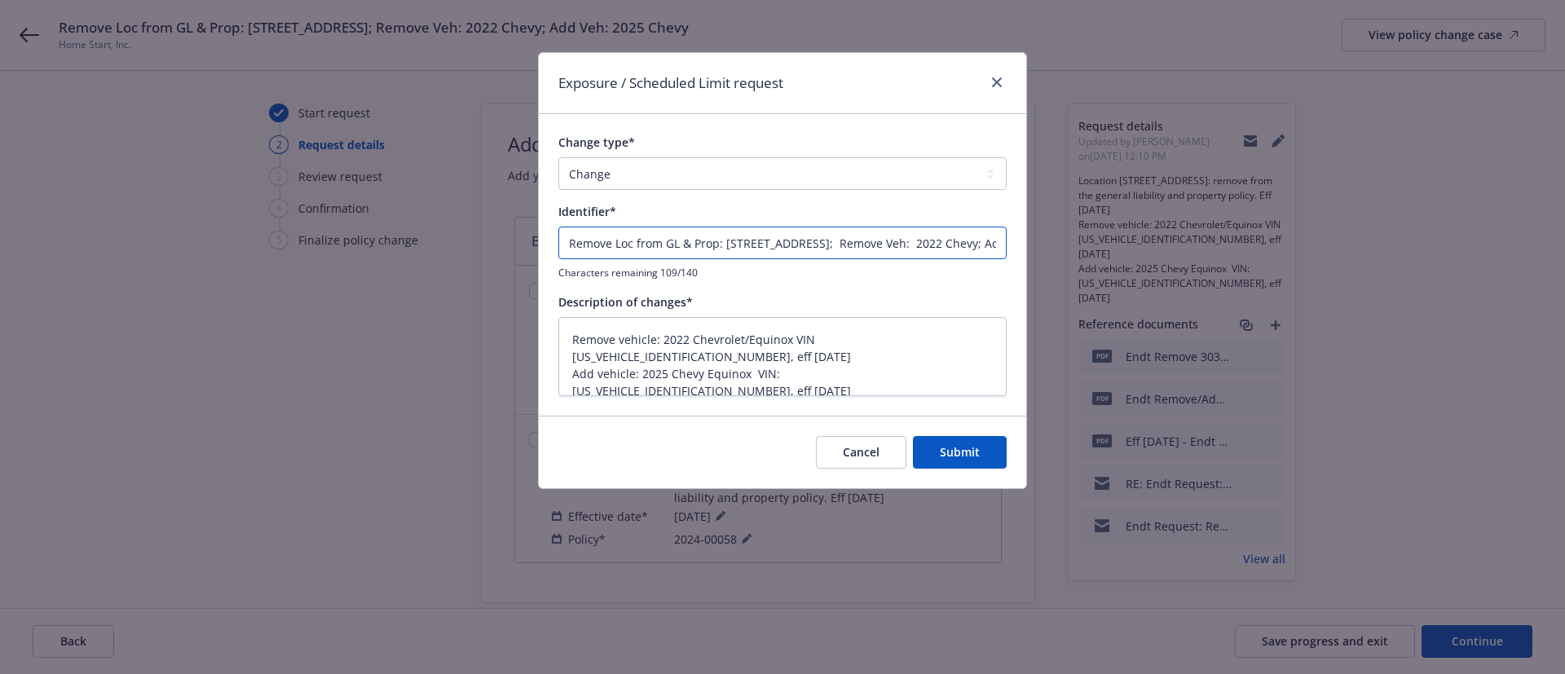
drag, startPoint x: 911, startPoint y: 246, endPoint x: 445, endPoint y: 244, distance: 466.1
click at [445, 244] on div "Exposure / Scheduled Limit request Change type* Add Audit Change Remove Identif…" at bounding box center [782, 337] width 1565 height 674
click at [982, 448] on button "Submit" at bounding box center [960, 452] width 94 height 33
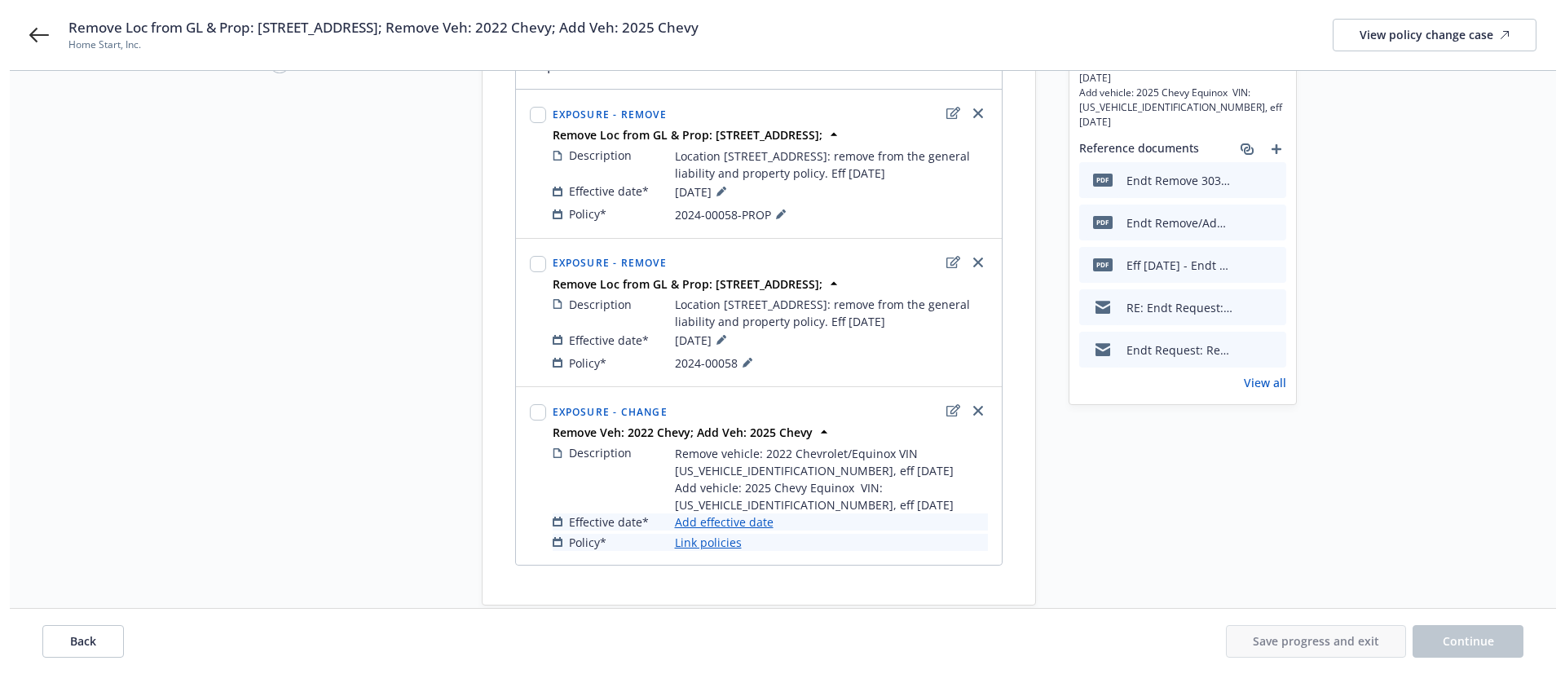
scroll to position [206, 0]
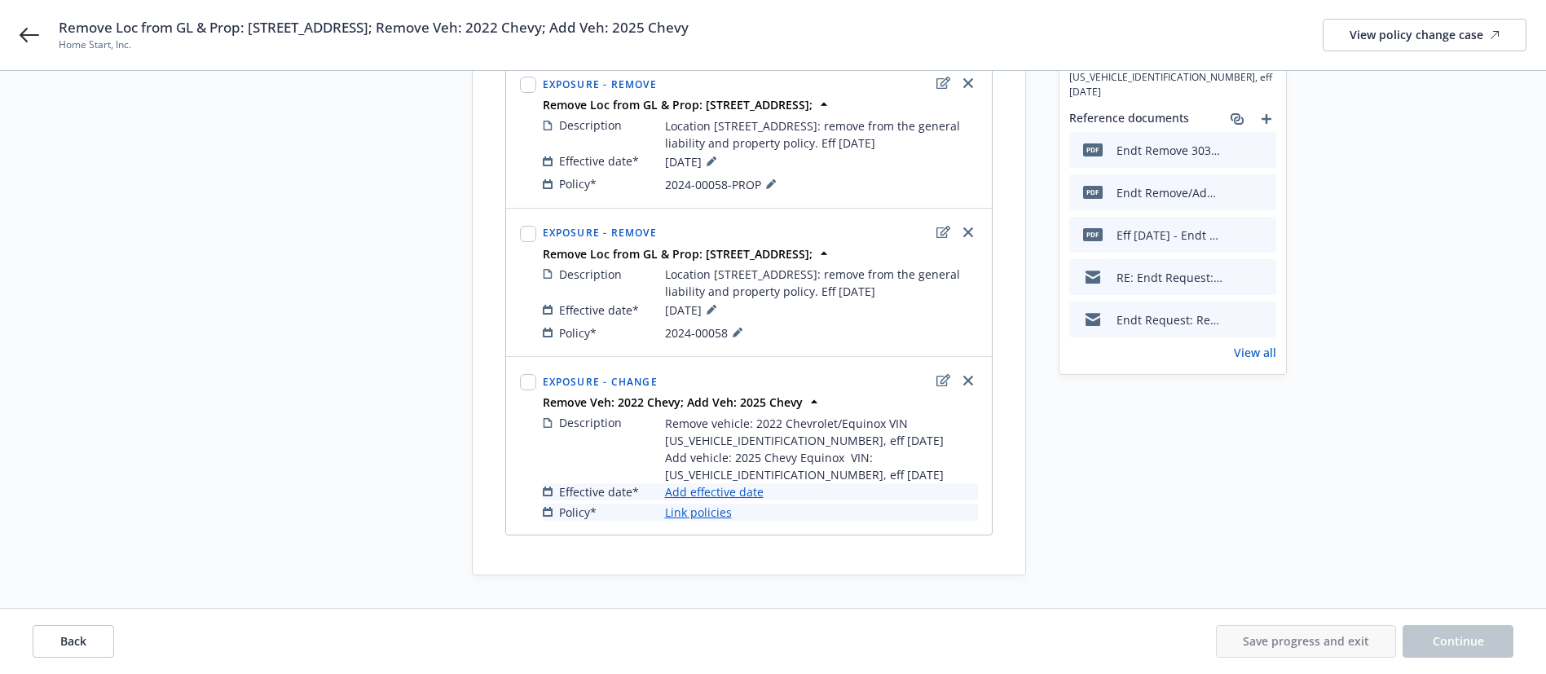
click at [737, 489] on link "Add effective date" at bounding box center [714, 491] width 99 height 17
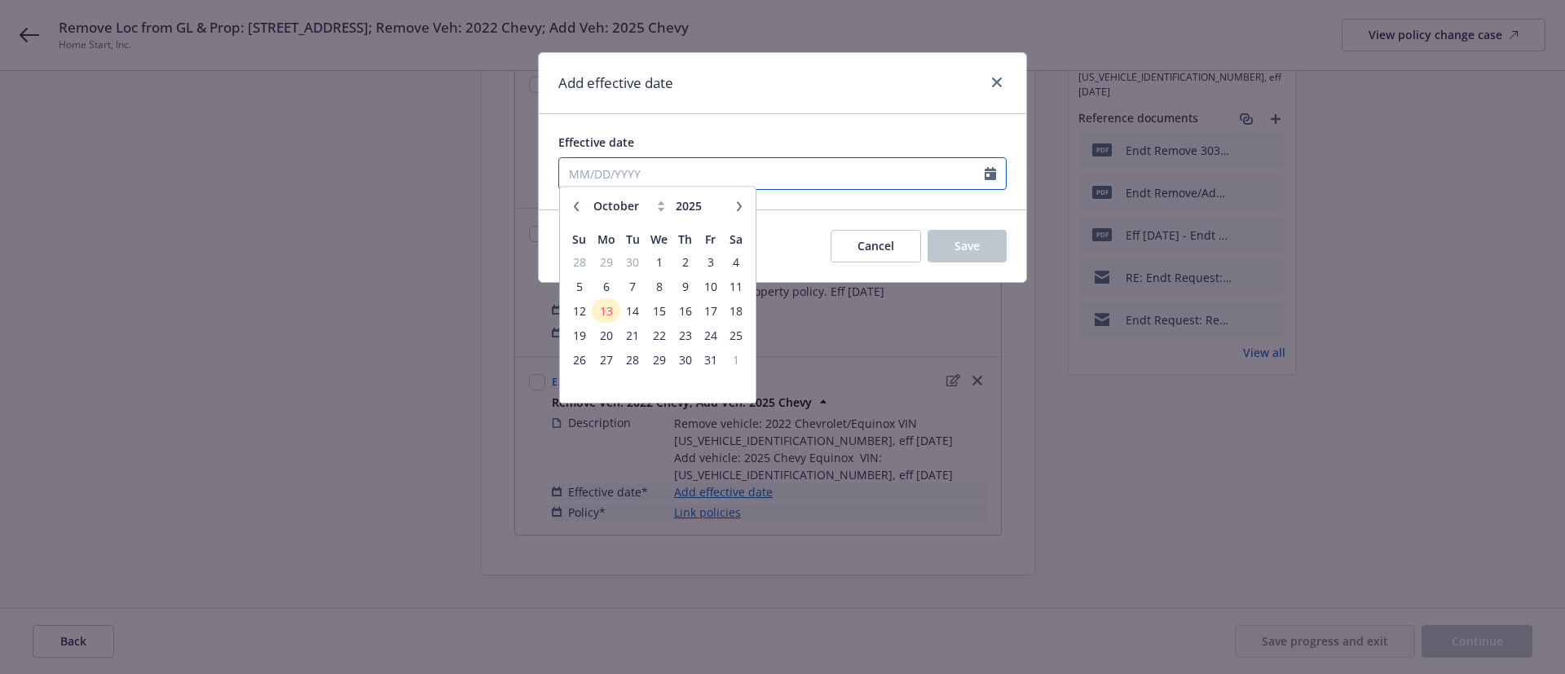
click at [567, 177] on input "Effective date" at bounding box center [771, 173] width 425 height 31
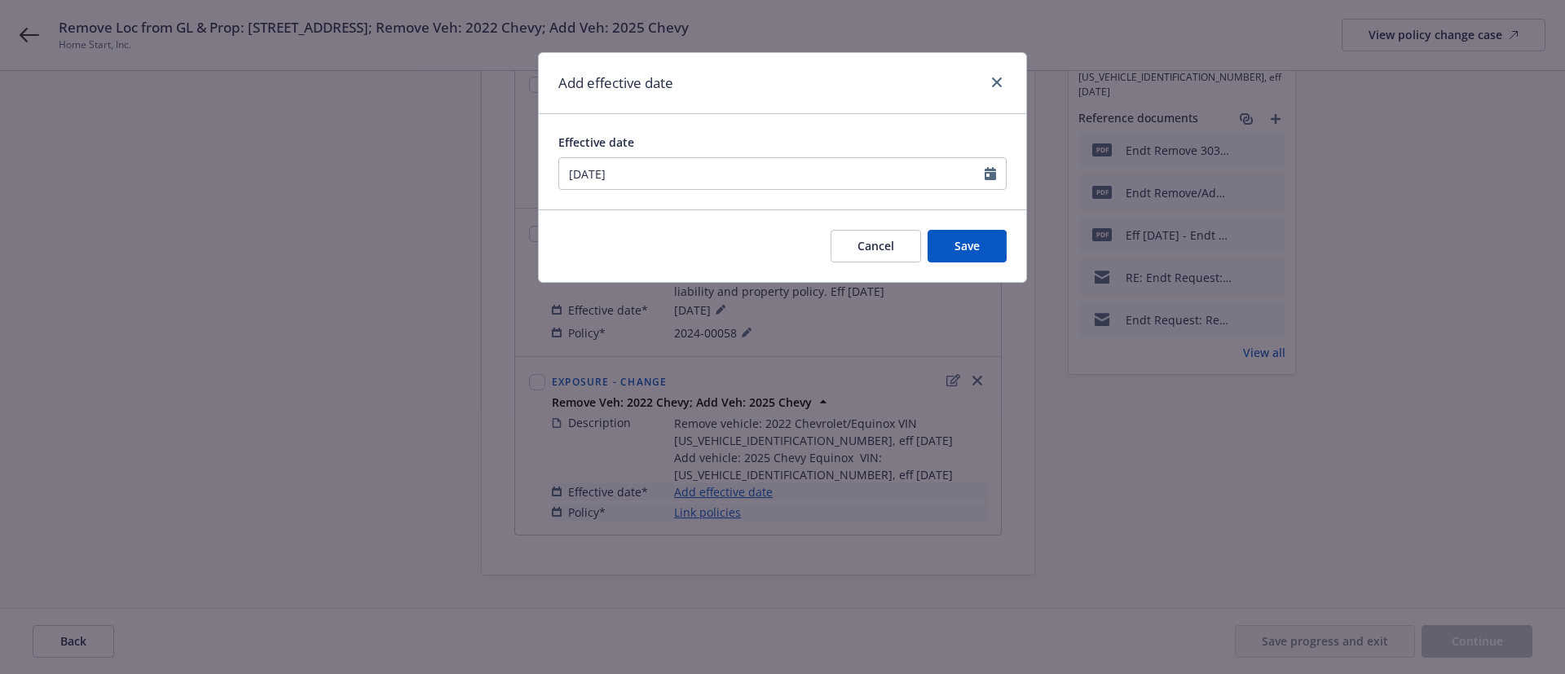
click at [871, 97] on div "Add effective date" at bounding box center [782, 83] width 487 height 61
click at [994, 250] on button "Save" at bounding box center [966, 246] width 79 height 33
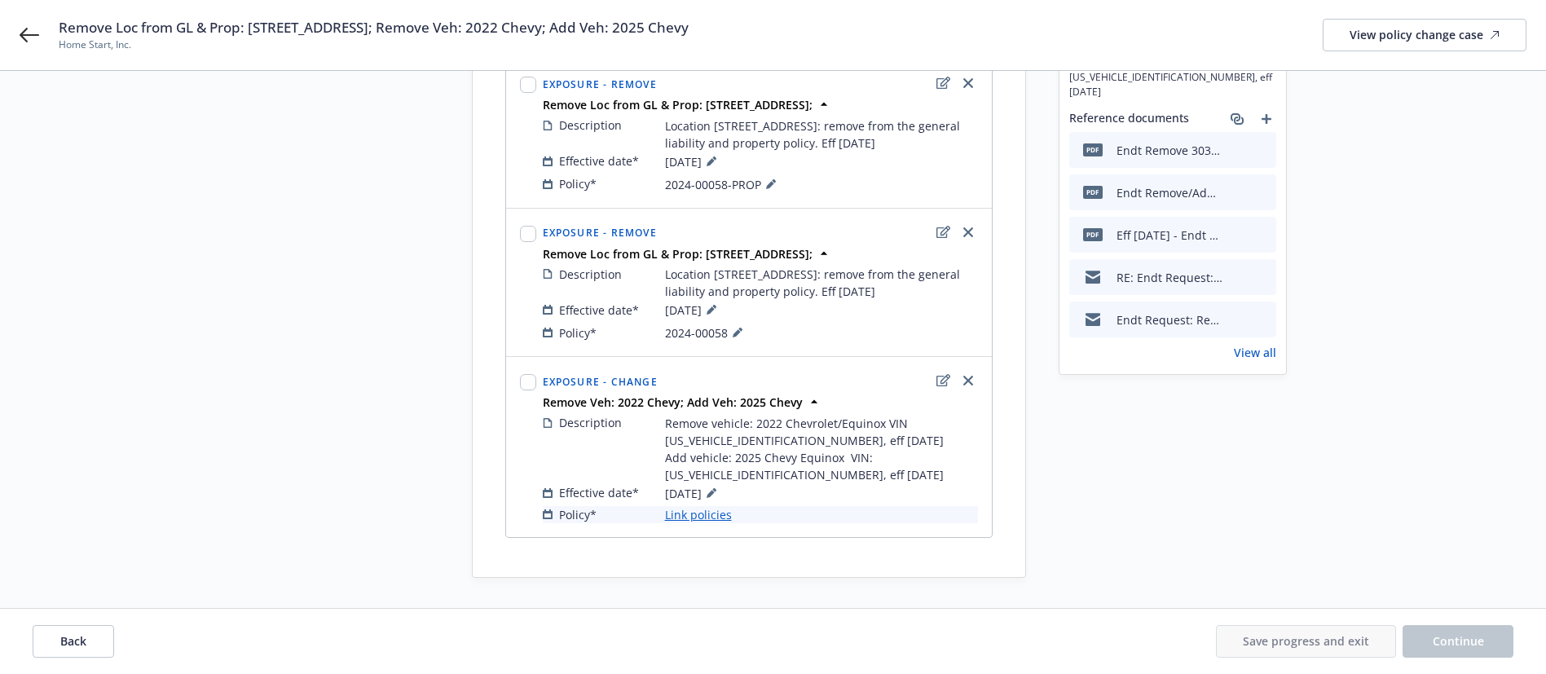
click at [721, 521] on link "Link policies" at bounding box center [698, 514] width 67 height 17
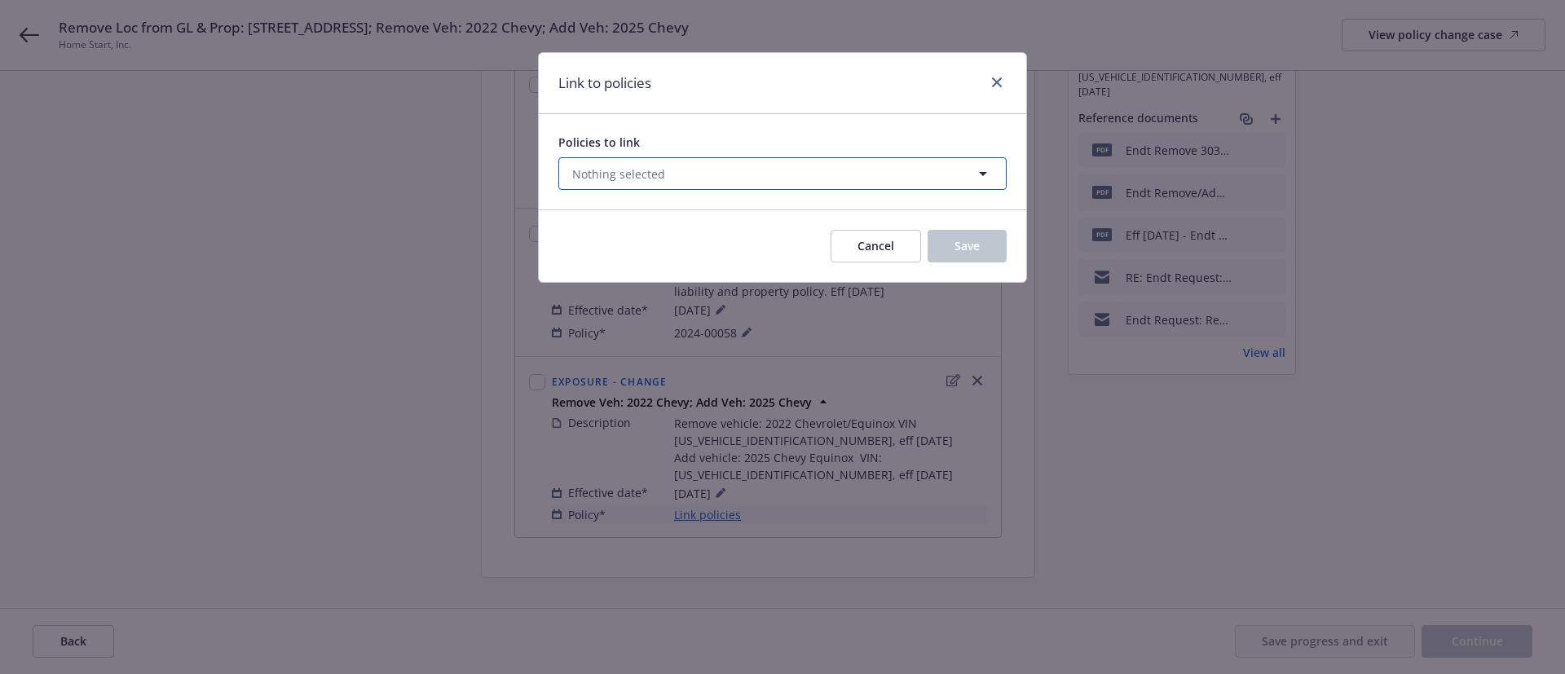
click at [680, 172] on button "Nothing selected" at bounding box center [782, 173] width 448 height 33
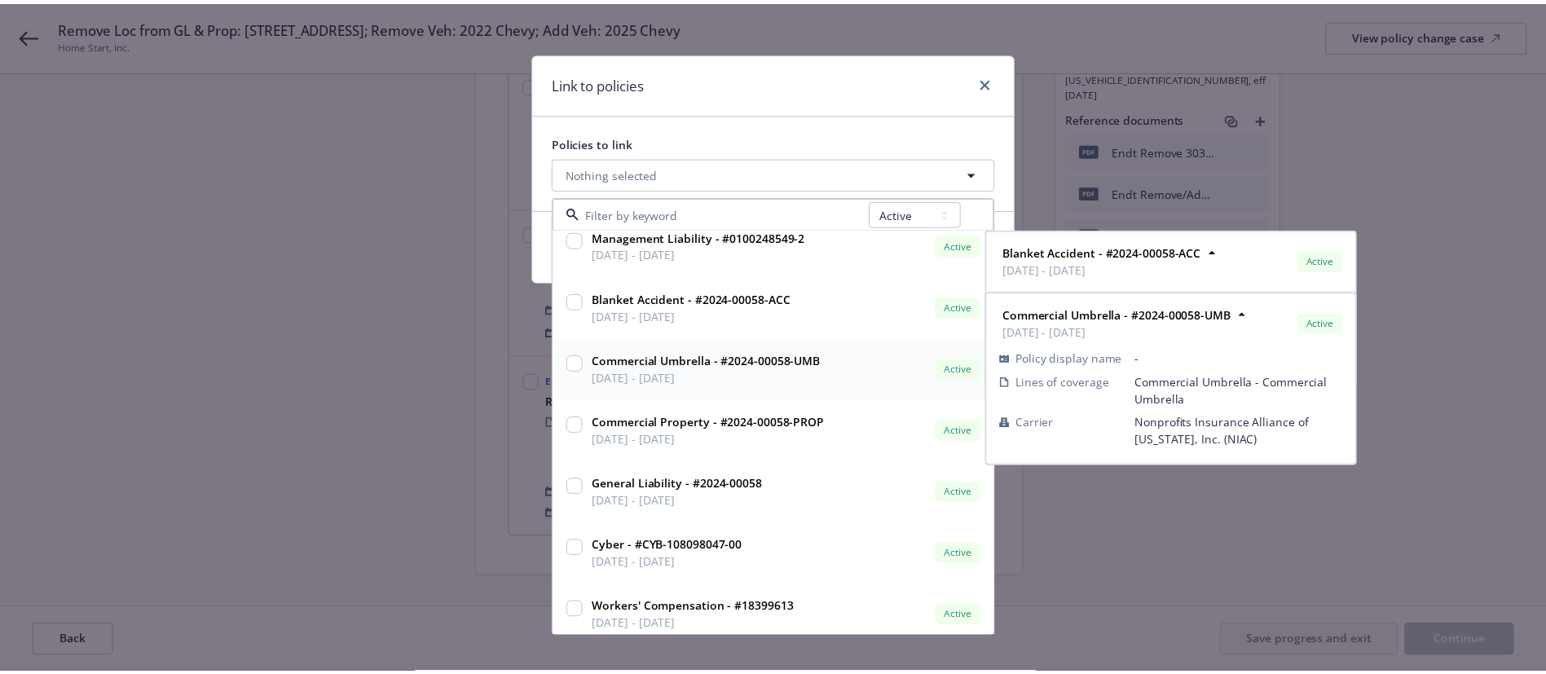
scroll to position [88, 0]
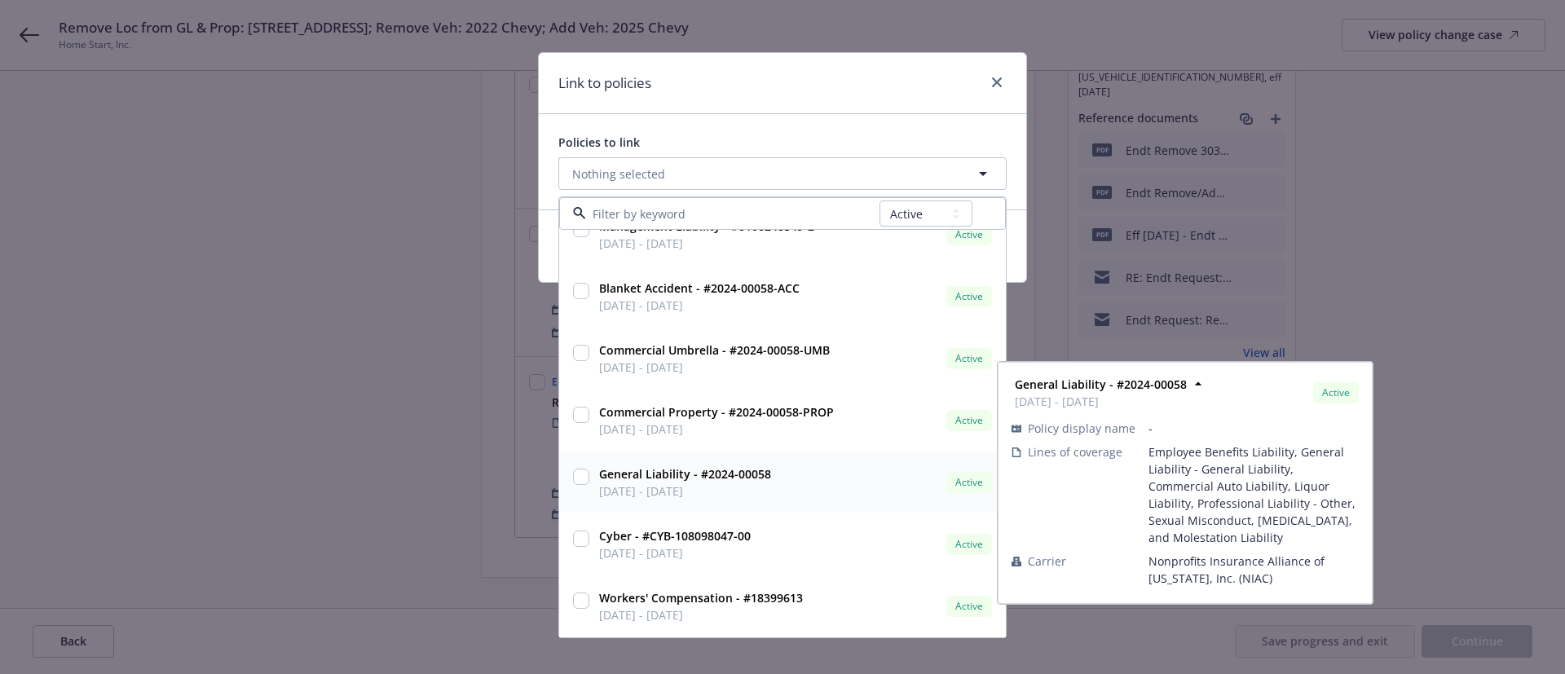
click at [649, 477] on strong "General Liability - #2024-00058" at bounding box center [685, 473] width 172 height 15
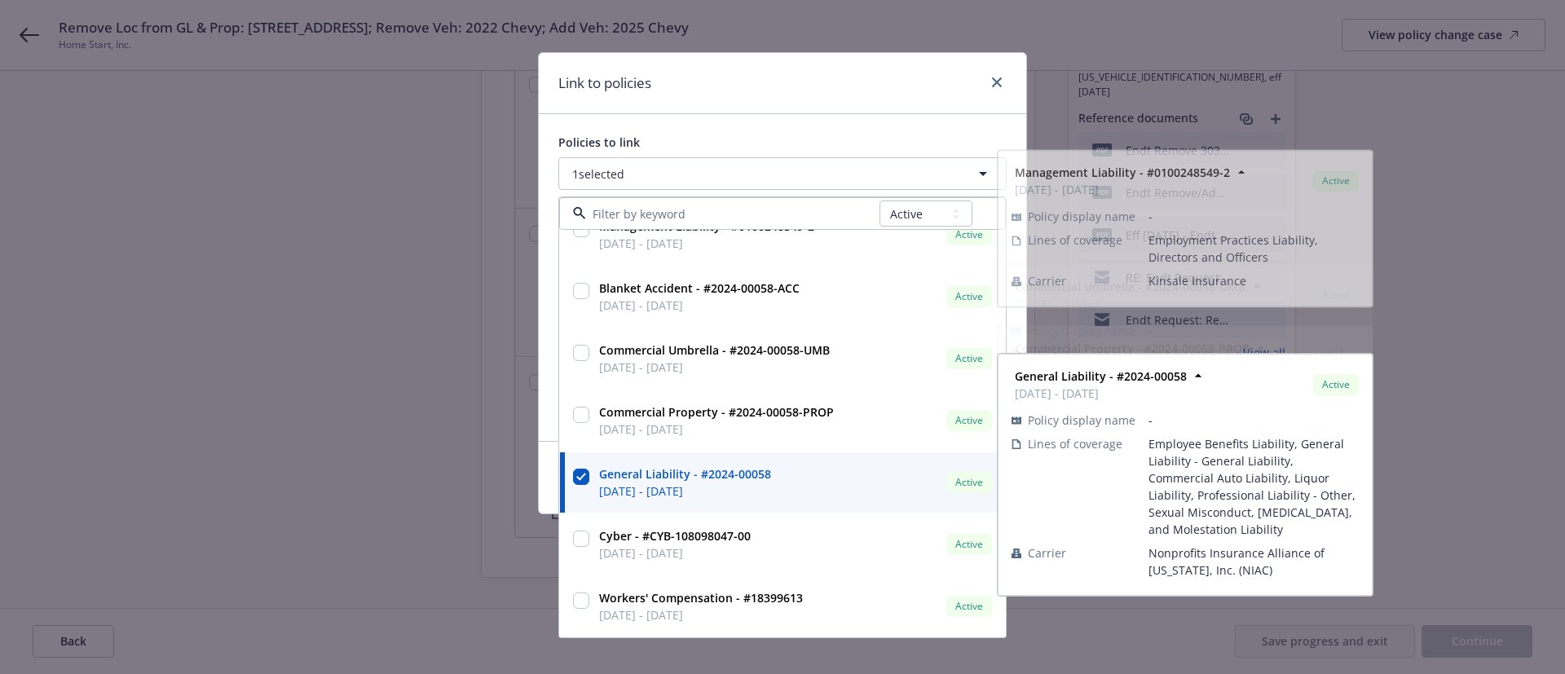
click at [804, 99] on div "Link to policies" at bounding box center [782, 83] width 487 height 61
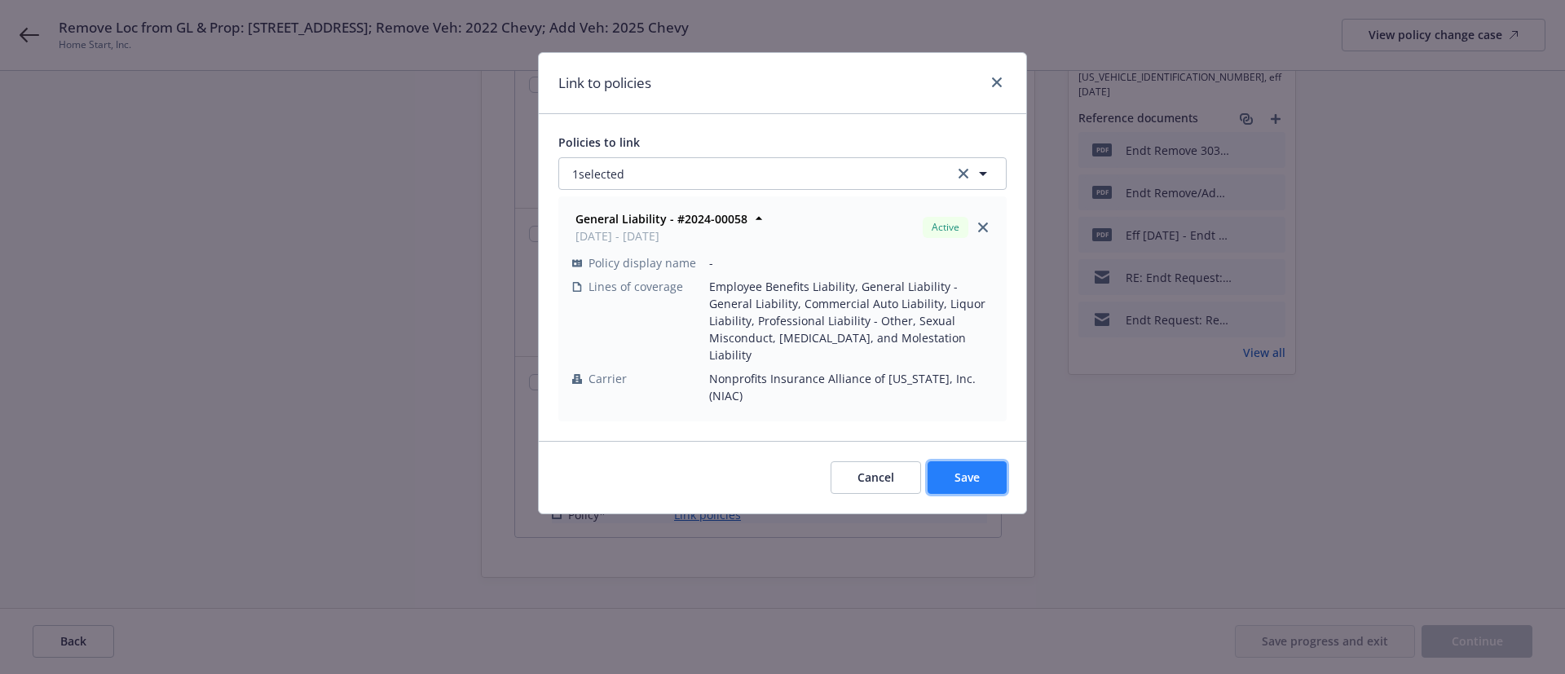
click at [987, 461] on button "Save" at bounding box center [966, 477] width 79 height 33
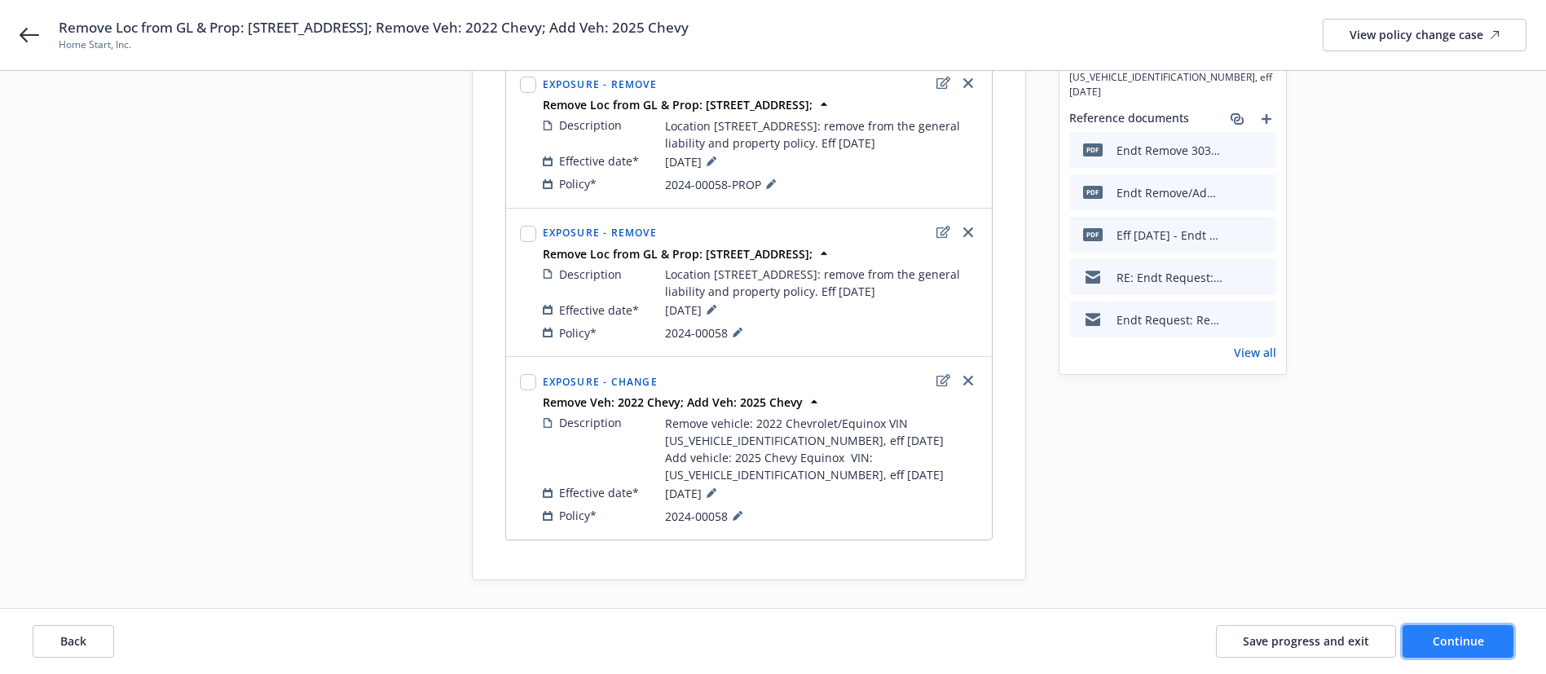
click at [1495, 646] on button "Continue" at bounding box center [1457, 641] width 111 height 33
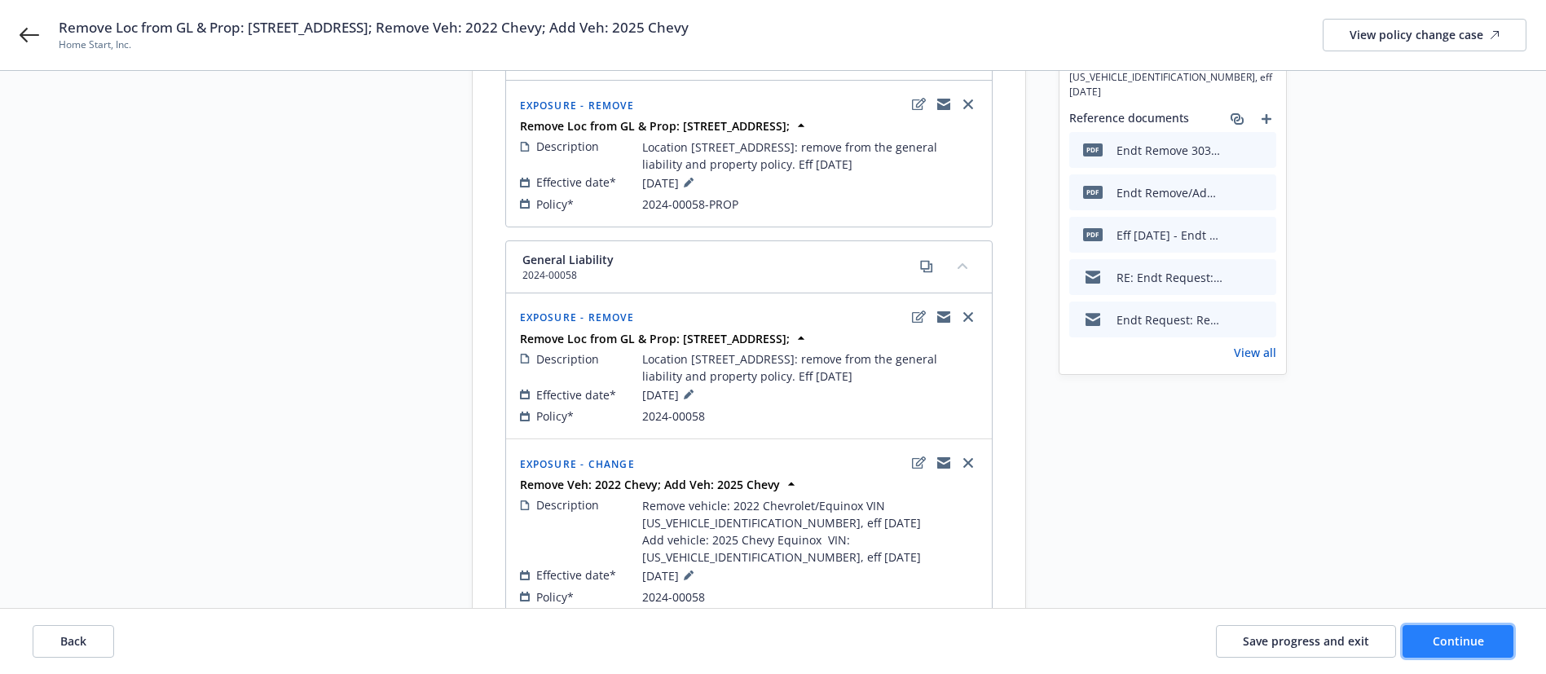
click at [1481, 636] on span "Continue" at bounding box center [1458, 640] width 51 height 15
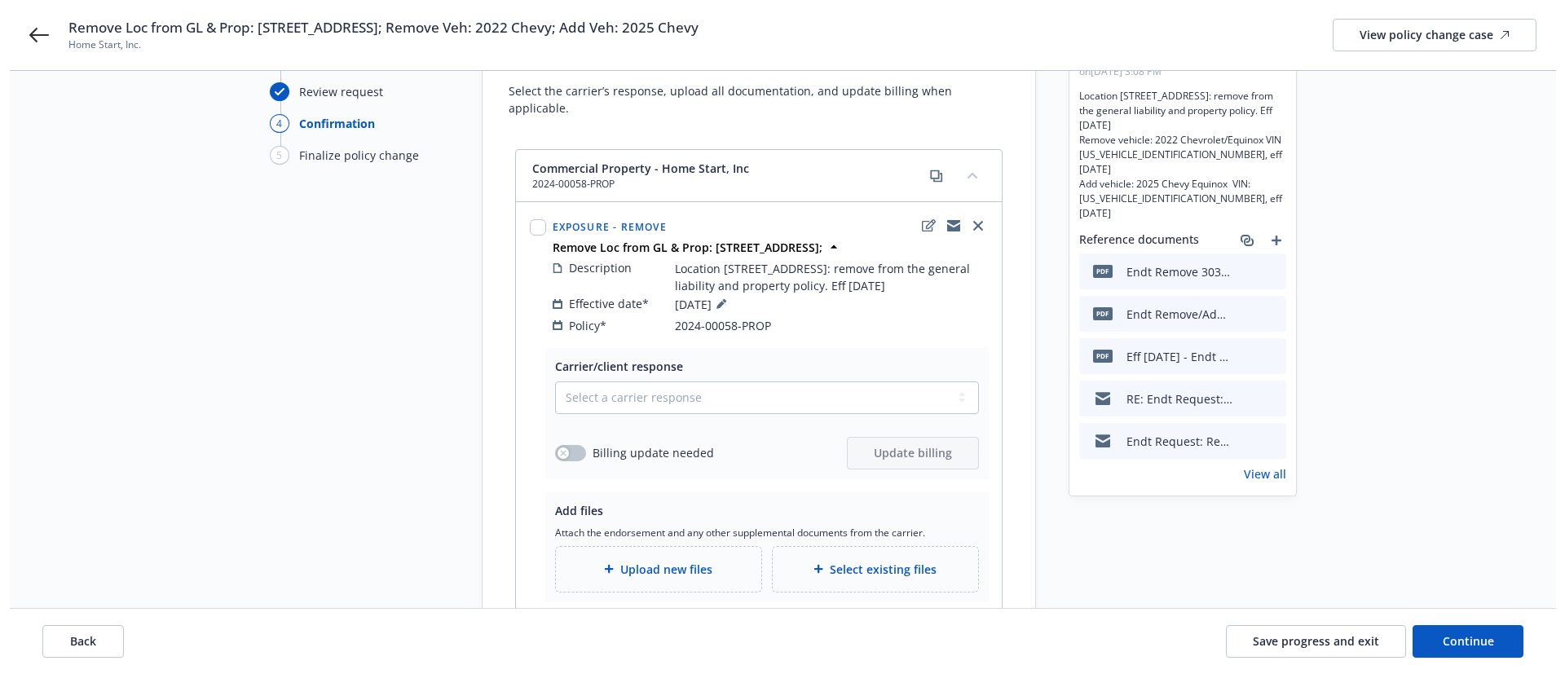
scroll to position [122, 0]
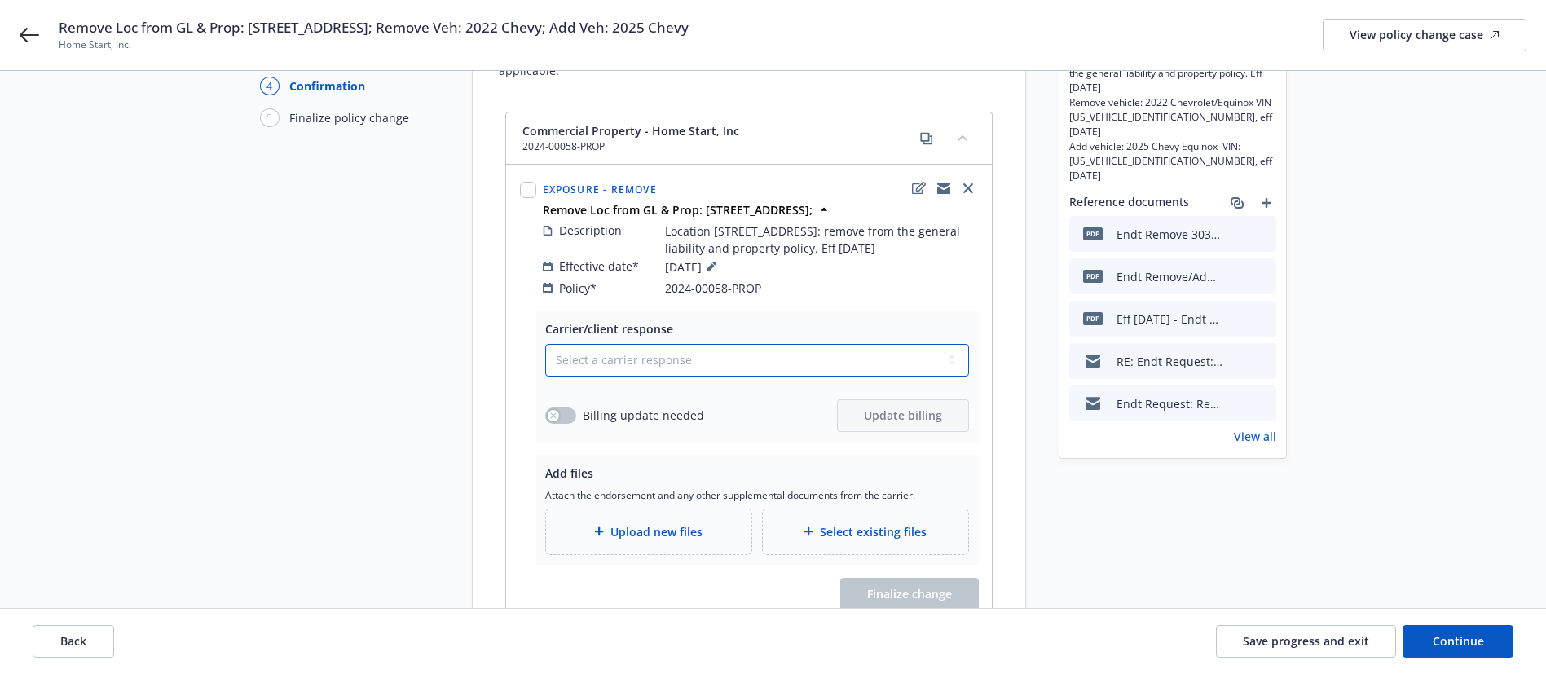
click at [754, 344] on select "Select a carrier response Accepted Accepted with revision No endorsement needed…" at bounding box center [757, 360] width 424 height 33
click at [545, 344] on select "Select a carrier response Accepted Accepted with revision No endorsement needed…" at bounding box center [757, 360] width 424 height 33
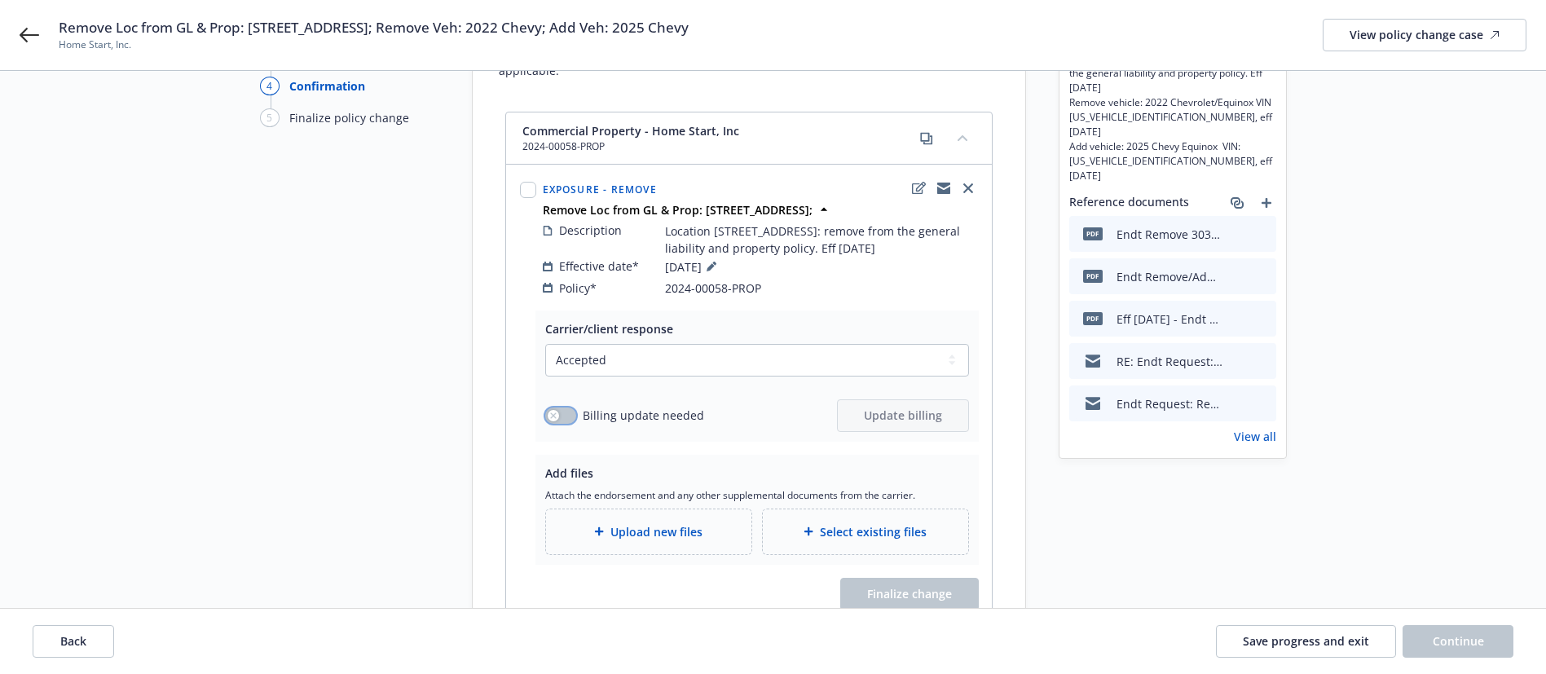
click at [567, 407] on button "button" at bounding box center [560, 415] width 31 height 16
click at [908, 407] on span "Update billing" at bounding box center [903, 414] width 78 height 15
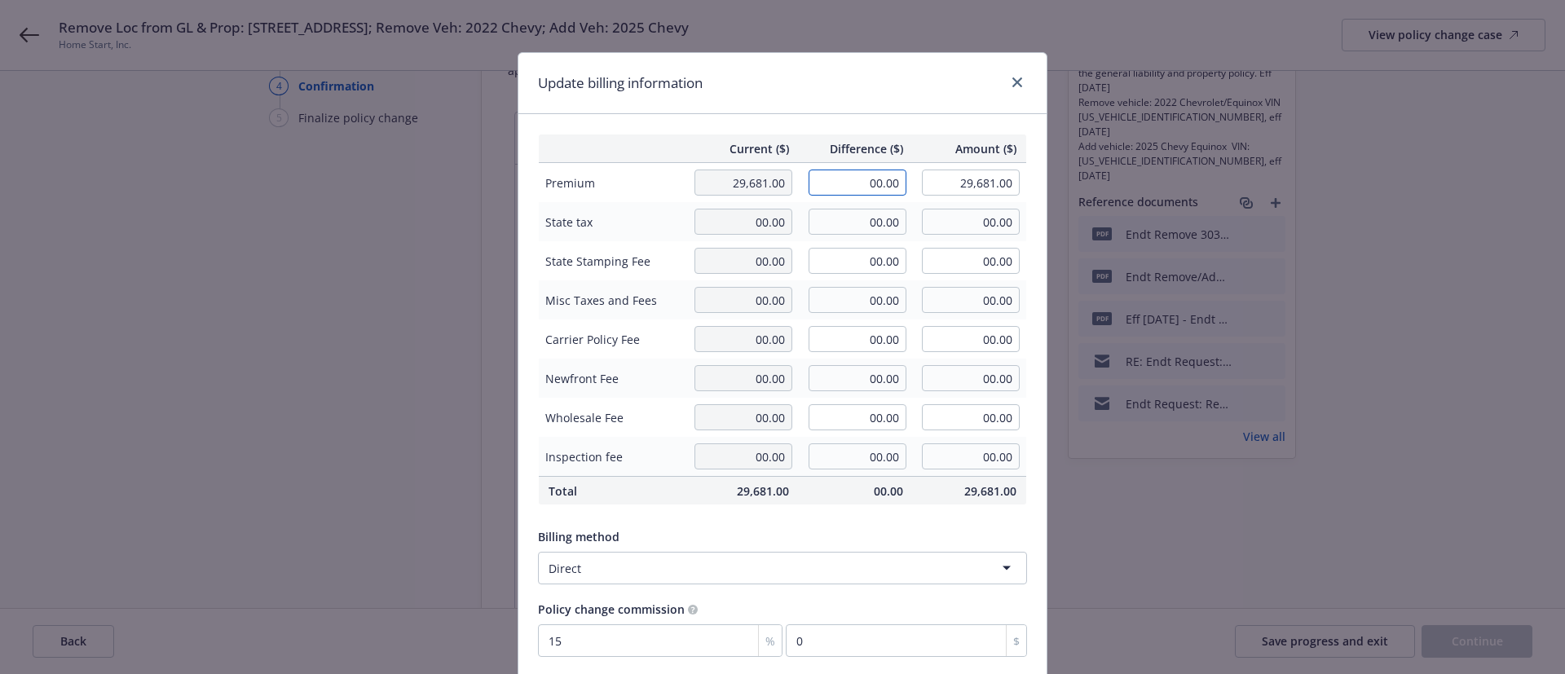
drag, startPoint x: 852, startPoint y: 182, endPoint x: 997, endPoint y: 200, distance: 145.3
click at [997, 200] on tr "Premium 29,681.00 00.00 29,681.00" at bounding box center [783, 183] width 488 height 40
paste input "107"
click at [844, 86] on div "Update billing information" at bounding box center [782, 83] width 528 height 61
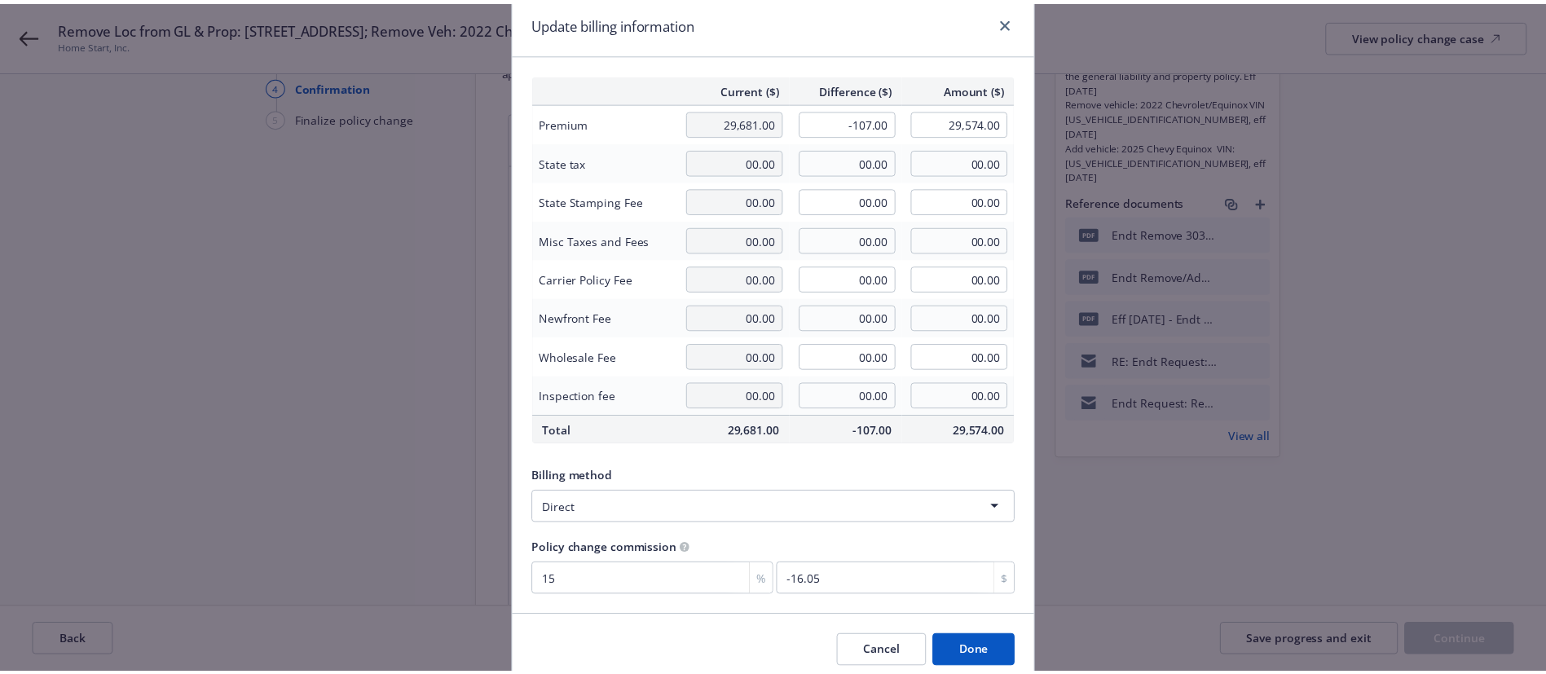
scroll to position [128, 0]
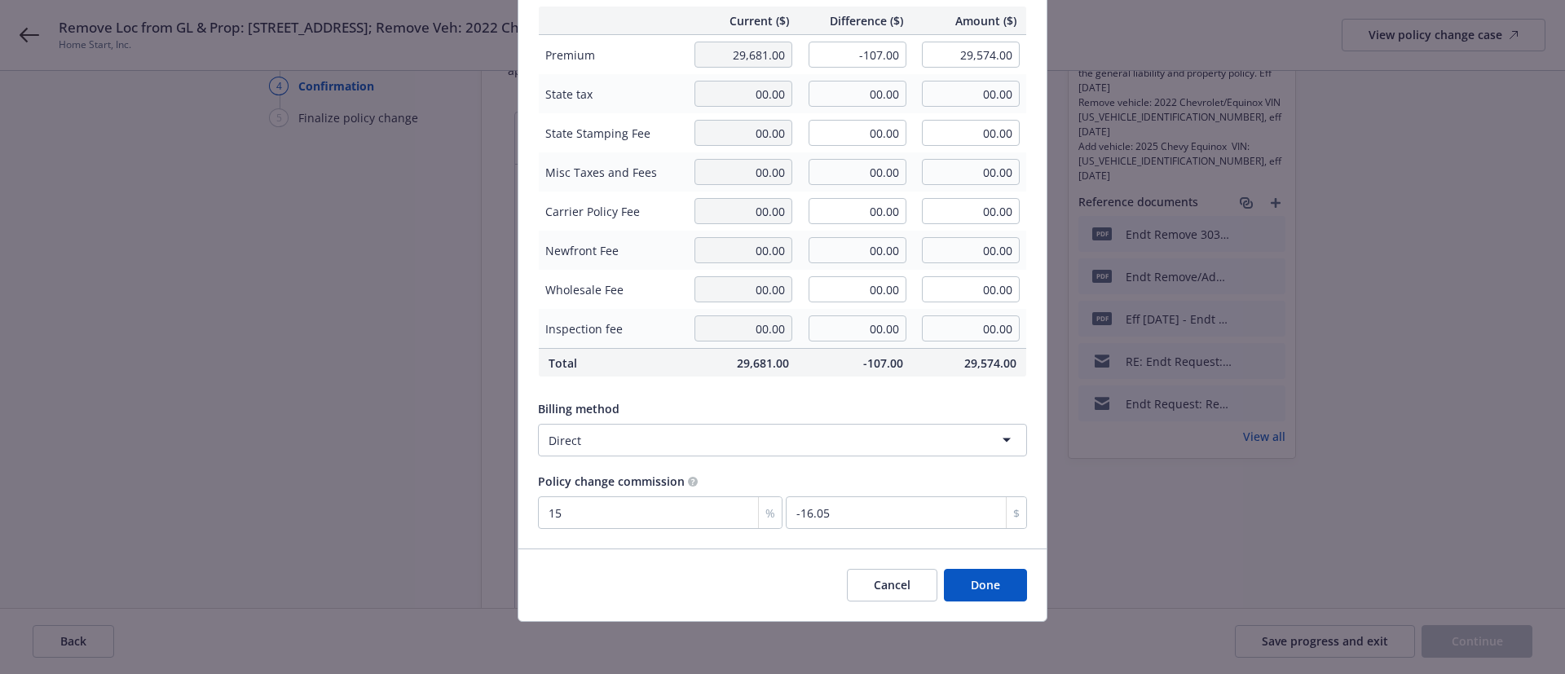
click at [1010, 597] on button "Done" at bounding box center [985, 585] width 83 height 33
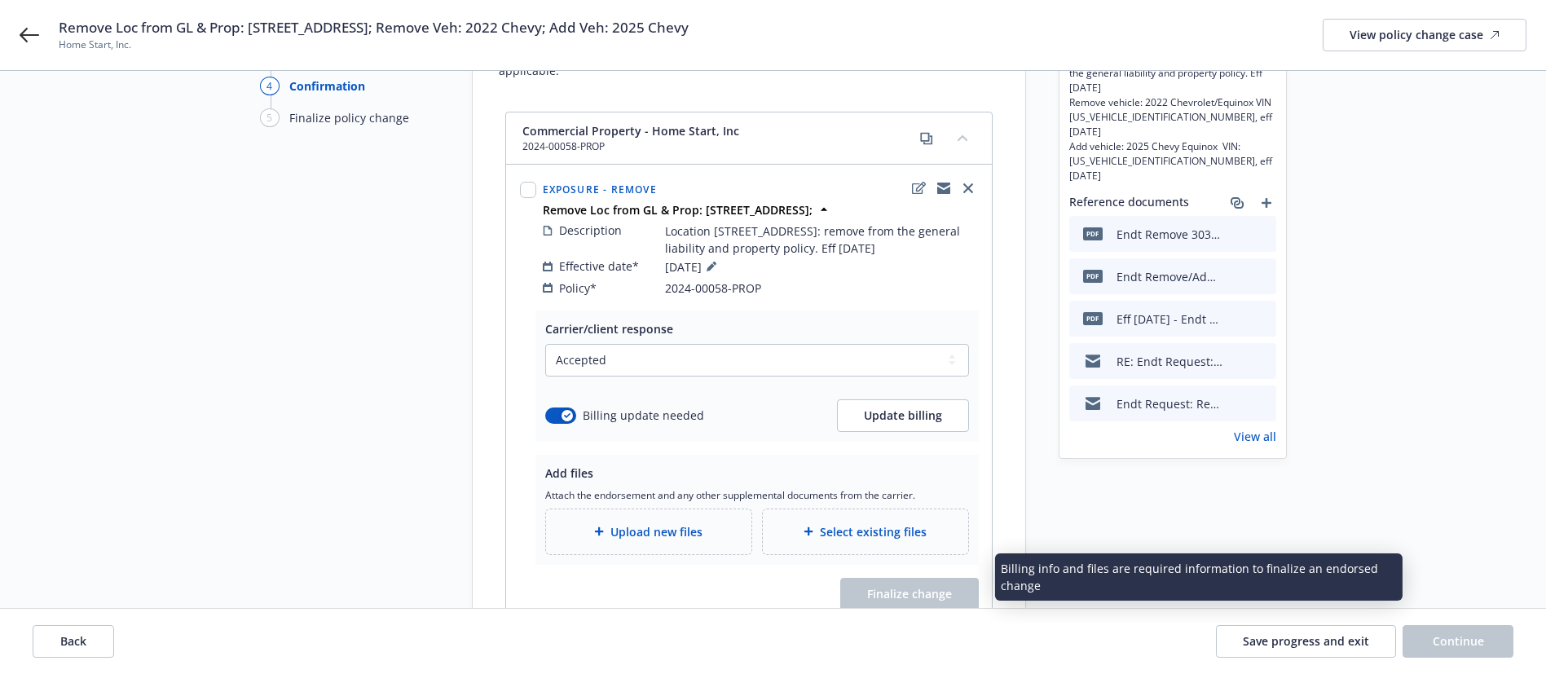
click at [885, 523] on span "Select existing files" at bounding box center [873, 531] width 107 height 17
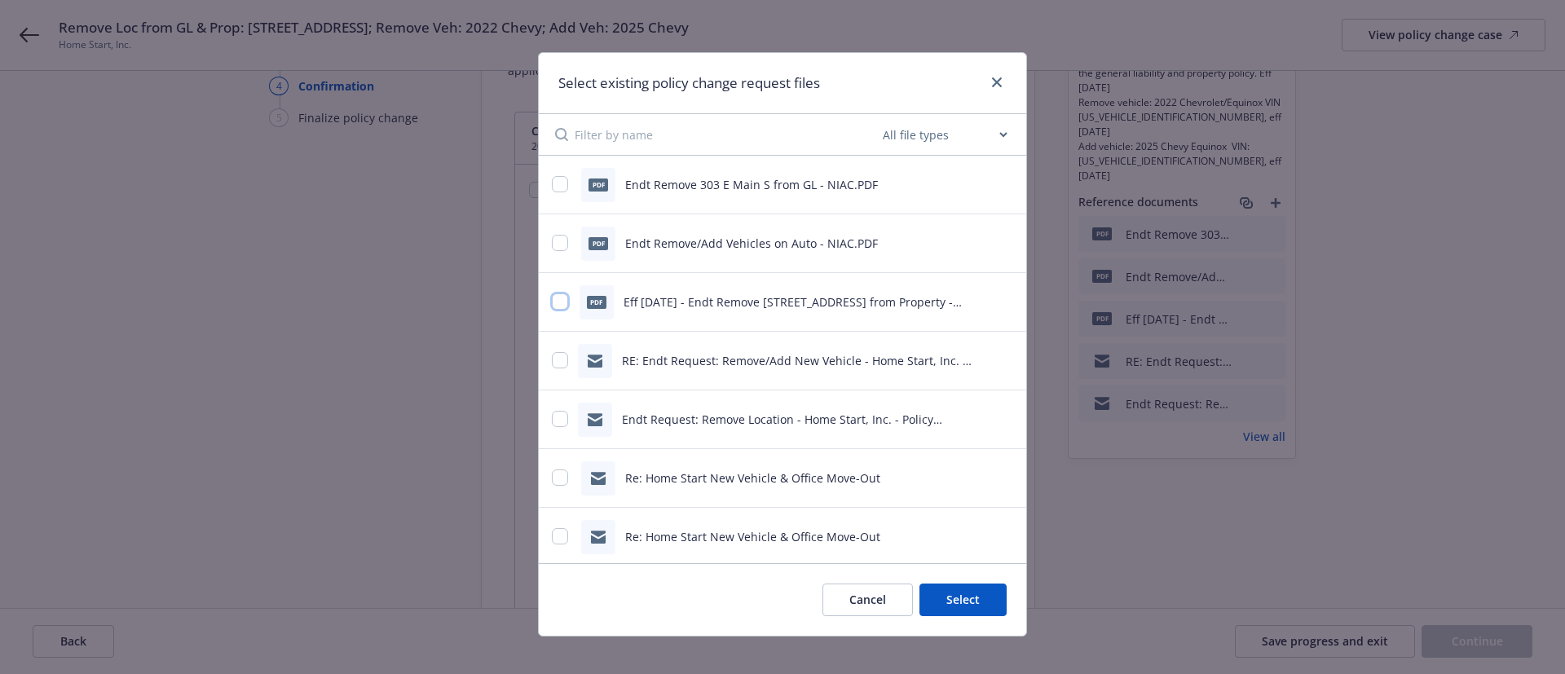
click at [552, 302] on input "checkbox" at bounding box center [560, 301] width 16 height 16
click at [969, 596] on button "Select 1 file" at bounding box center [947, 599] width 117 height 33
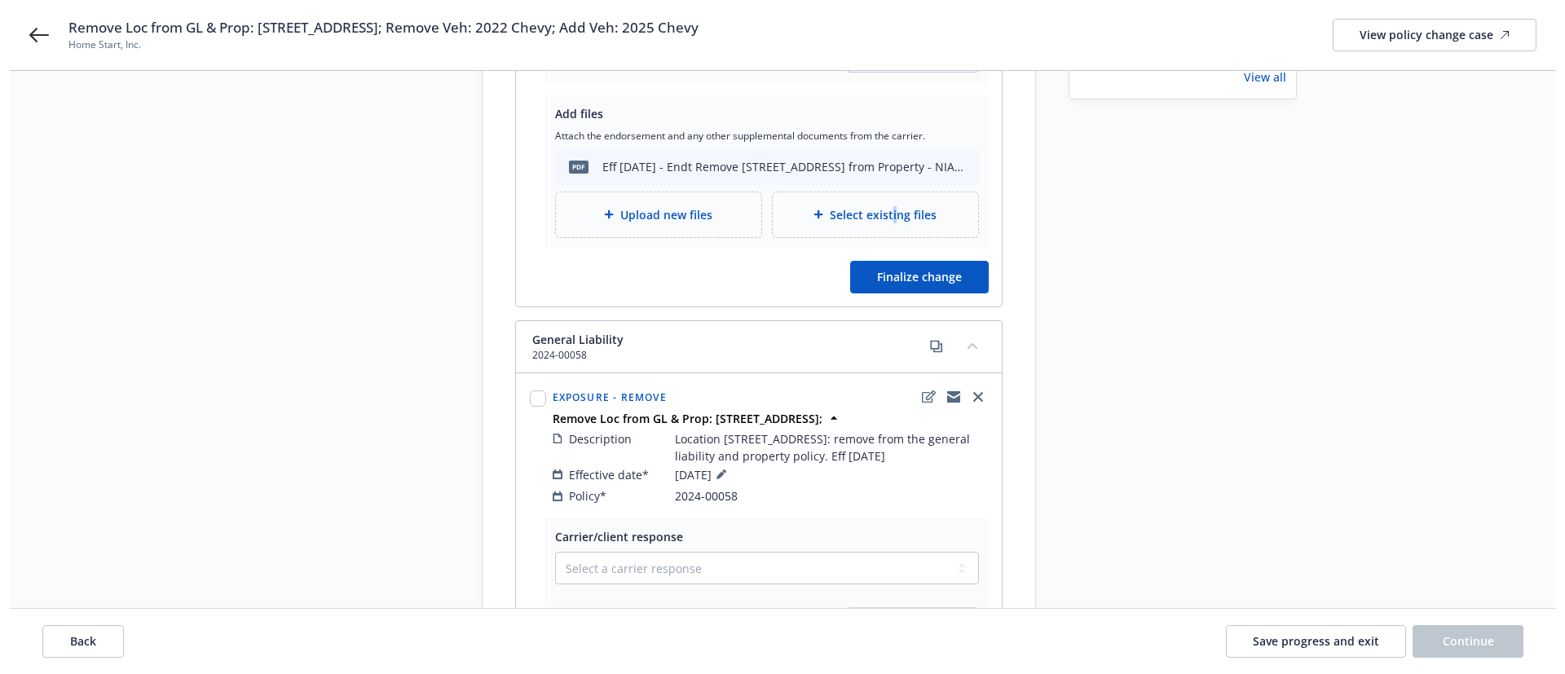
scroll to position [489, 0]
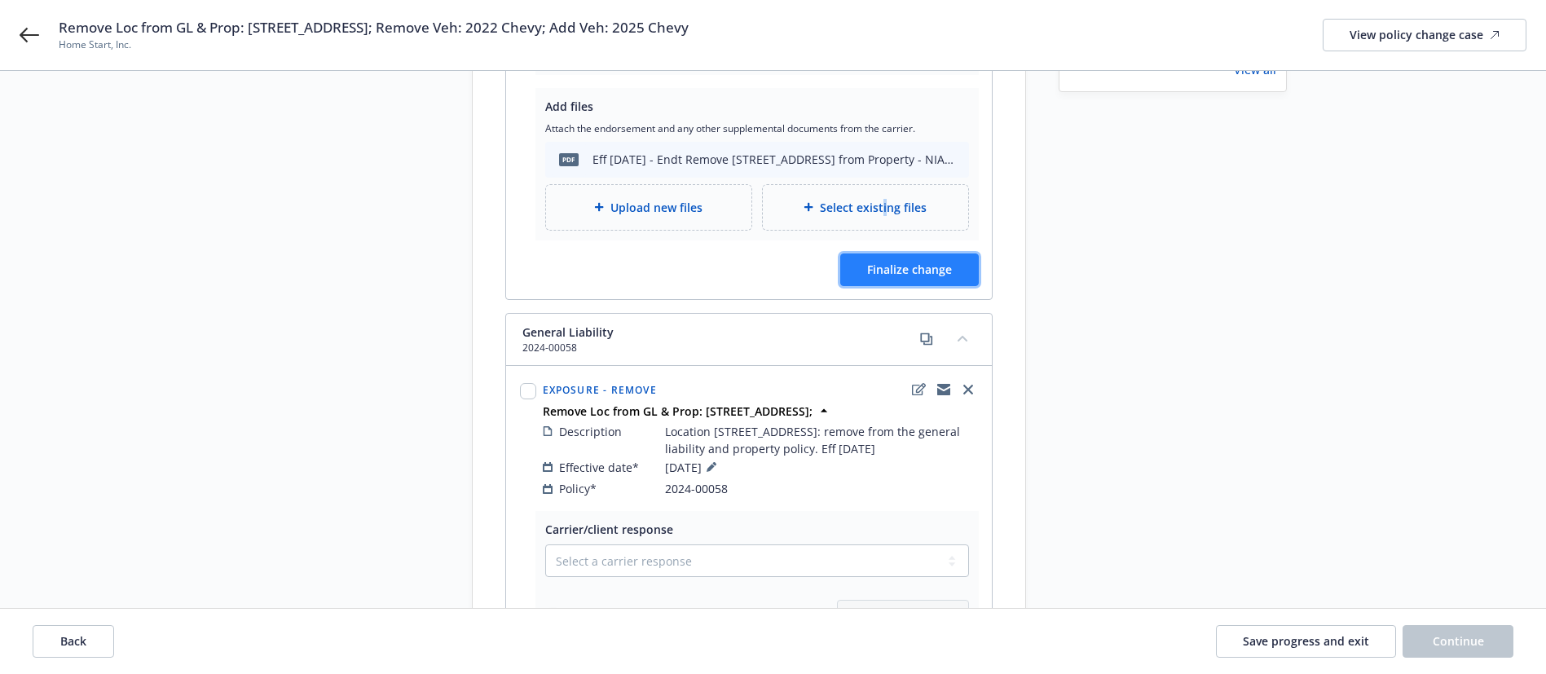
click at [969, 257] on button "Finalize change" at bounding box center [909, 269] width 139 height 33
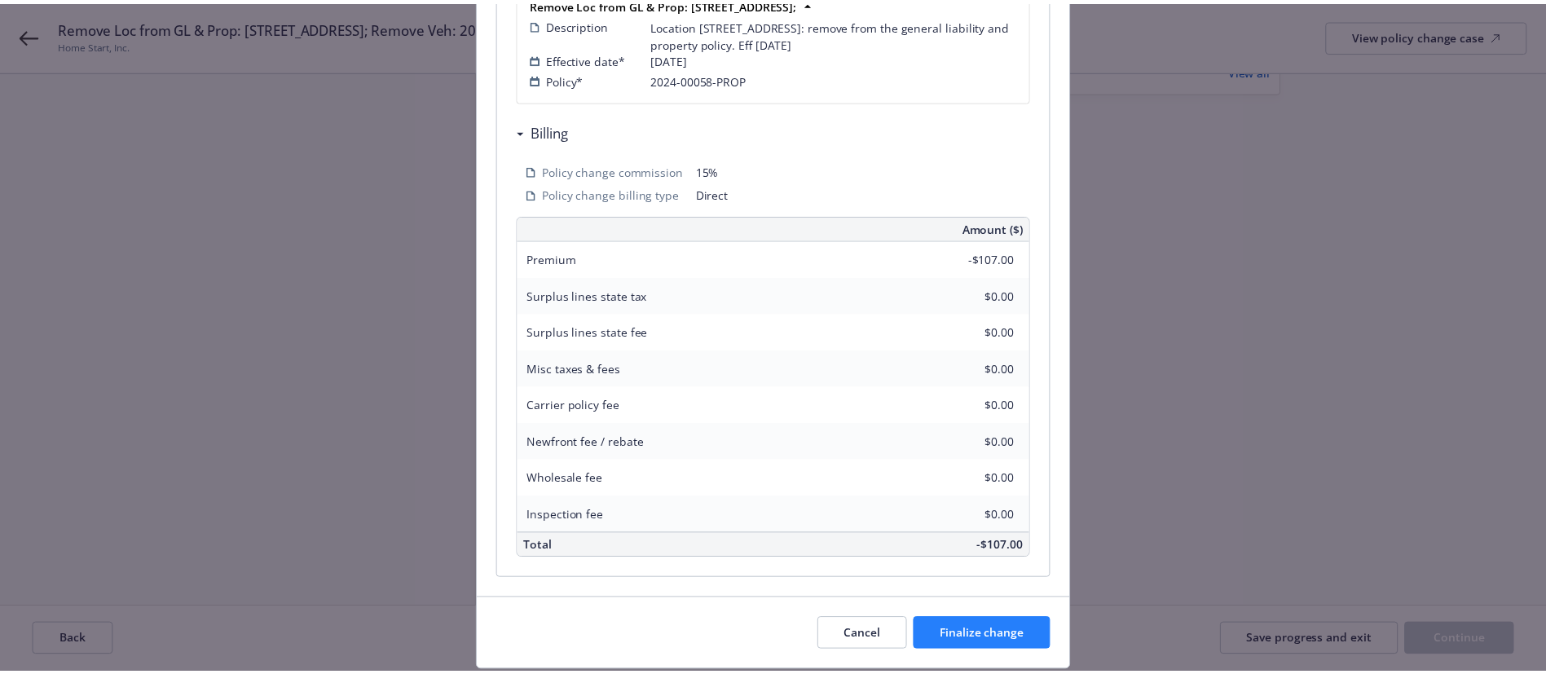
scroll to position [445, 0]
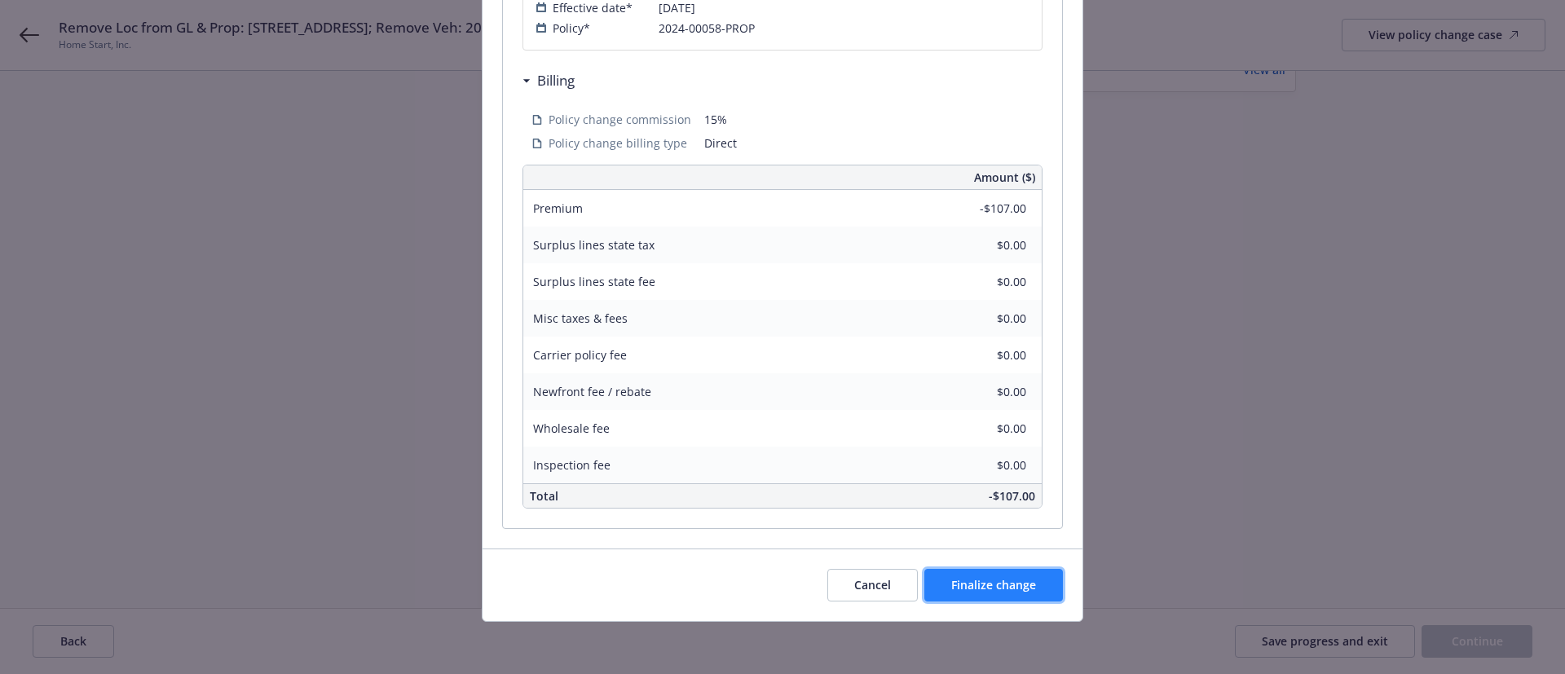
click at [965, 599] on button "Finalize change" at bounding box center [993, 585] width 139 height 33
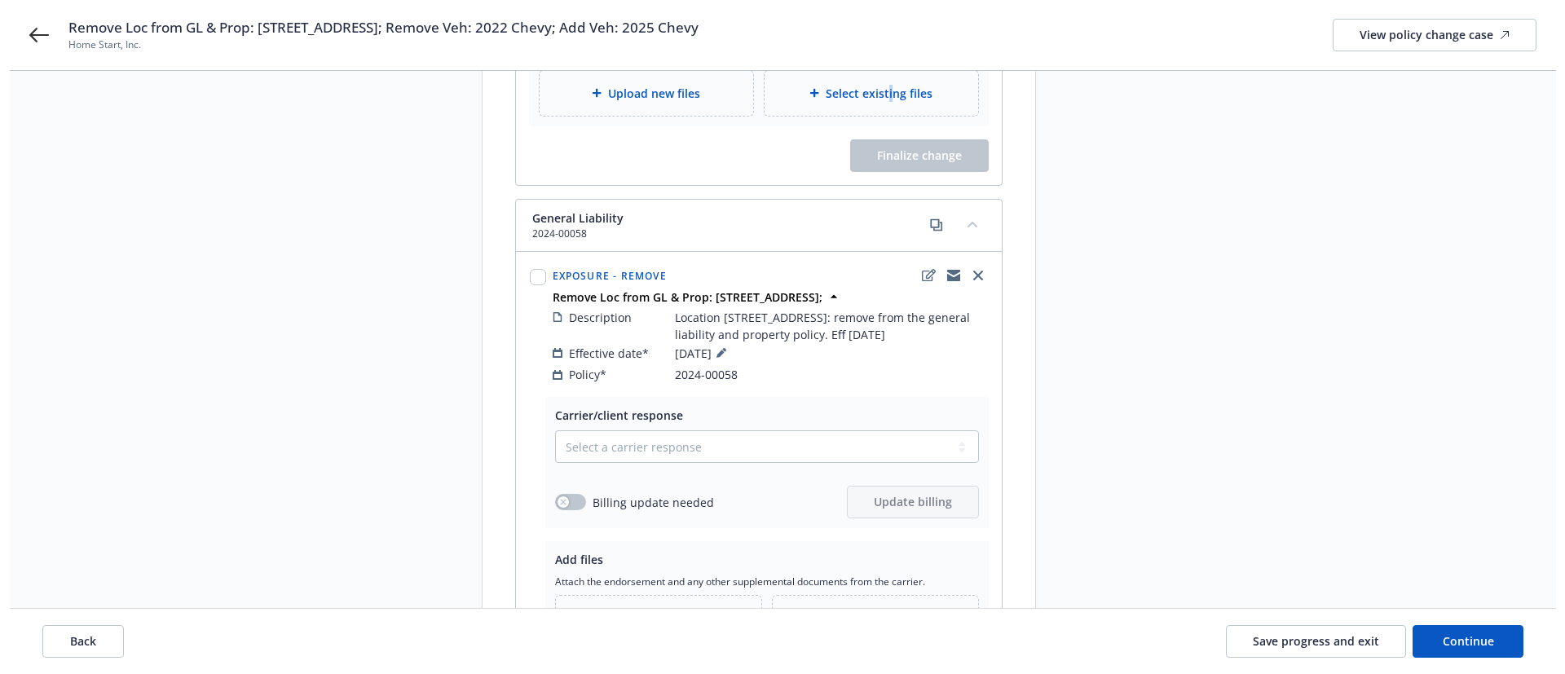
scroll to position [733, 0]
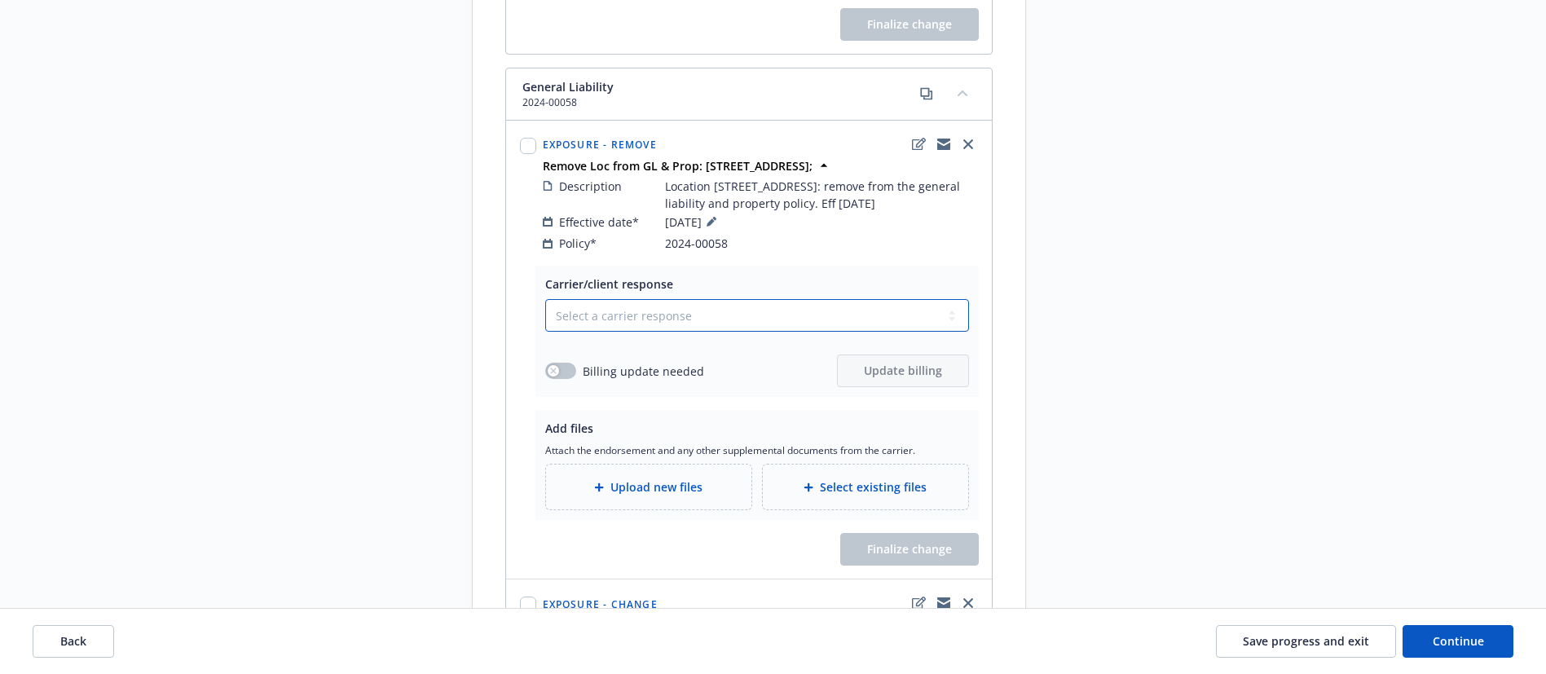
click at [689, 299] on select "Select a carrier response Accepted Accepted with revision No endorsement needed…" at bounding box center [757, 315] width 424 height 33
click at [545, 299] on select "Select a carrier response Accepted Accepted with revision No endorsement needed…" at bounding box center [757, 315] width 424 height 33
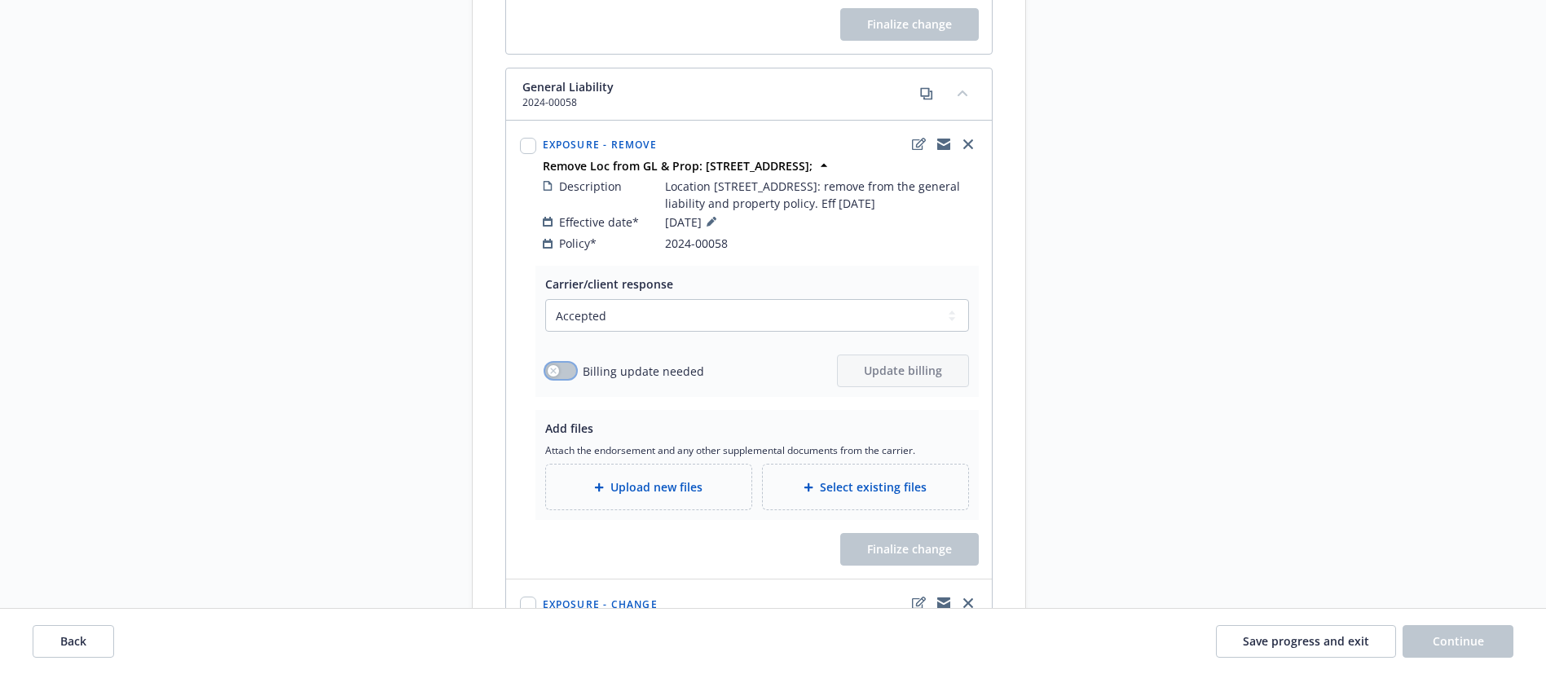
click at [560, 363] on button "button" at bounding box center [560, 371] width 31 height 16
click at [894, 363] on span "Update billing" at bounding box center [903, 370] width 78 height 15
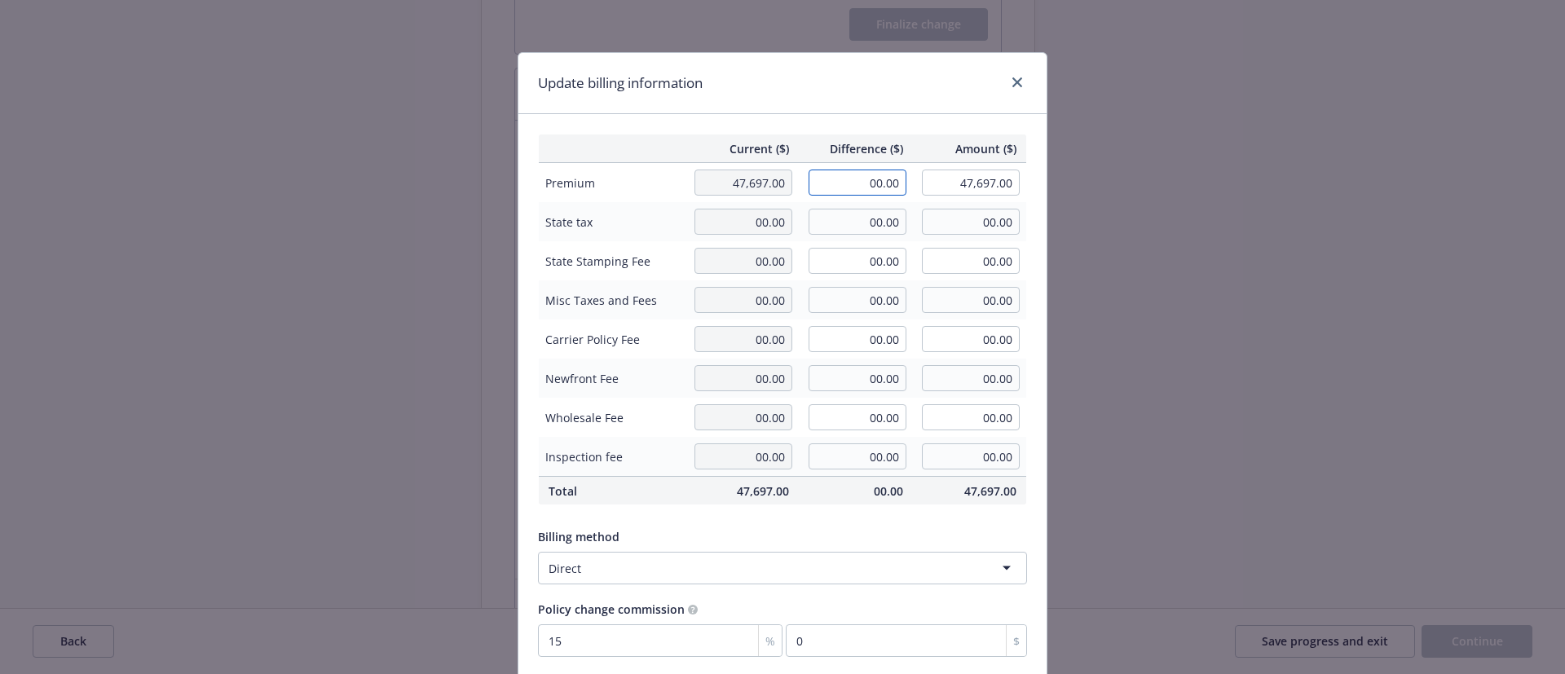
drag, startPoint x: 925, startPoint y: 188, endPoint x: 984, endPoint y: 193, distance: 58.9
click at [984, 193] on tr "Premium 47,697.00 00.00 47,697.00" at bounding box center [783, 183] width 488 height 40
click at [875, 108] on div "Update billing information" at bounding box center [782, 83] width 528 height 61
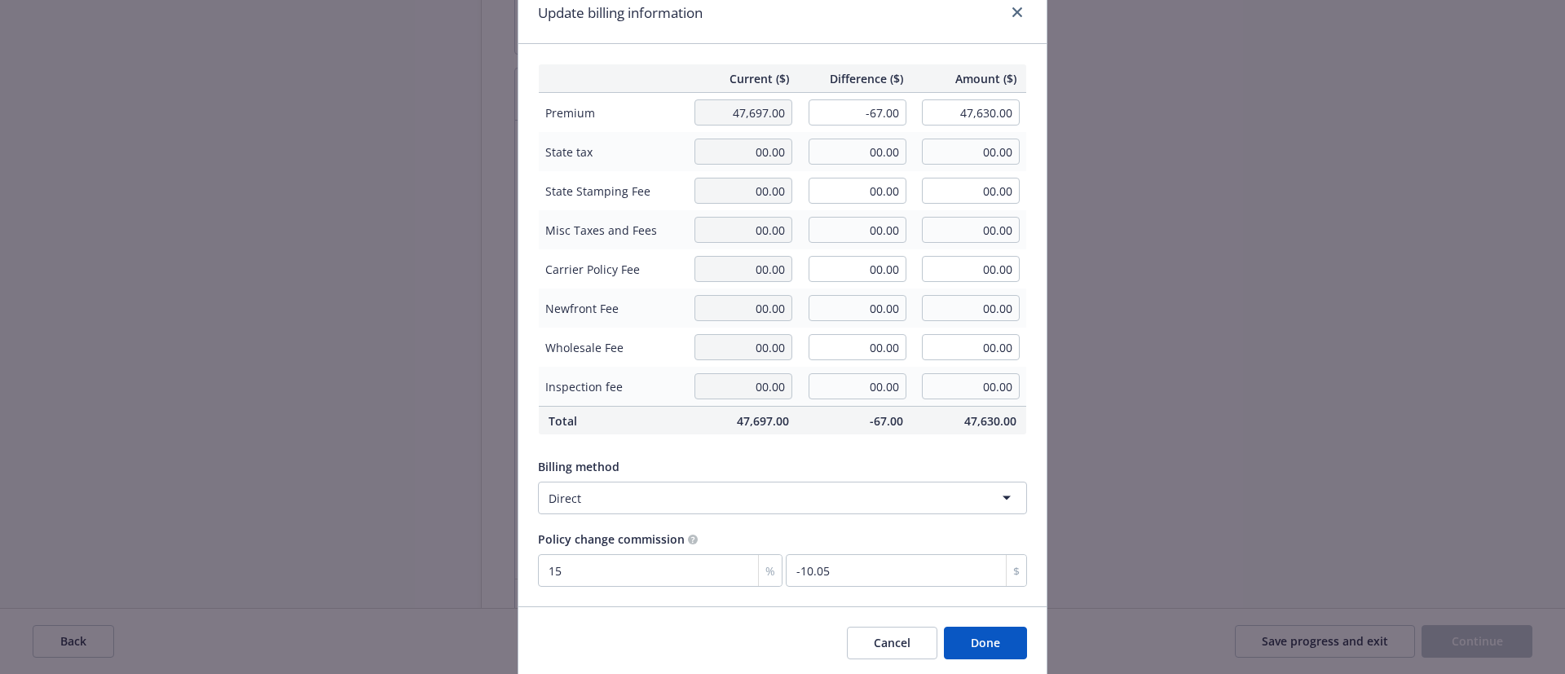
scroll to position [128, 0]
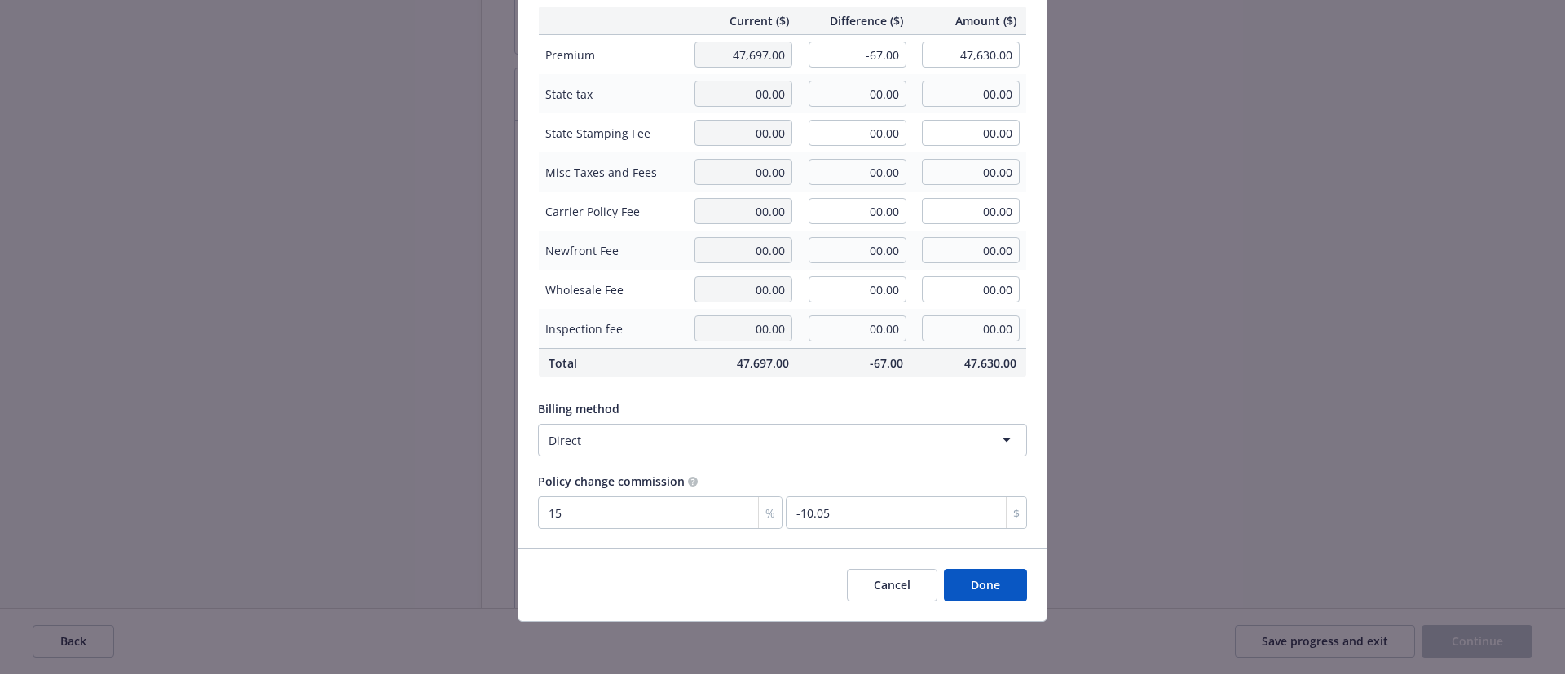
click at [986, 589] on button "Done" at bounding box center [985, 585] width 83 height 33
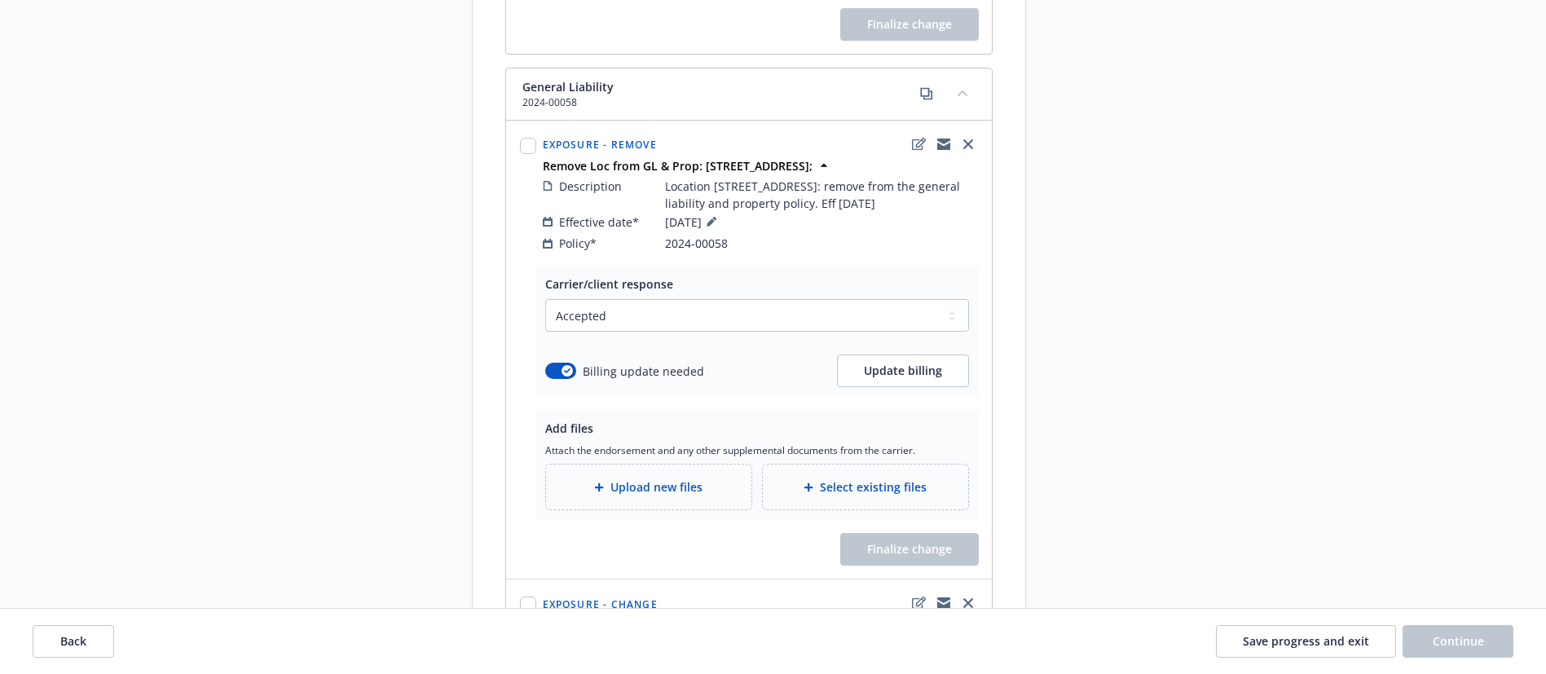
click at [904, 479] on div "Select existing files" at bounding box center [865, 486] width 205 height 45
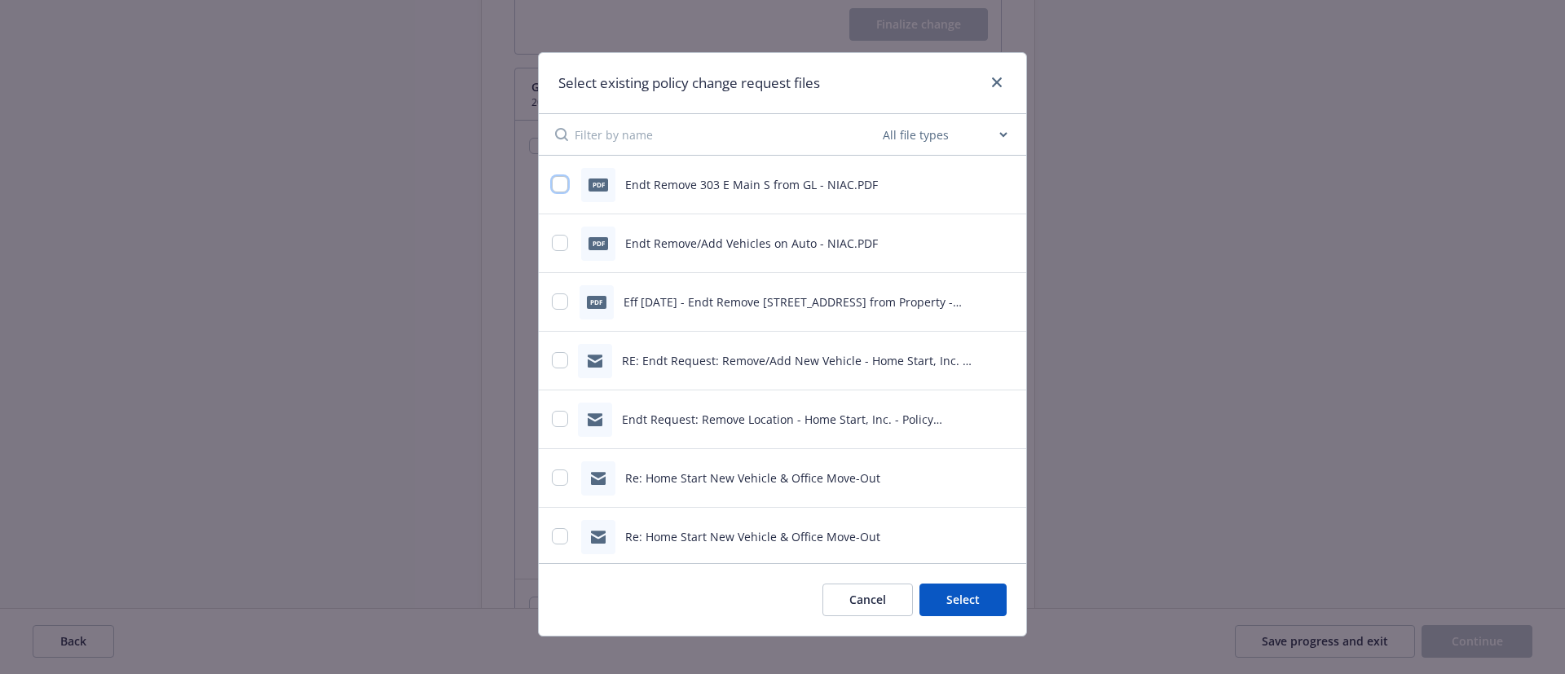
click at [552, 188] on input "checkbox" at bounding box center [560, 184] width 16 height 16
click at [963, 607] on button "Select 1 file" at bounding box center [947, 599] width 117 height 33
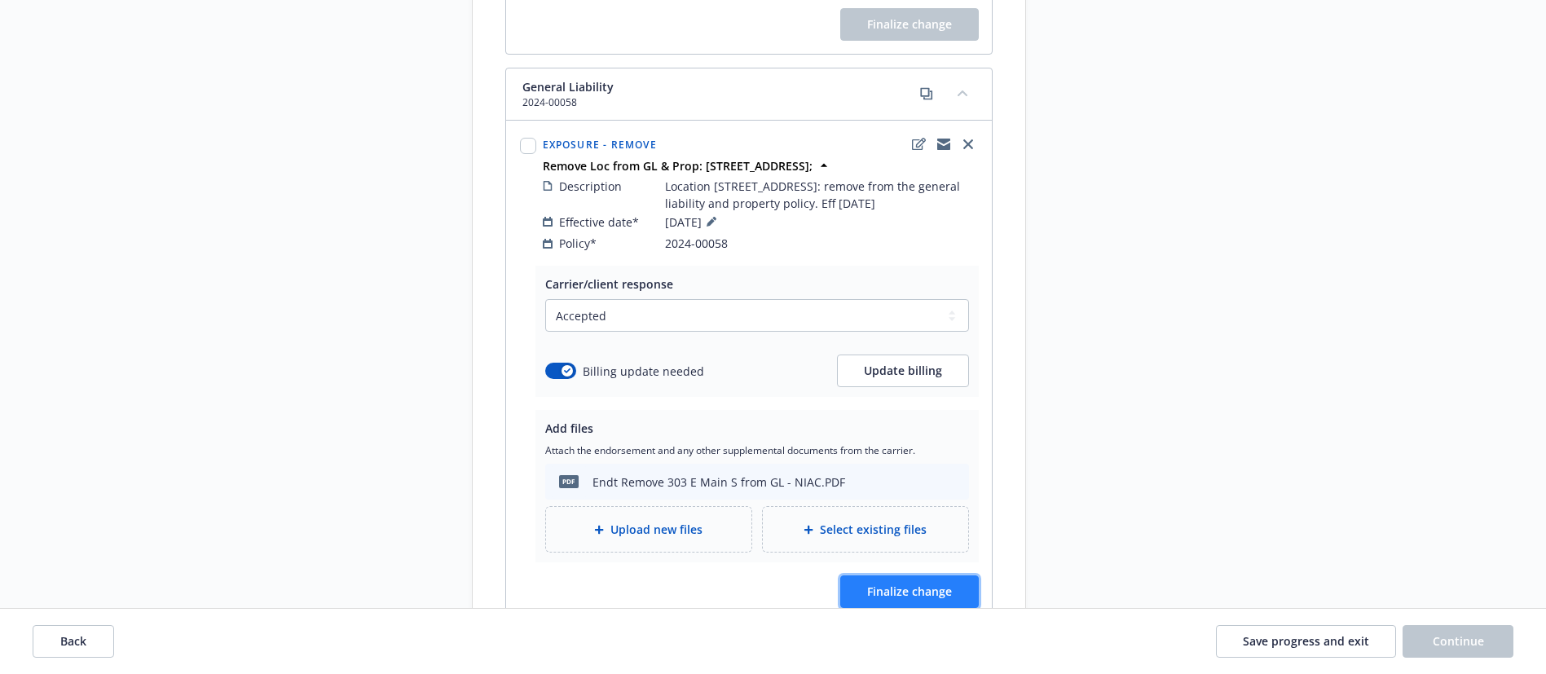
click at [944, 581] on button "Finalize change" at bounding box center [909, 591] width 139 height 33
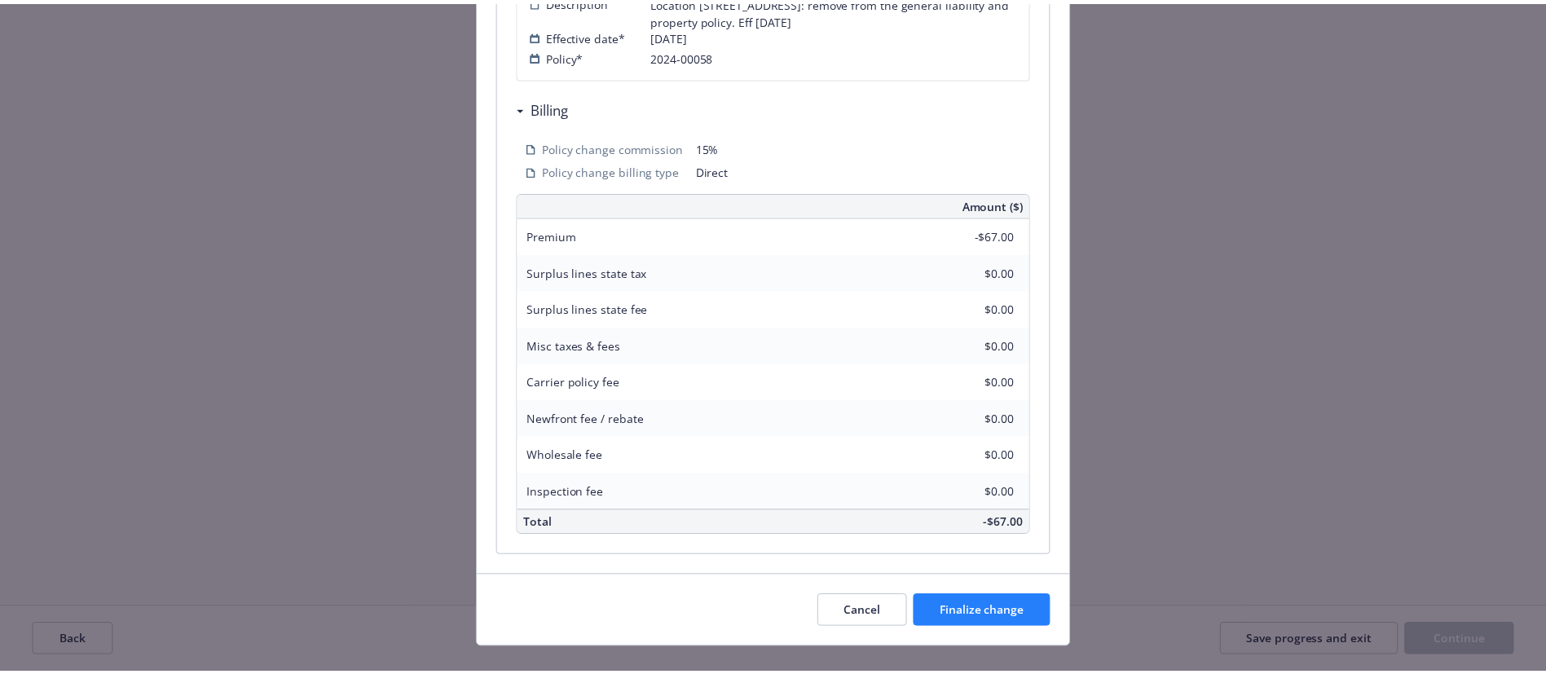
scroll to position [445, 0]
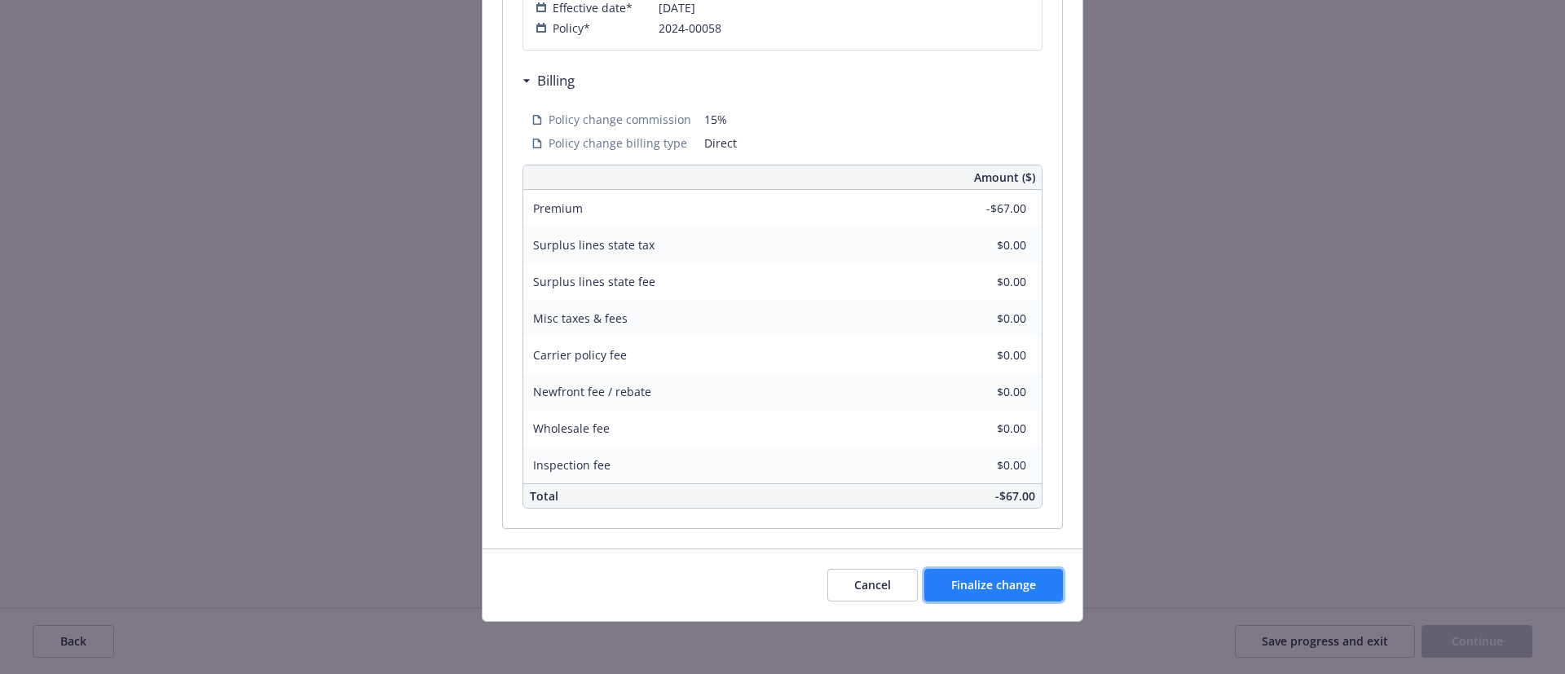
click at [1034, 573] on button "Finalize change" at bounding box center [993, 585] width 139 height 33
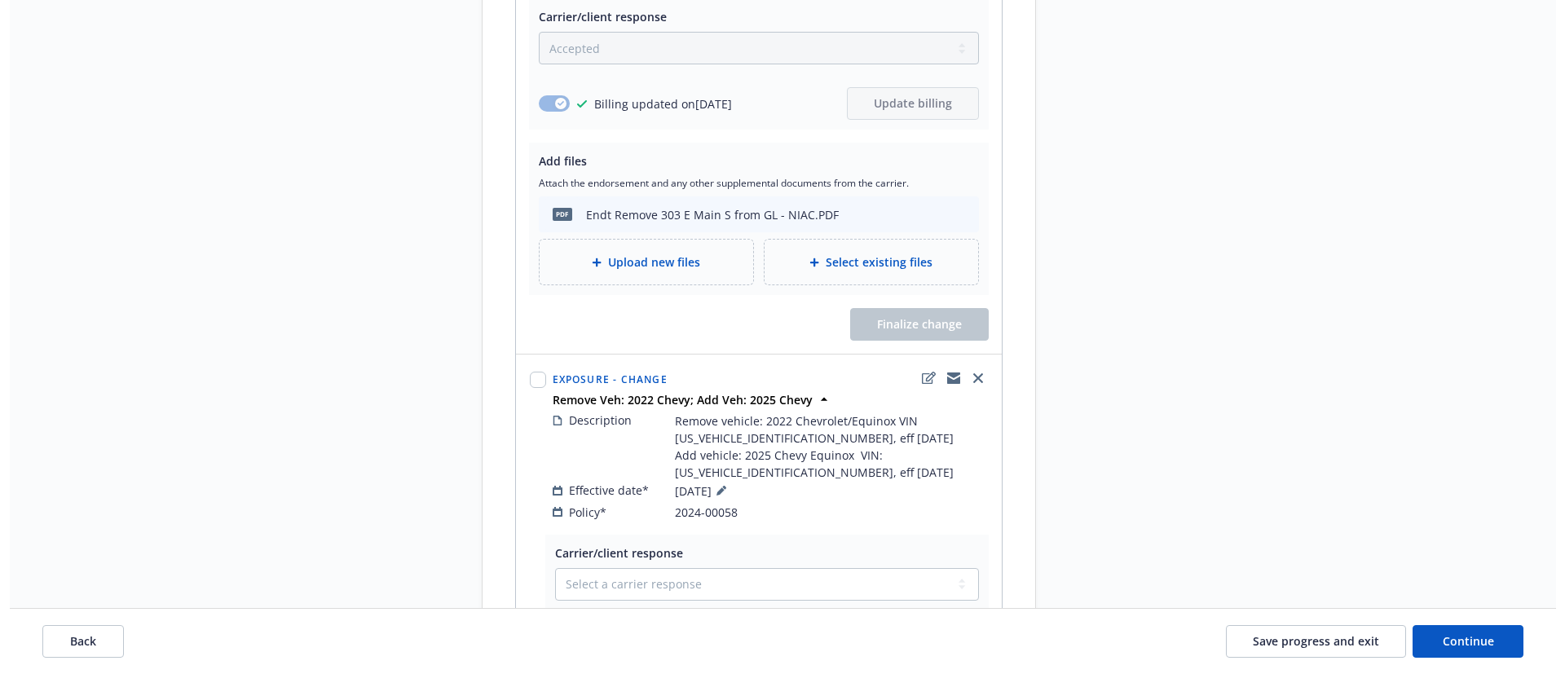
scroll to position [1296, 0]
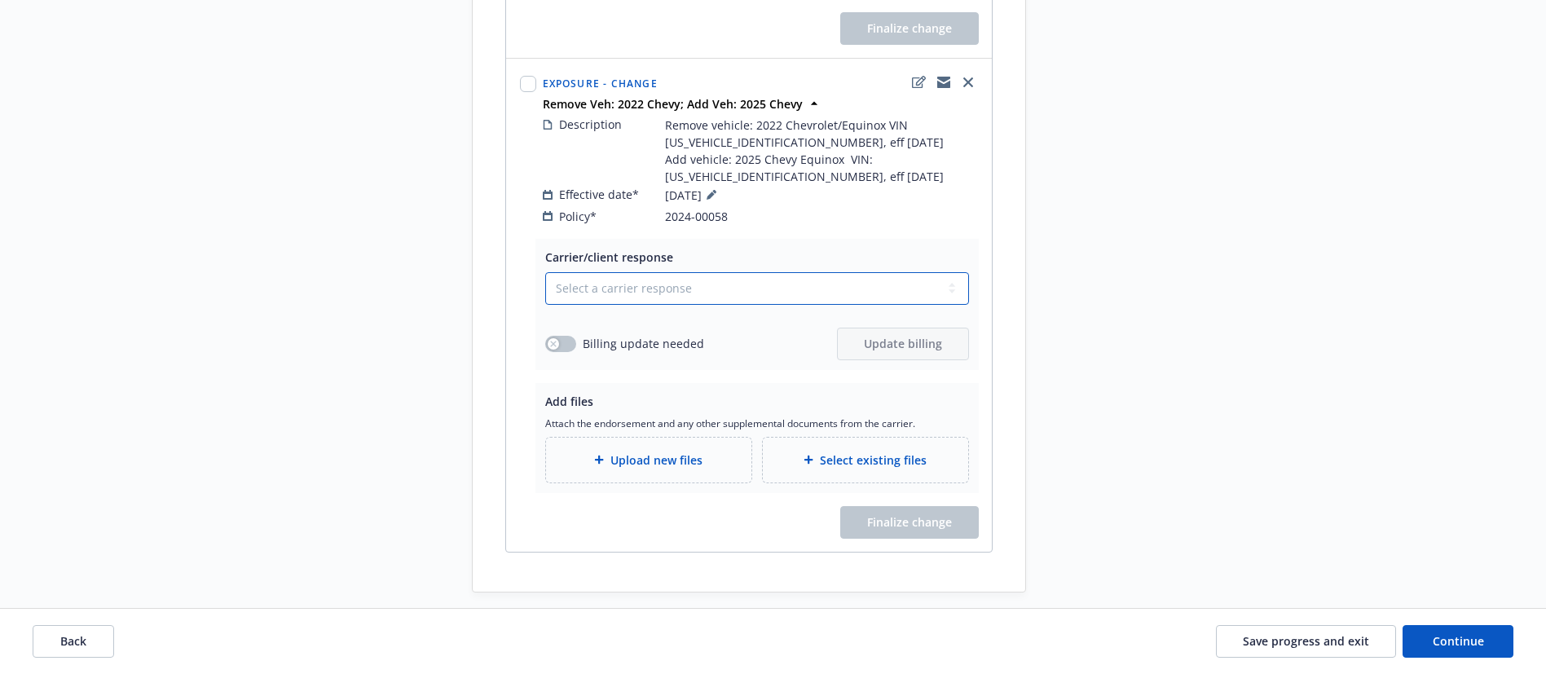
click at [645, 272] on select "Select a carrier response Accepted Accepted with revision No endorsement needed…" at bounding box center [757, 288] width 424 height 33
click at [545, 272] on select "Select a carrier response Accepted Accepted with revision No endorsement needed…" at bounding box center [757, 288] width 424 height 33
drag, startPoint x: 562, startPoint y: 329, endPoint x: 588, endPoint y: 268, distance: 66.4
click at [563, 336] on button "button" at bounding box center [560, 344] width 31 height 16
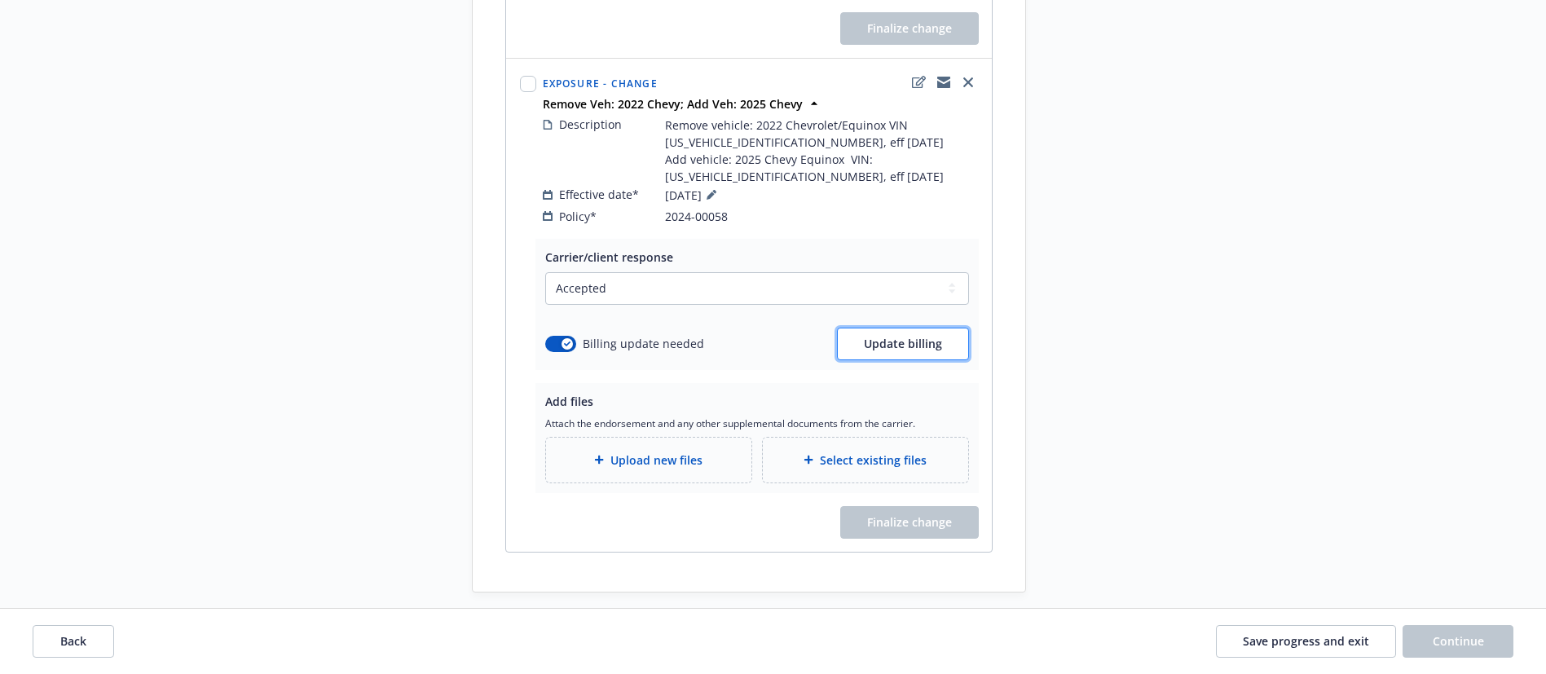
click at [927, 336] on span "Update billing" at bounding box center [903, 343] width 78 height 15
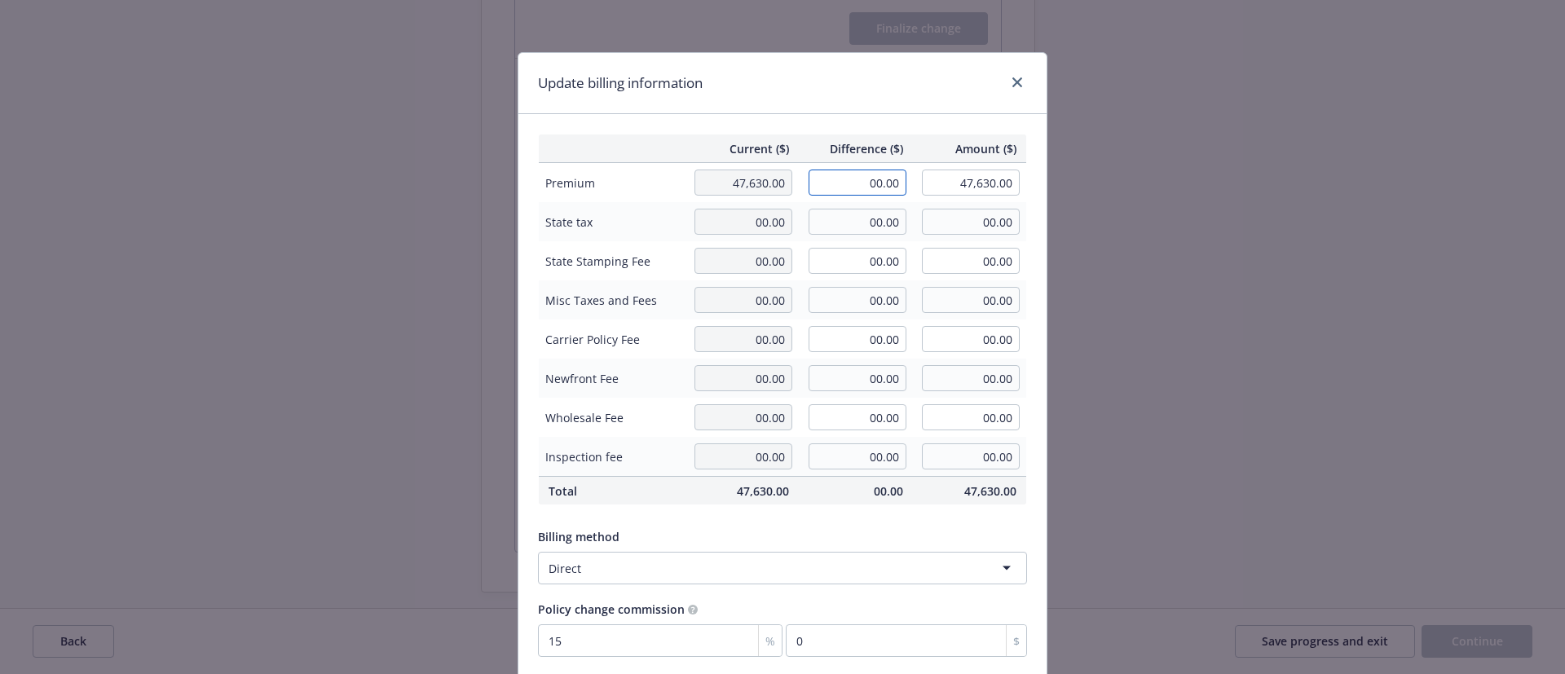
drag, startPoint x: 865, startPoint y: 186, endPoint x: 944, endPoint y: 192, distance: 79.3
click at [944, 192] on tr "Premium 47,630.00 00.00 47,630.00" at bounding box center [783, 183] width 488 height 40
click at [867, 91] on div "Update billing information" at bounding box center [782, 83] width 528 height 61
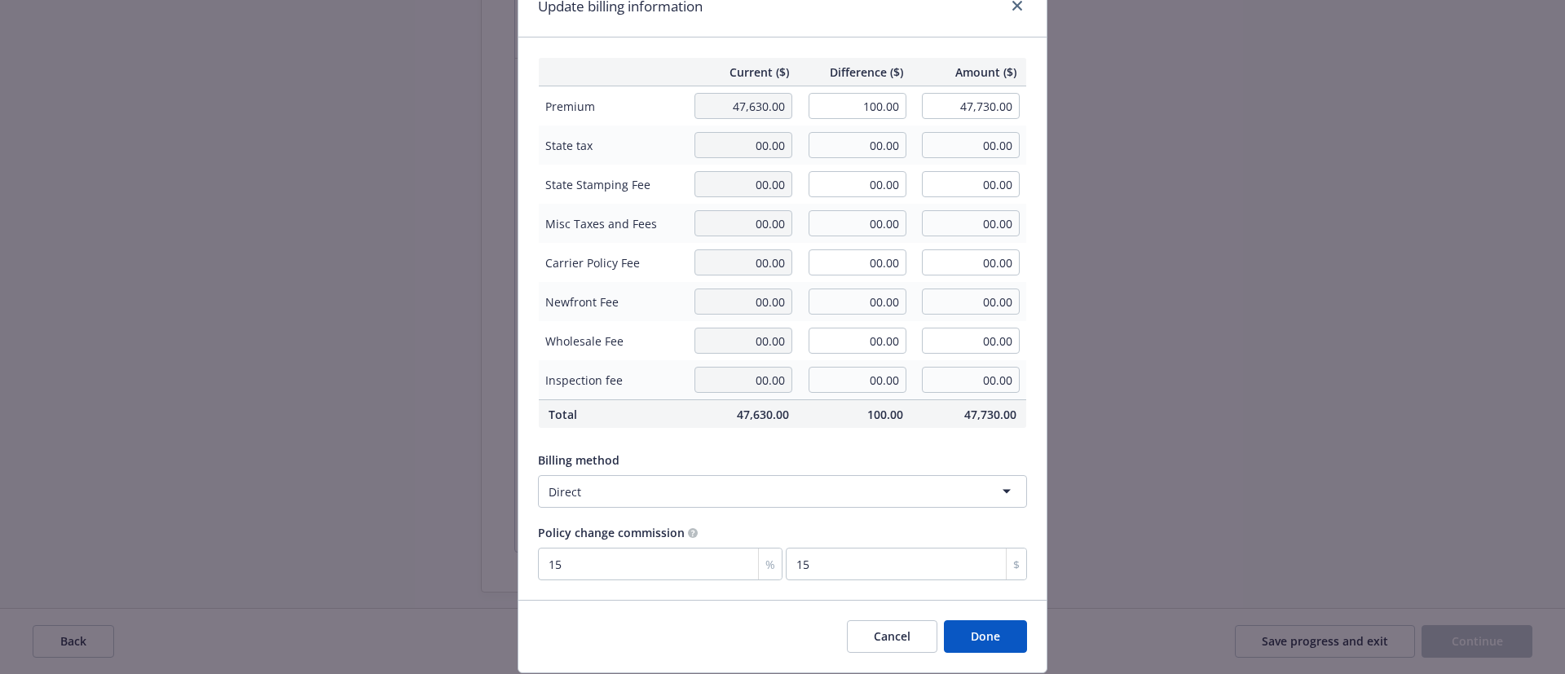
scroll to position [128, 0]
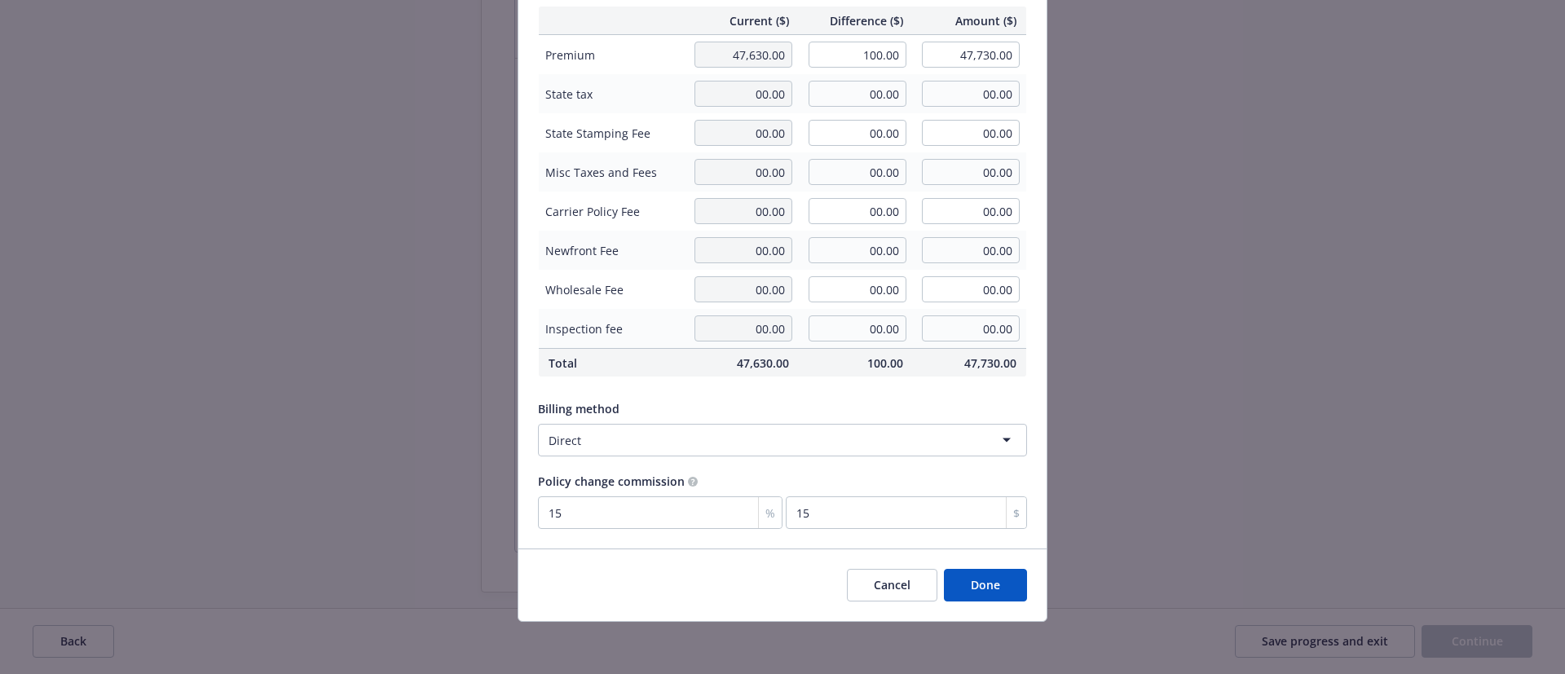
click at [985, 582] on button "Done" at bounding box center [985, 585] width 83 height 33
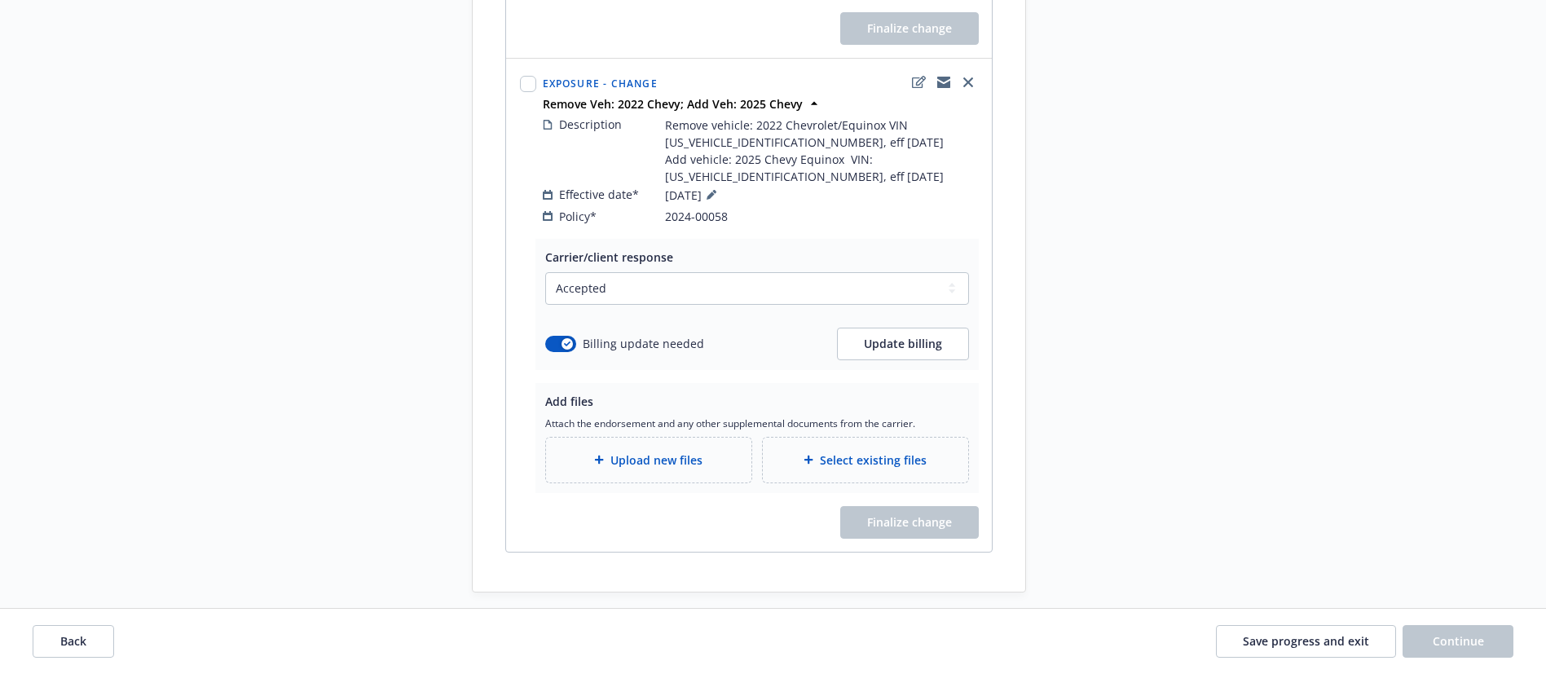
click at [878, 451] on span "Select existing files" at bounding box center [873, 459] width 107 height 17
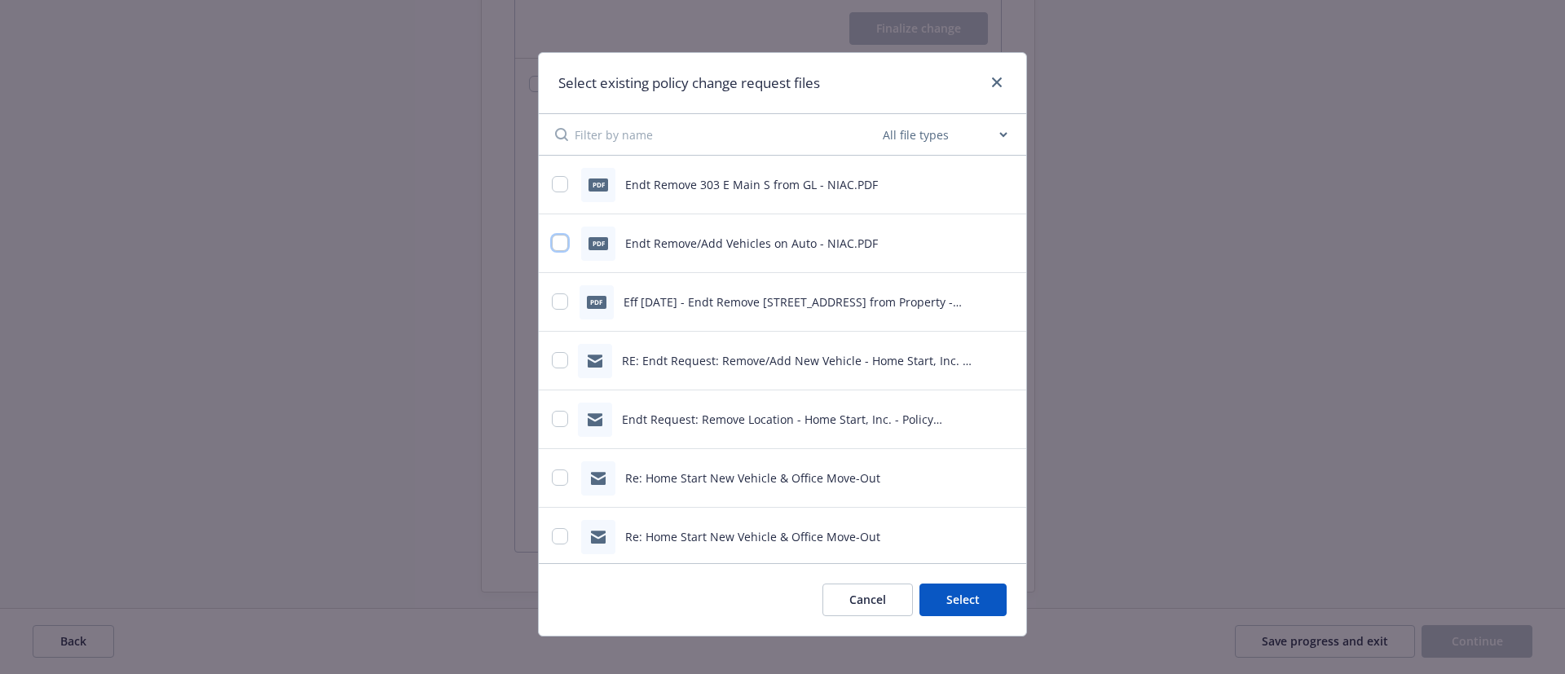
click at [554, 236] on input "checkbox" at bounding box center [560, 243] width 16 height 16
click at [959, 592] on button "Select 1 file" at bounding box center [947, 599] width 117 height 33
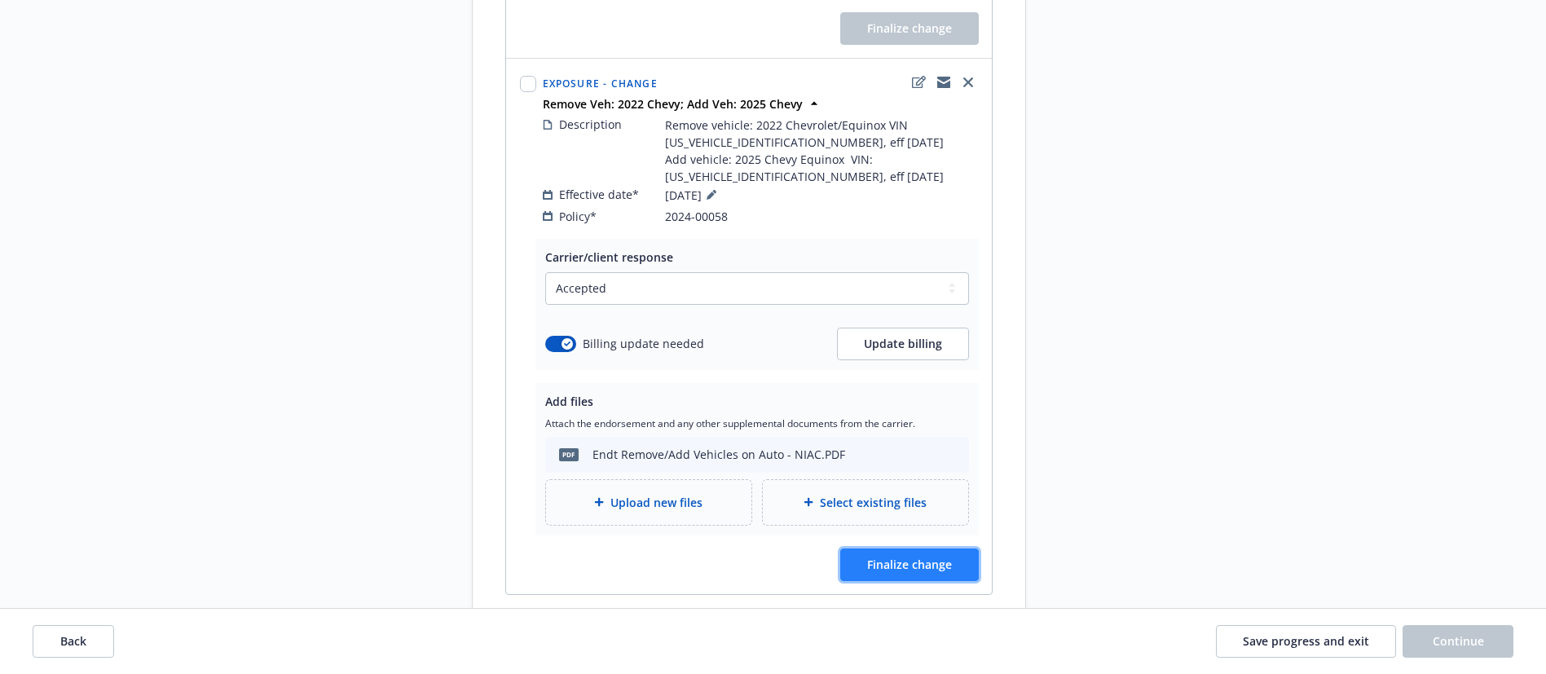
click at [965, 552] on button "Finalize change" at bounding box center [909, 564] width 139 height 33
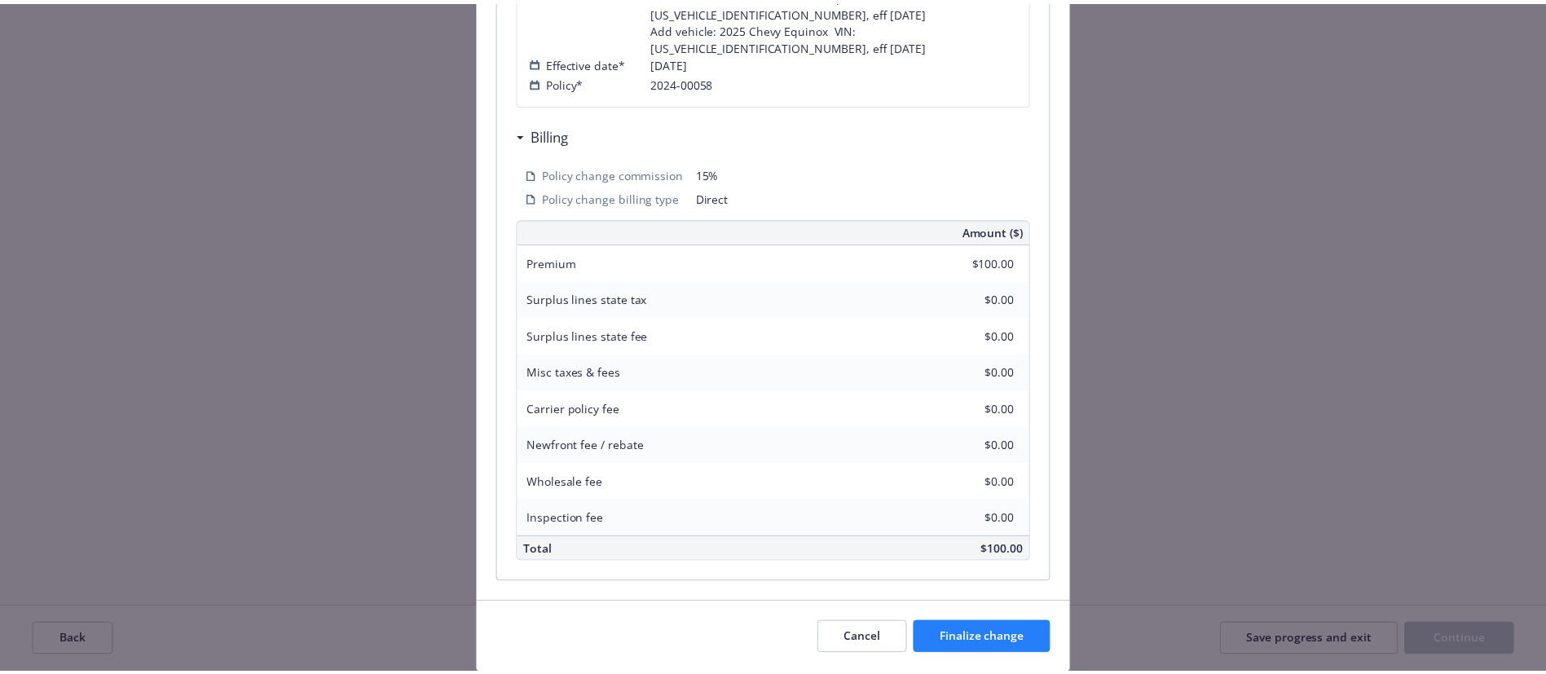
scroll to position [479, 0]
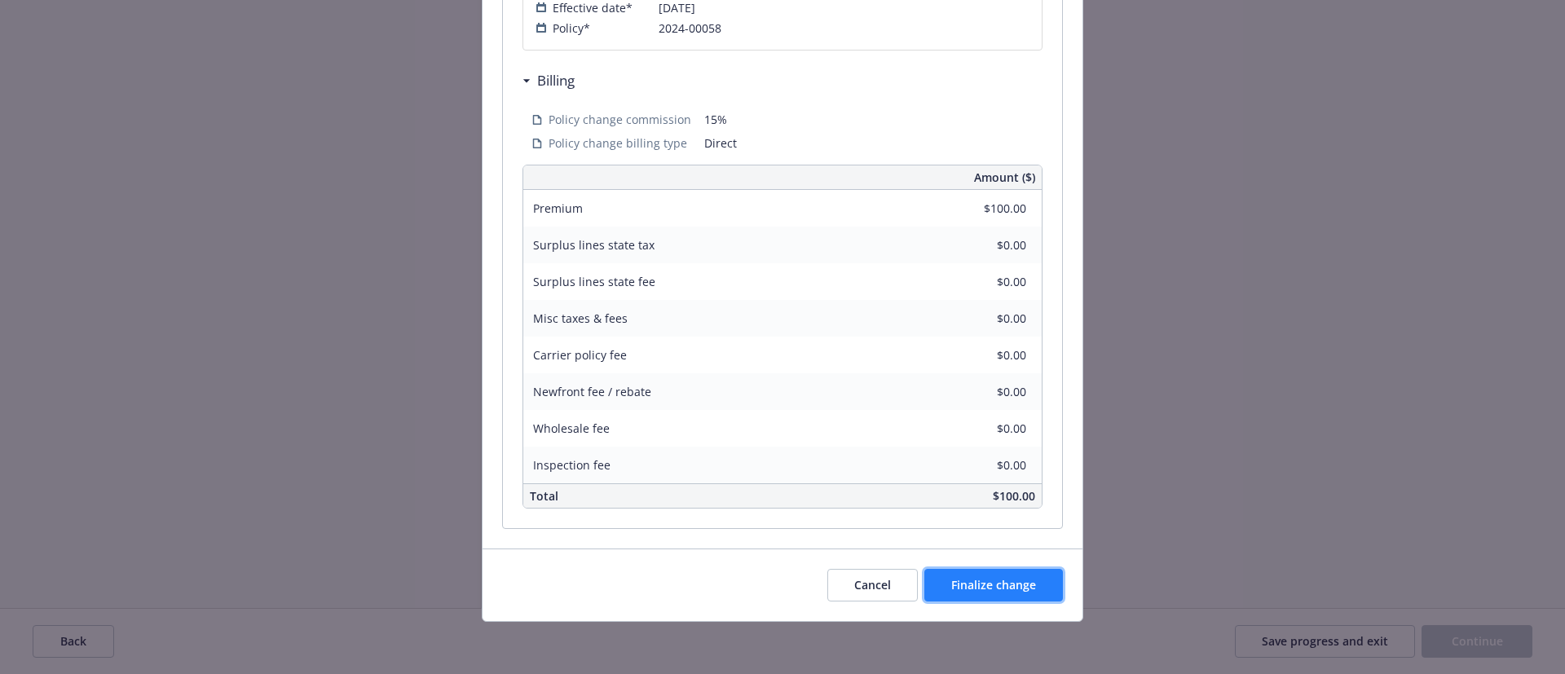
click at [961, 579] on span "Finalize change" at bounding box center [993, 584] width 85 height 15
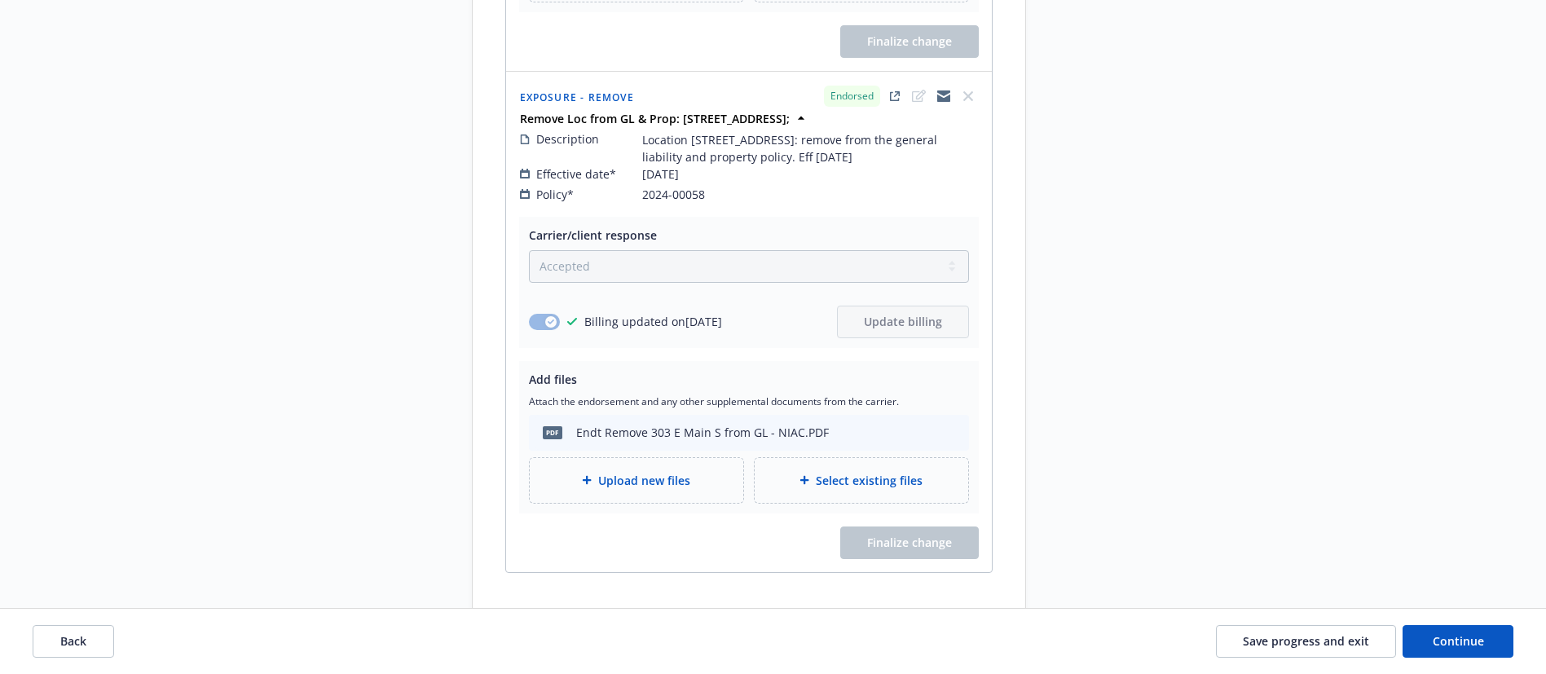
scroll to position [1337, 0]
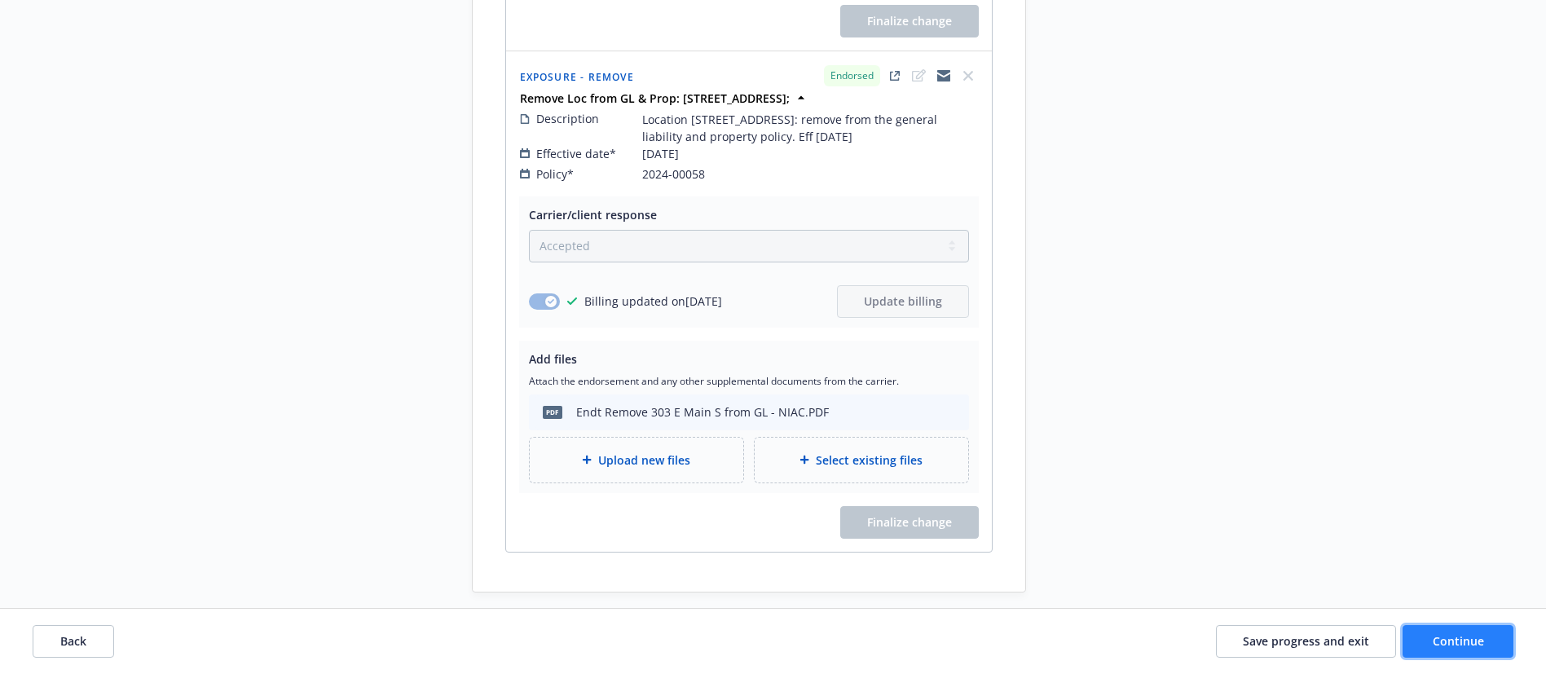
click at [1428, 638] on button "Continue" at bounding box center [1457, 641] width 111 height 33
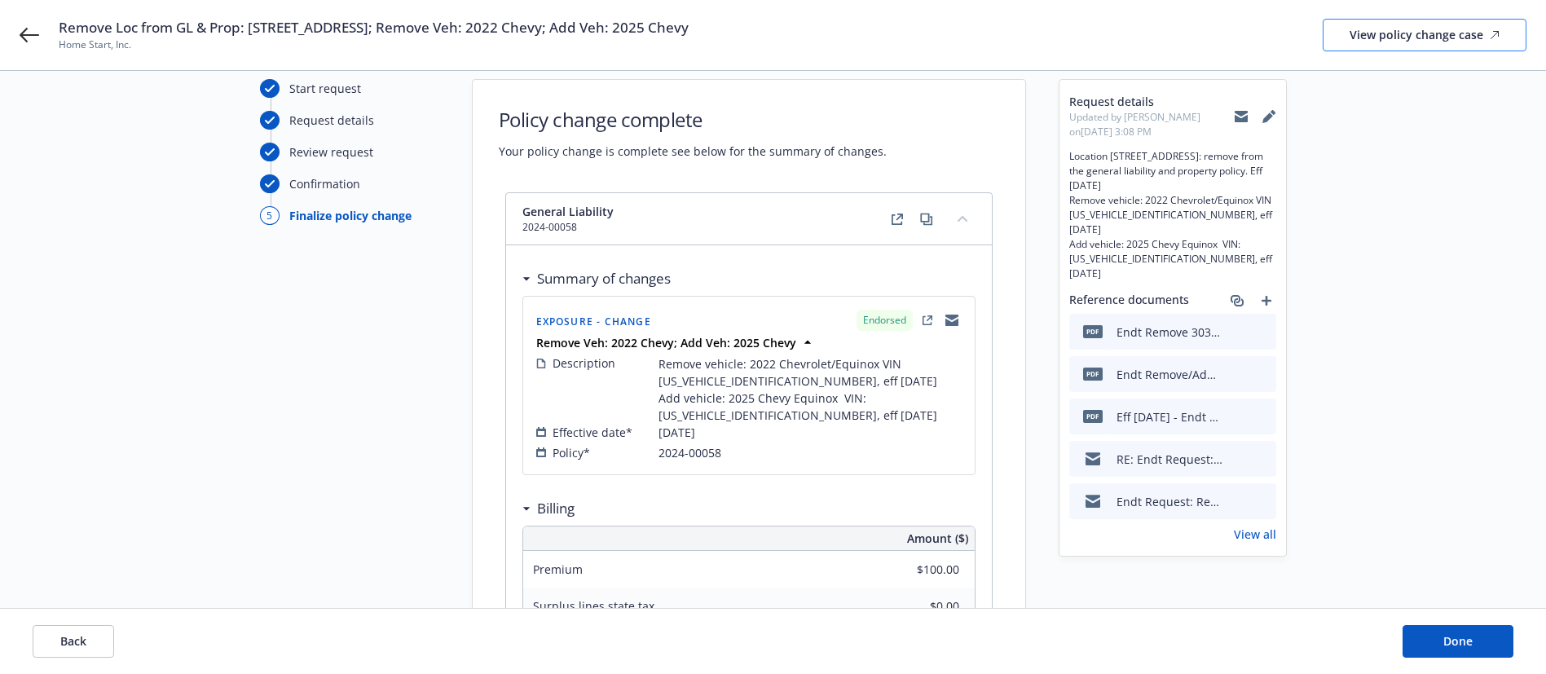
scroll to position [0, 0]
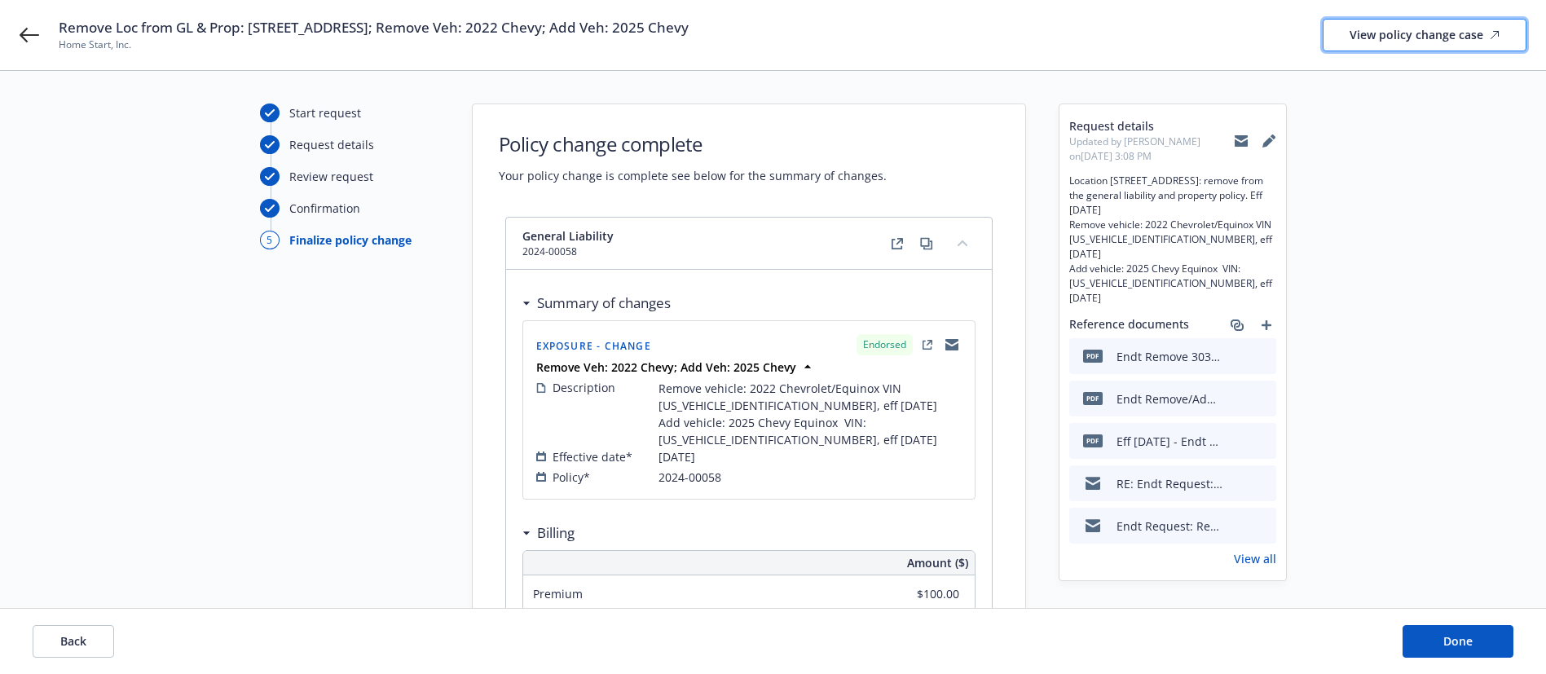
click at [1375, 37] on div "View policy change case" at bounding box center [1424, 35] width 150 height 31
click at [1490, 652] on button "Done" at bounding box center [1457, 641] width 111 height 33
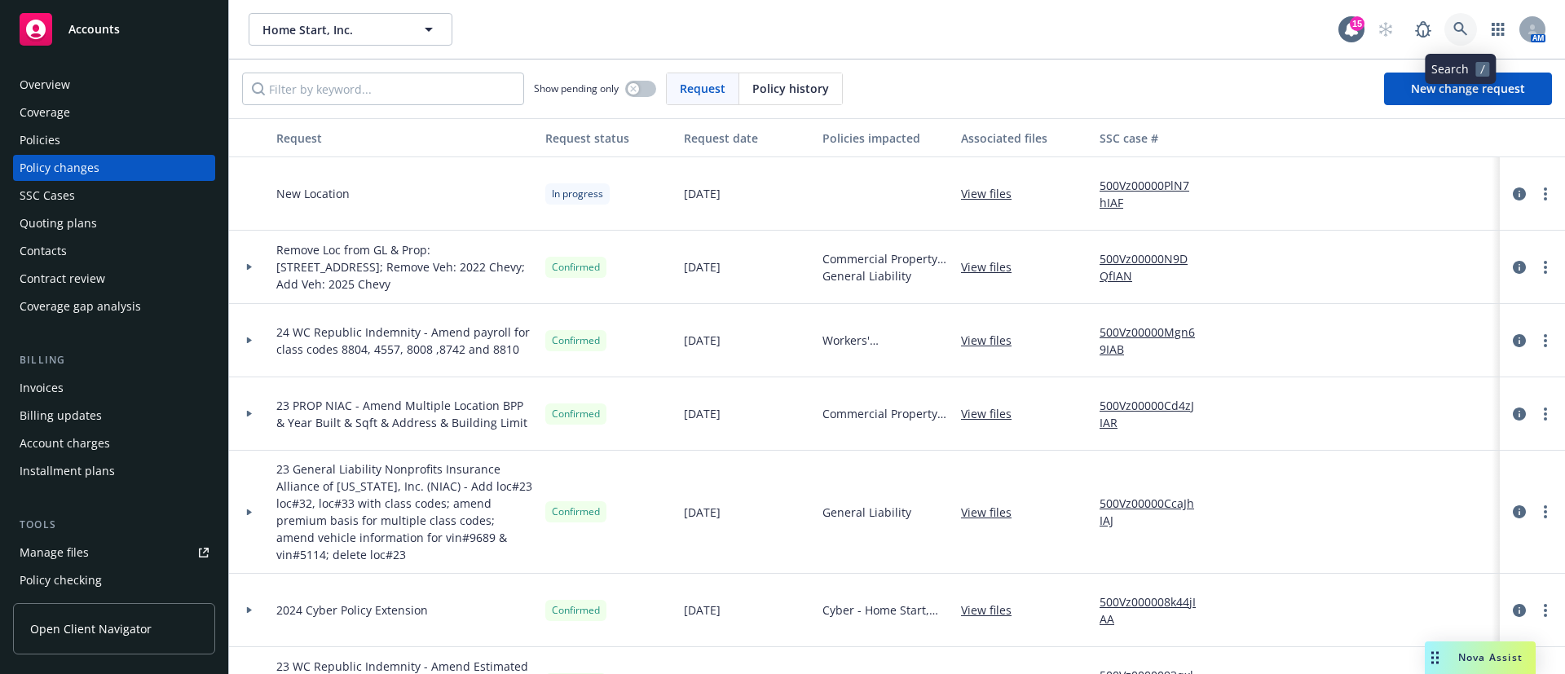
click at [1466, 29] on icon at bounding box center [1460, 29] width 15 height 15
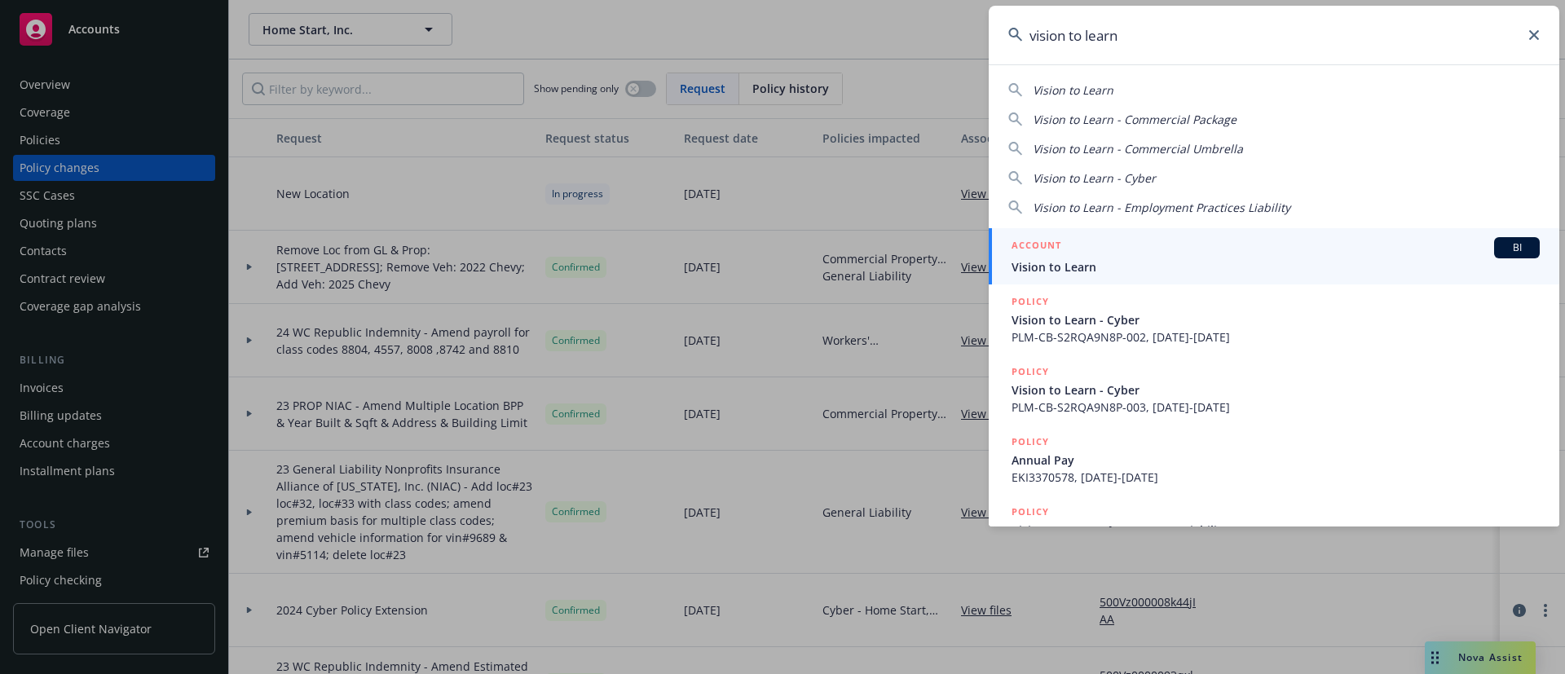
click at [1089, 243] on div "ACCOUNT BI" at bounding box center [1275, 247] width 528 height 21
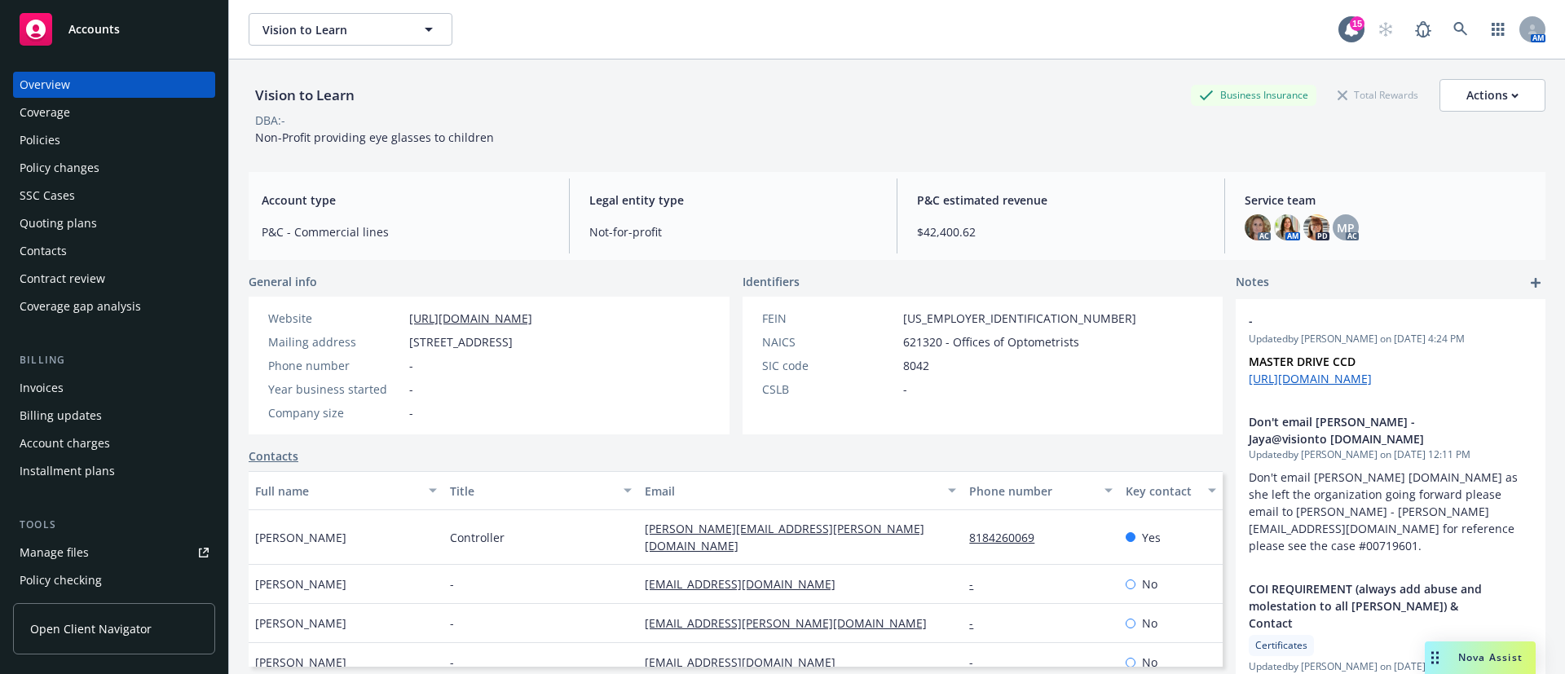
click at [43, 124] on div "Coverage" at bounding box center [45, 112] width 51 height 26
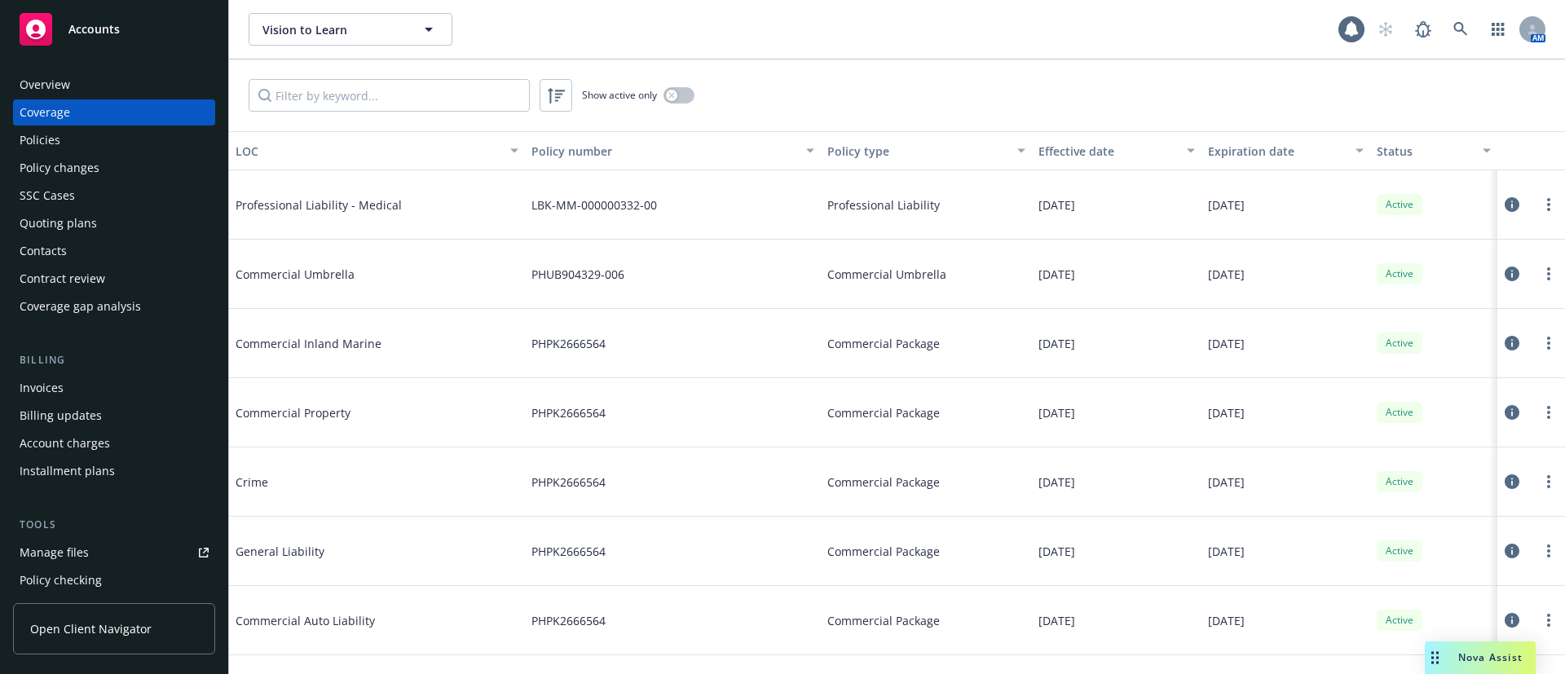
click at [42, 140] on div "Policies" at bounding box center [40, 140] width 41 height 26
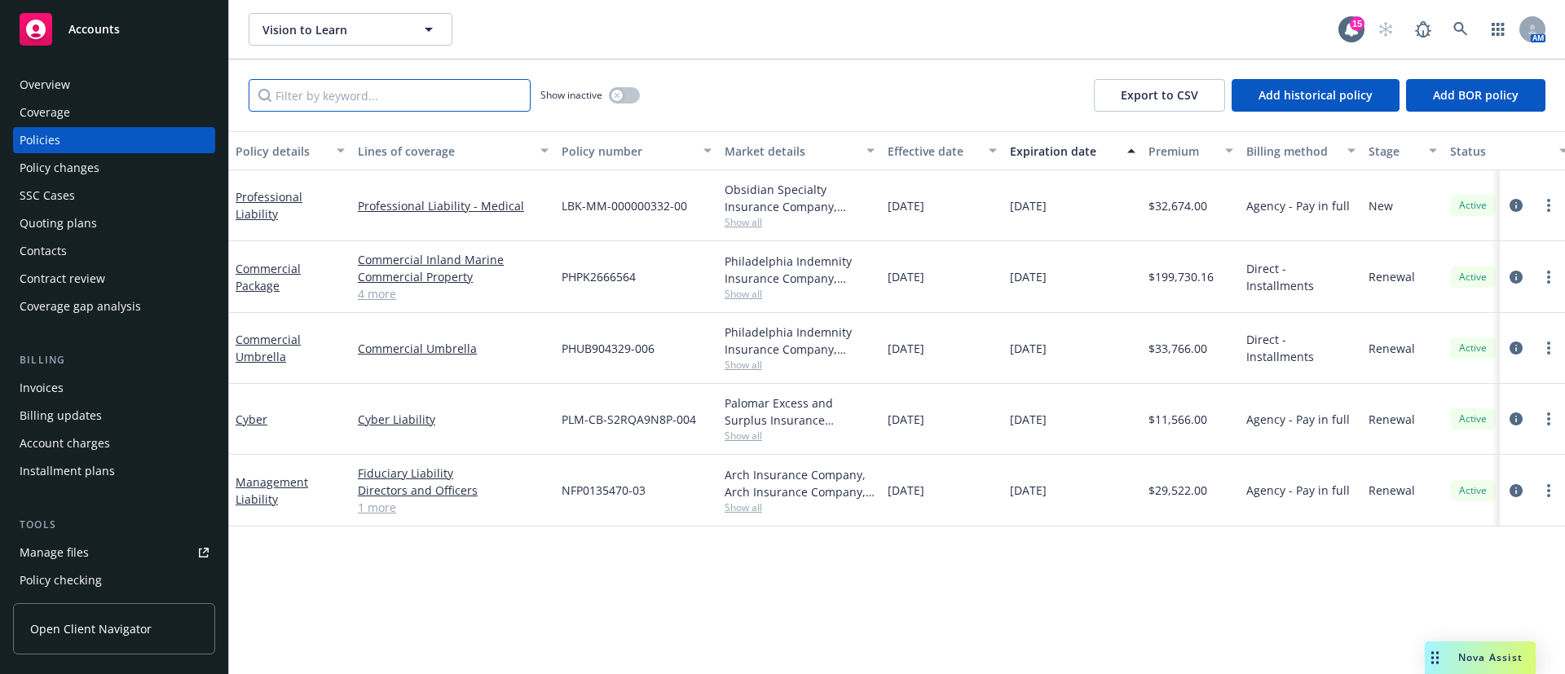
click at [394, 87] on input "Filter by keyword..." at bounding box center [390, 95] width 282 height 33
paste input "2666564"
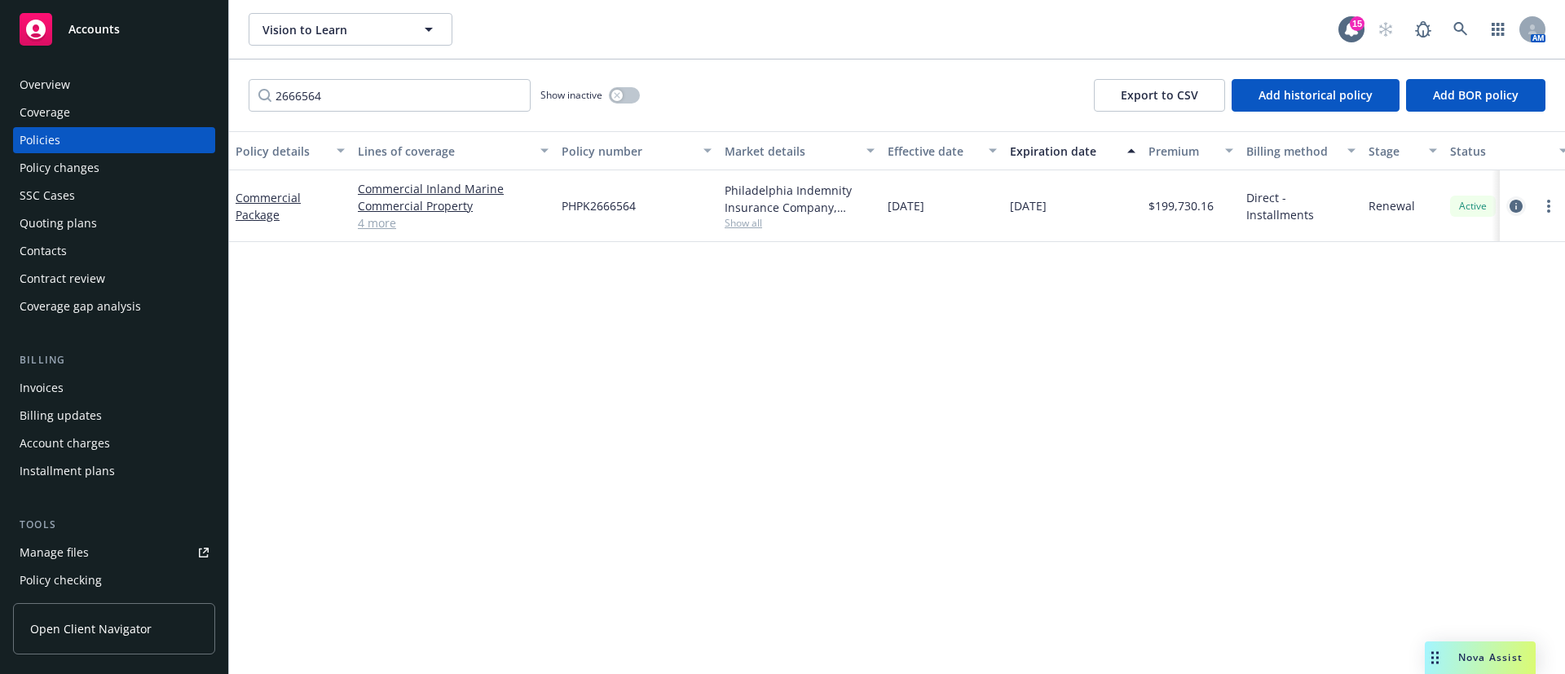
click at [1521, 205] on icon "circleInformation" at bounding box center [1515, 206] width 13 height 13
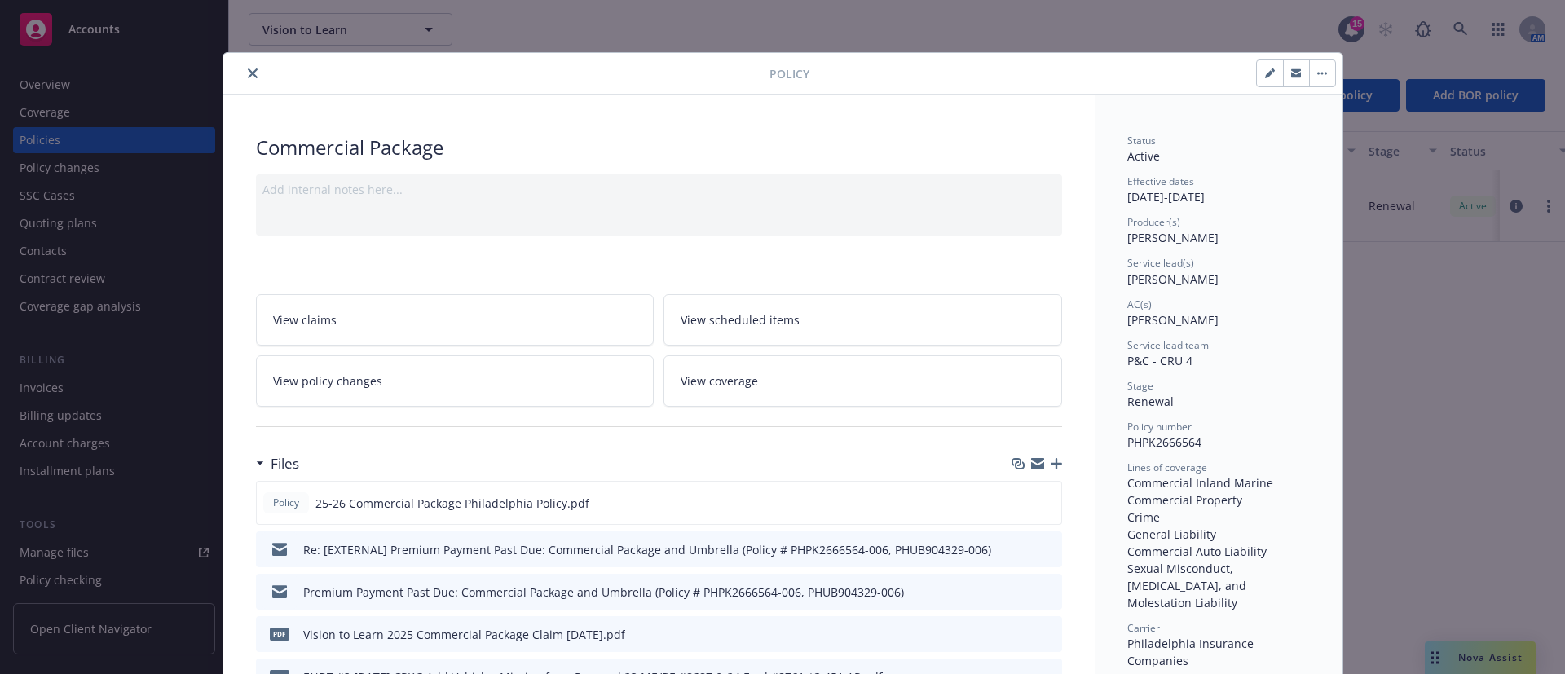
click at [248, 72] on icon "close" at bounding box center [253, 73] width 10 height 10
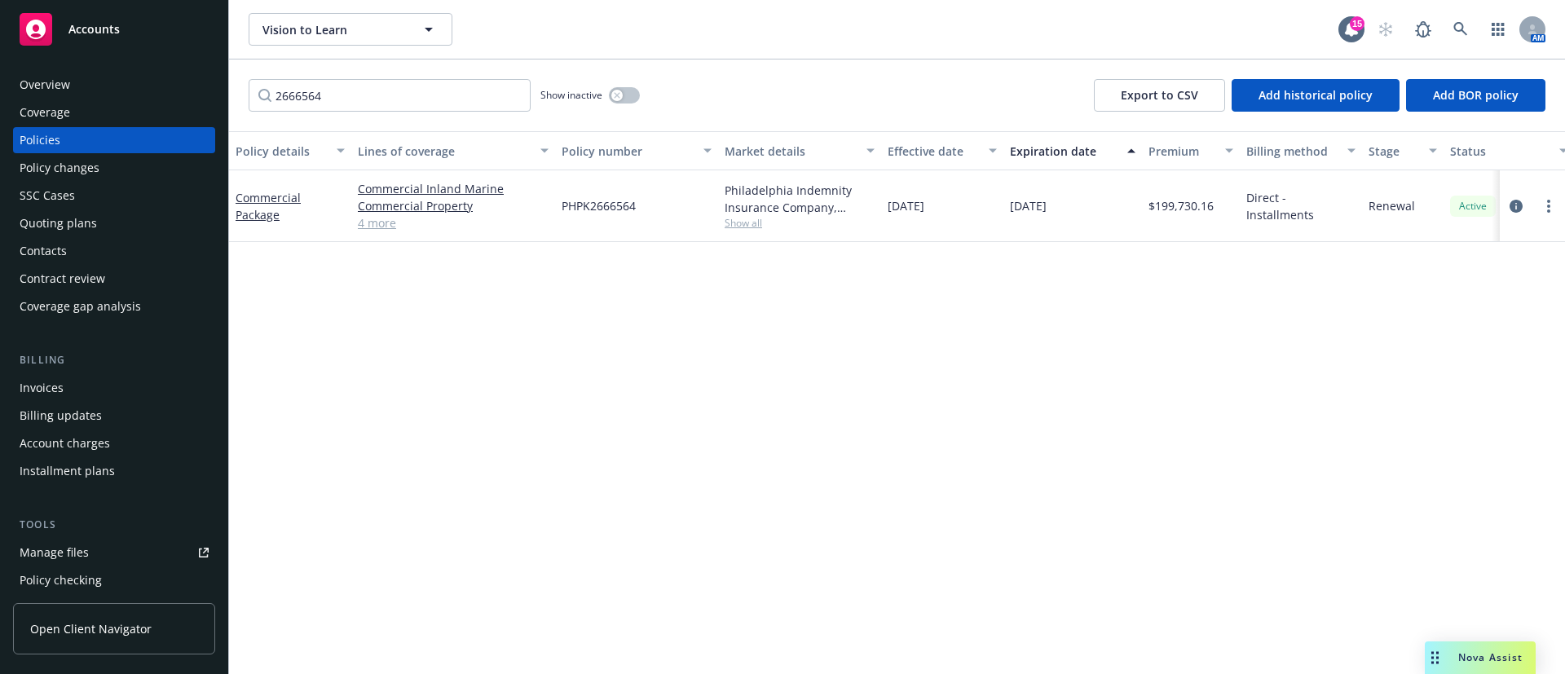
click at [122, 220] on div "Quoting plans" at bounding box center [114, 223] width 189 height 26
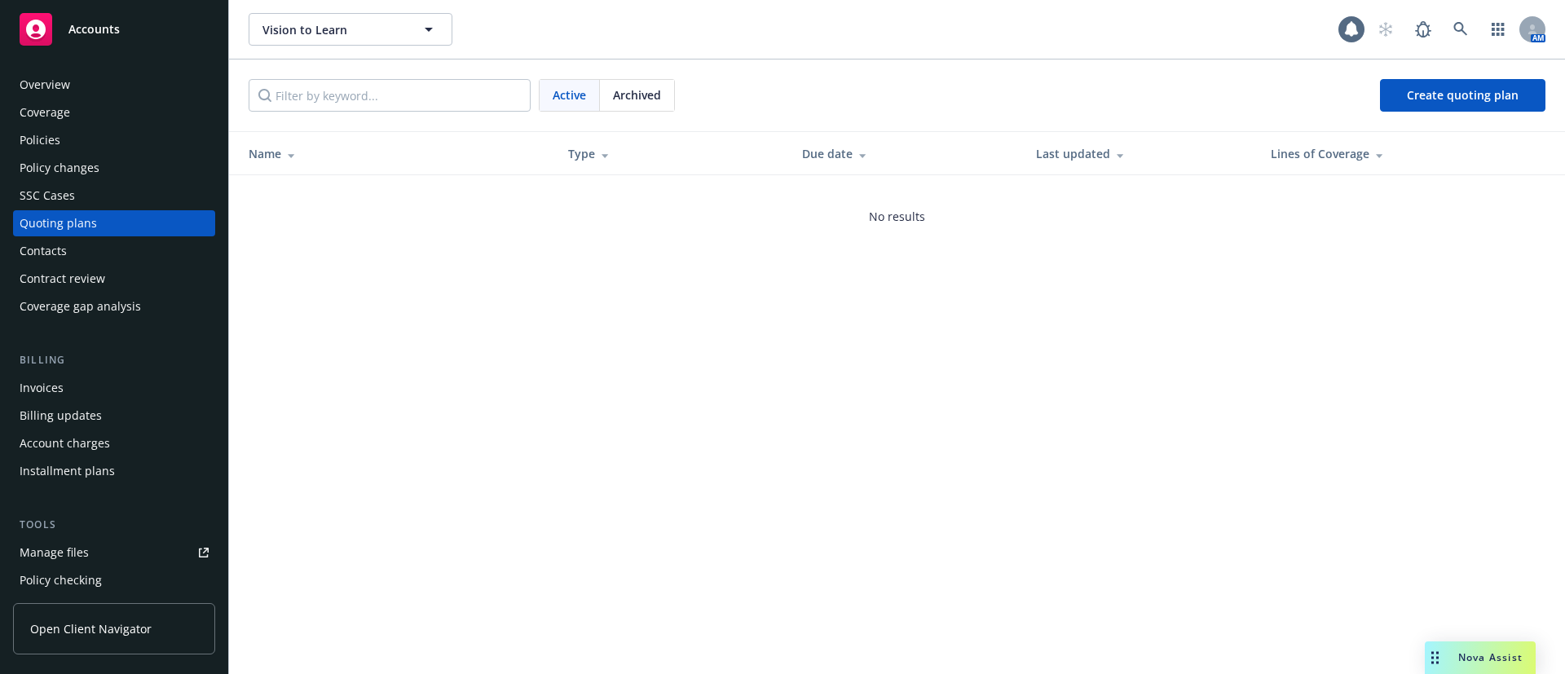
click at [121, 169] on div "Policy changes" at bounding box center [114, 168] width 189 height 26
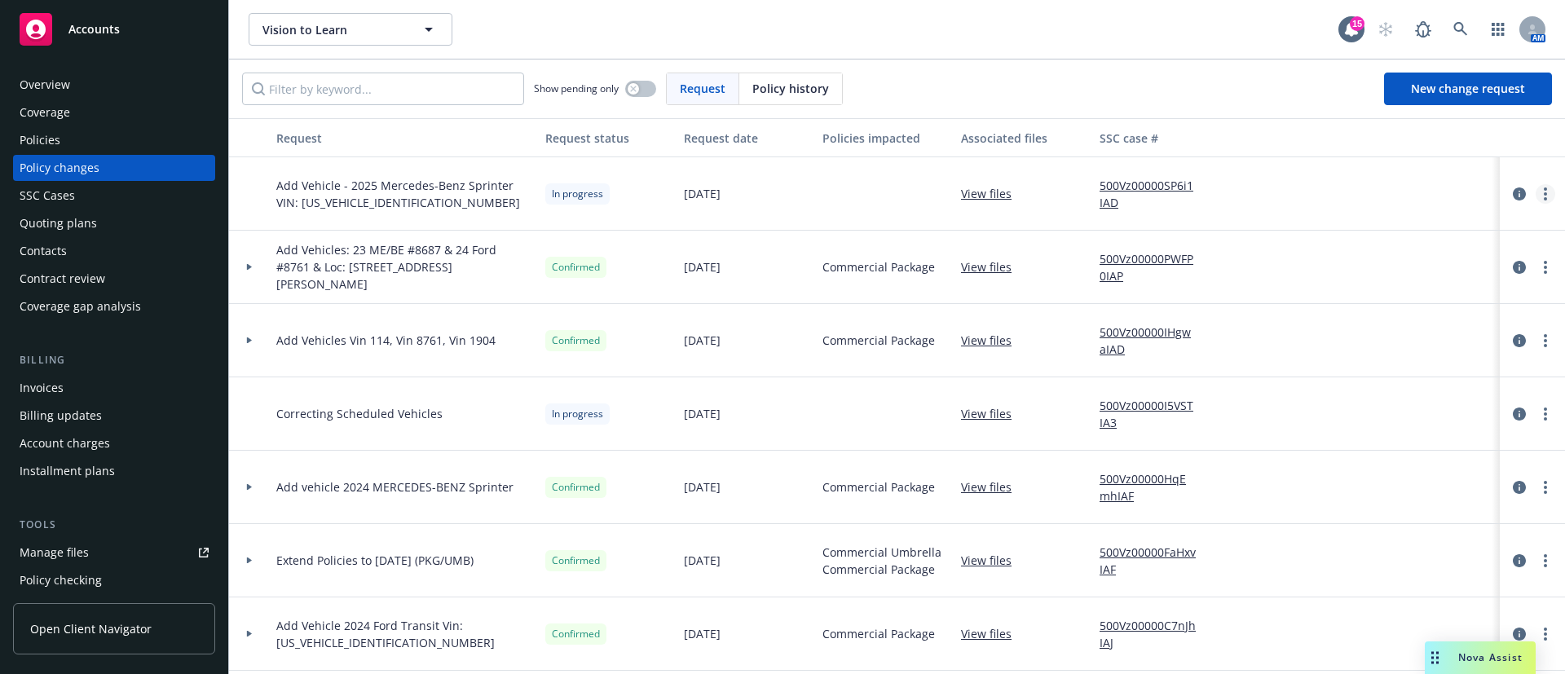
click at [1535, 191] on link "more" at bounding box center [1545, 194] width 20 height 20
click at [1363, 322] on link "Resume workflow" at bounding box center [1395, 325] width 279 height 33
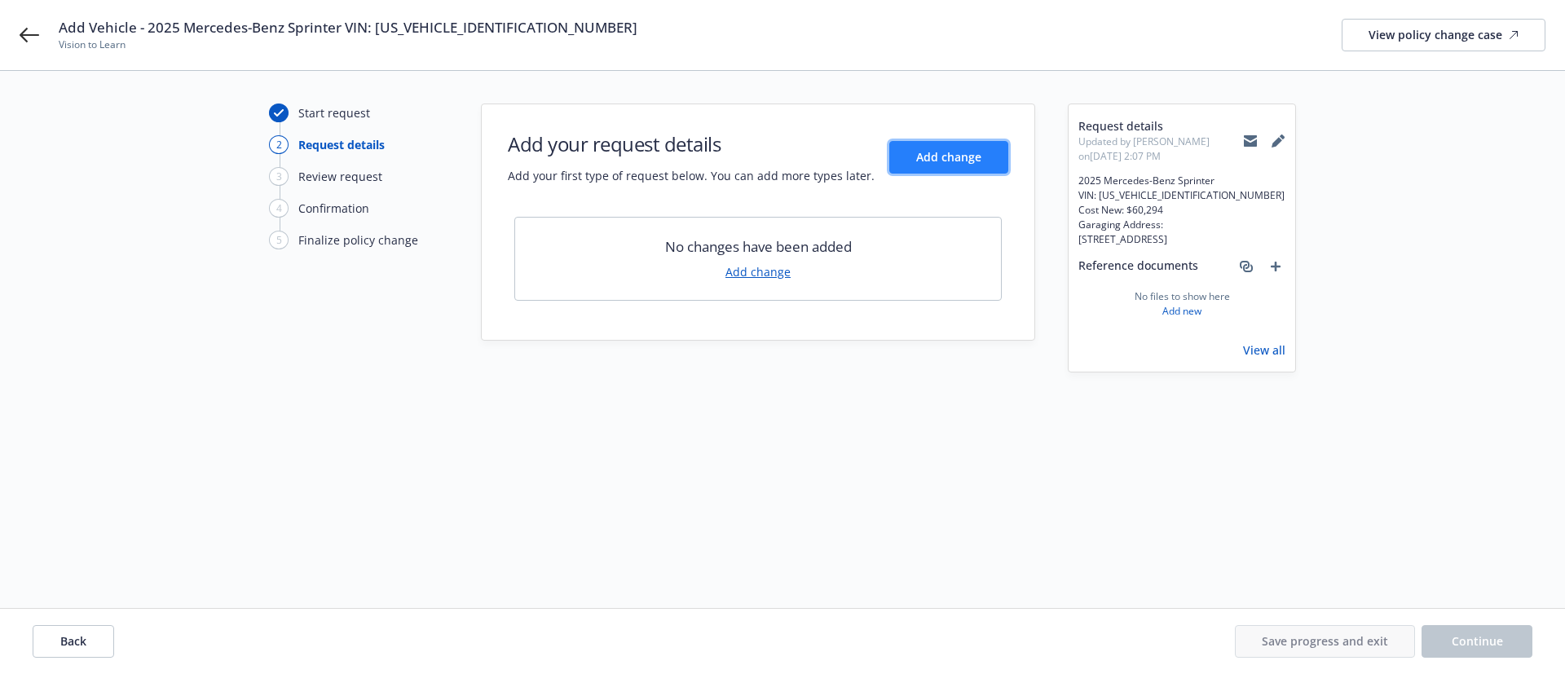
click at [944, 165] on button "Add change" at bounding box center [948, 157] width 119 height 33
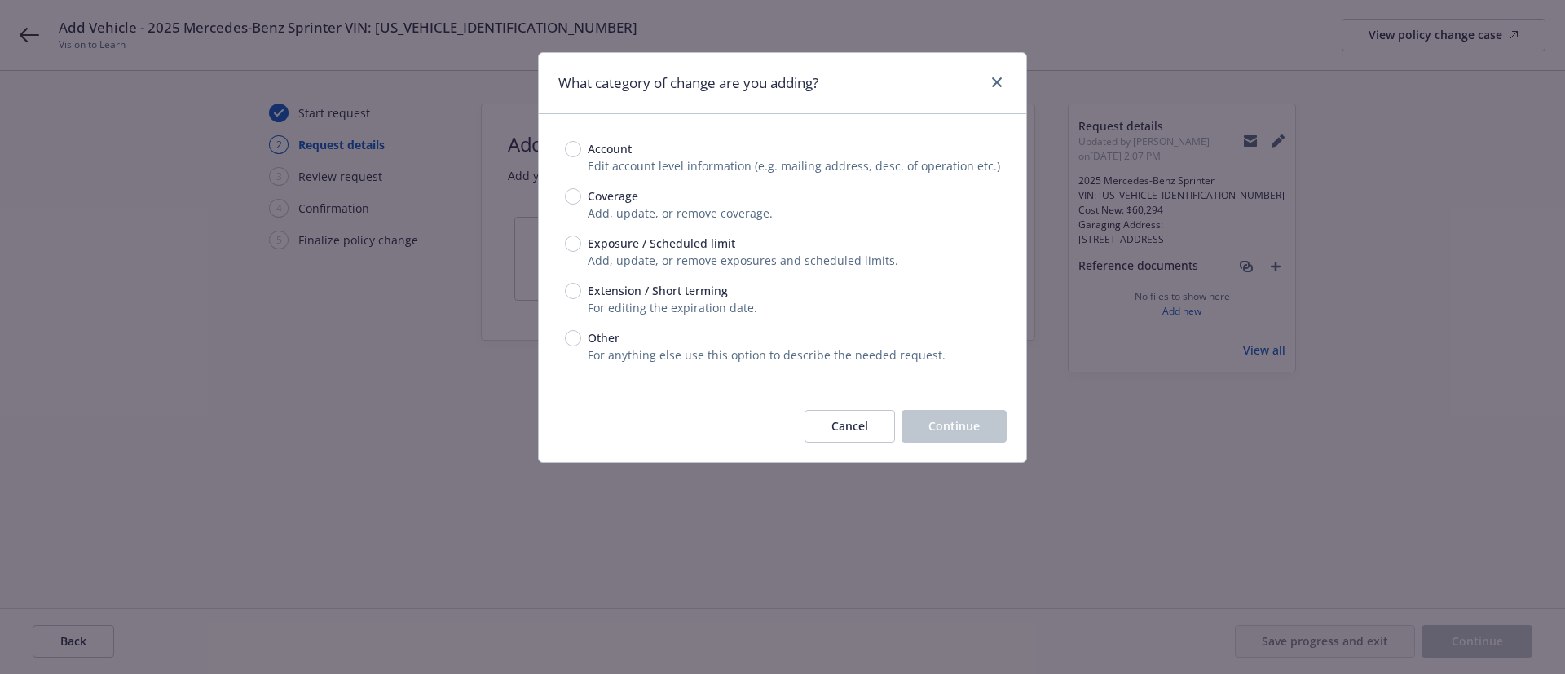
click at [622, 240] on span "Exposure / Scheduled limit" at bounding box center [661, 243] width 147 height 17
click at [581, 240] on input "Exposure / Scheduled limit" at bounding box center [573, 243] width 16 height 16
click at [967, 427] on span "Continue" at bounding box center [953, 425] width 51 height 15
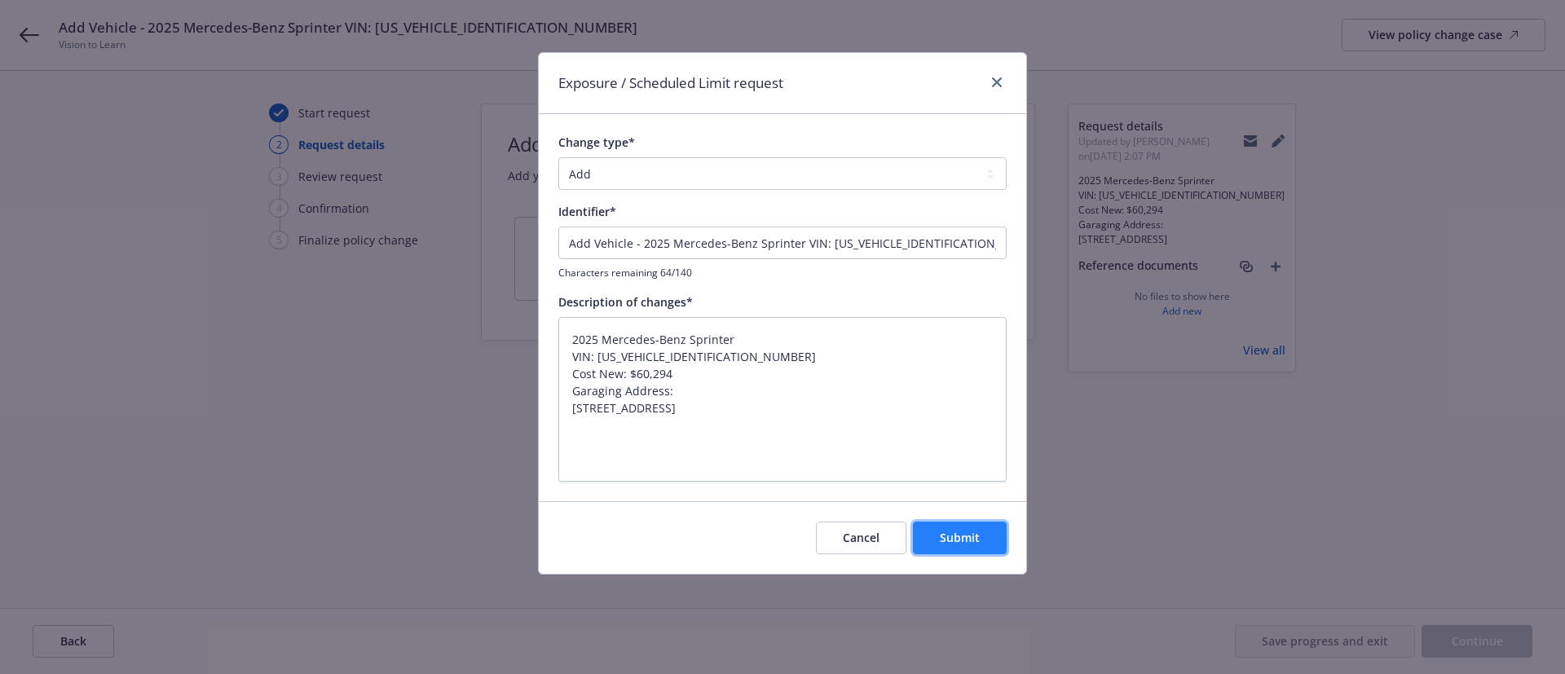
click at [974, 539] on span "Submit" at bounding box center [960, 537] width 40 height 15
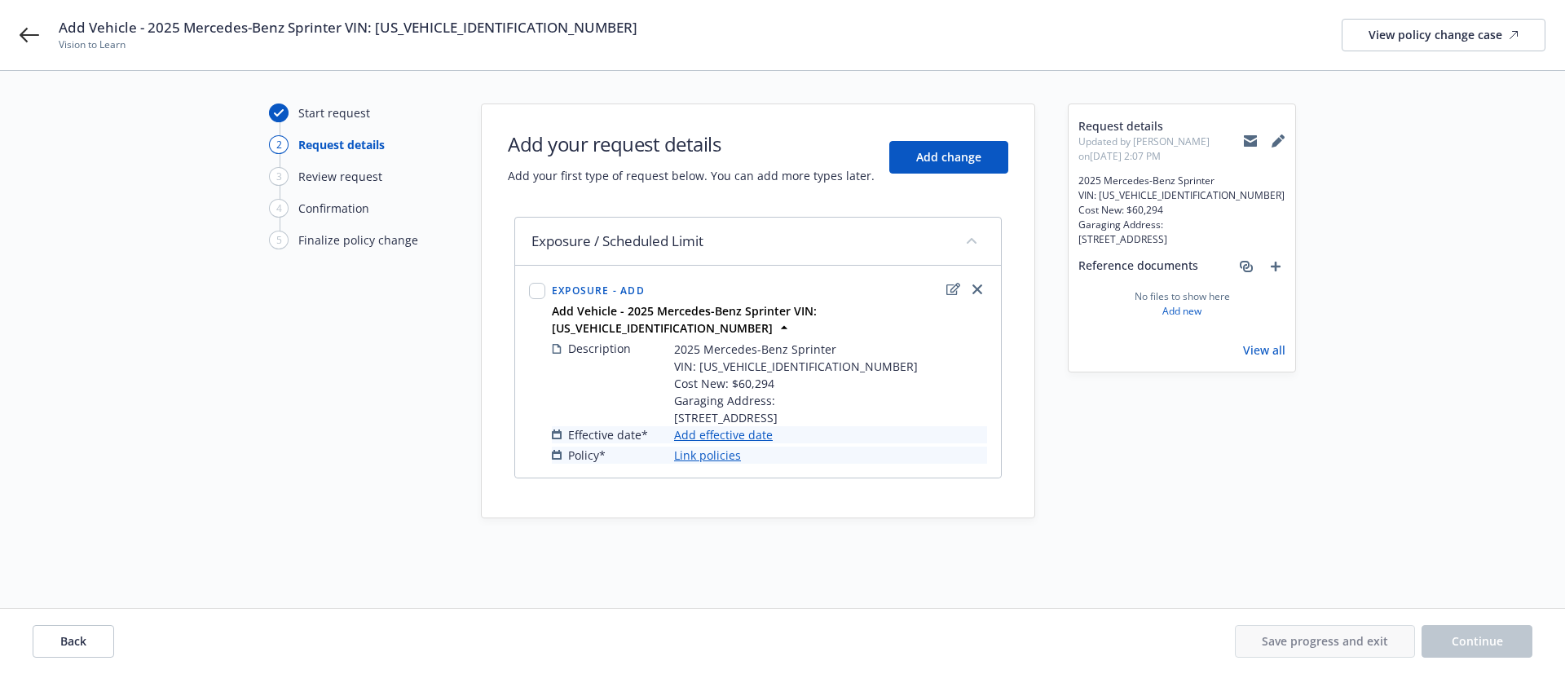
click at [751, 443] on link "Add effective date" at bounding box center [723, 434] width 99 height 17
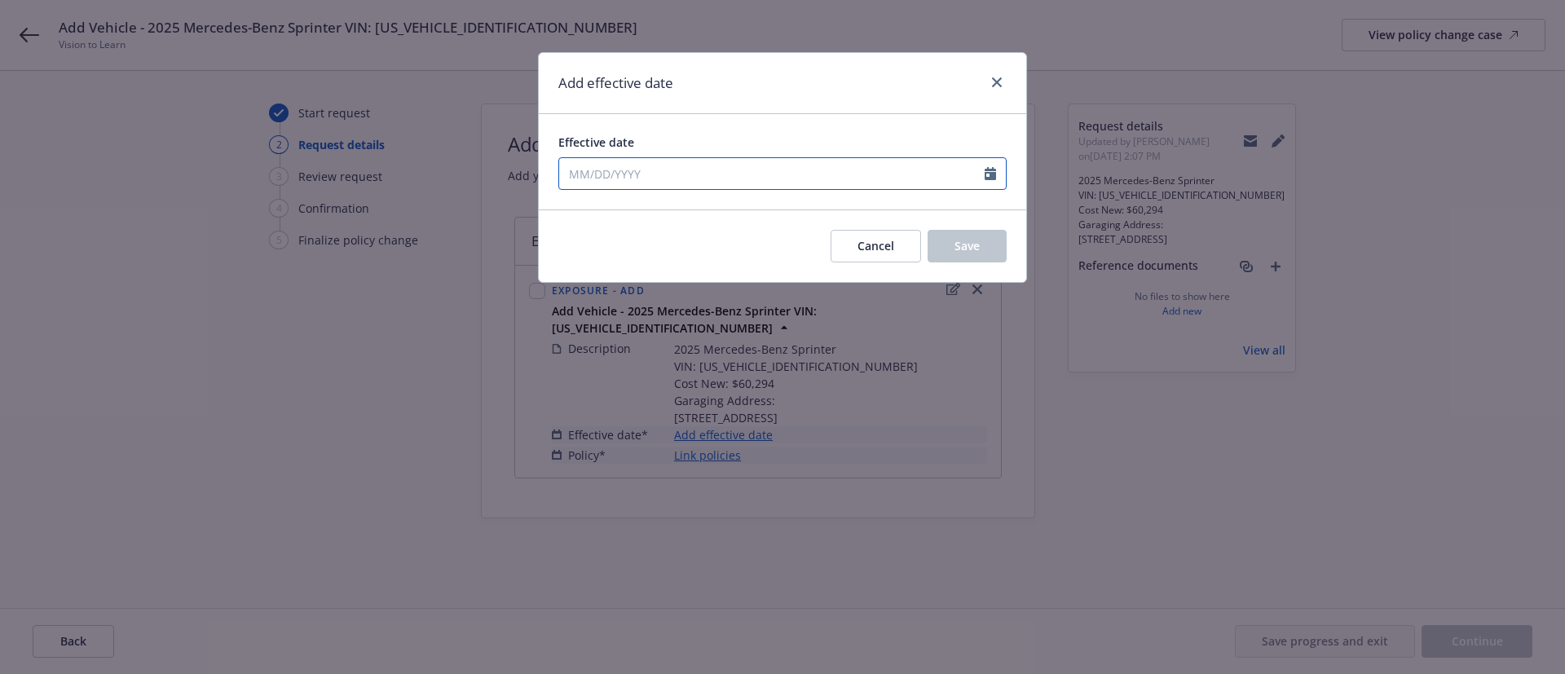
click at [986, 176] on icon "Calendar" at bounding box center [989, 173] width 11 height 13
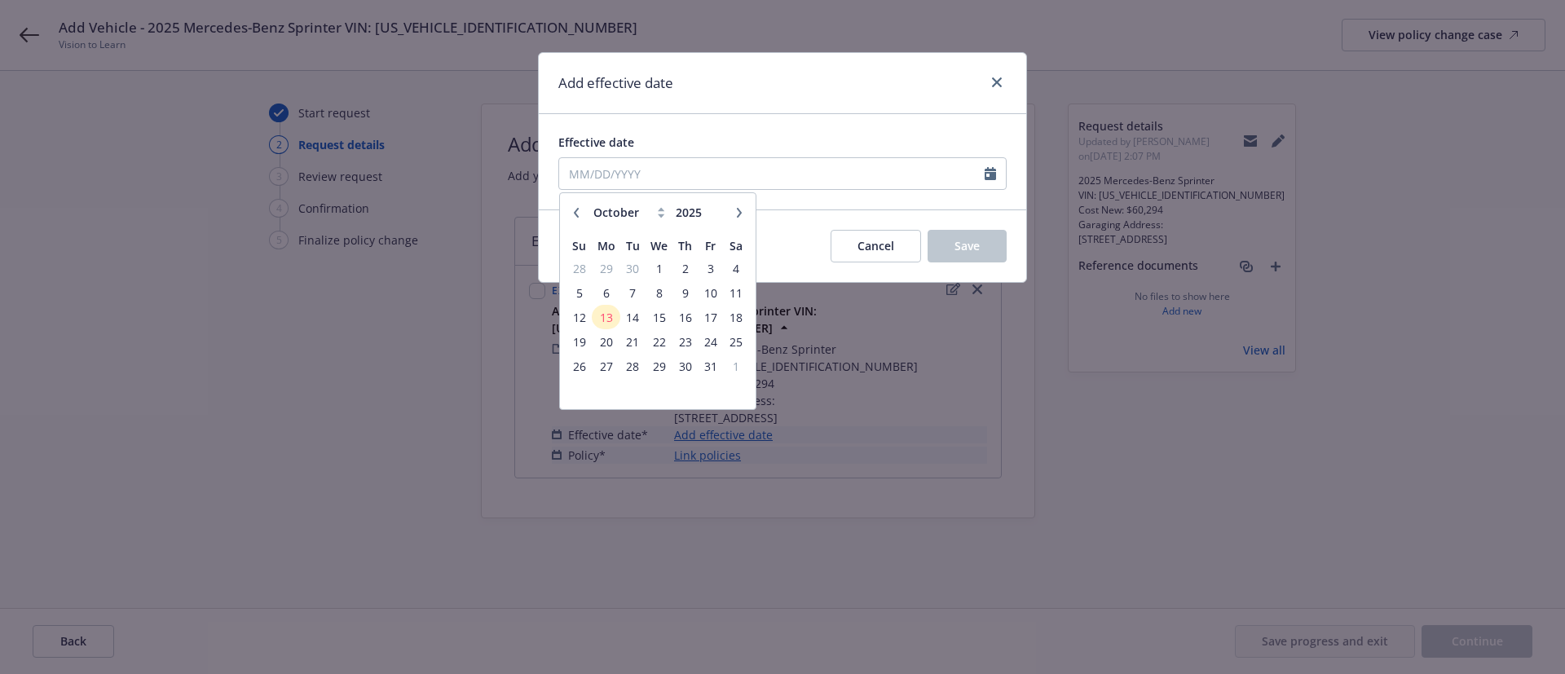
click at [579, 213] on icon "button" at bounding box center [576, 213] width 10 height 10
click at [610, 262] on span "1" at bounding box center [605, 268] width 24 height 20
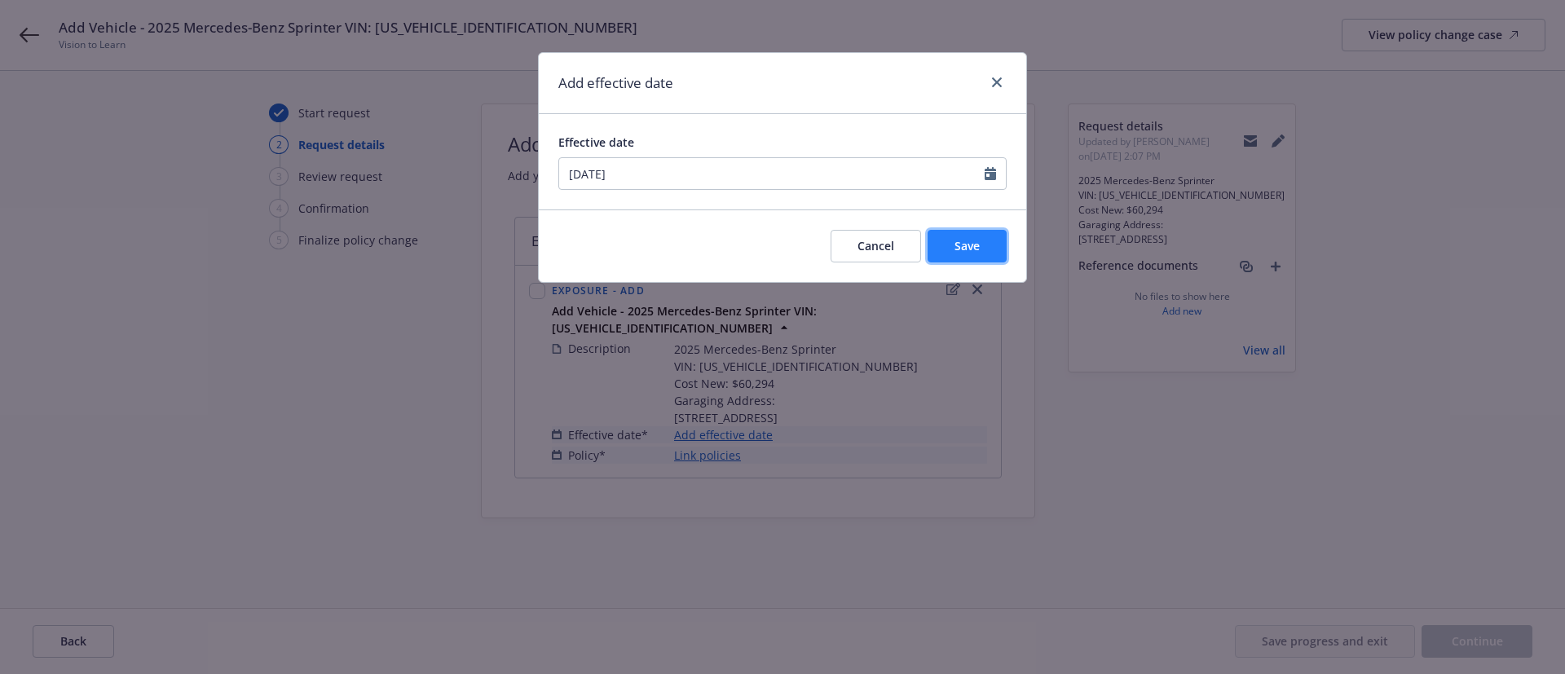
click at [986, 244] on button "Save" at bounding box center [966, 246] width 79 height 33
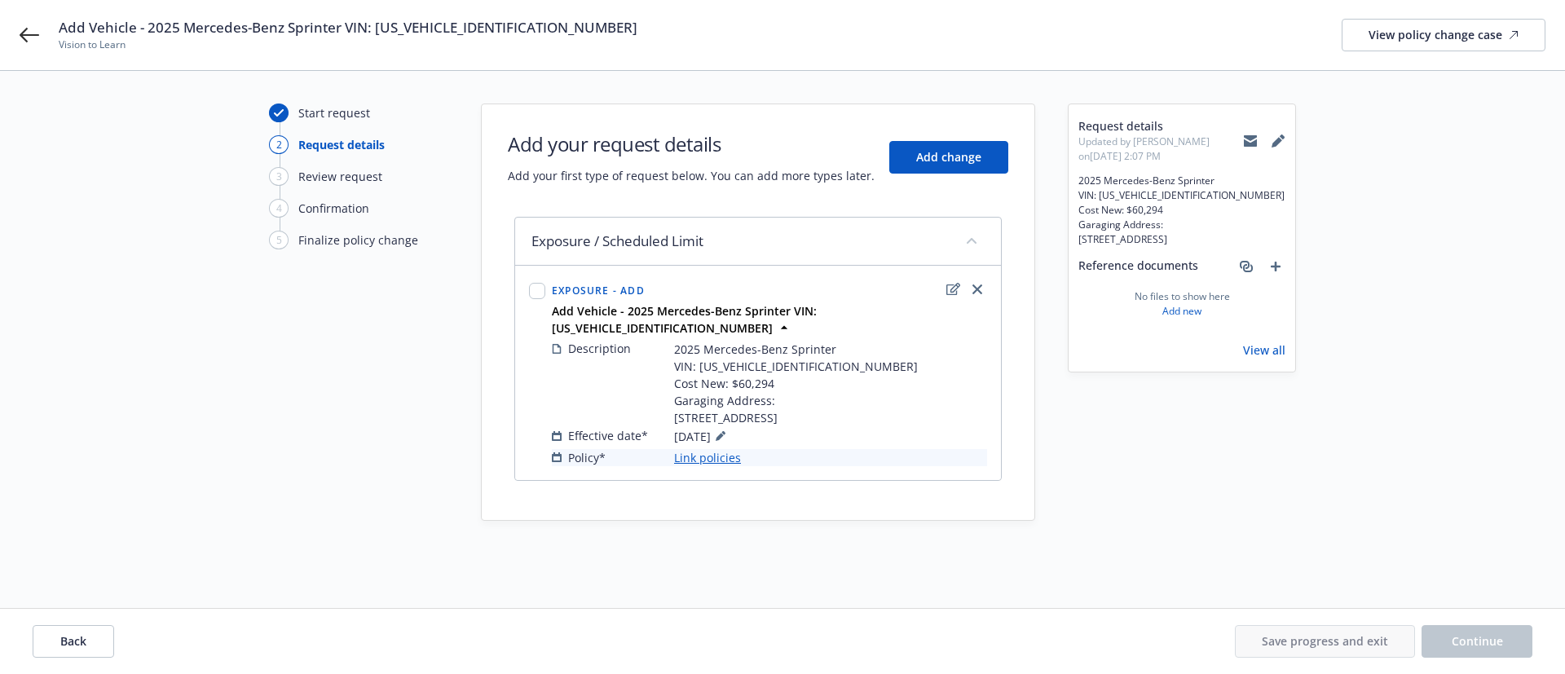
click at [711, 466] on link "Link policies" at bounding box center [707, 457] width 67 height 17
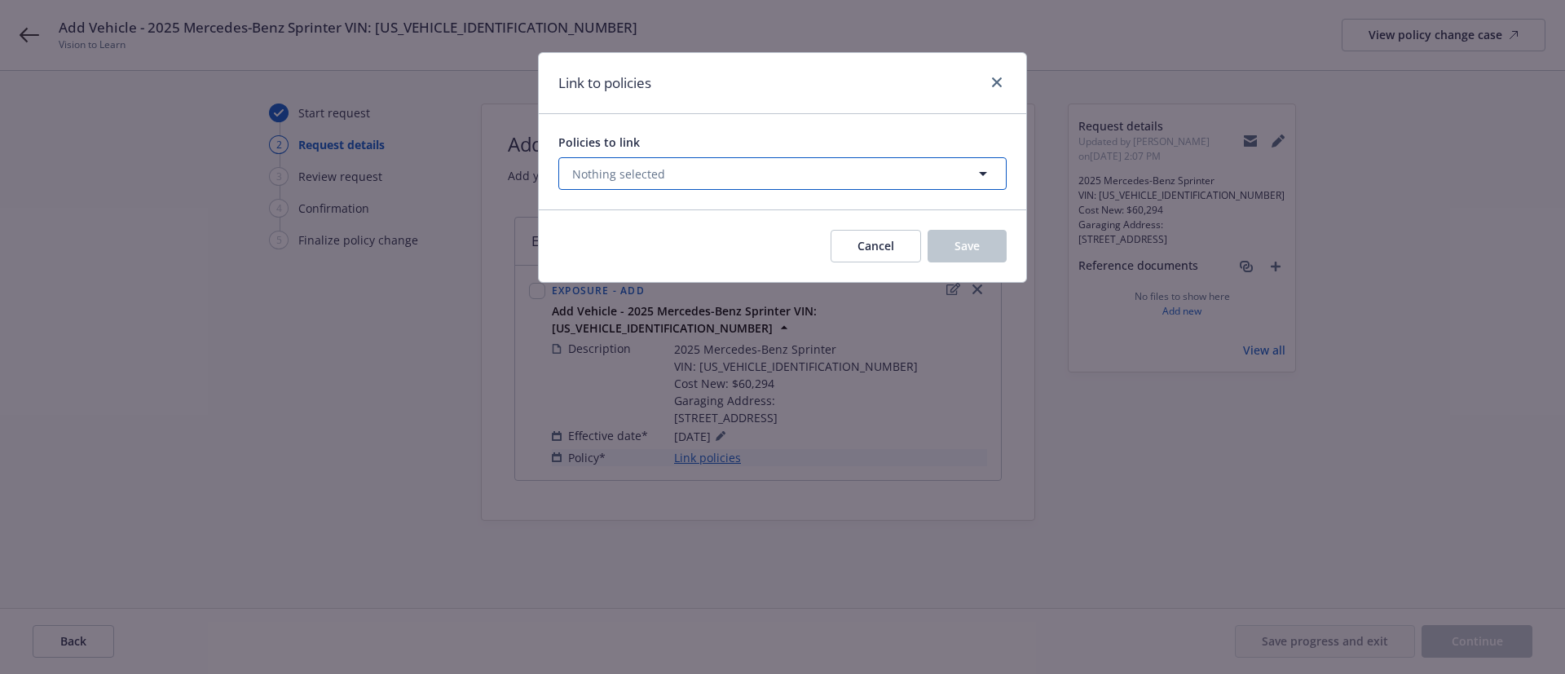
click at [630, 178] on span "Nothing selected" at bounding box center [618, 173] width 93 height 17
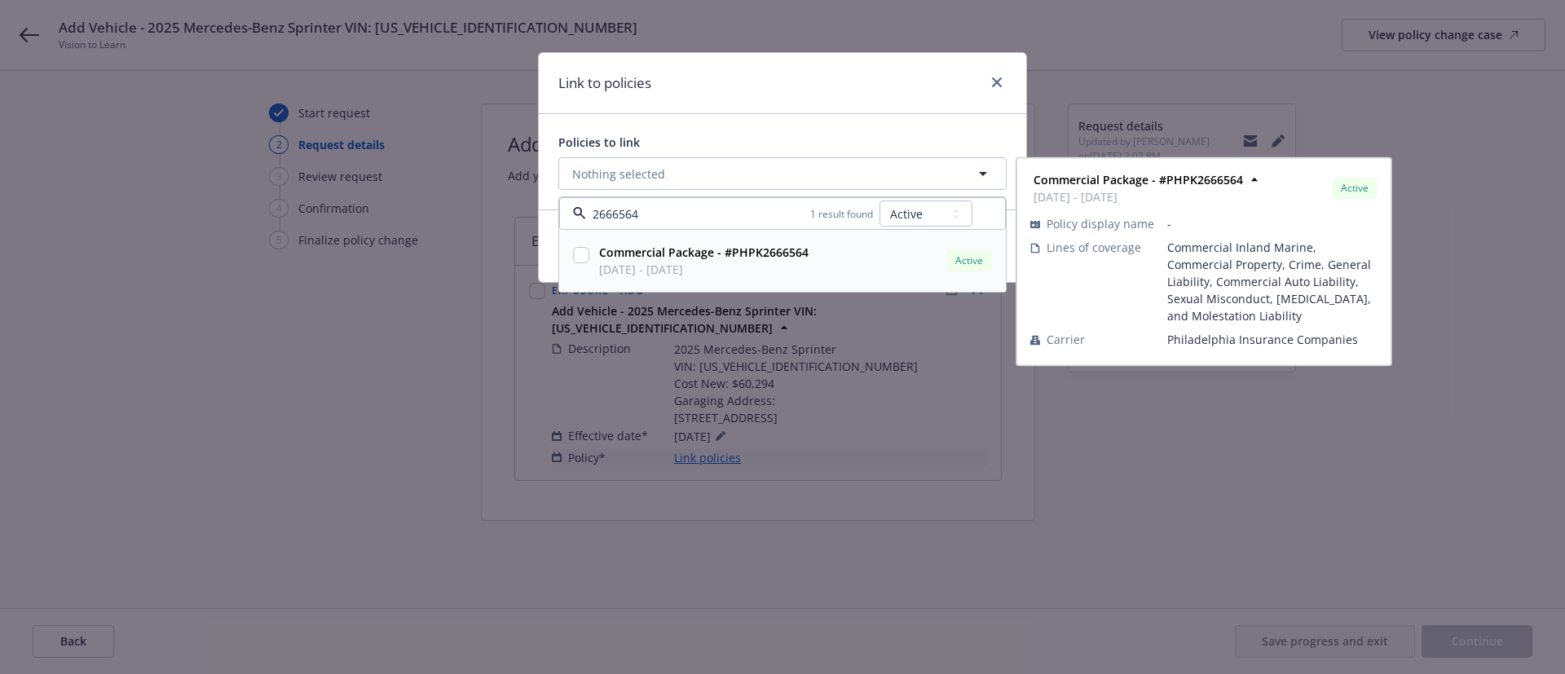
drag, startPoint x: 666, startPoint y: 260, endPoint x: 670, endPoint y: 244, distance: 16.8
click at [665, 261] on div "Commercial Package - #PHPK2666564 07/01/2025 - 07/01/2026" at bounding box center [703, 261] width 209 height 34
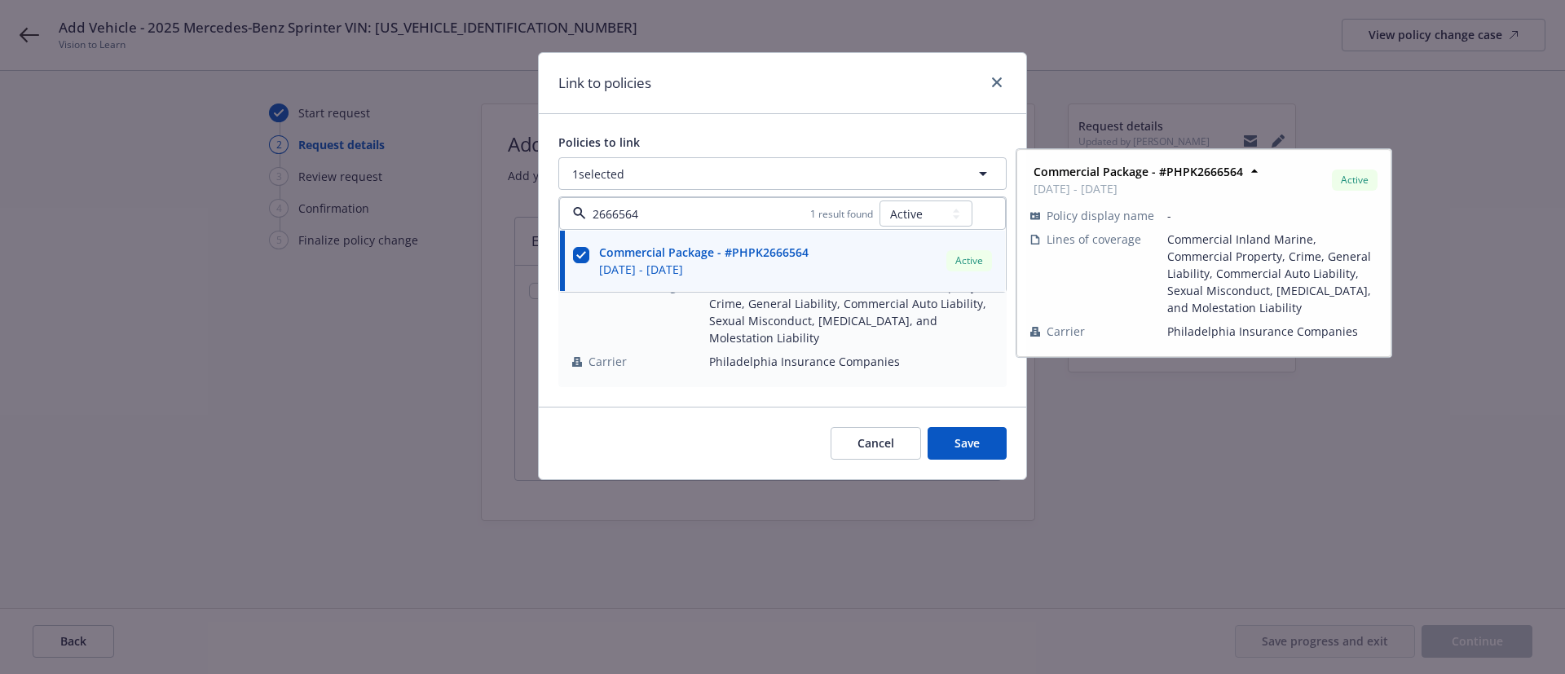
drag, startPoint x: 801, startPoint y: 126, endPoint x: 823, endPoint y: 121, distance: 22.5
click at [801, 126] on div "Policies to link 1 selected 2666564 1 result found All Active Upcoming Expired …" at bounding box center [782, 260] width 487 height 293
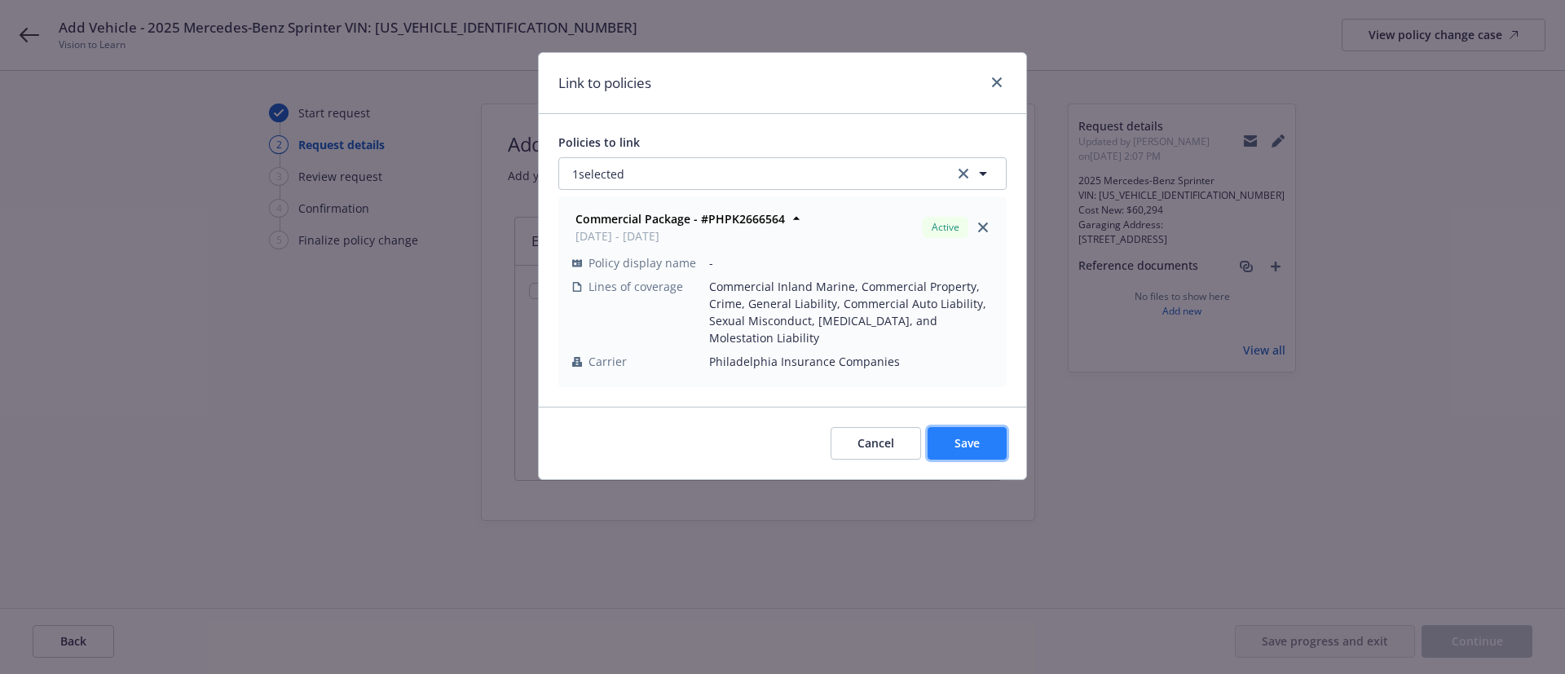
click at [964, 442] on span "Save" at bounding box center [966, 442] width 25 height 15
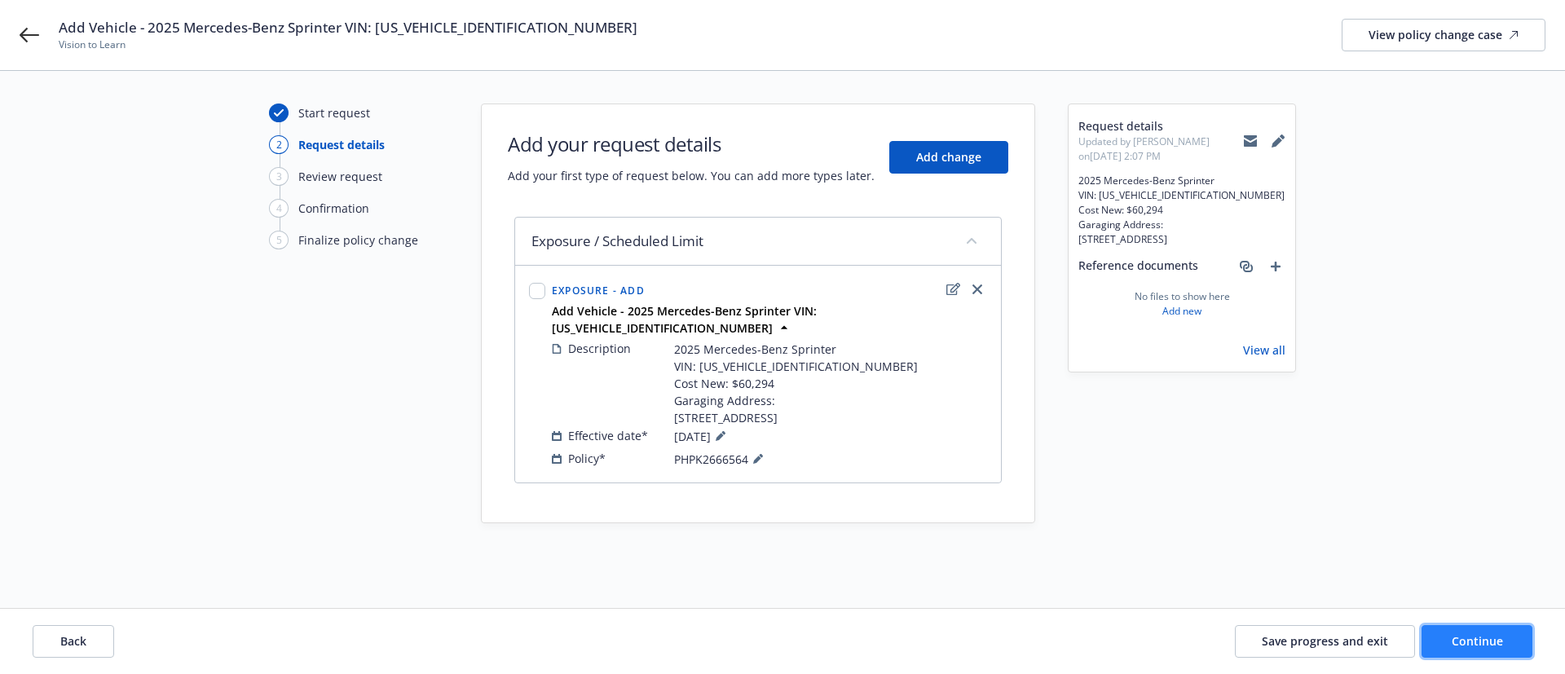
click at [1502, 636] on button "Continue" at bounding box center [1476, 641] width 111 height 33
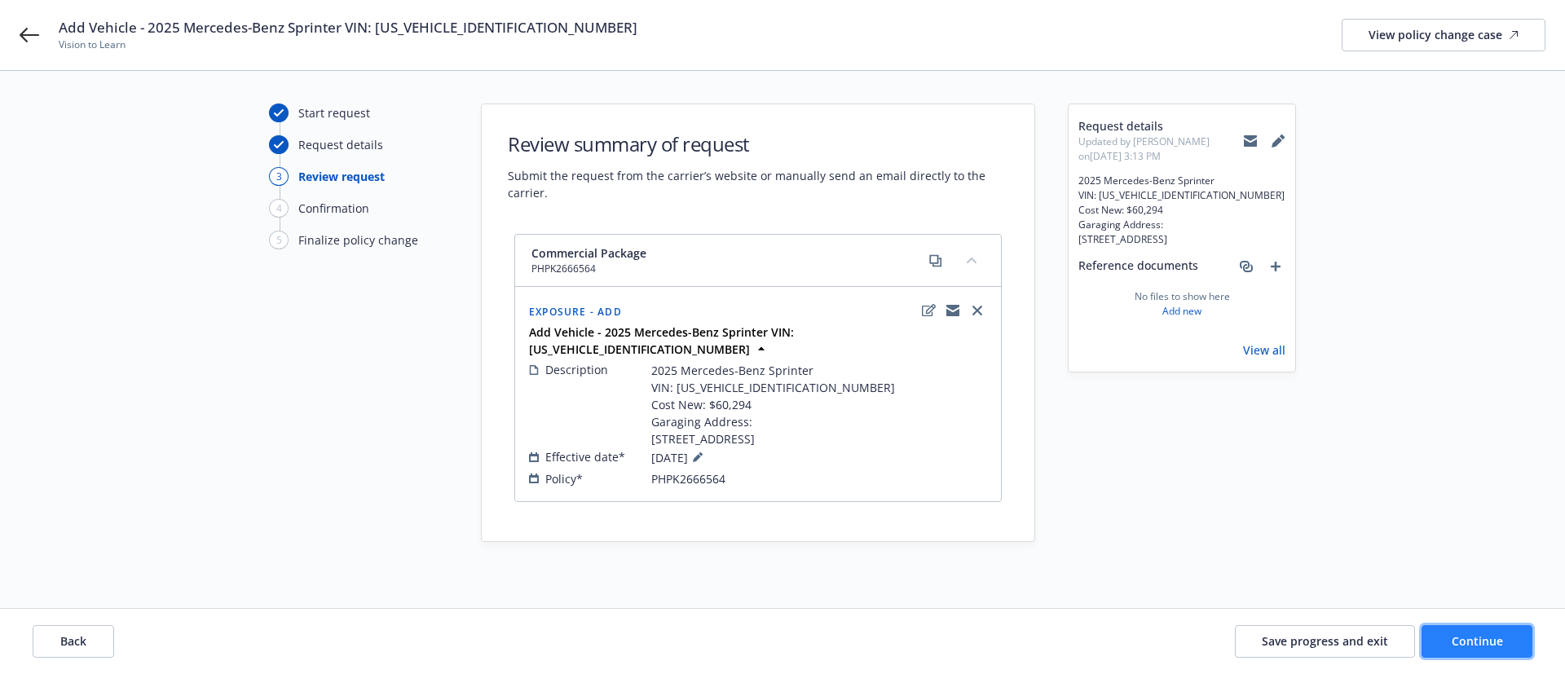
click at [1485, 632] on button "Continue" at bounding box center [1476, 641] width 111 height 33
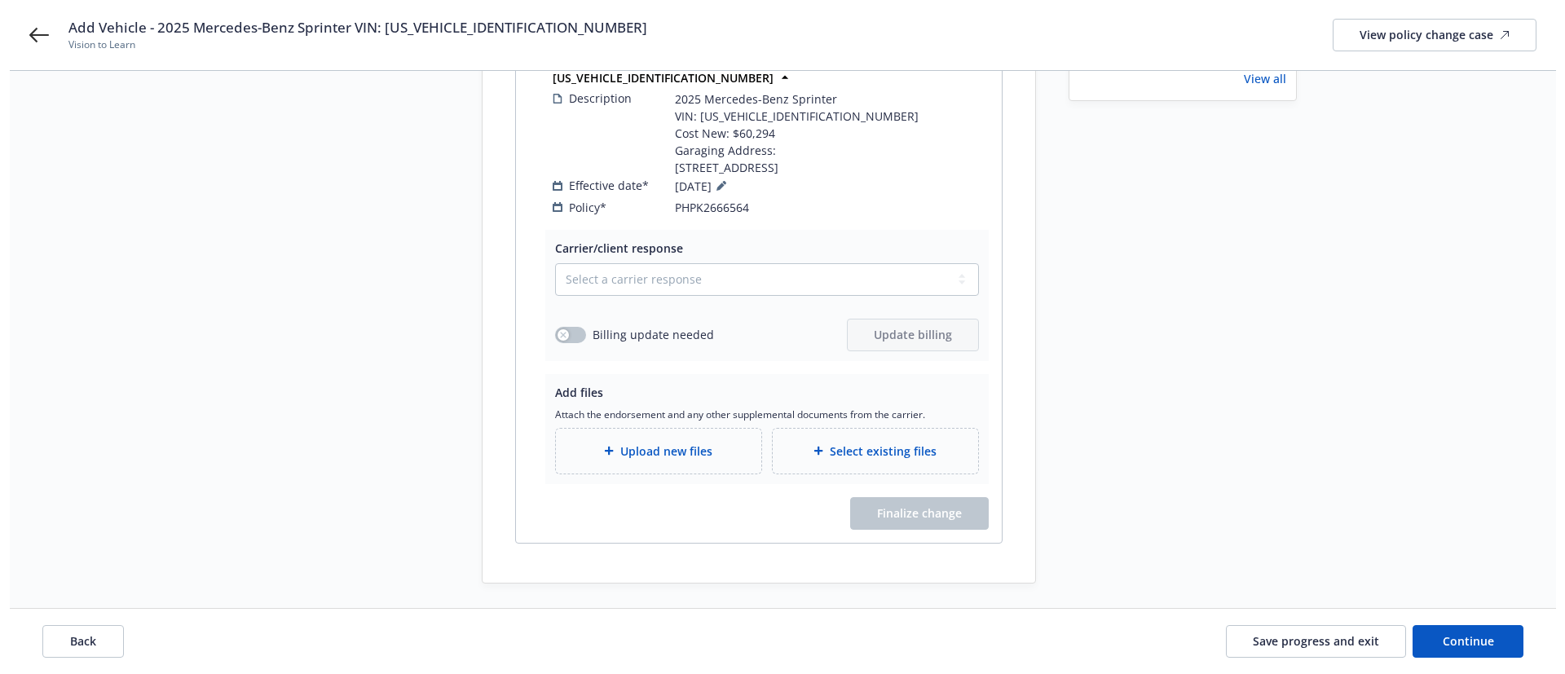
scroll to position [279, 0]
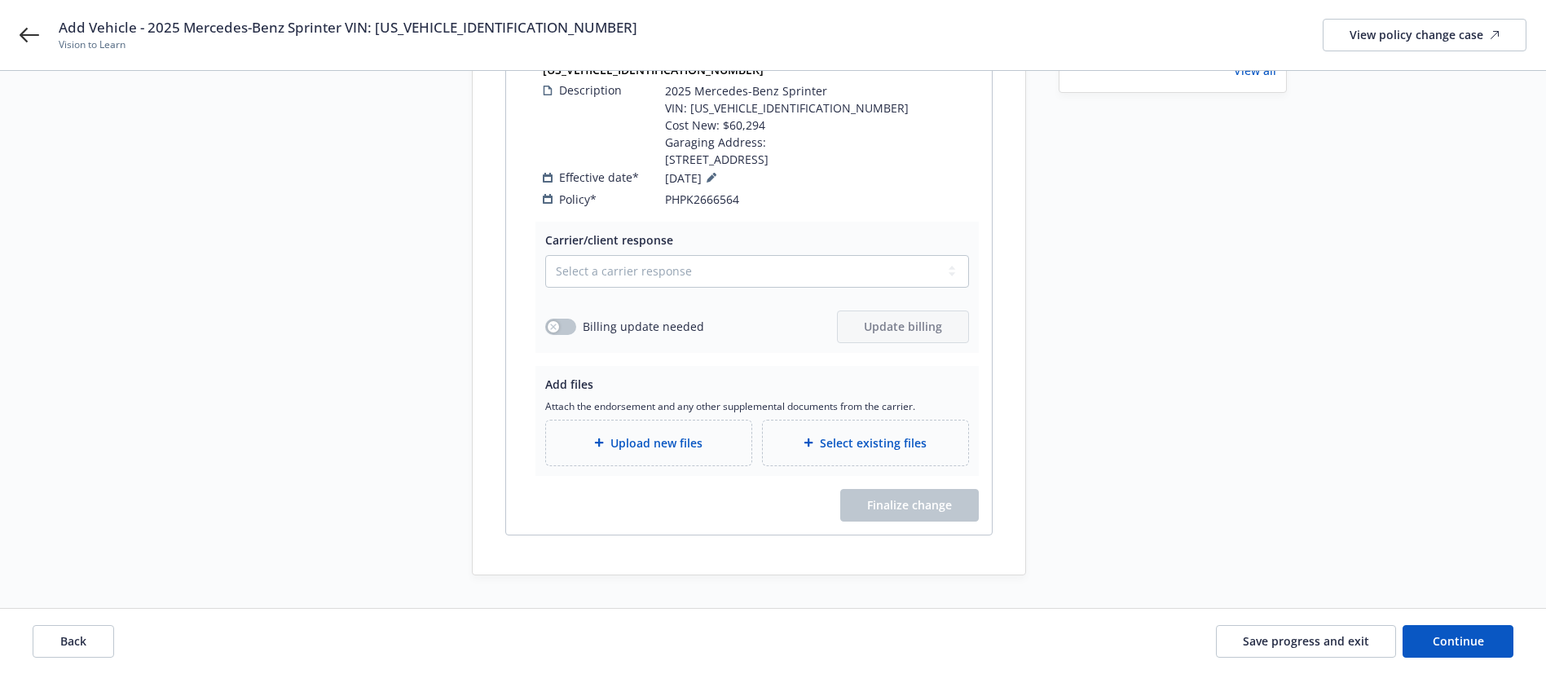
click at [720, 442] on div "Upload new files" at bounding box center [648, 443] width 179 height 19
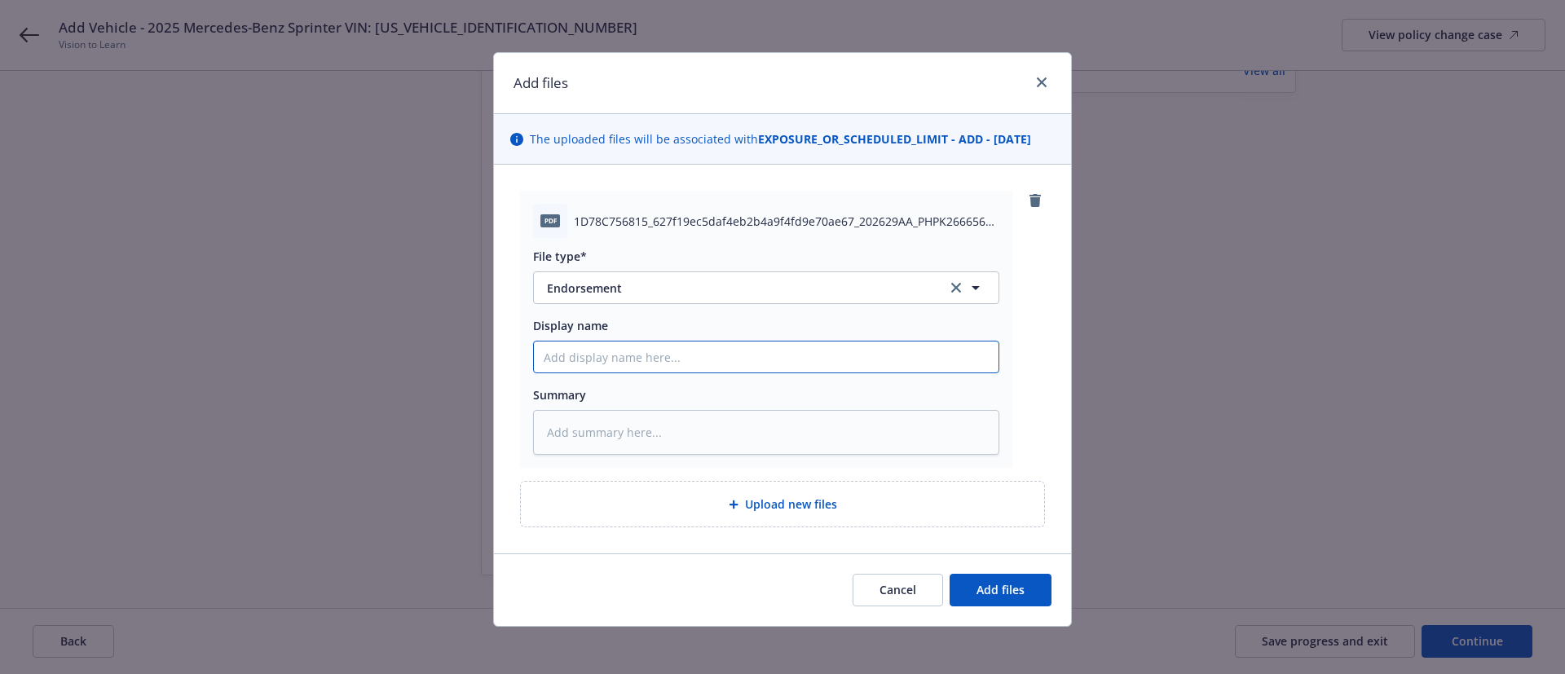
click at [688, 363] on input "Display name" at bounding box center [766, 356] width 464 height 31
click at [998, 590] on span "Add files" at bounding box center [1000, 589] width 48 height 15
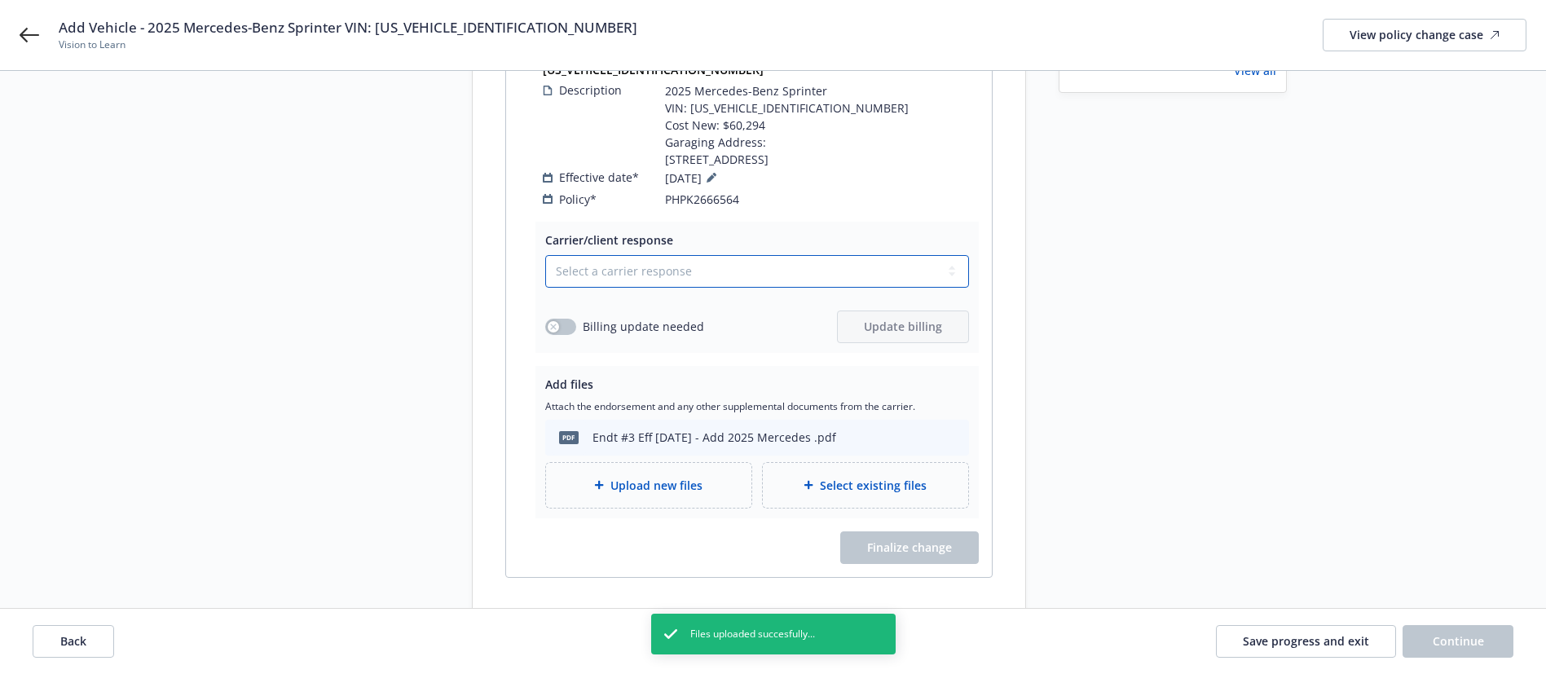
drag, startPoint x: 731, startPoint y: 273, endPoint x: 715, endPoint y: 284, distance: 19.9
click at [731, 273] on select "Select a carrier response Accepted Accepted with revision No endorsement needed…" at bounding box center [757, 271] width 424 height 33
click at [545, 255] on select "Select a carrier response Accepted Accepted with revision No endorsement needed…" at bounding box center [757, 271] width 424 height 33
click at [560, 322] on button "button" at bounding box center [560, 327] width 31 height 16
click at [879, 323] on span "Update billing" at bounding box center [903, 326] width 78 height 15
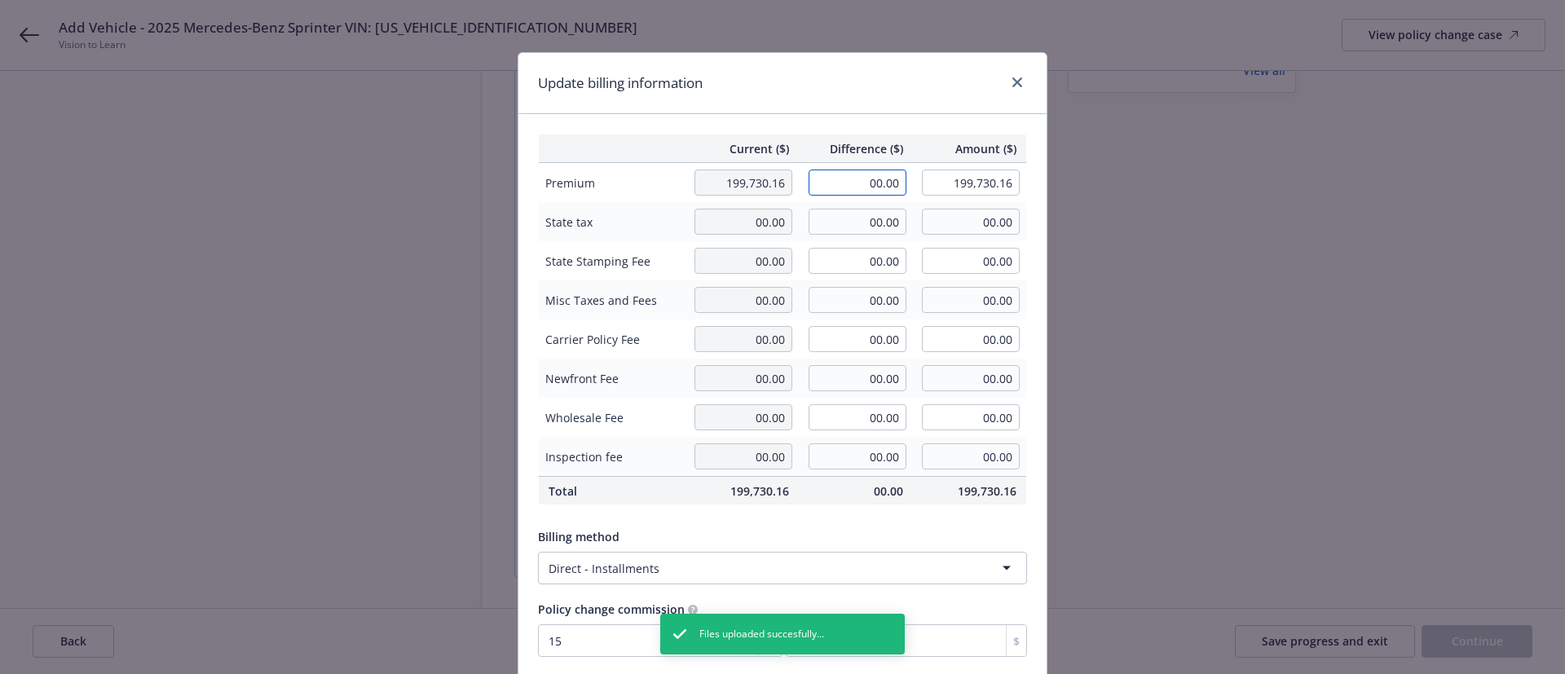
drag, startPoint x: 852, startPoint y: 180, endPoint x: 966, endPoint y: 178, distance: 114.9
click at [966, 178] on tr "Premium 199,730.16 00.00 199,730.16" at bounding box center [783, 183] width 488 height 40
paste input "2,705"
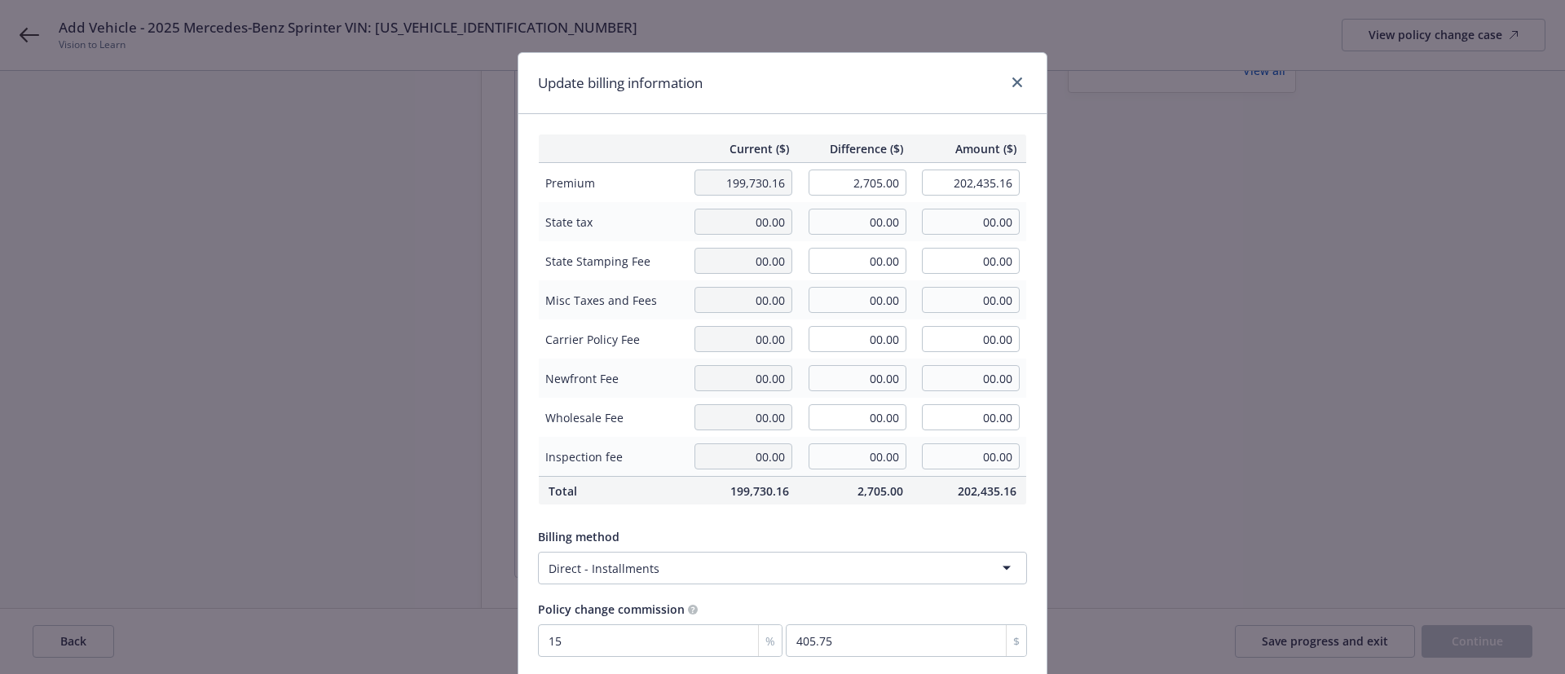
click at [856, 103] on div "Update billing information" at bounding box center [782, 83] width 528 height 61
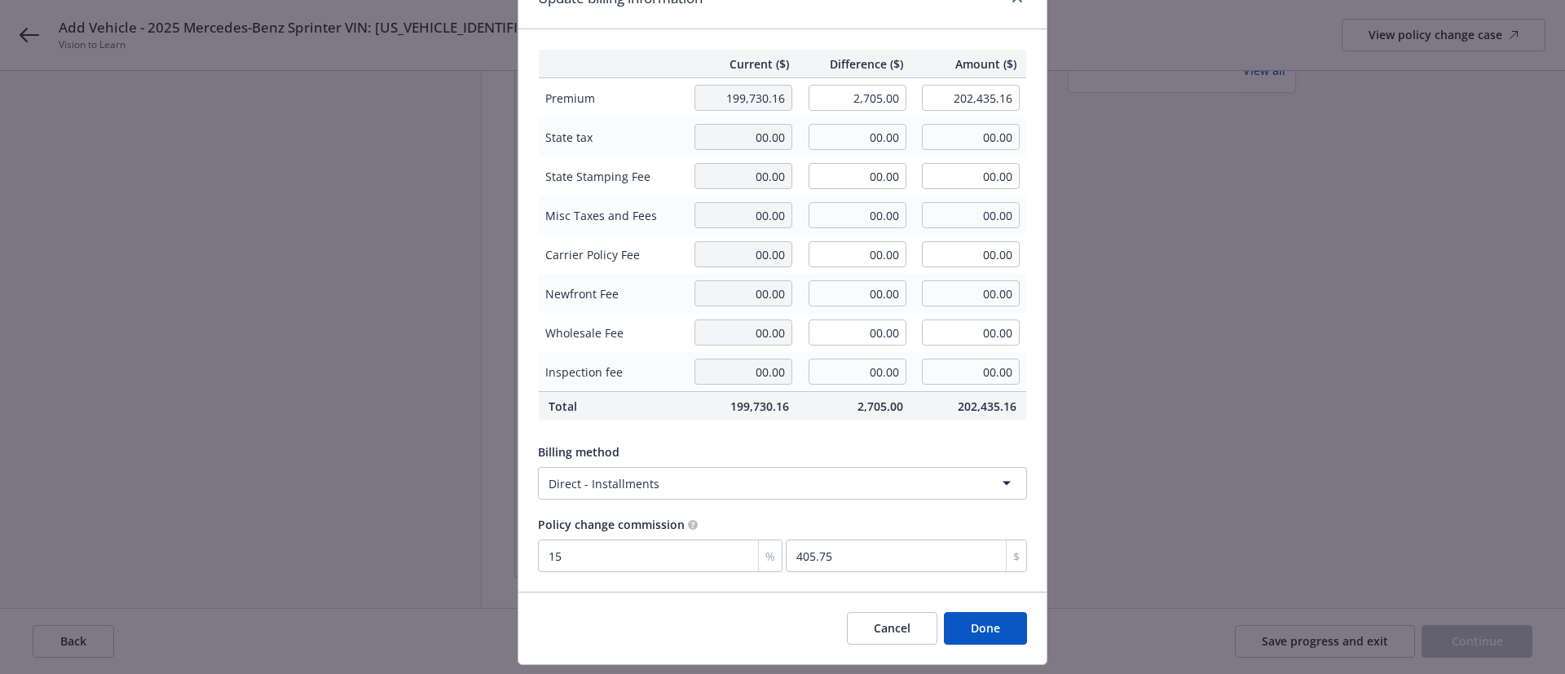
scroll to position [128, 0]
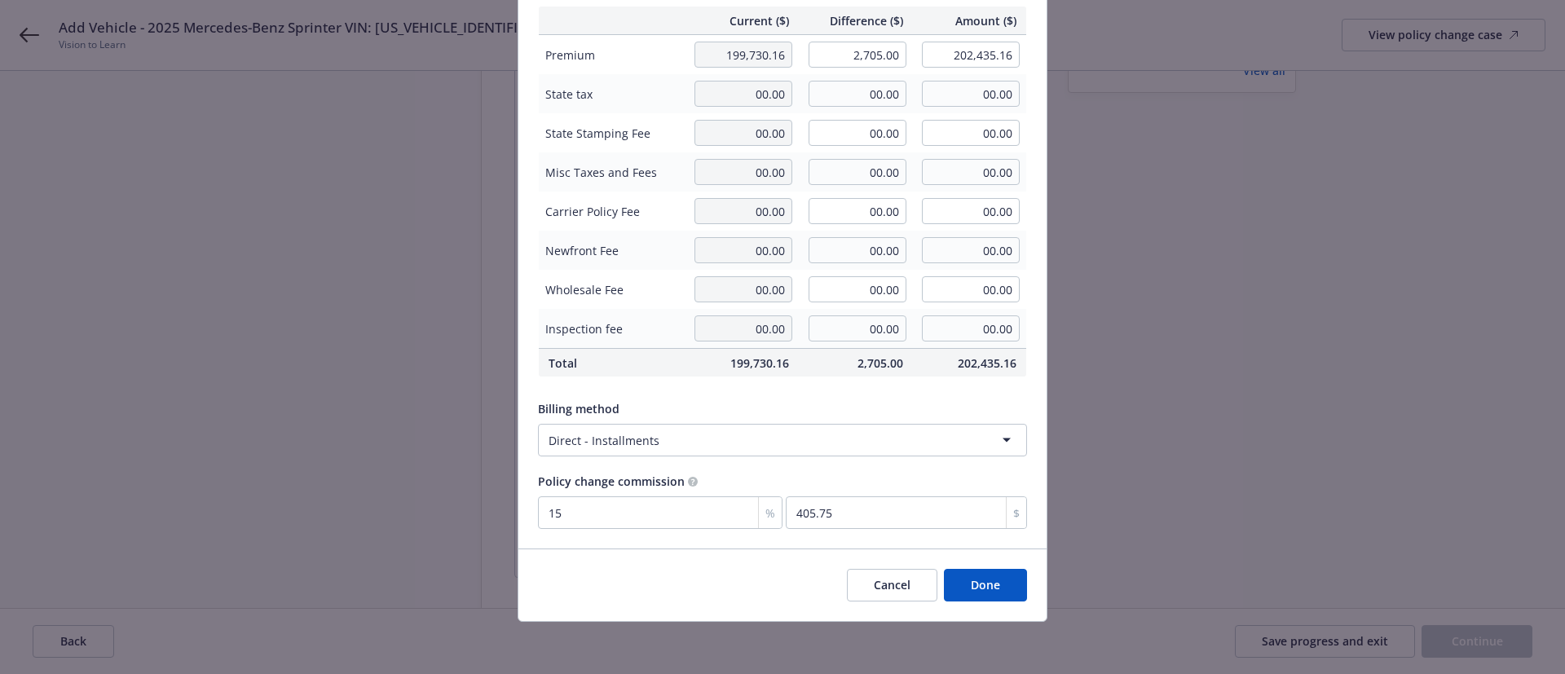
click at [998, 587] on button "Done" at bounding box center [985, 585] width 83 height 33
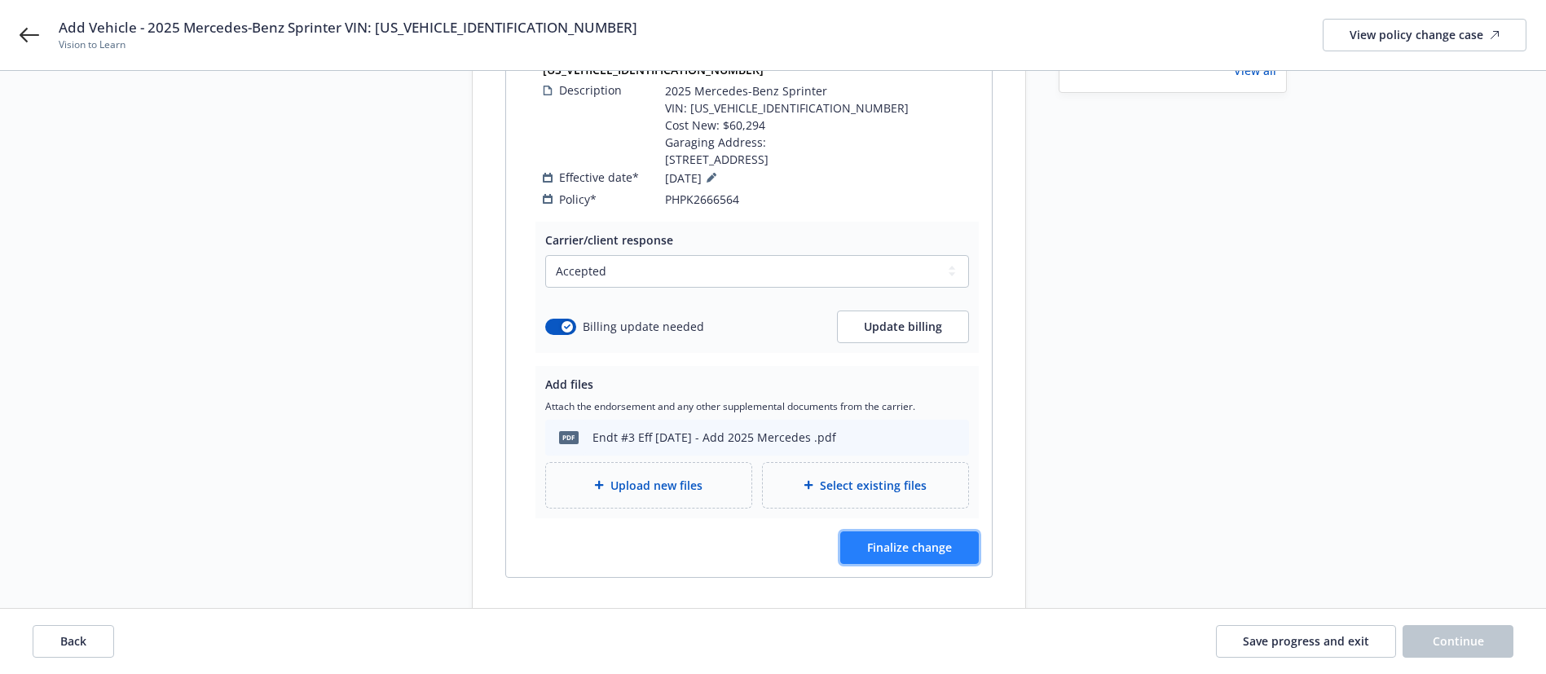
click at [930, 540] on span "Finalize change" at bounding box center [909, 546] width 85 height 15
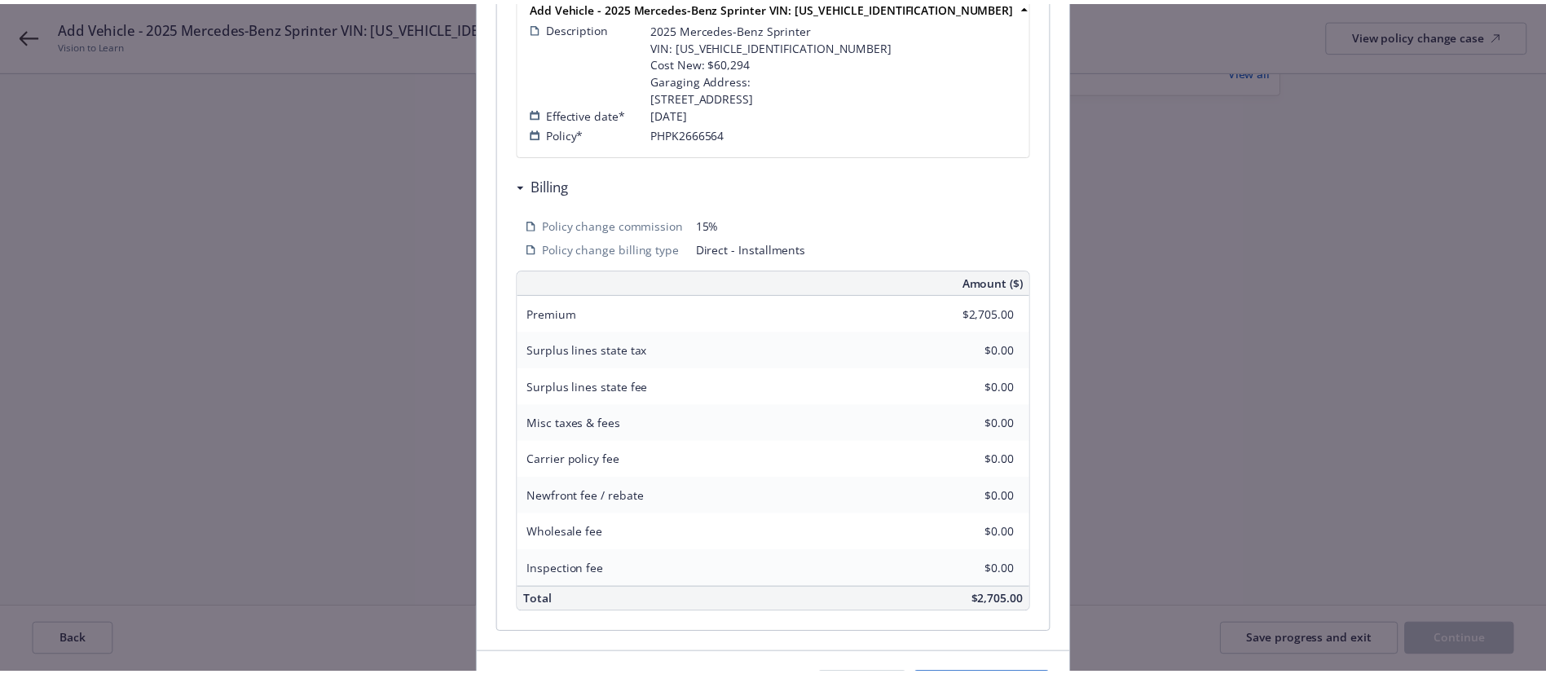
scroll to position [530, 0]
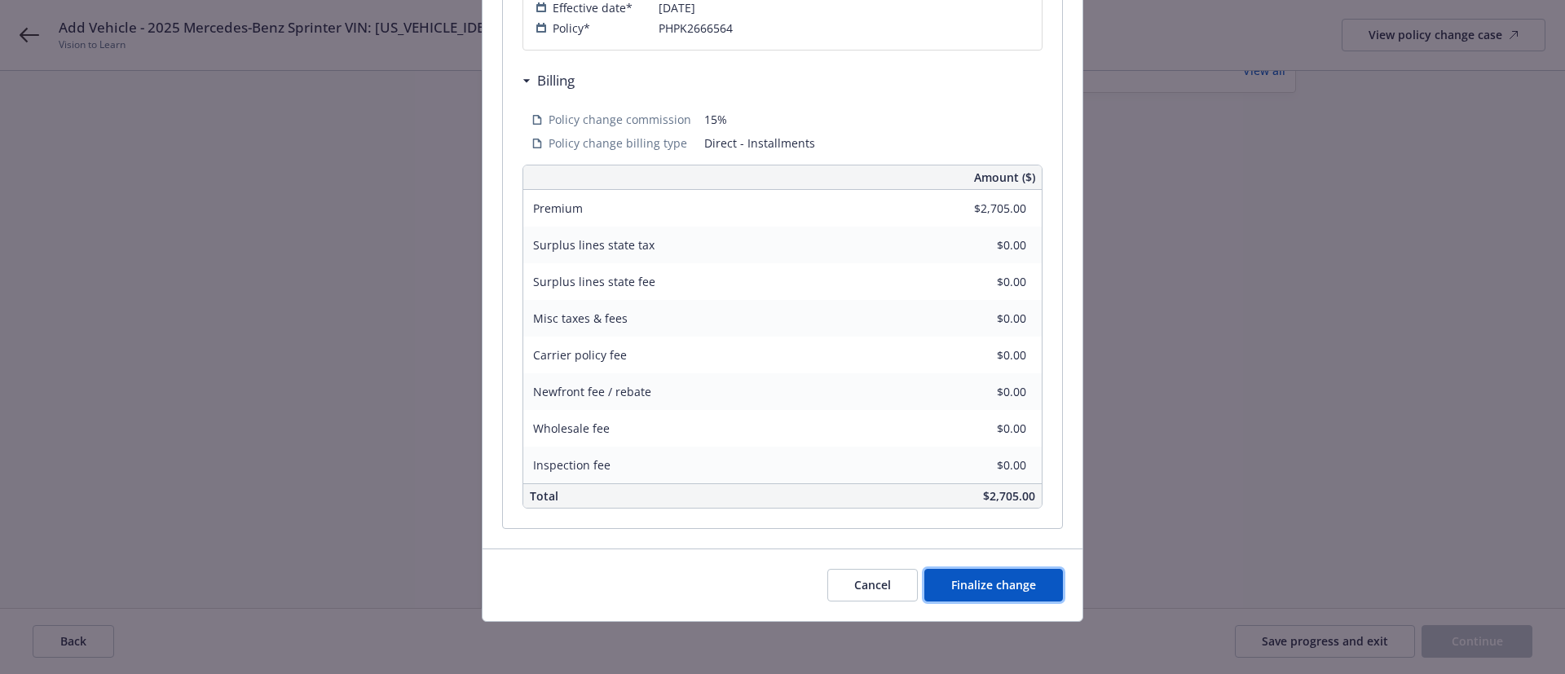
drag, startPoint x: 939, startPoint y: 591, endPoint x: 695, endPoint y: 522, distance: 253.3
click at [940, 591] on button "Finalize change" at bounding box center [993, 585] width 139 height 33
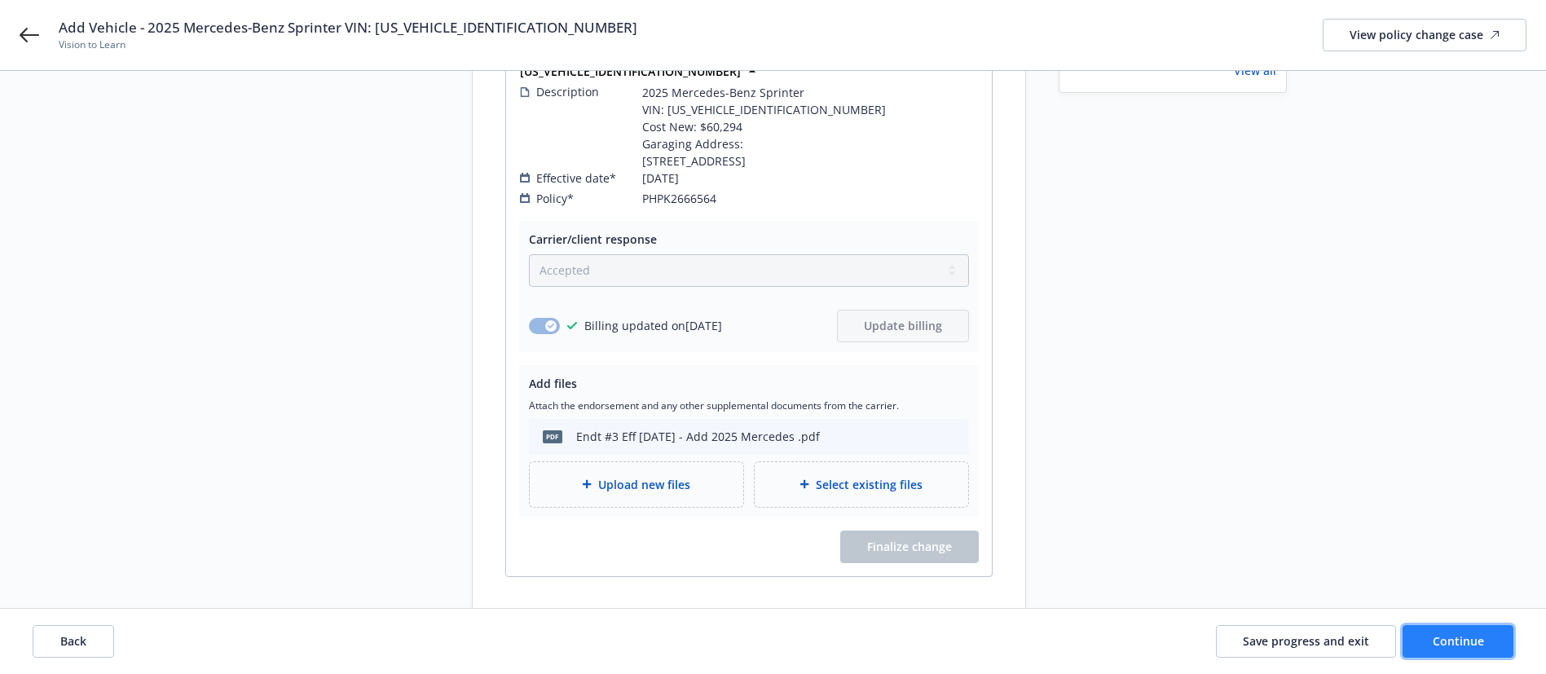
click at [1445, 633] on span "Continue" at bounding box center [1458, 640] width 51 height 15
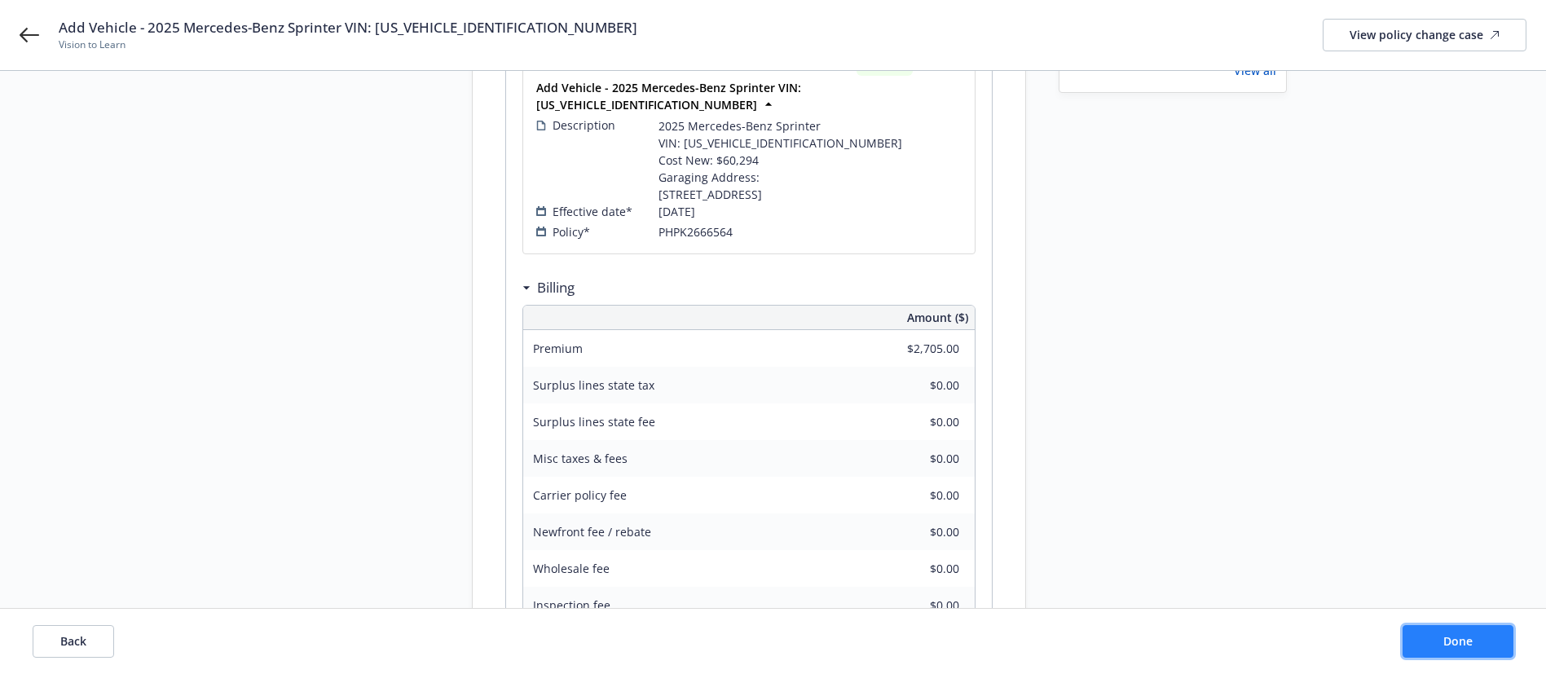
click at [1507, 639] on button "Done" at bounding box center [1457, 641] width 111 height 33
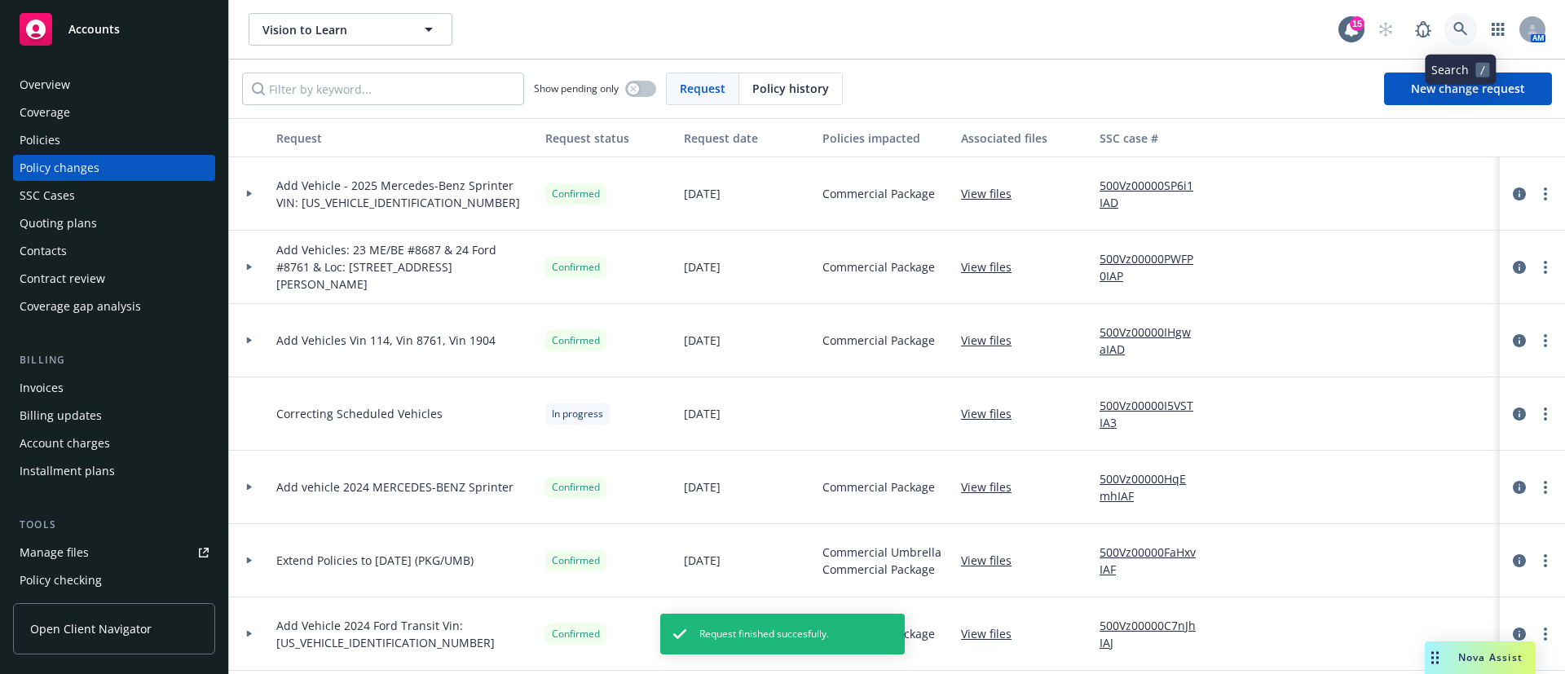
click at [1467, 29] on icon at bounding box center [1460, 29] width 15 height 15
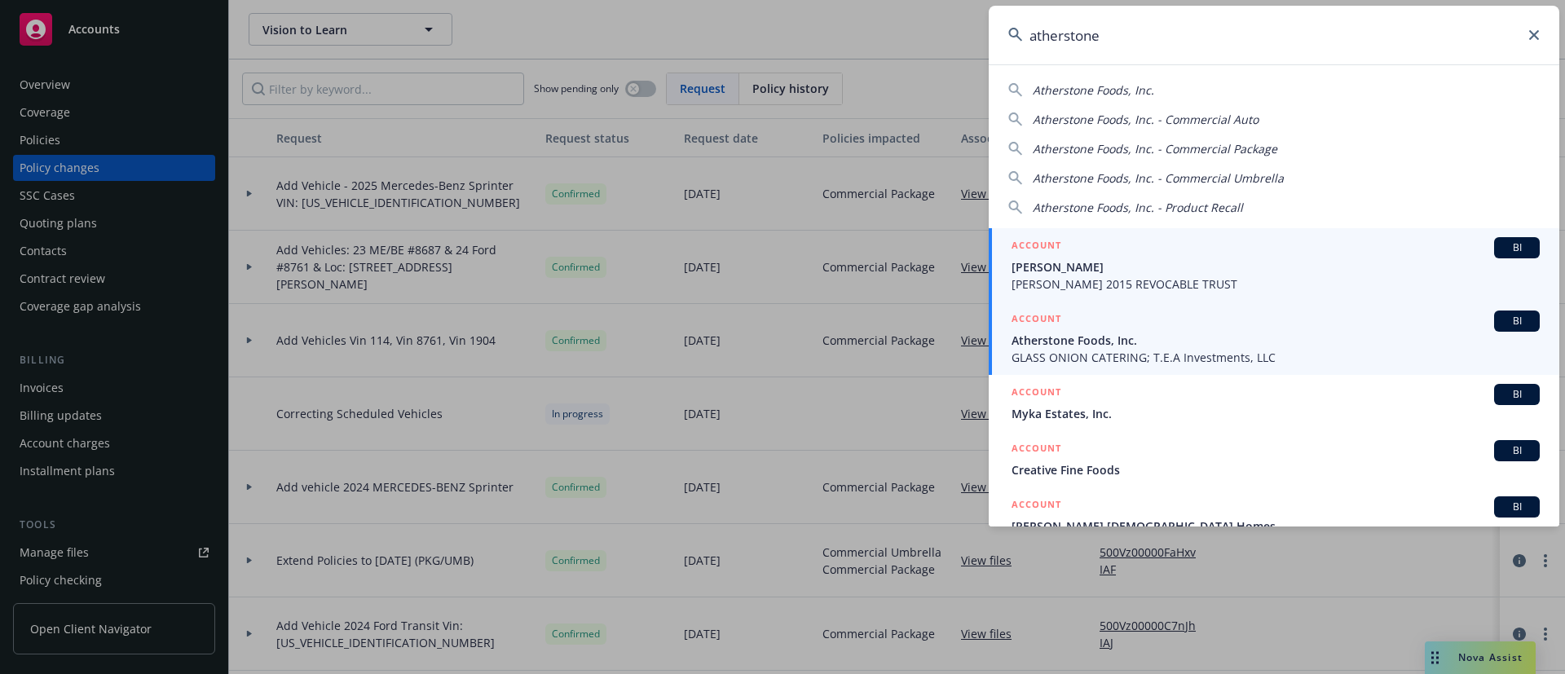
click at [1180, 355] on span "GLASS ONION CATERING; T.E.A Investments, LLC" at bounding box center [1275, 357] width 528 height 17
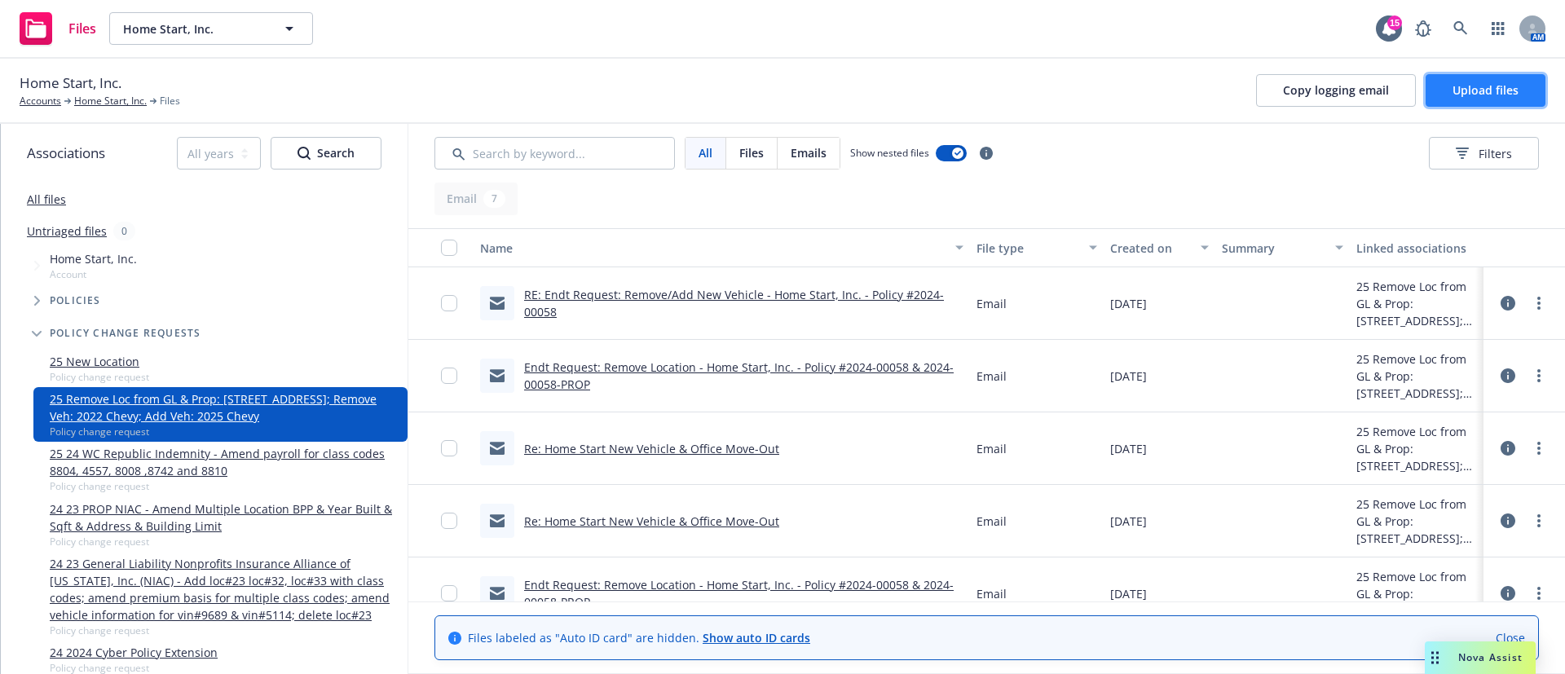
click at [1468, 95] on span "Upload files" at bounding box center [1485, 89] width 66 height 15
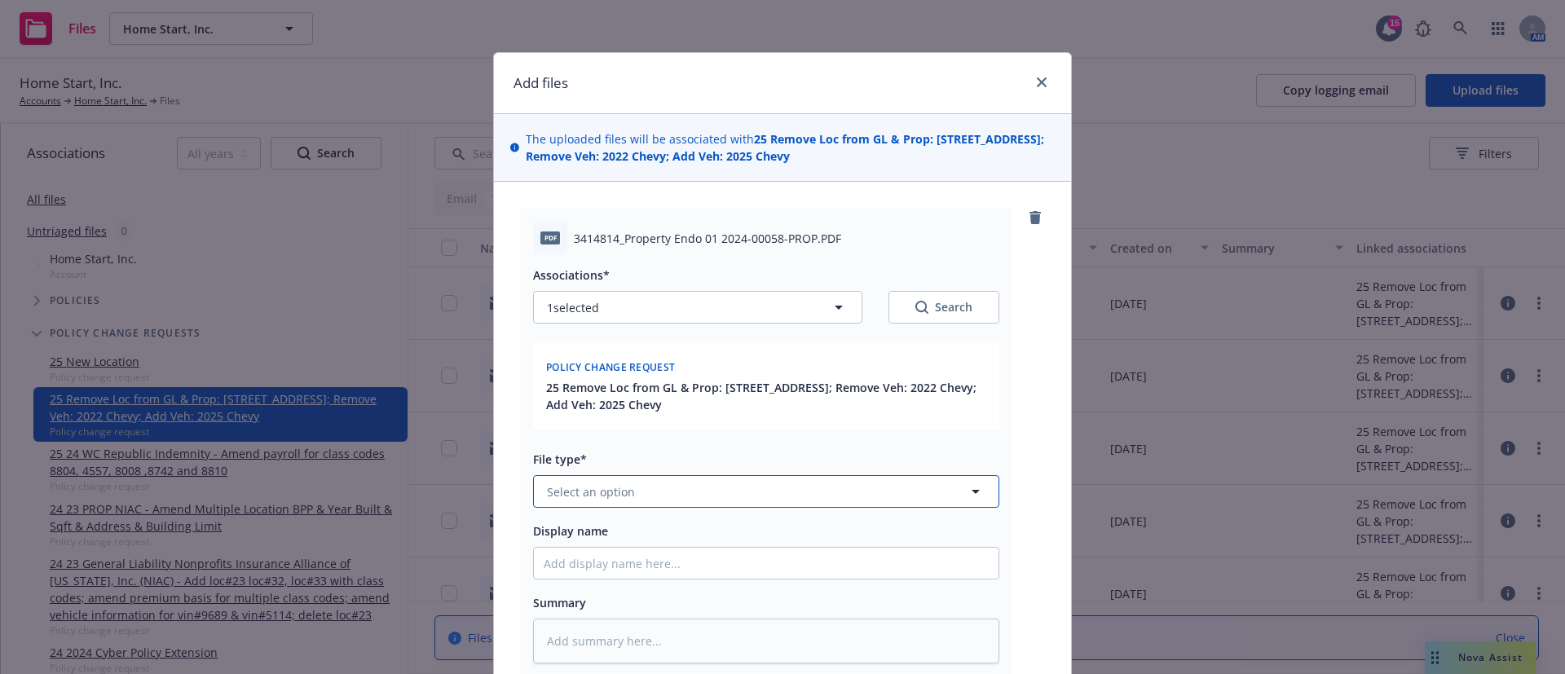
click at [746, 496] on button "Select an option" at bounding box center [766, 491] width 466 height 33
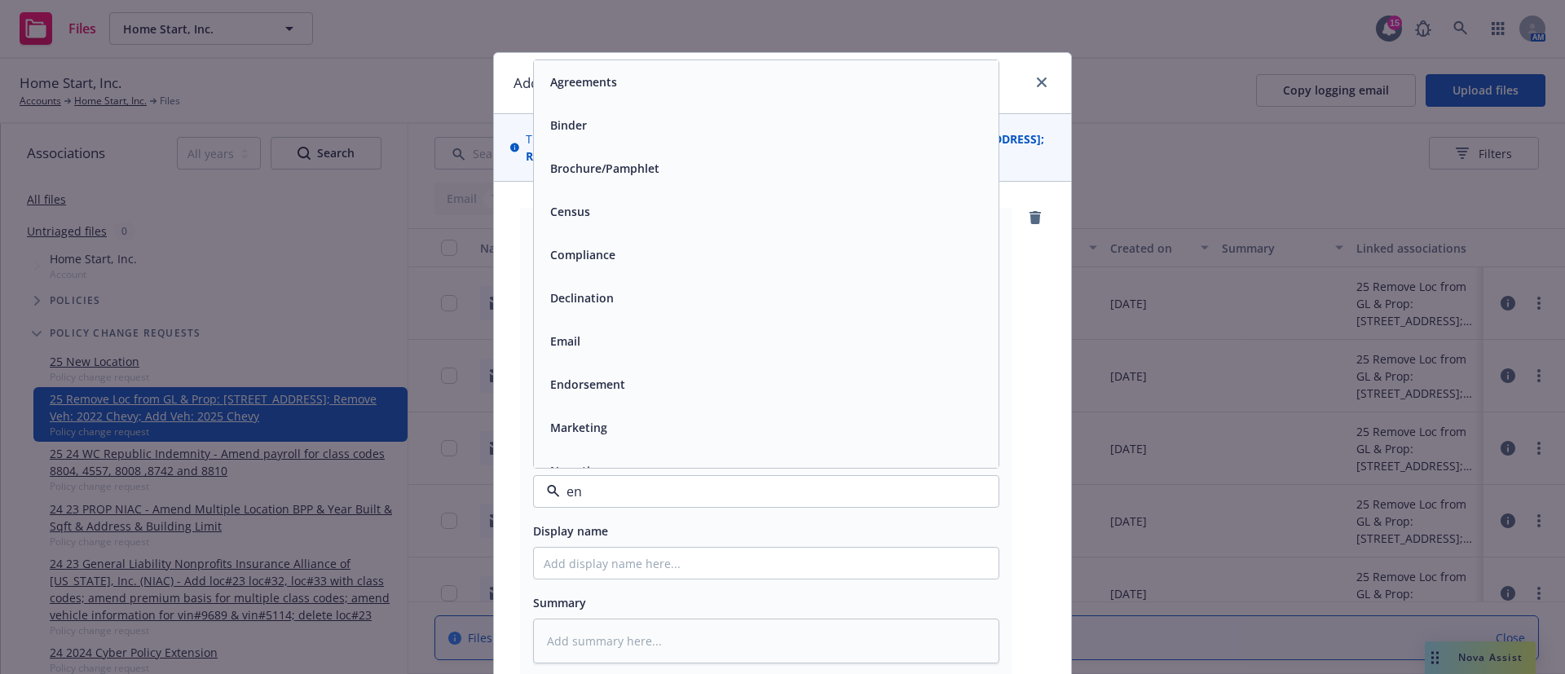
type input "end"
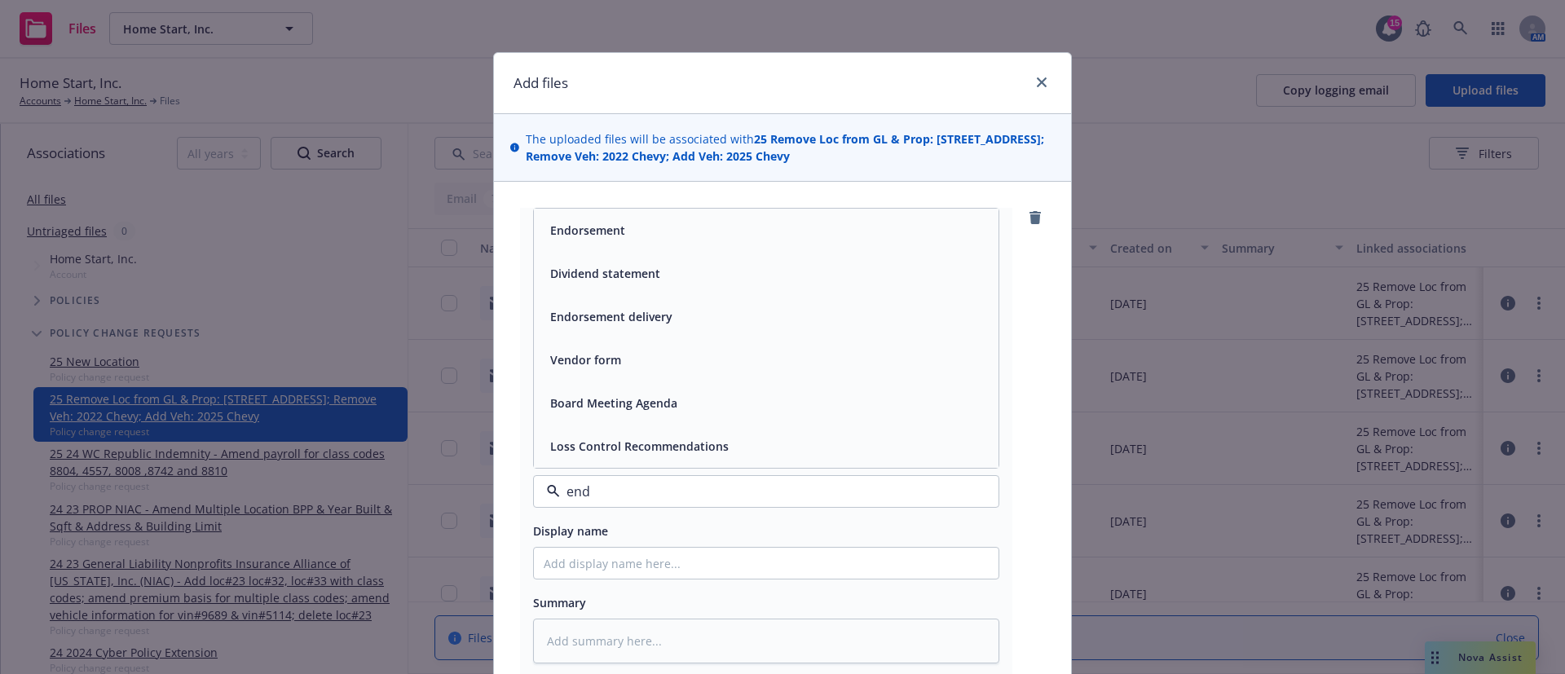
click at [715, 236] on div "Endorsement" at bounding box center [766, 230] width 445 height 24
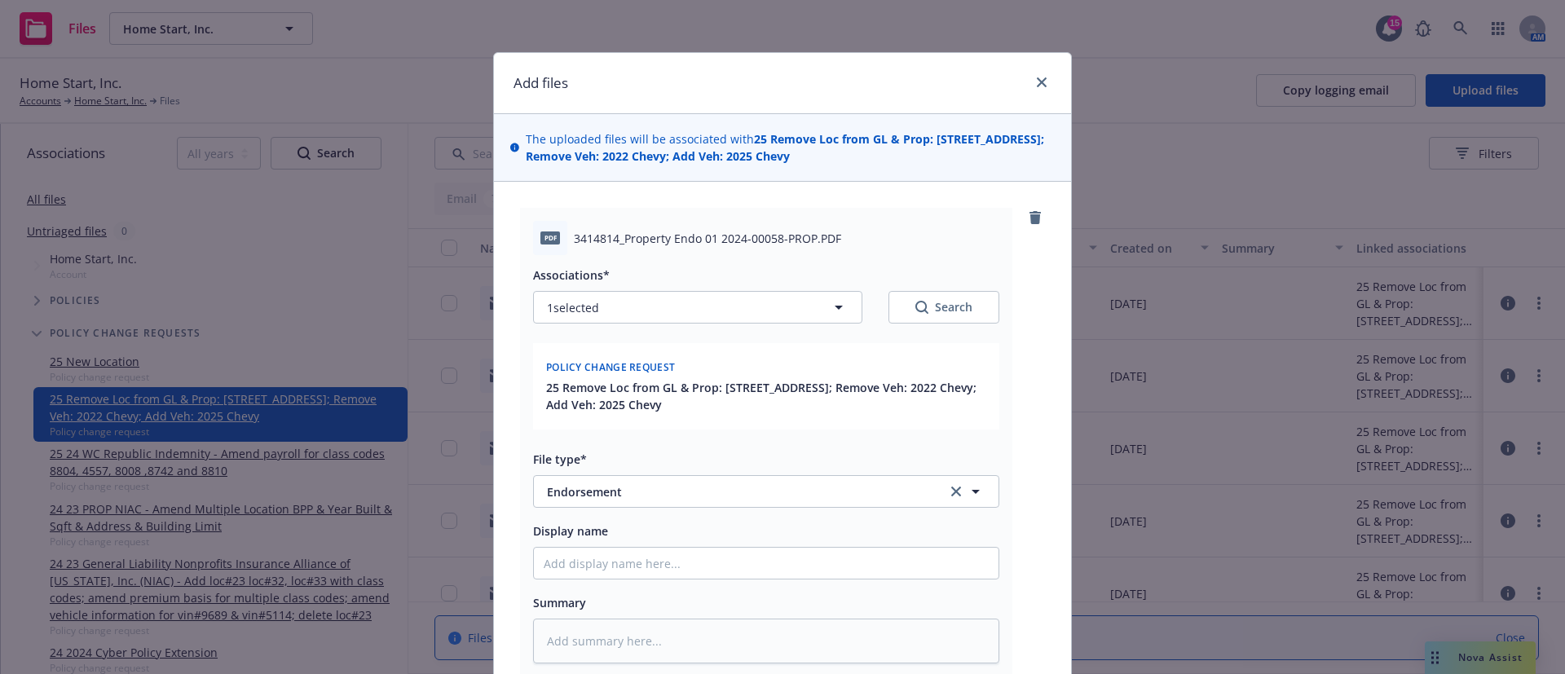
click at [646, 584] on div "Associations* 1 selected Search Policy change request 25 Remove Loc from GL & P…" at bounding box center [766, 459] width 466 height 408
click at [649, 567] on input "Display name" at bounding box center [766, 563] width 464 height 31
type textarea "x"
type input "E"
type textarea "x"
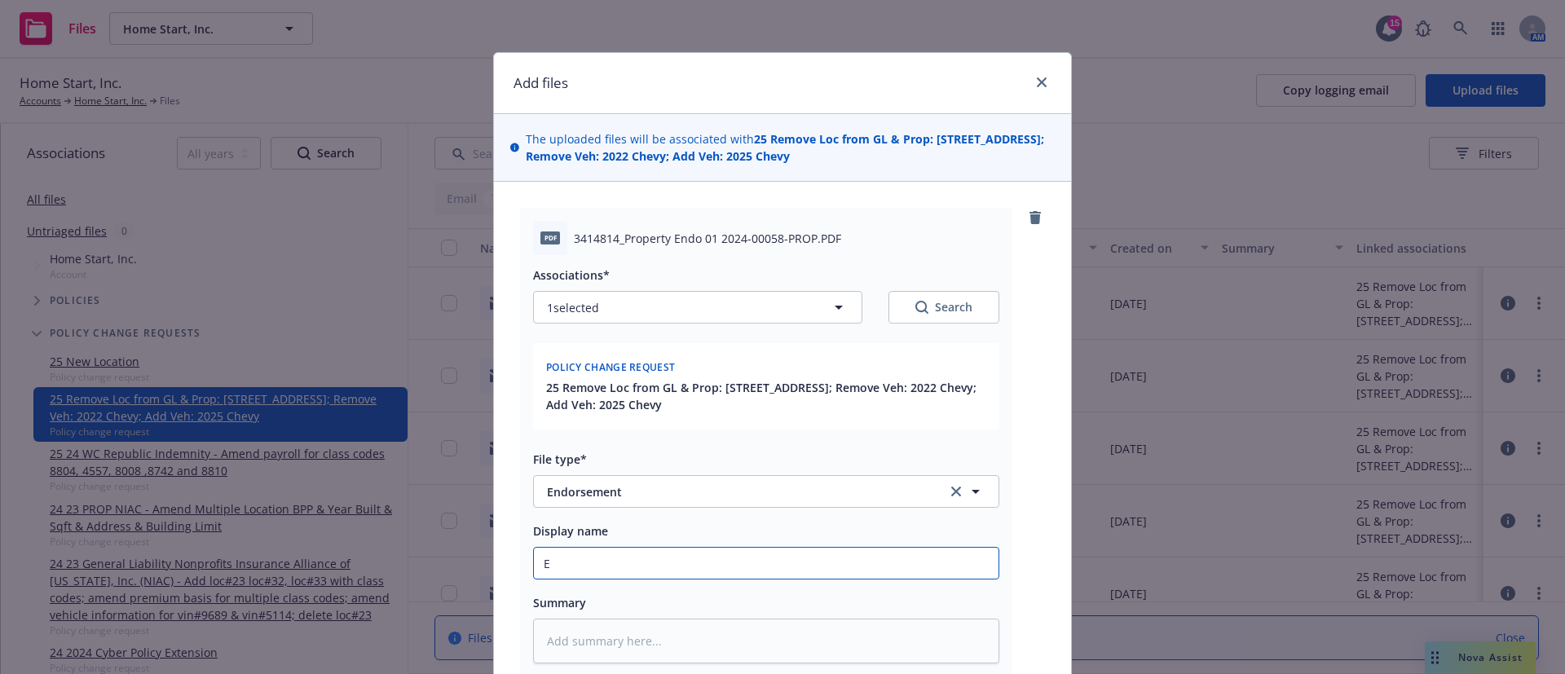
type input "Ef"
type textarea "x"
type input "Eff"
type textarea "x"
type input "Eff"
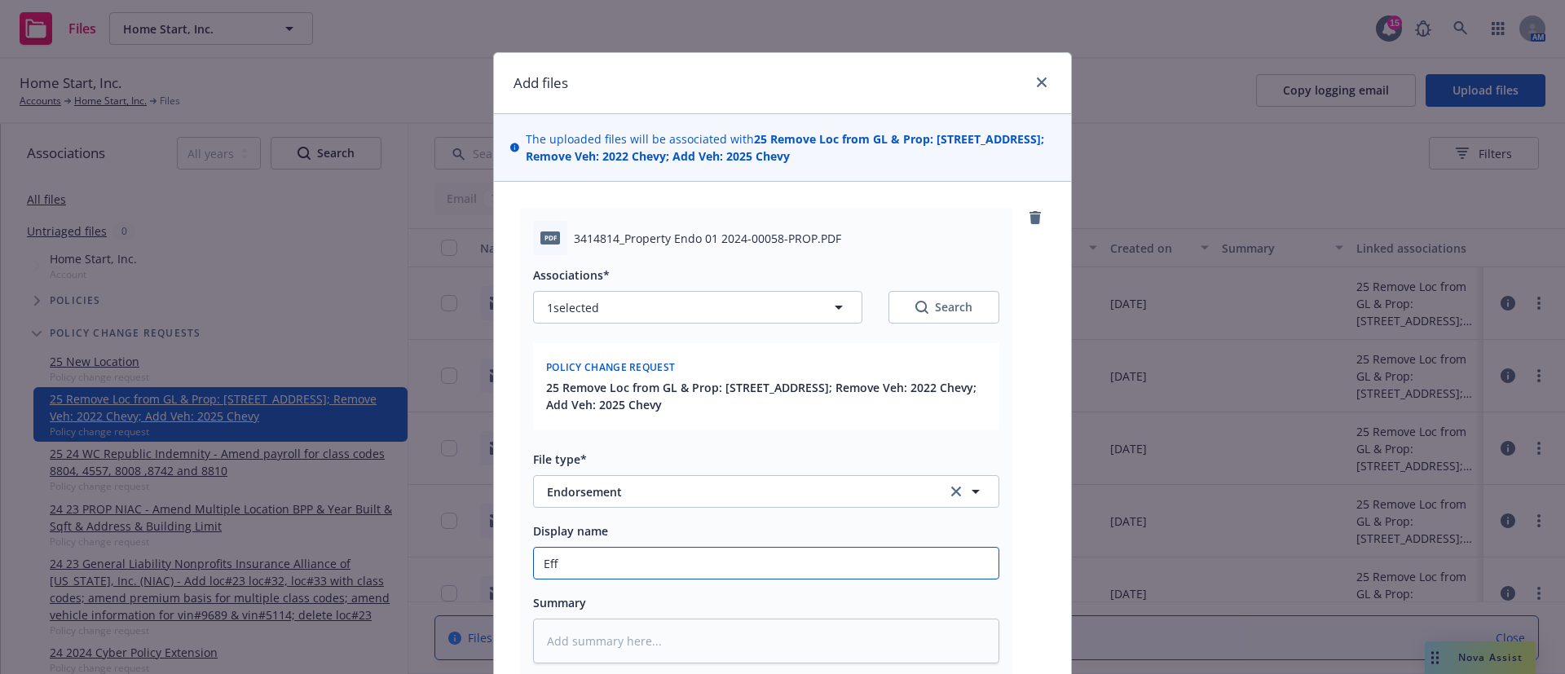
paste input "[DATE]"
type textarea "x"
type input "Eff [DATE]"
type textarea "x"
type input "Eff [DATE]"
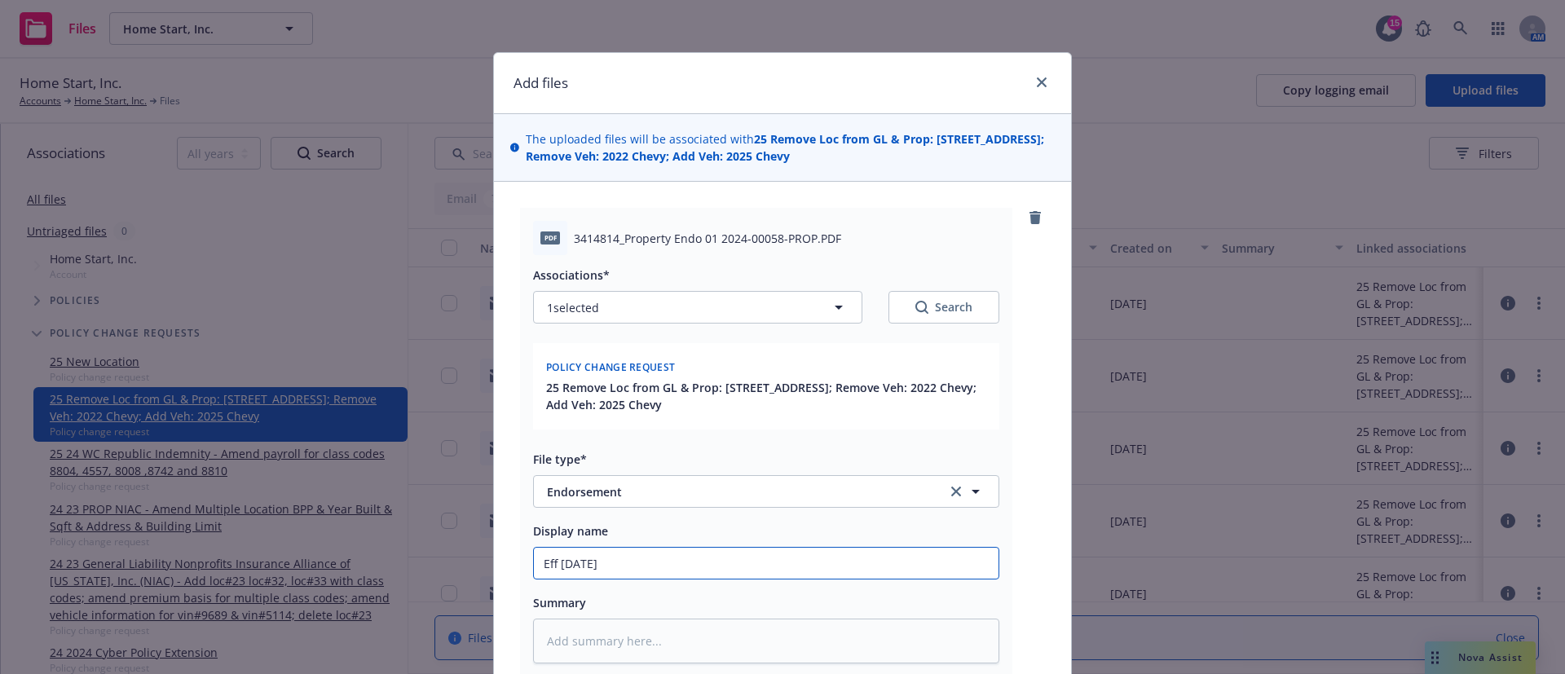
type textarea "x"
type input "Eff [DATE] -"
type textarea "x"
type input "Eff [DATE] -"
type textarea "x"
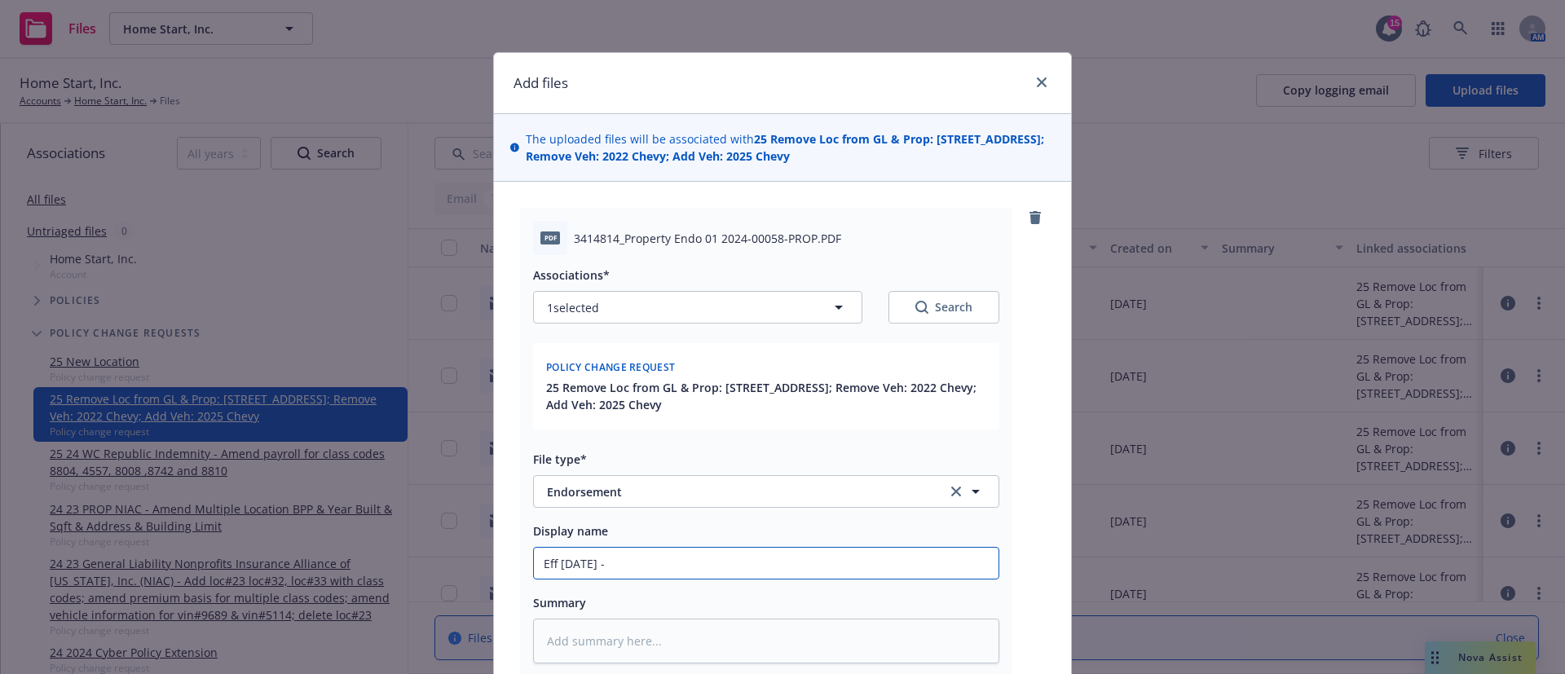
type input "Eff [DATE] - R"
type textarea "x"
type input "Eff [DATE] - Re"
type textarea "x"
type input "Eff [DATE] - Rem"
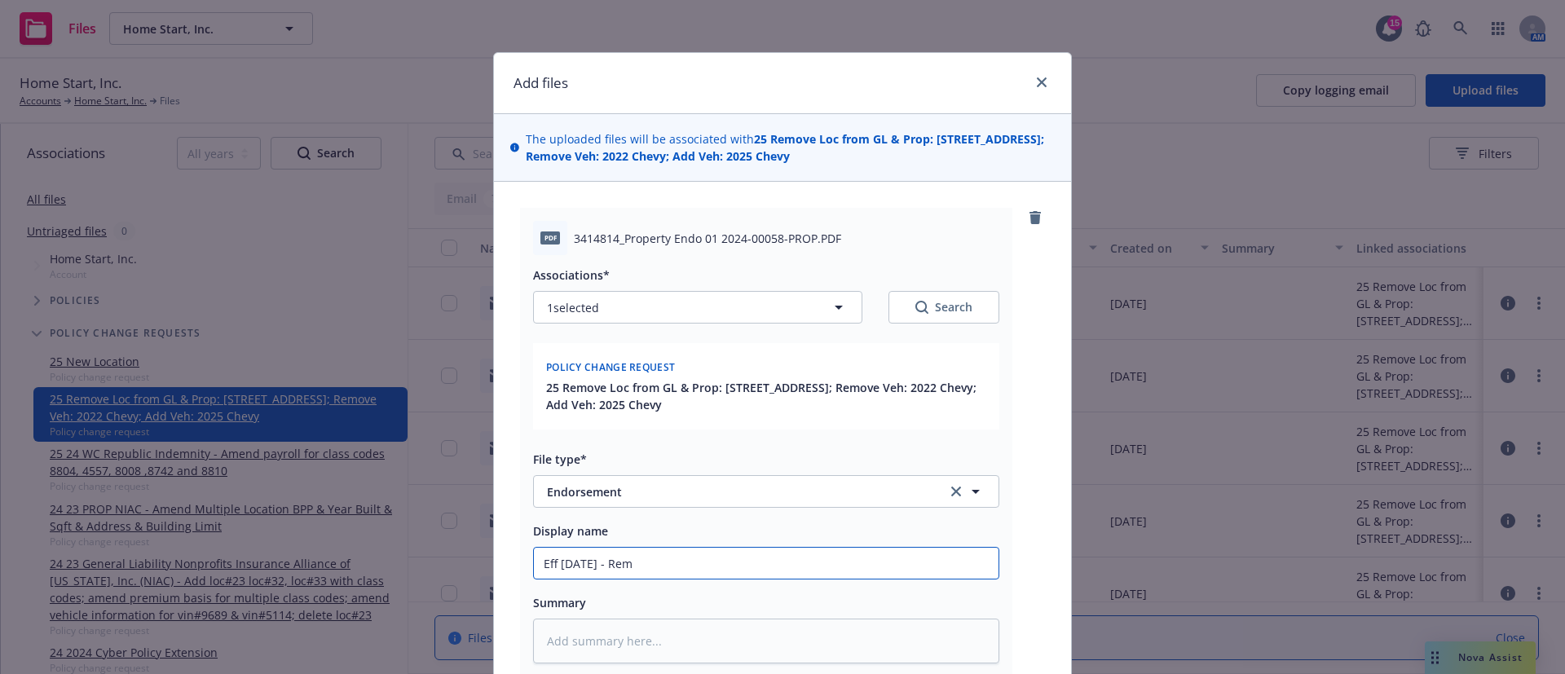
type textarea "x"
type input "Eff [DATE] - Remo"
type textarea "x"
type input "Eff [DATE] - Remov"
type textarea "x"
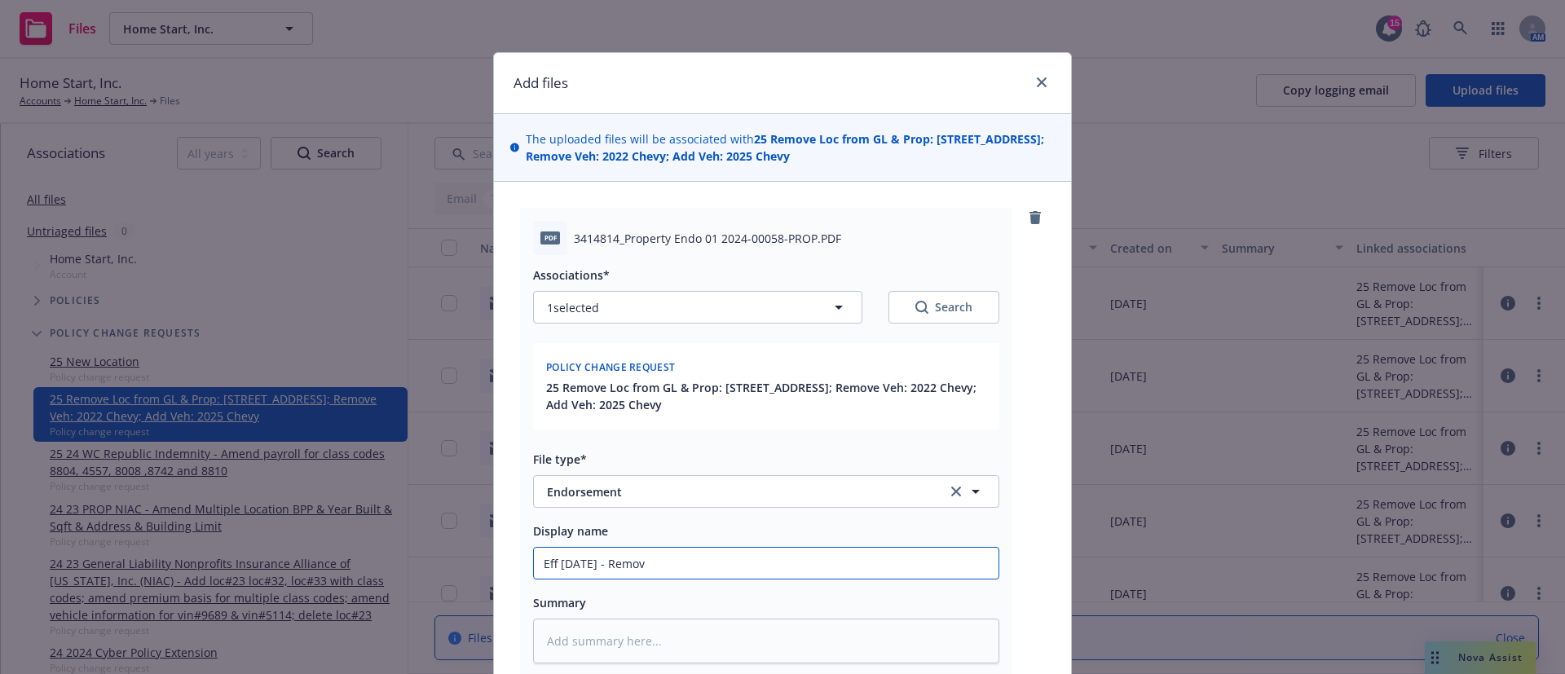
type input "Eff [DATE] - Remove"
type textarea "x"
type input "Eff [DATE] - Remove"
type textarea "x"
type input "Eff [DATE] - Remove L"
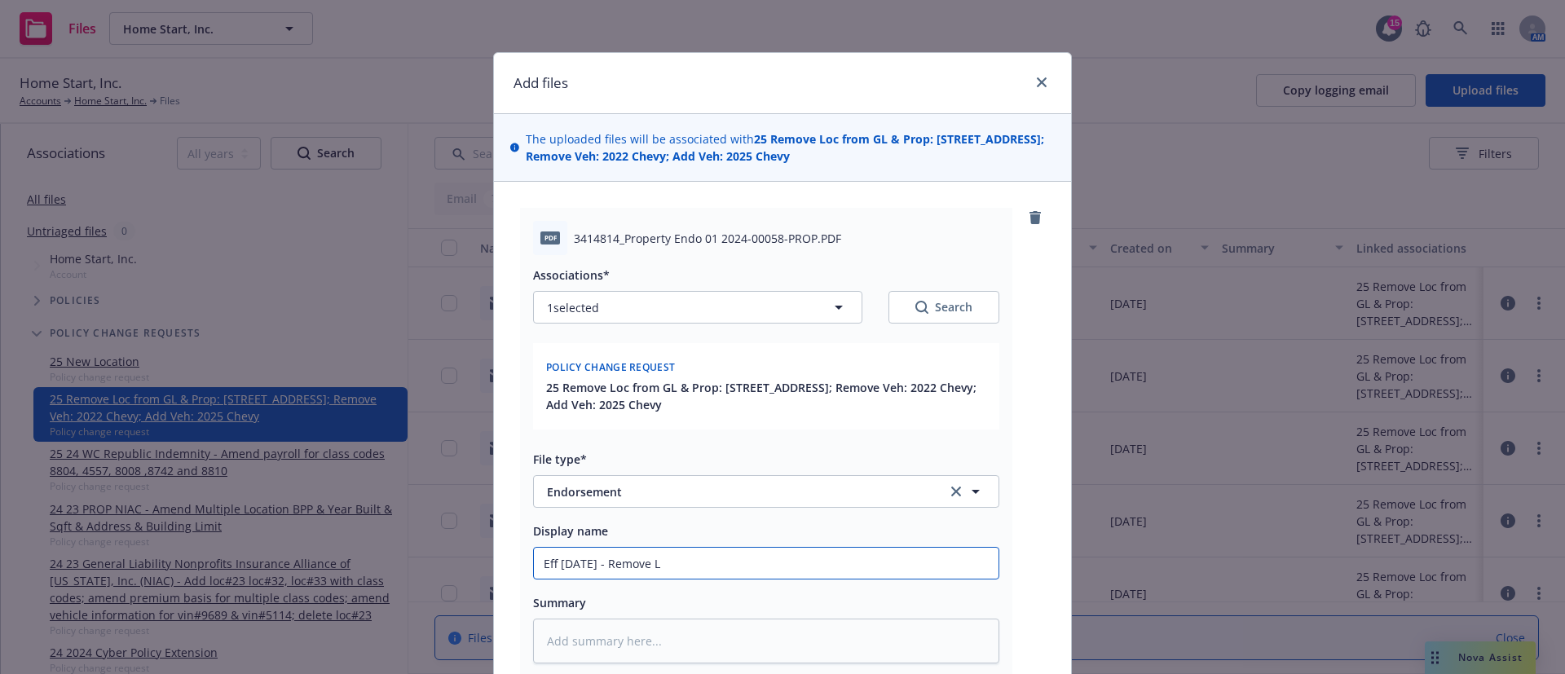
type textarea "x"
type input "Eff [DATE] - Remove Lo"
type textarea "x"
type input "Eff [DATE] - Remove Loc"
type textarea "x"
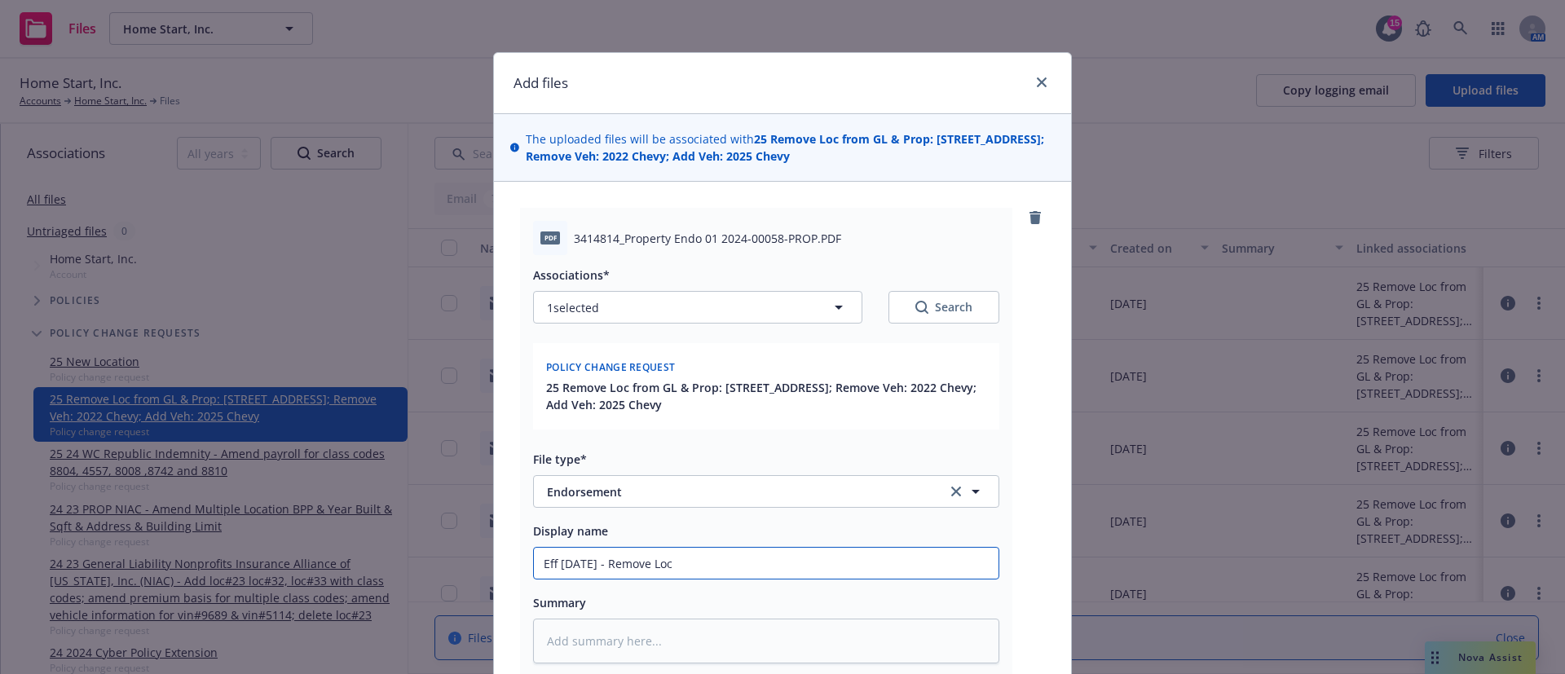
type input "Eff [DATE] - Remove Loc"
type textarea "x"
type input "Eff [DATE] - Remove Loc f"
type textarea "x"
type input "Eff [DATE] - Remove Loc fr"
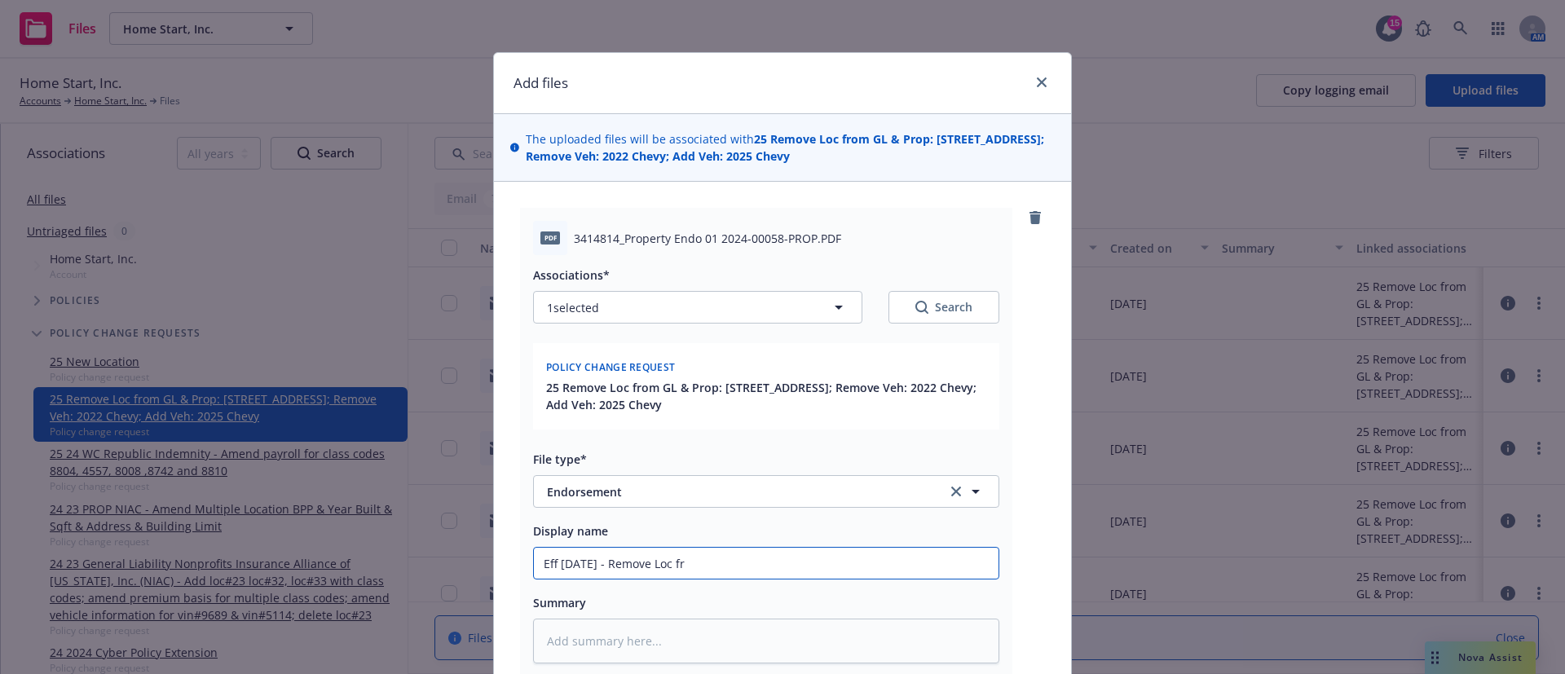
type textarea "x"
type input "Eff [DATE] - Remove Loc fro"
type textarea "x"
type input "Eff [DATE] - Remove Loc from"
type textarea "x"
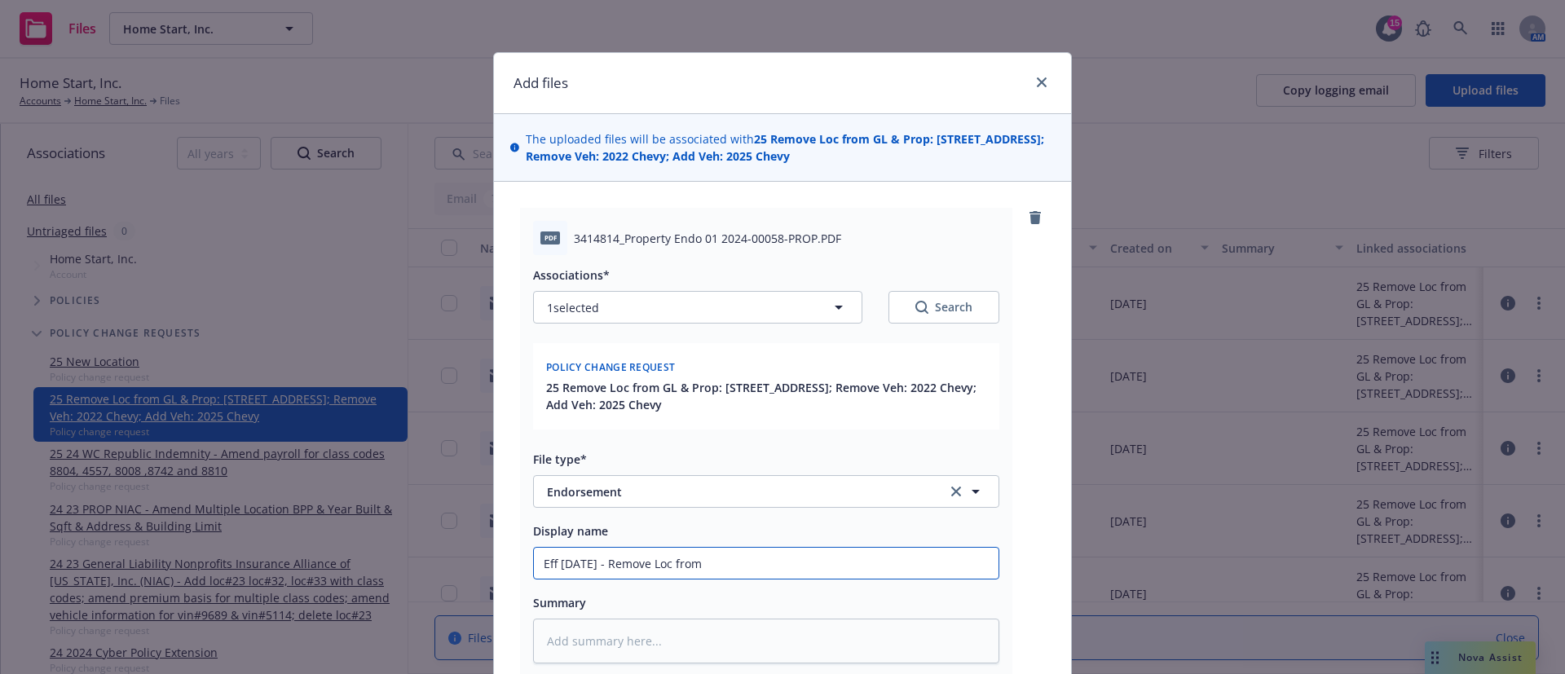
type input "Eff [DATE] - Remove Loc from"
type textarea "x"
type input "Eff [DATE] - Remove Loc from P"
type textarea "x"
type input "Eff [DATE] - Remove Loc from Pr"
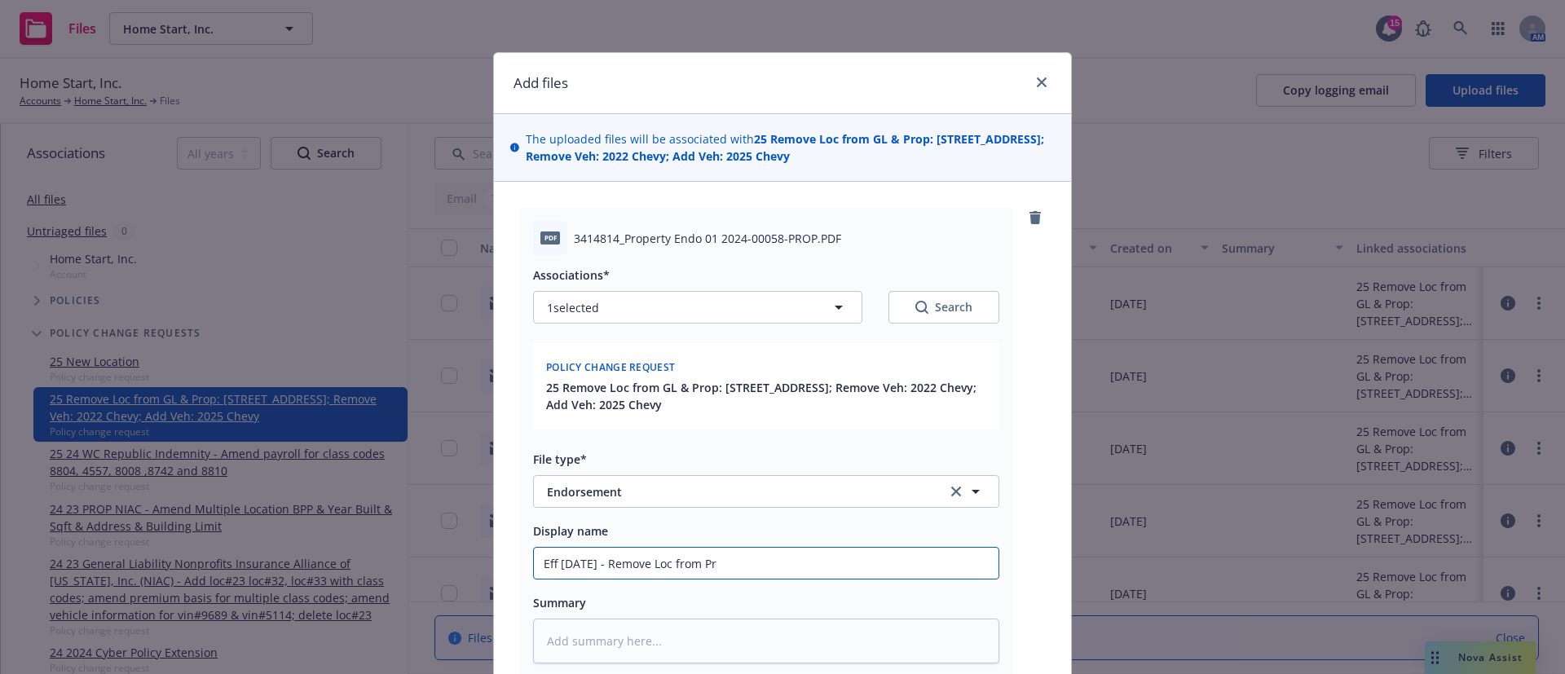
type textarea "x"
type input "Eff [DATE] - Remove Loc from Pro"
type textarea "x"
type input "Eff [DATE] - Remove Loc from Prop"
type textarea "x"
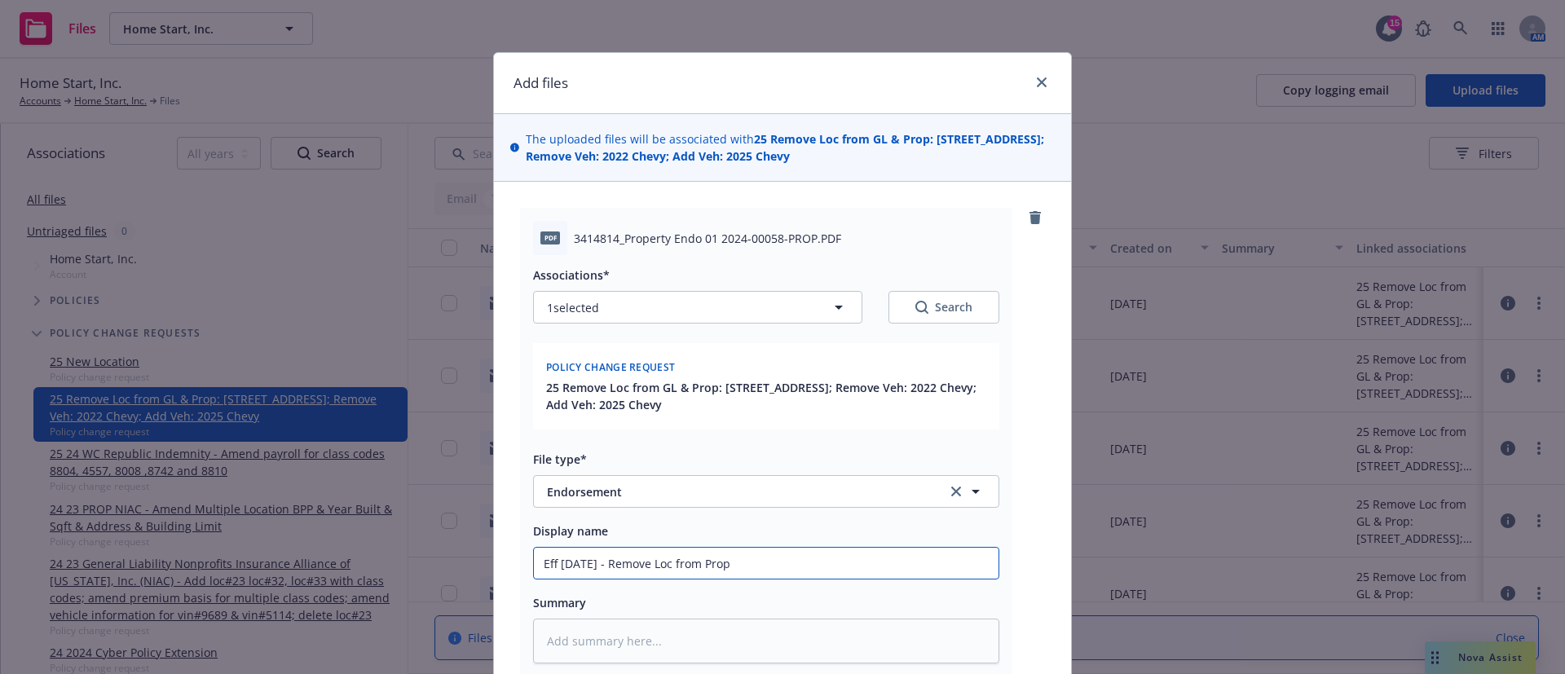
type input "Eff [DATE] - Remove Loc from Prope"
type textarea "x"
type input "Eff [DATE] - Remove Loc from Proper"
type textarea "x"
type input "Eff [DATE] - Remove Loc from Propert"
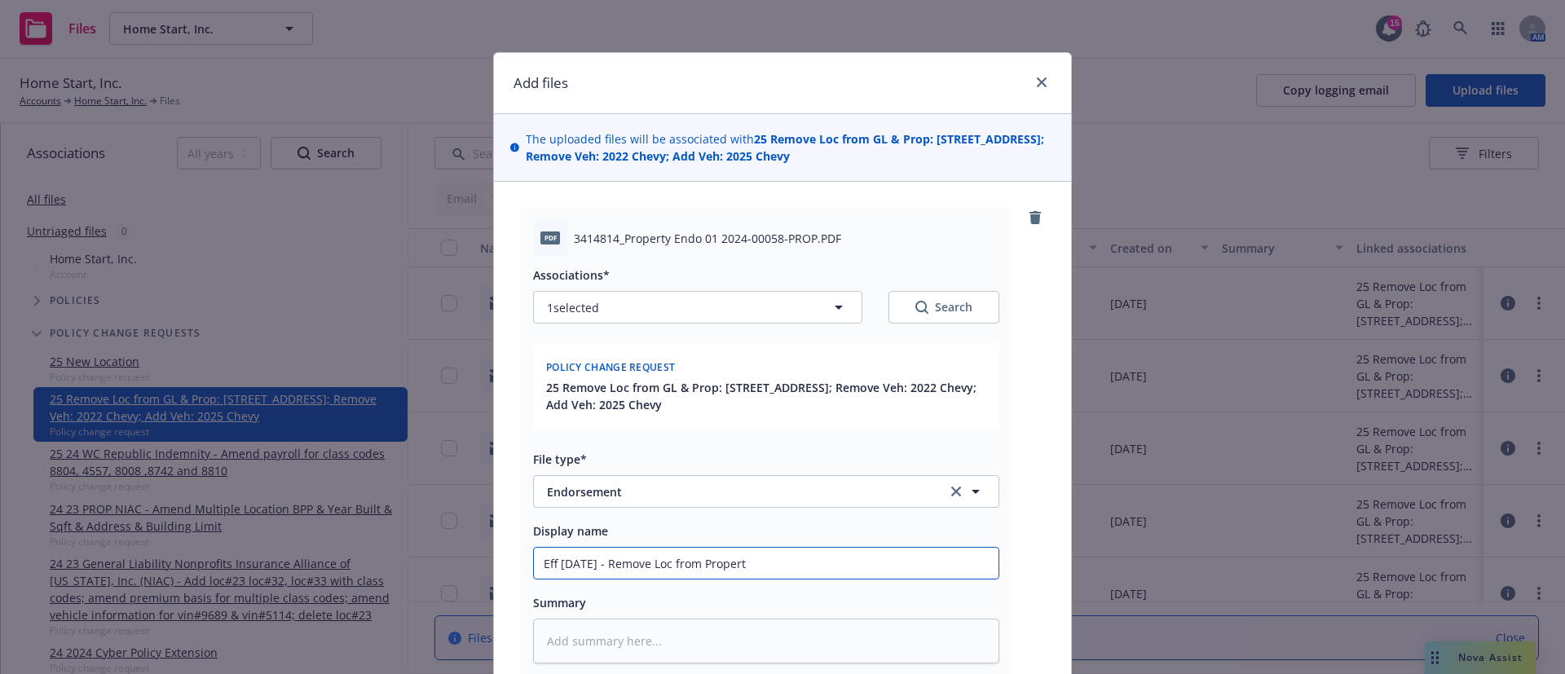
type textarea "x"
type input "Eff [DATE] - Remove Loc from Property"
type textarea "x"
type input "Eff [DATE] - Remove Loc from Property"
type textarea "x"
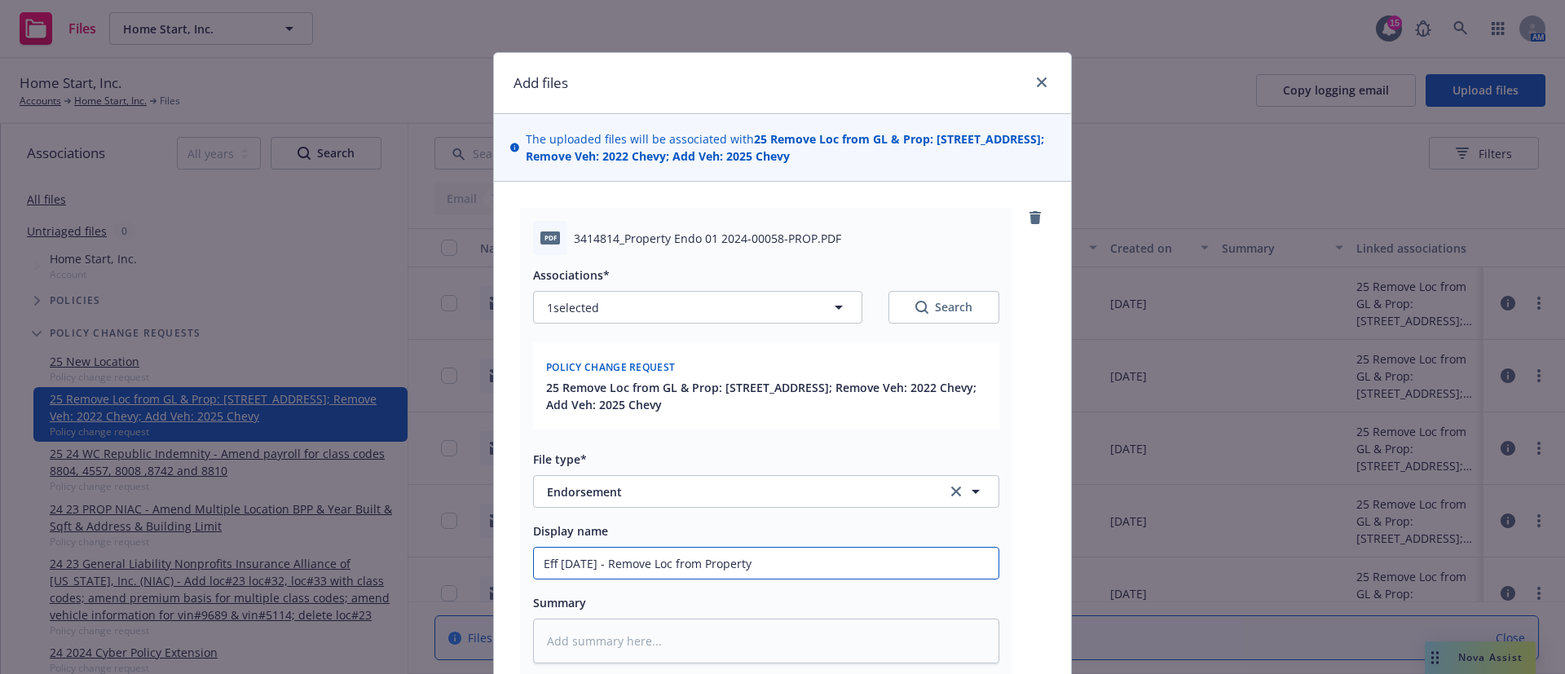
type input "Eff [DATE] - Remove Loc from Property N"
type textarea "x"
type input "Eff [DATE] - Remove Loc from Property NI"
type textarea "x"
type input "Eff [DATE] - Remove Loc from Property NIA"
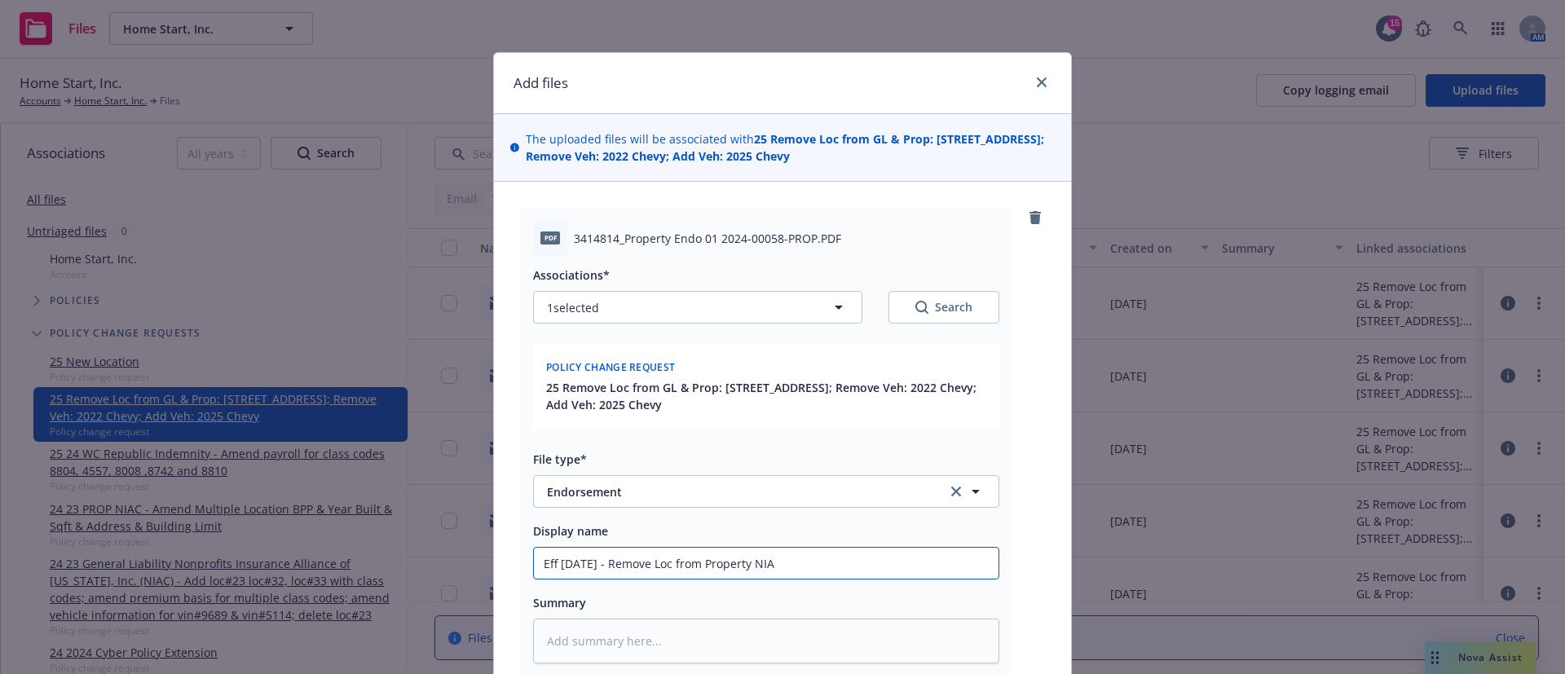
type textarea "x"
type input "Eff [DATE] - Remove Loc from Property NIAC"
click at [615, 571] on input "Eff [DATE] - Remove Loc from Property NIAC" at bounding box center [766, 563] width 464 height 31
type textarea "x"
type input "Eff [DATE] - ERemove Loc from Property NIAC"
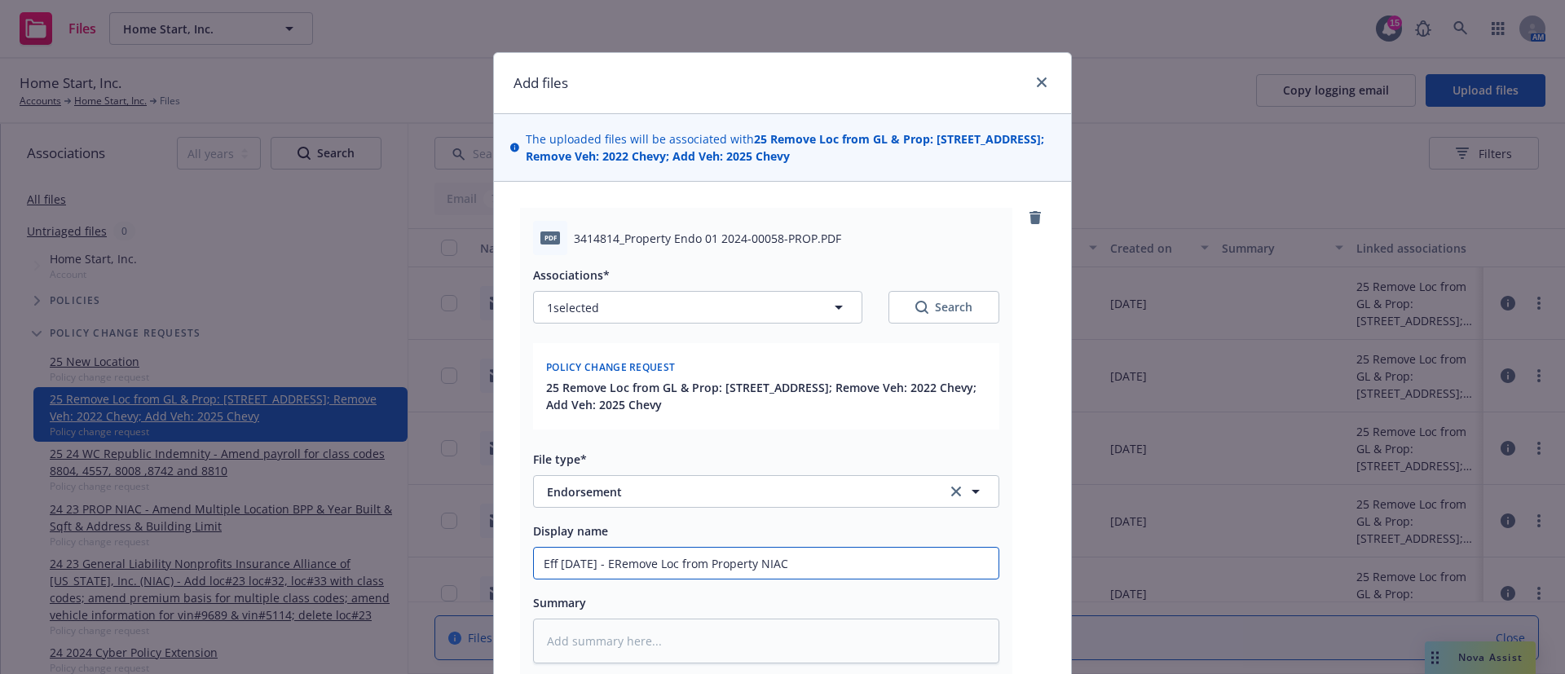
type textarea "x"
type input "Eff [DATE] - EnRemove Loc from Property NIAC"
type textarea "x"
type input "Eff [DATE] - EndRemove Loc from Property NIAC"
type textarea "x"
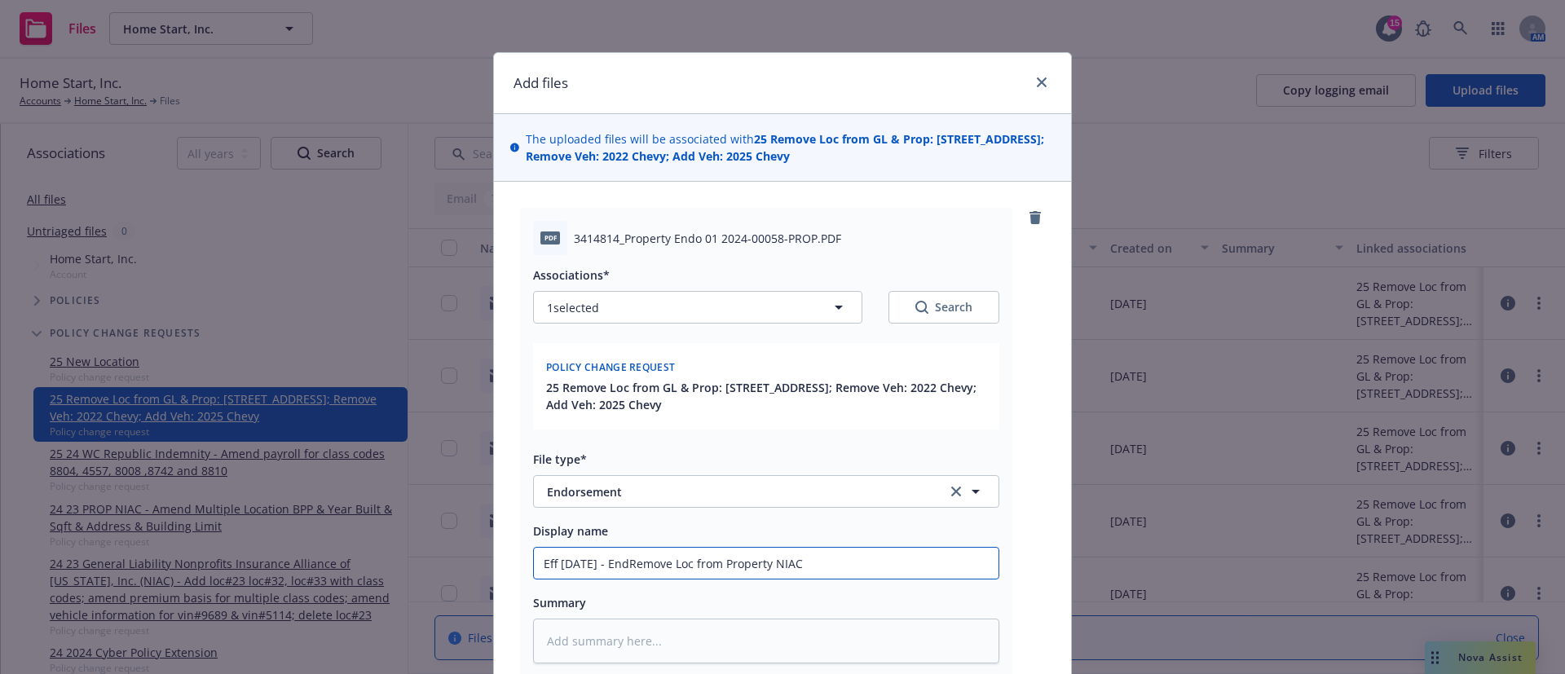
type input "Eff [DATE] - EndtRemove Loc from Property NIAC"
type textarea "x"
type input "Eff [DATE] - Endt Remove Loc from Property NIAC"
drag, startPoint x: 922, startPoint y: 143, endPoint x: 996, endPoint y: 139, distance: 74.3
click at [996, 139] on strong "25 Remove Loc from GL & Prop: [STREET_ADDRESS]; Remove Veh: 2022 Chevy; Add Veh…" at bounding box center [785, 147] width 518 height 33
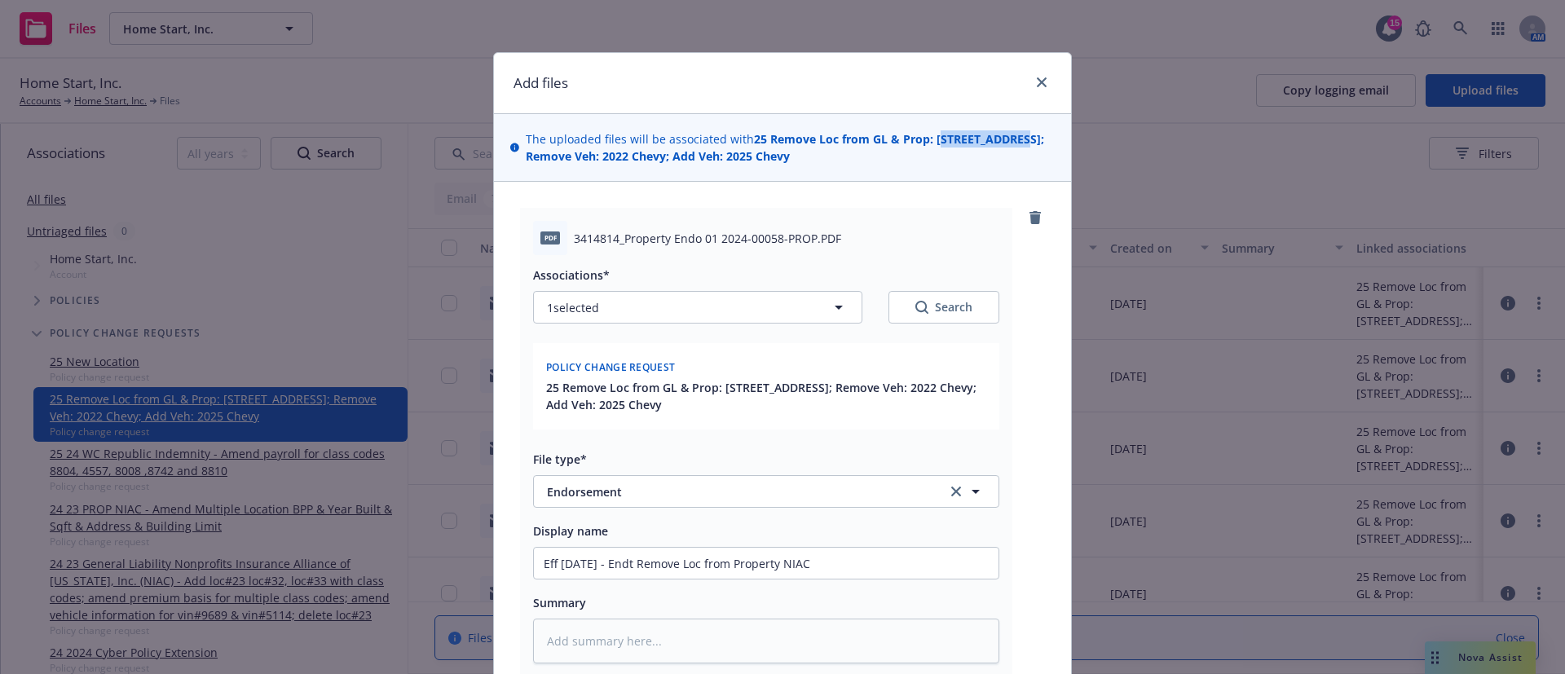
copy strong "[STREET_ADDRESS]"
click at [755, 564] on input "Eff [DATE] - Endt Remove Loc from Property NIAC" at bounding box center [766, 563] width 464 height 31
drag, startPoint x: 709, startPoint y: 565, endPoint x: 684, endPoint y: 565, distance: 24.4
click at [684, 565] on input "Eff [DATE] - Endt Remove Loc from Property NIAC" at bounding box center [766, 563] width 464 height 31
paste input "[STREET_ADDRESS]"
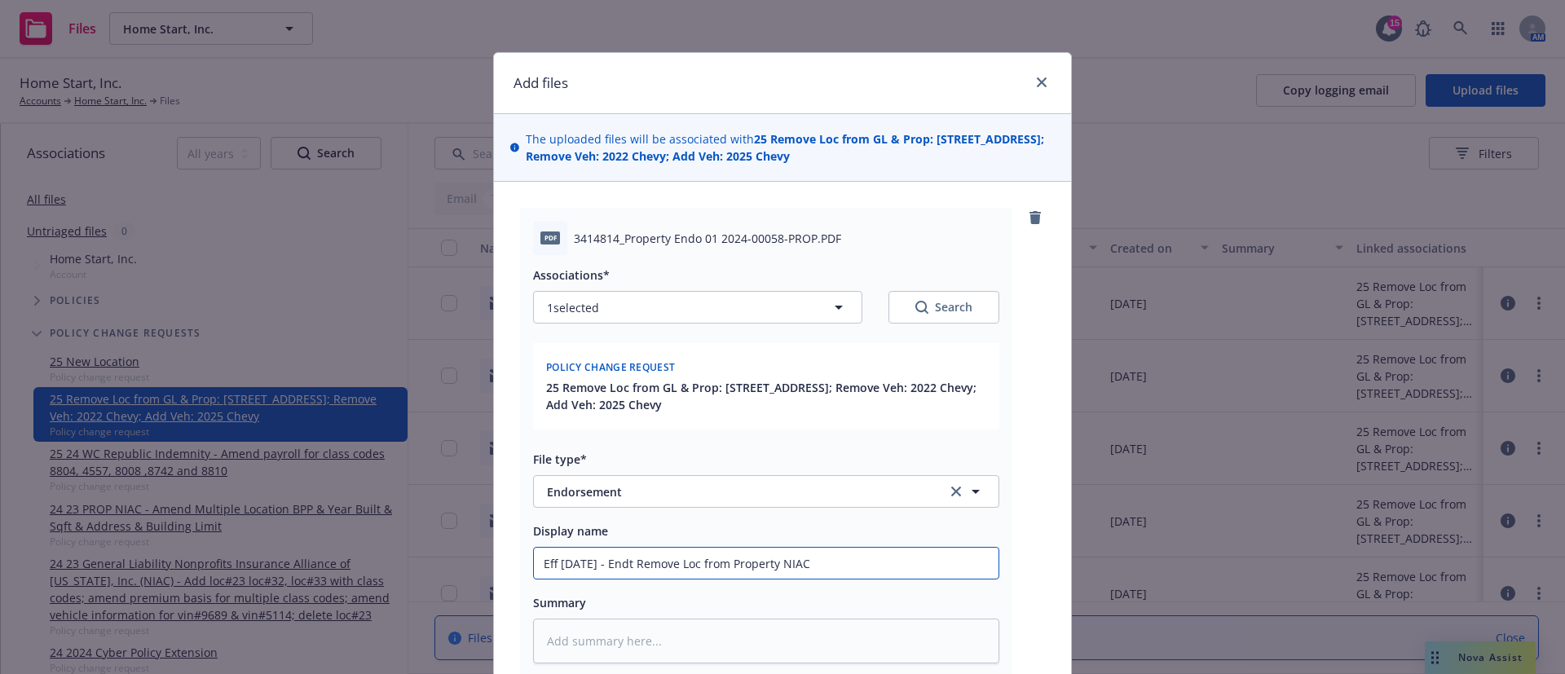
type textarea "x"
type input "Eff [DATE] - Endt Remove03 E. Main Stfrom Property NIAC"
type textarea "x"
type input "Eff [DATE] - Endt Remove03 [STREET_ADDRESS] from Property NIAC"
click at [685, 566] on input "Eff [DATE] - Endt Remove03 [STREET_ADDRESS] from Property NIAC" at bounding box center [766, 563] width 464 height 31
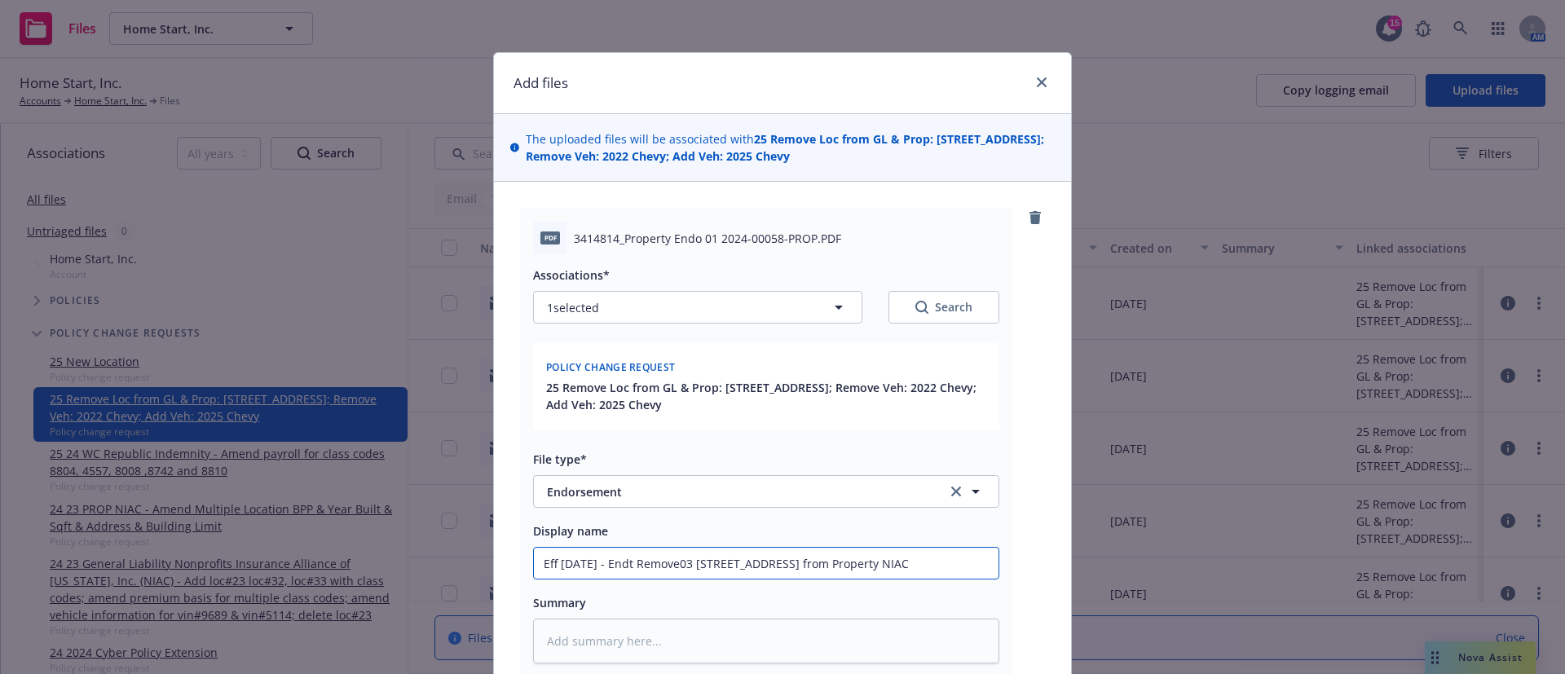
type textarea "x"
type input "Eff [DATE] - Endt Remove [STREET_ADDRESS] from Property NIAC"
type textarea "x"
type input "Eff [DATE] - Endt Remove [STREET_ADDRESS] from Property NIAC"
click at [840, 561] on input "Eff [DATE] - Endt Remove [STREET_ADDRESS] from Property NIAC" at bounding box center [766, 563] width 464 height 31
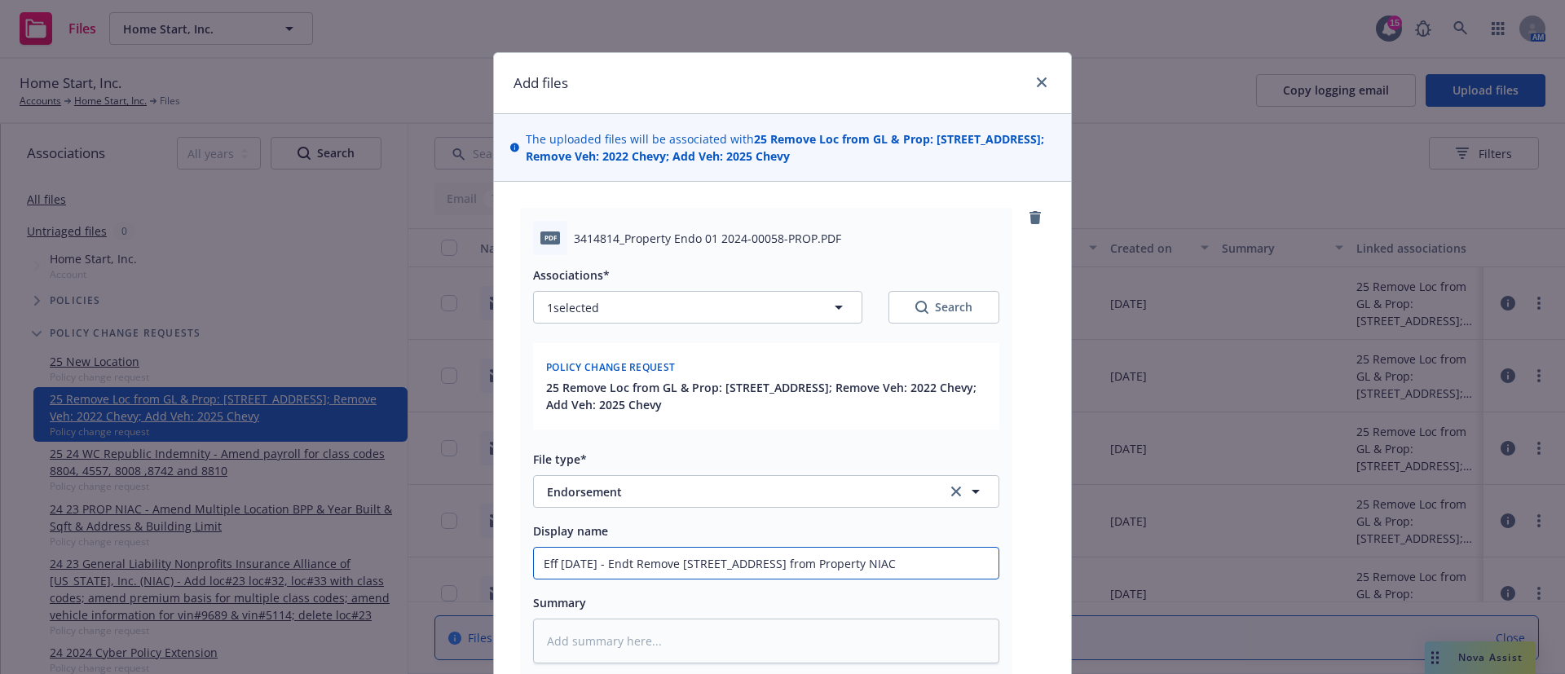
type textarea "x"
type input "Eff [DATE] - Endt Remove [STREET_ADDRESS] from Property NIAC"
type textarea "x"
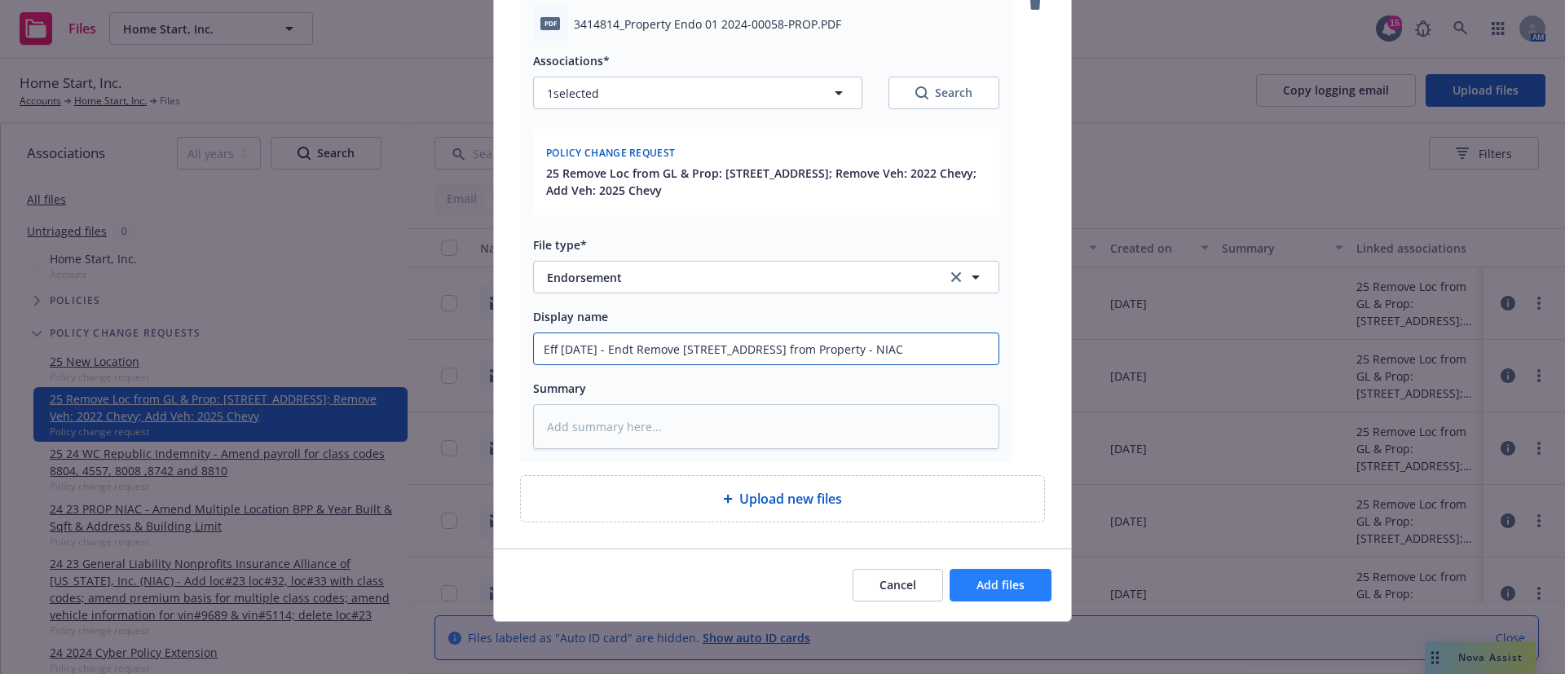
type input "Eff [DATE] - Endt Remove [STREET_ADDRESS] from Property - NIAC"
click at [1001, 583] on span "Add files" at bounding box center [1000, 584] width 48 height 15
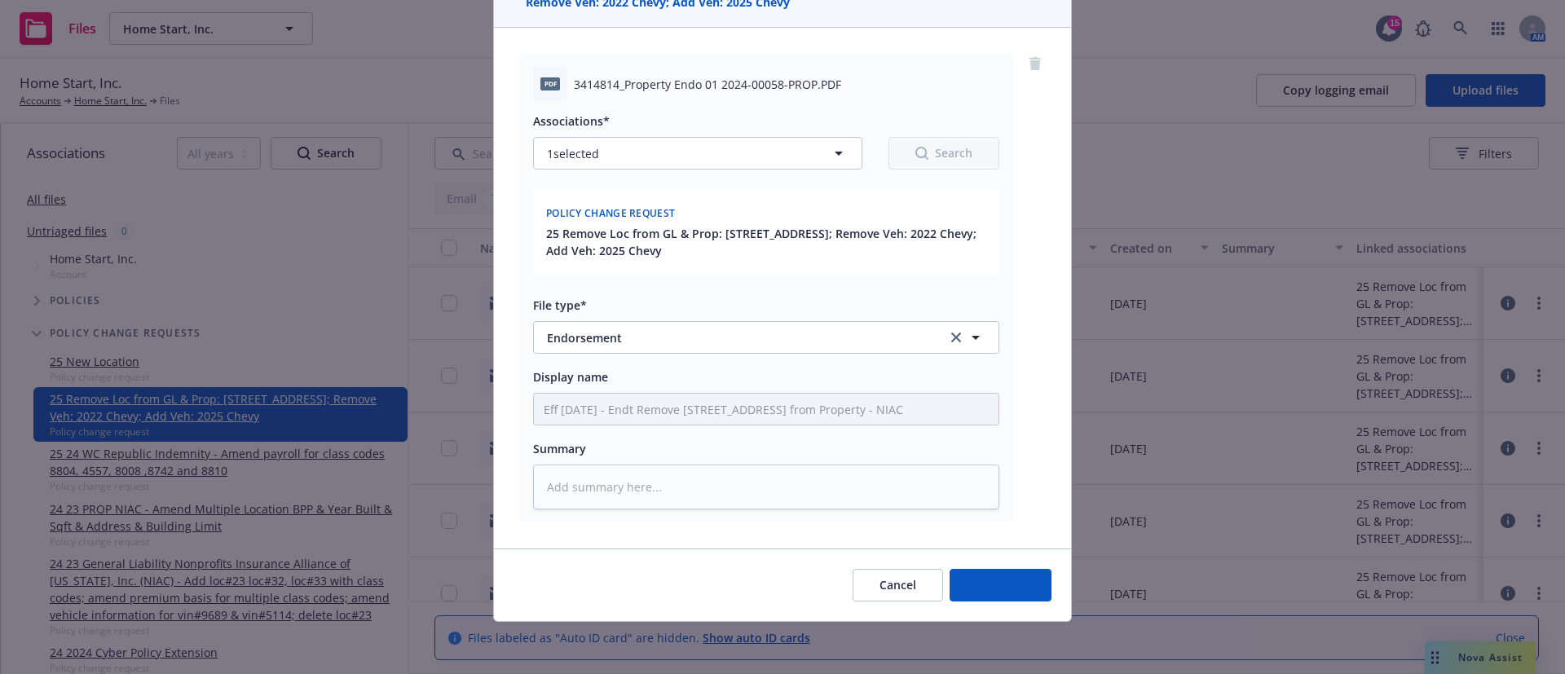
type textarea "x"
